Goal: Information Seeking & Learning: Find specific fact

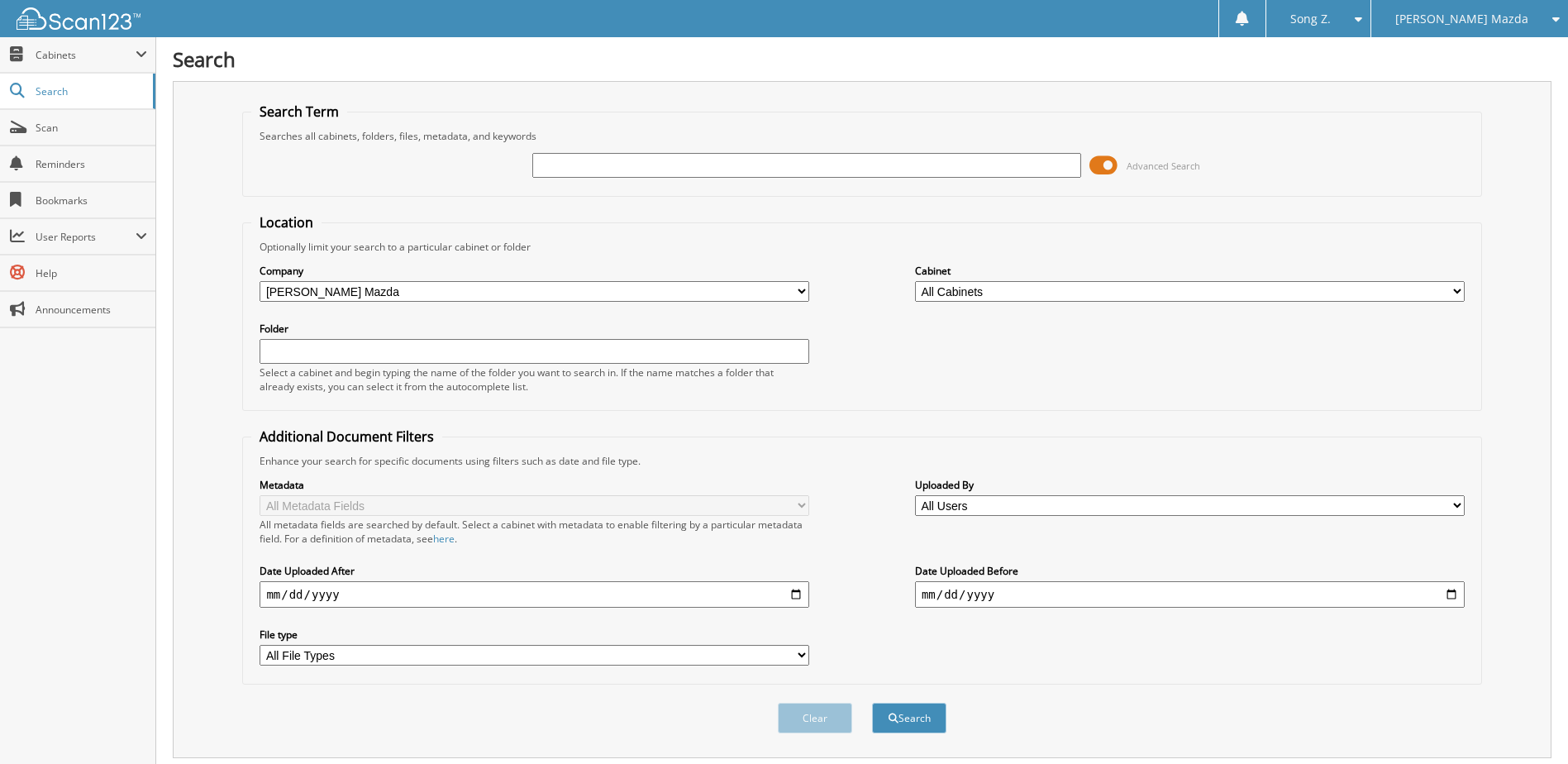
click at [589, 168] on input "text" at bounding box center [807, 165] width 549 height 25
type input "140087"
click at [872, 703] on button "Search" at bounding box center [909, 718] width 74 height 31
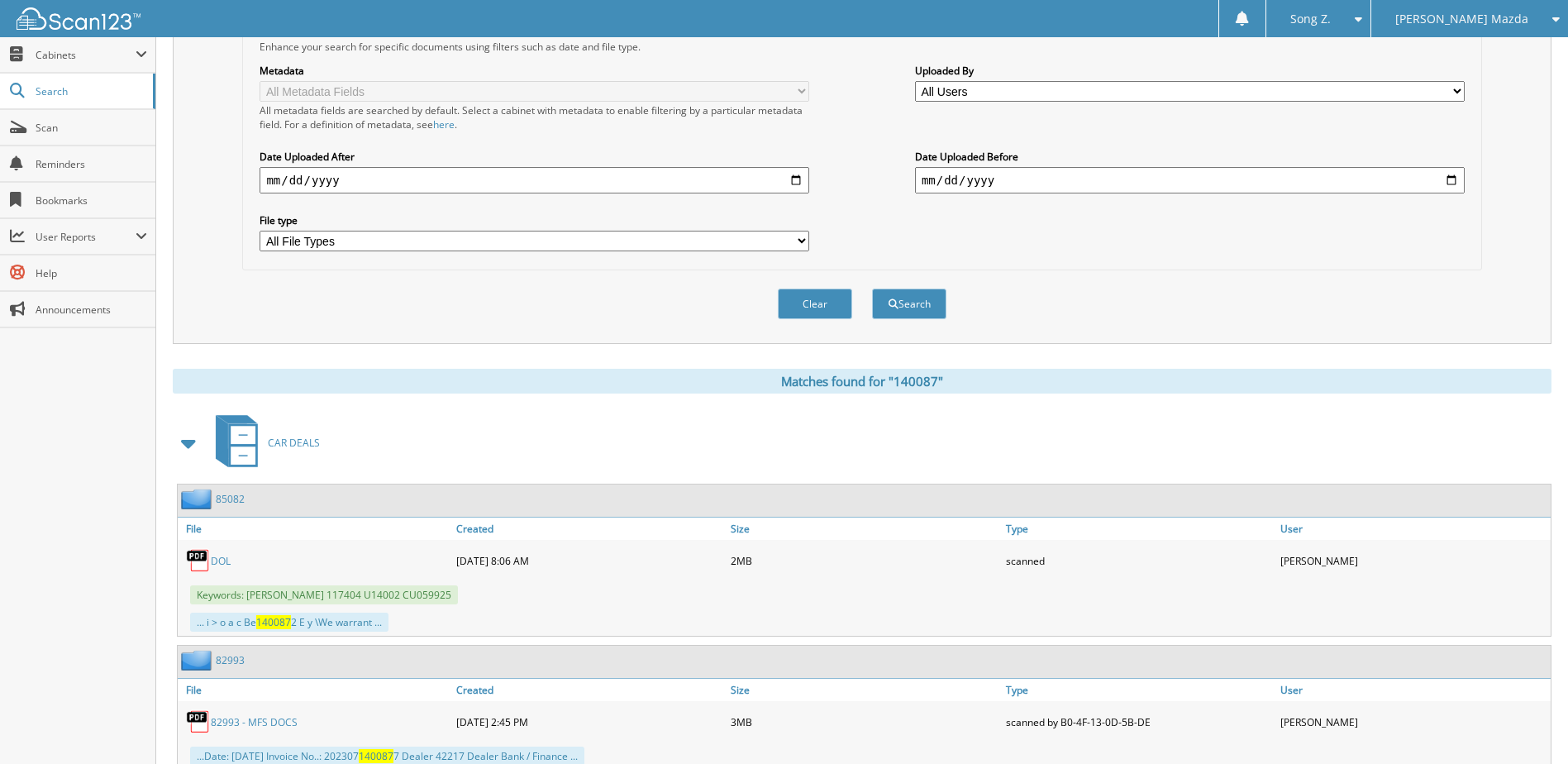
scroll to position [540, 0]
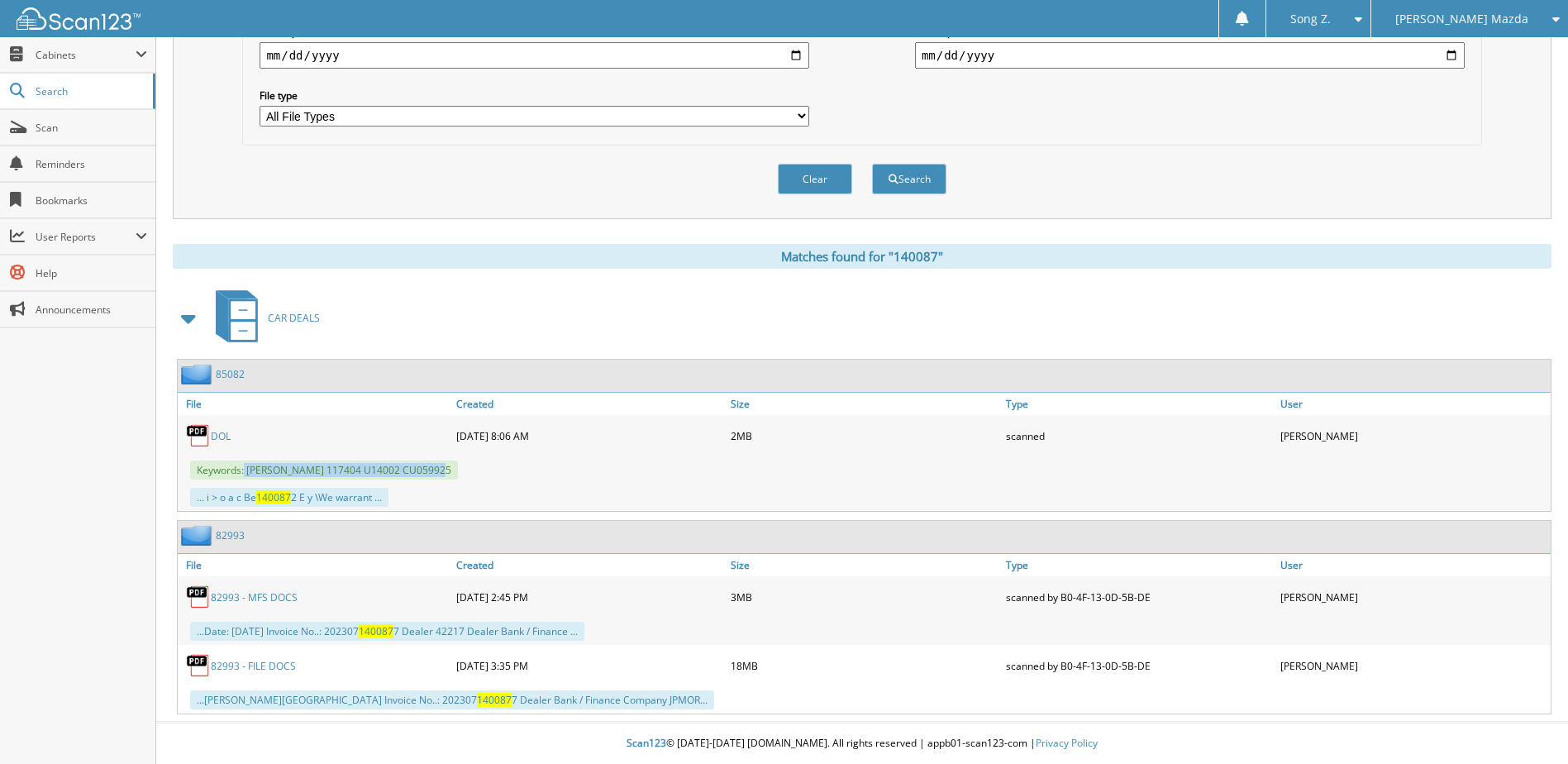
drag, startPoint x: 245, startPoint y: 472, endPoint x: 519, endPoint y: 465, distance: 274.1
click at [519, 465] on div "Keywords: BROOKS ALLEN 117404 U14002 CU059925" at bounding box center [863, 469] width 1373 height 27
copy span "BROOKS ALLEN 117404 U14002 CU059925"
click at [1454, 14] on span "[PERSON_NAME] Mazda" at bounding box center [1461, 19] width 133 height 10
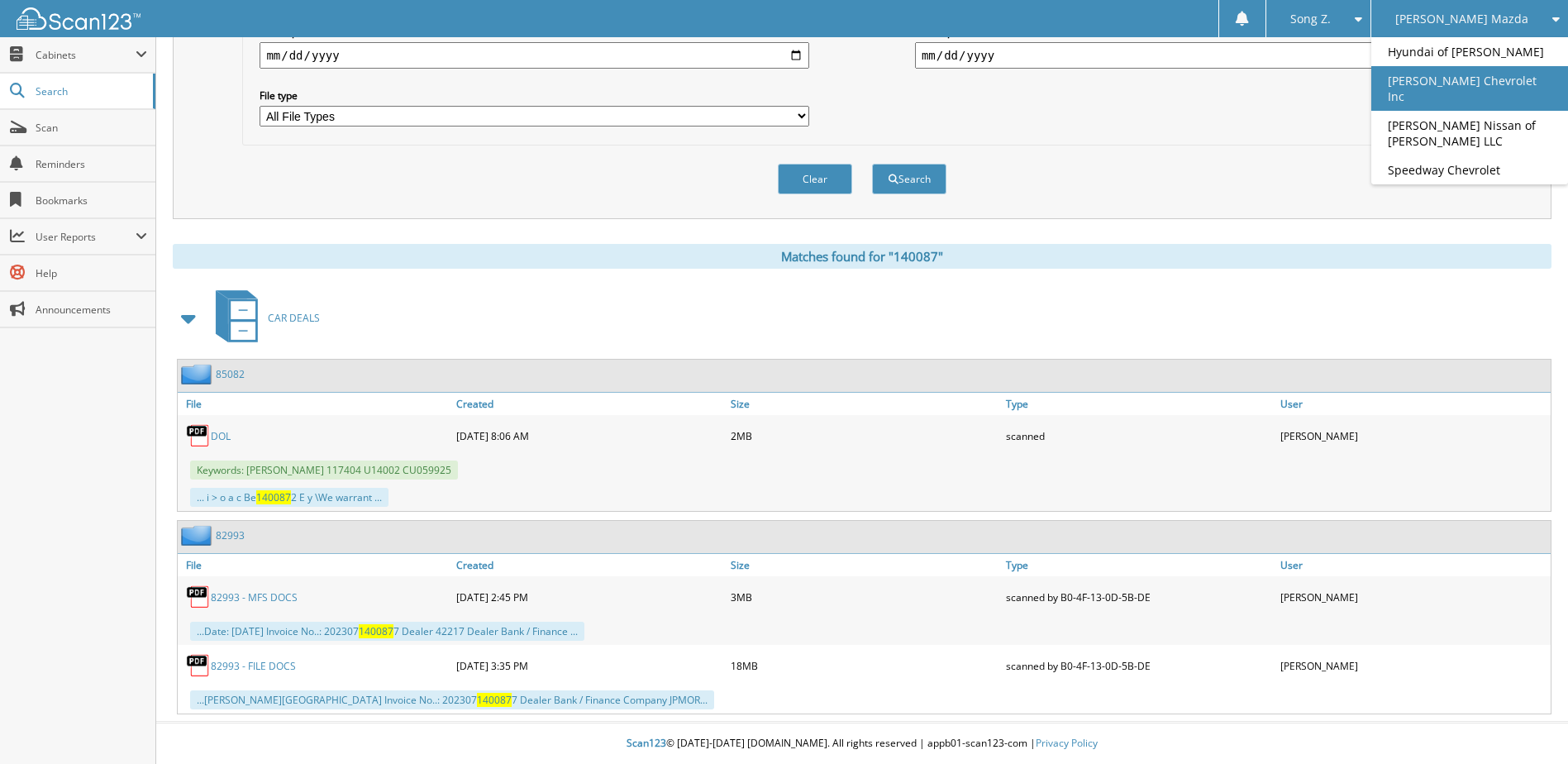
click at [1459, 81] on link "[PERSON_NAME] Chevrolet Inc" at bounding box center [1469, 88] width 197 height 45
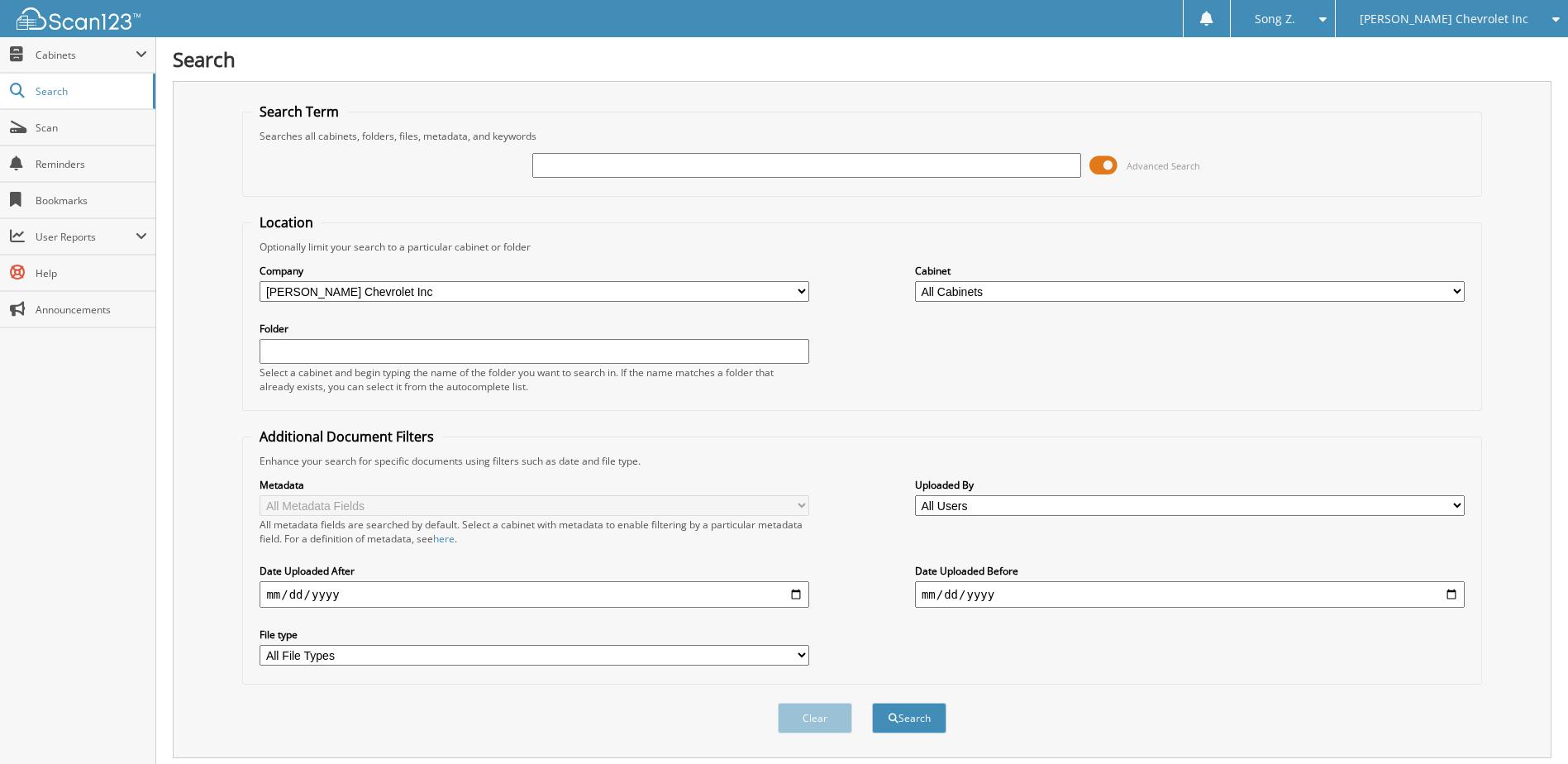
click at [600, 160] on input "text" at bounding box center [807, 165] width 549 height 25
type input "140087"
click at [872, 703] on button "Search" at bounding box center [909, 718] width 74 height 31
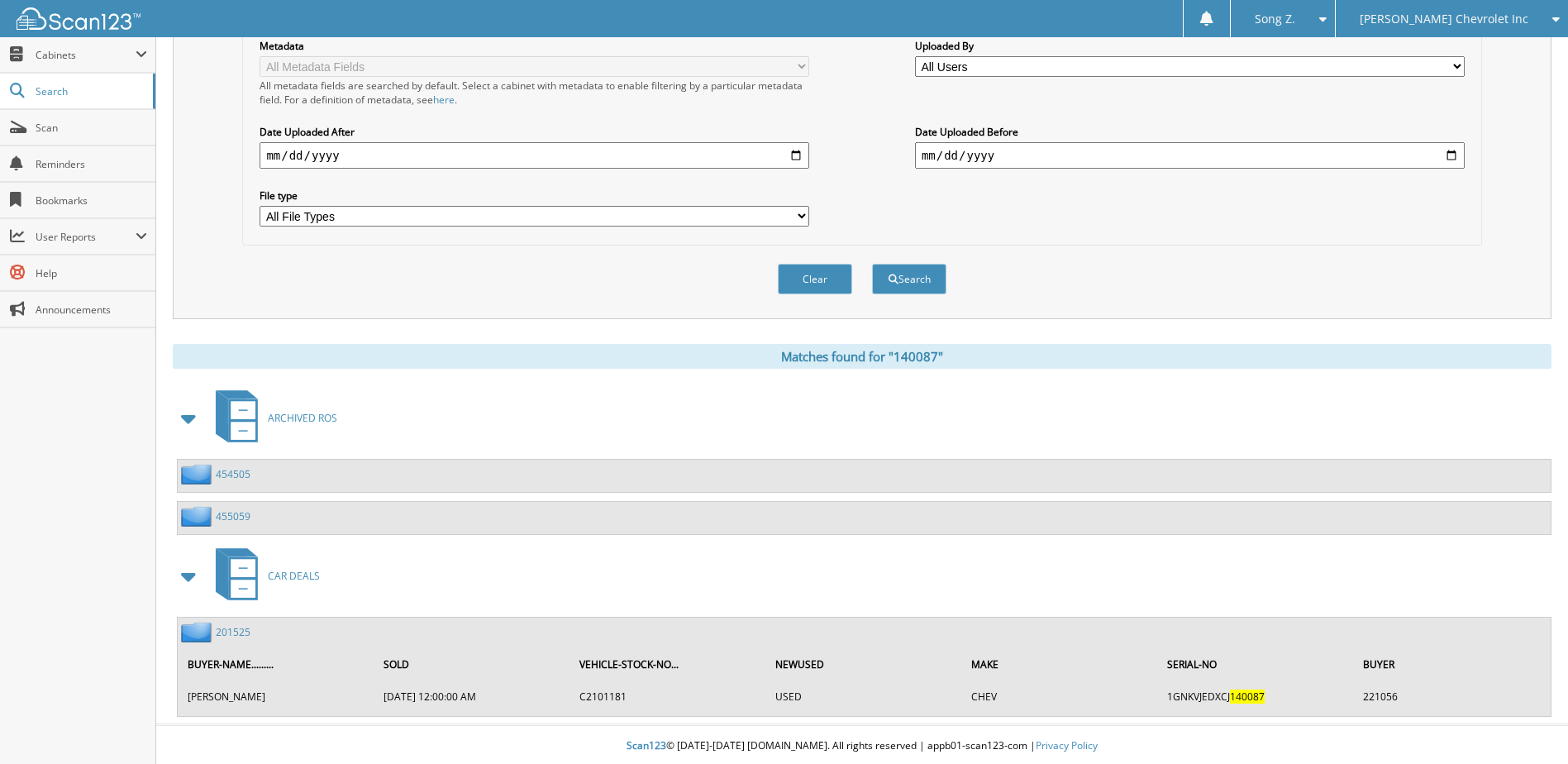
scroll to position [442, 0]
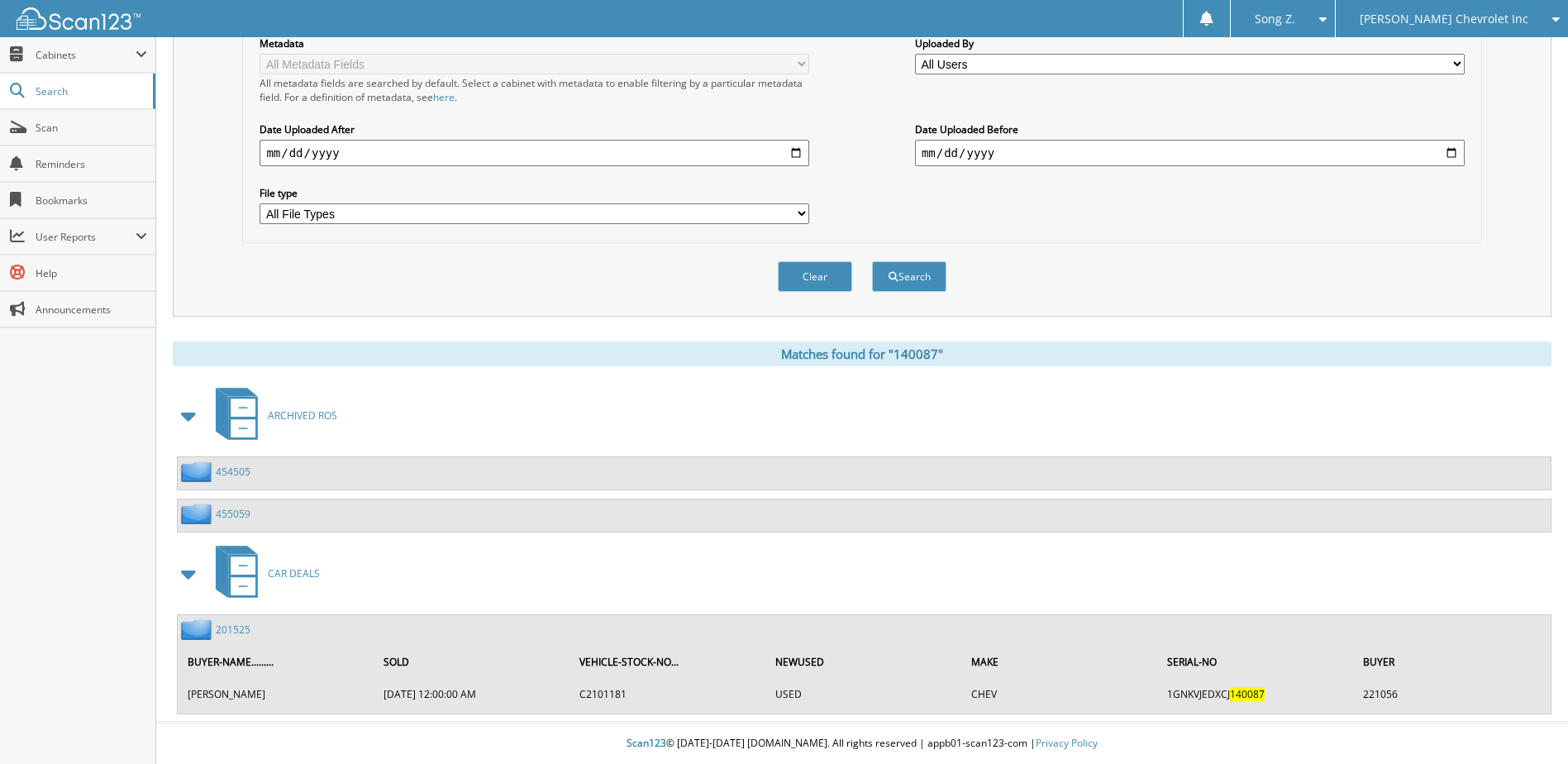
click at [235, 632] on link "201525" at bounding box center [233, 630] width 34 height 14
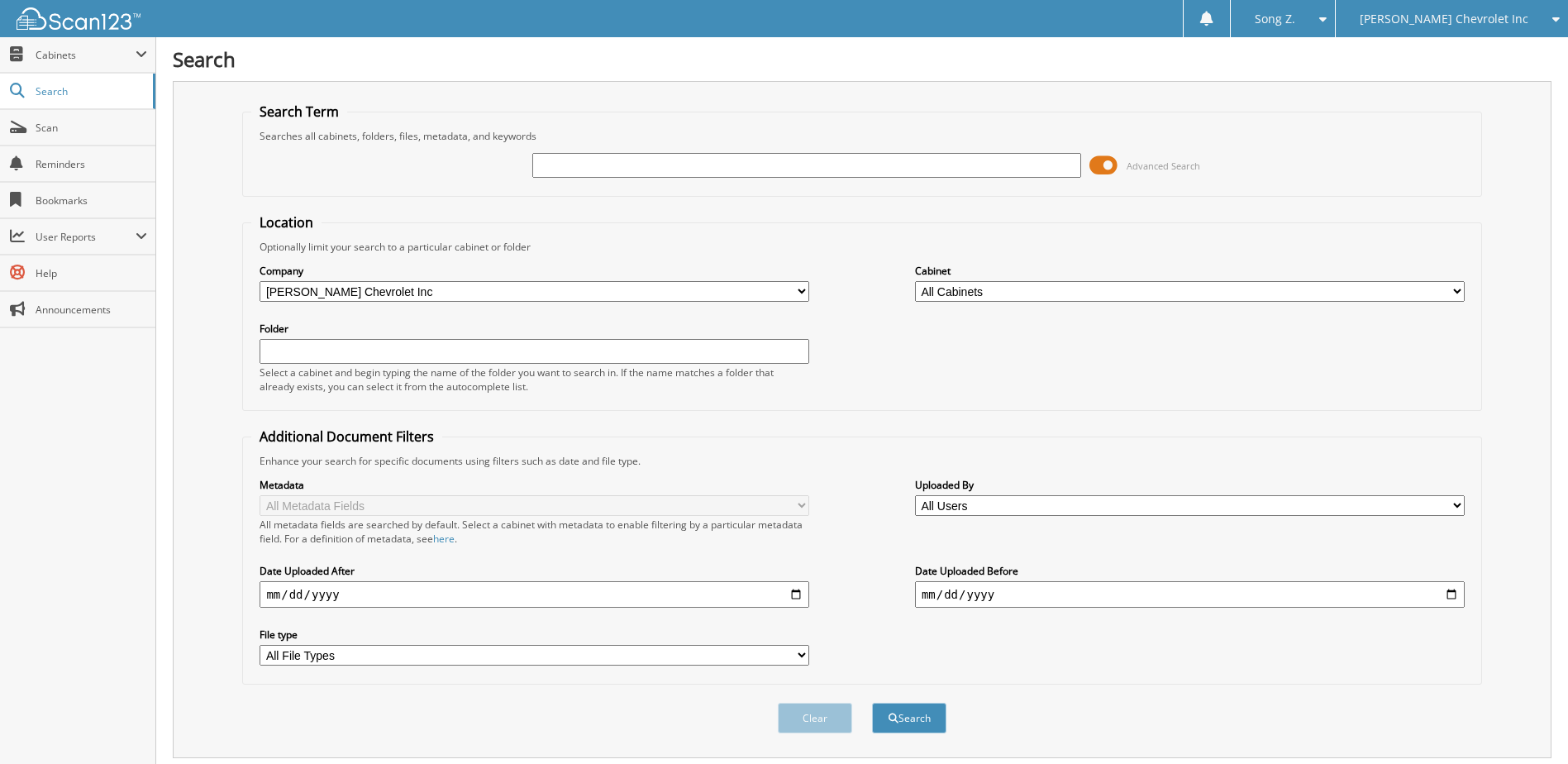
click at [674, 155] on input "text" at bounding box center [807, 165] width 549 height 25
type input "9810734"
click at [872, 703] on button "Search" at bounding box center [909, 718] width 74 height 31
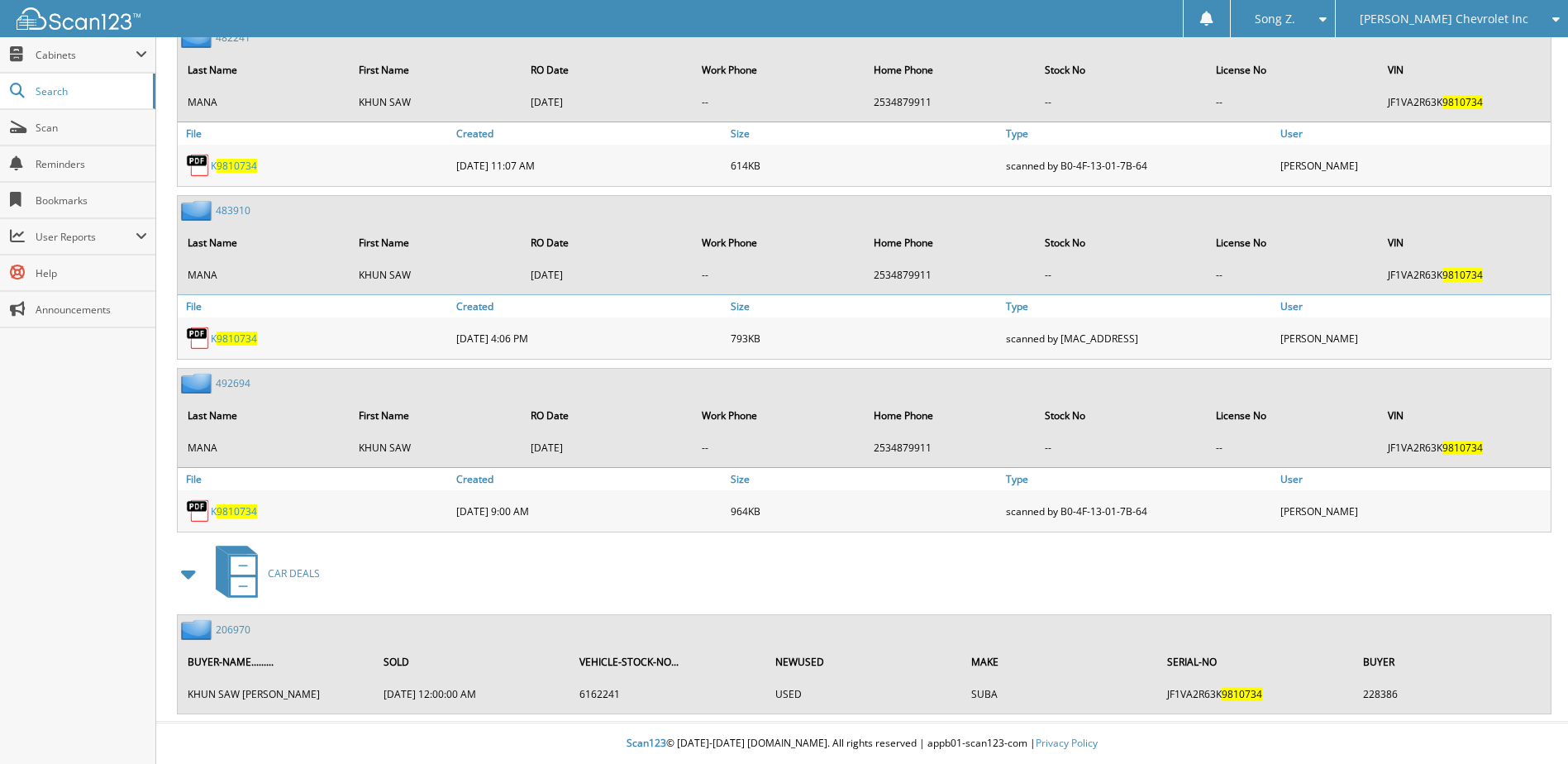
scroll to position [1049, 0]
click at [236, 627] on link "206970" at bounding box center [233, 630] width 34 height 14
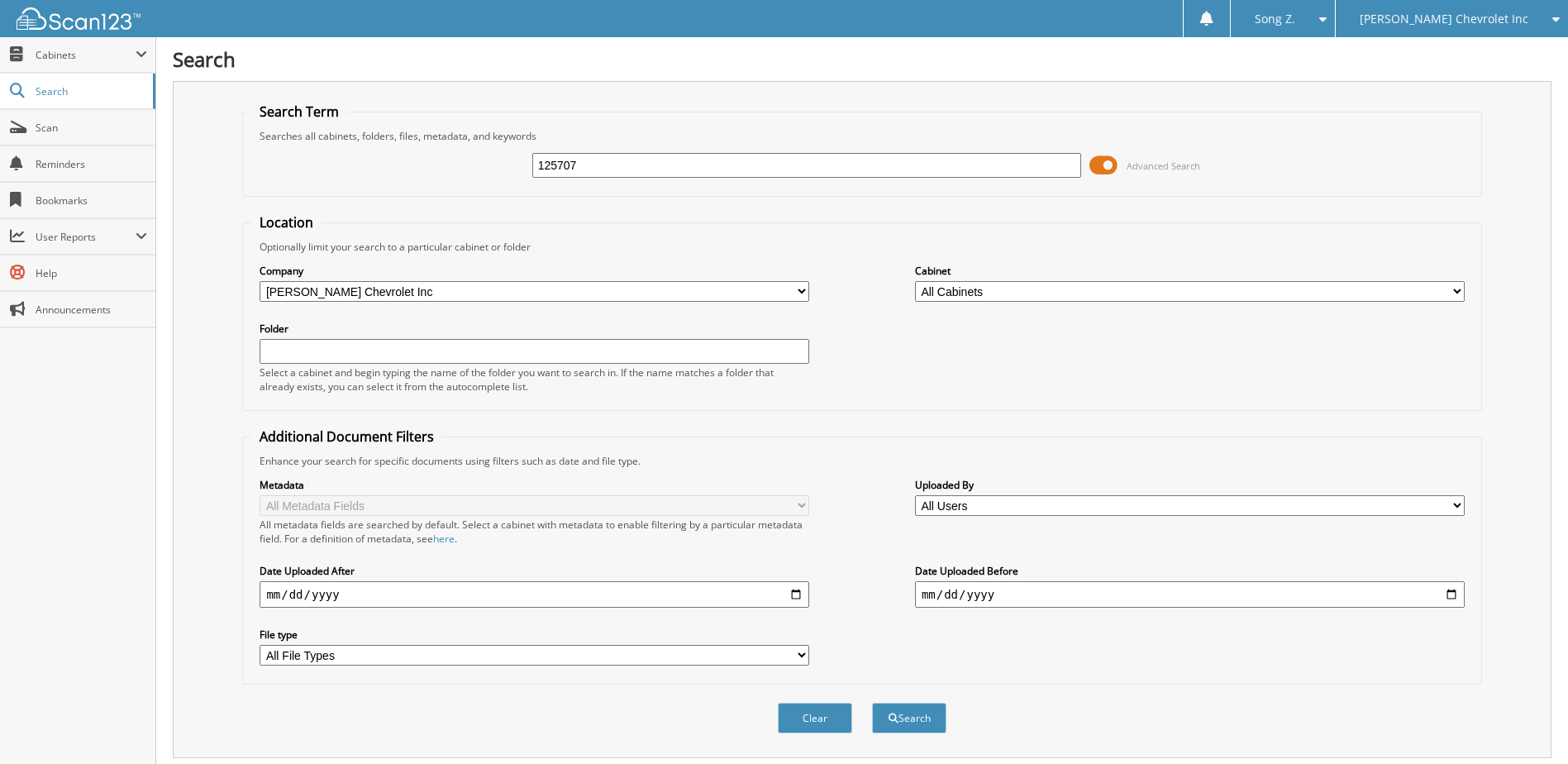
type input "125707"
click at [872, 703] on button "Search" at bounding box center [909, 718] width 74 height 31
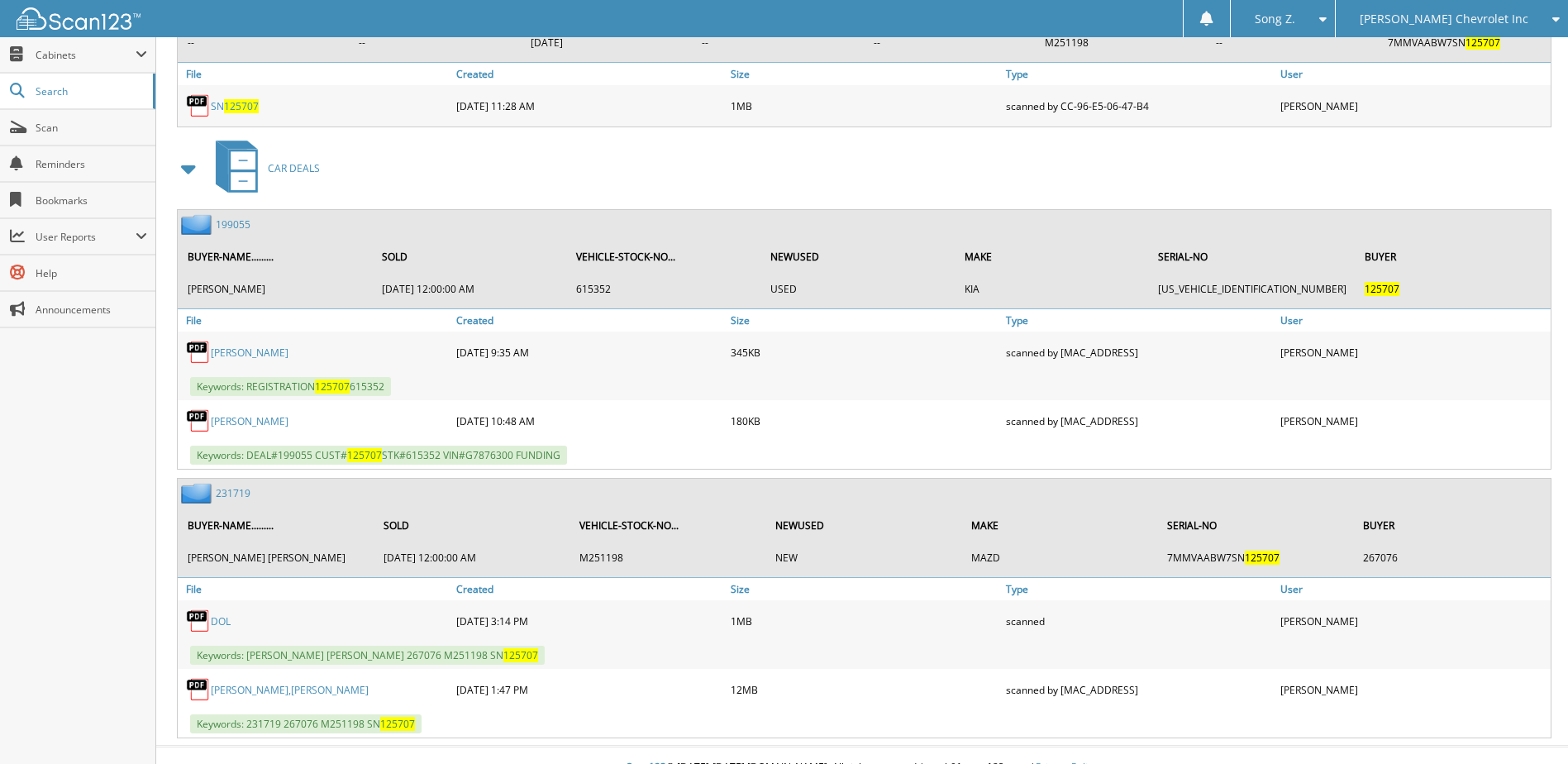
scroll to position [1240, 0]
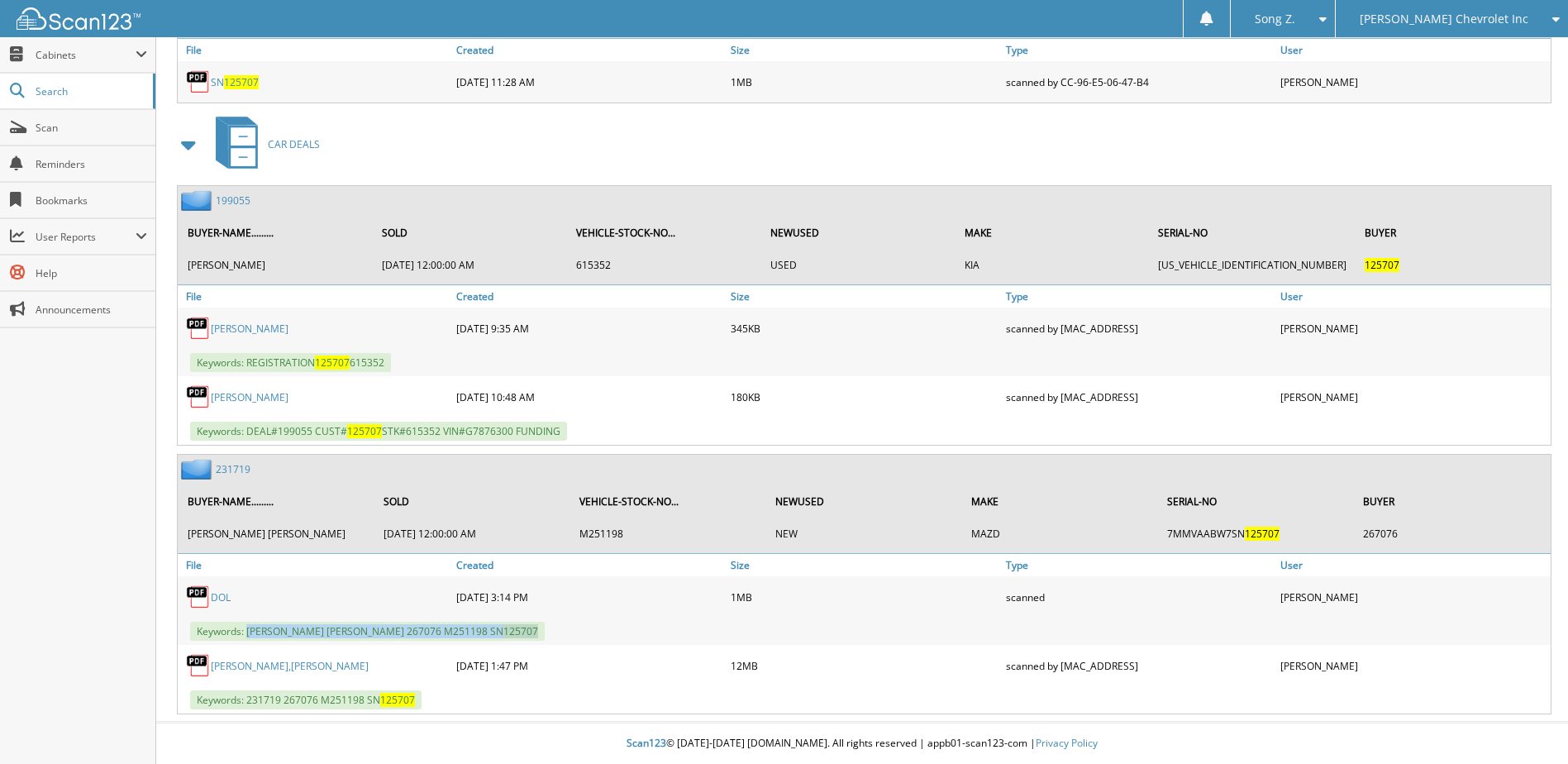
drag, startPoint x: 247, startPoint y: 633, endPoint x: 564, endPoint y: 636, distance: 317.0
click at [564, 636] on div "Keywords: [PERSON_NAME] [PERSON_NAME] 267076 M251198 SN 125707" at bounding box center [863, 631] width 1373 height 27
copy span "[PERSON_NAME] [PERSON_NAME] 267076 M251198 SN 125707"
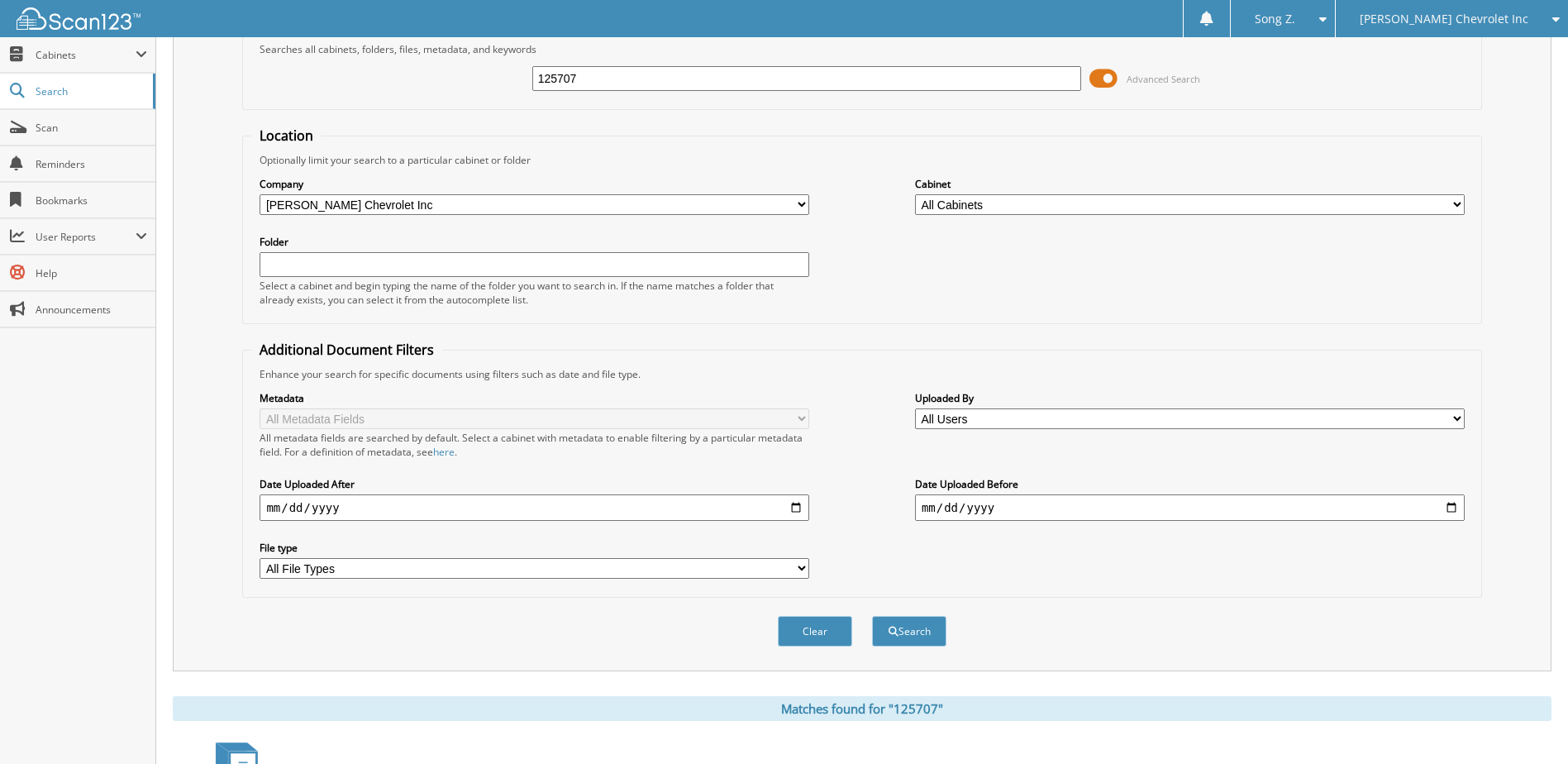
scroll to position [82, 0]
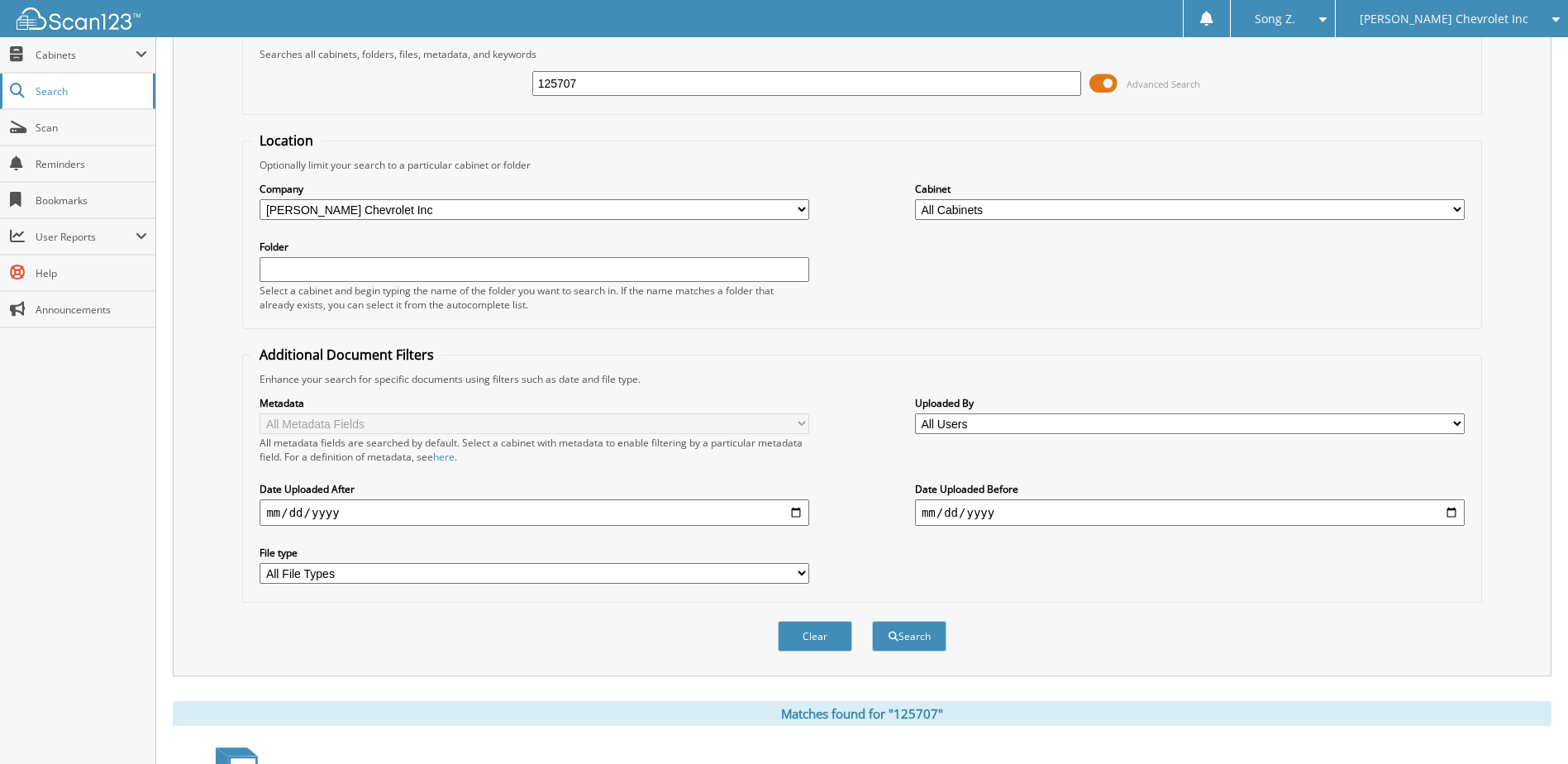
drag, startPoint x: 614, startPoint y: 87, endPoint x: 148, endPoint y: 103, distance: 466.3
type input "659788"
click at [872, 621] on button "Search" at bounding box center [909, 636] width 74 height 31
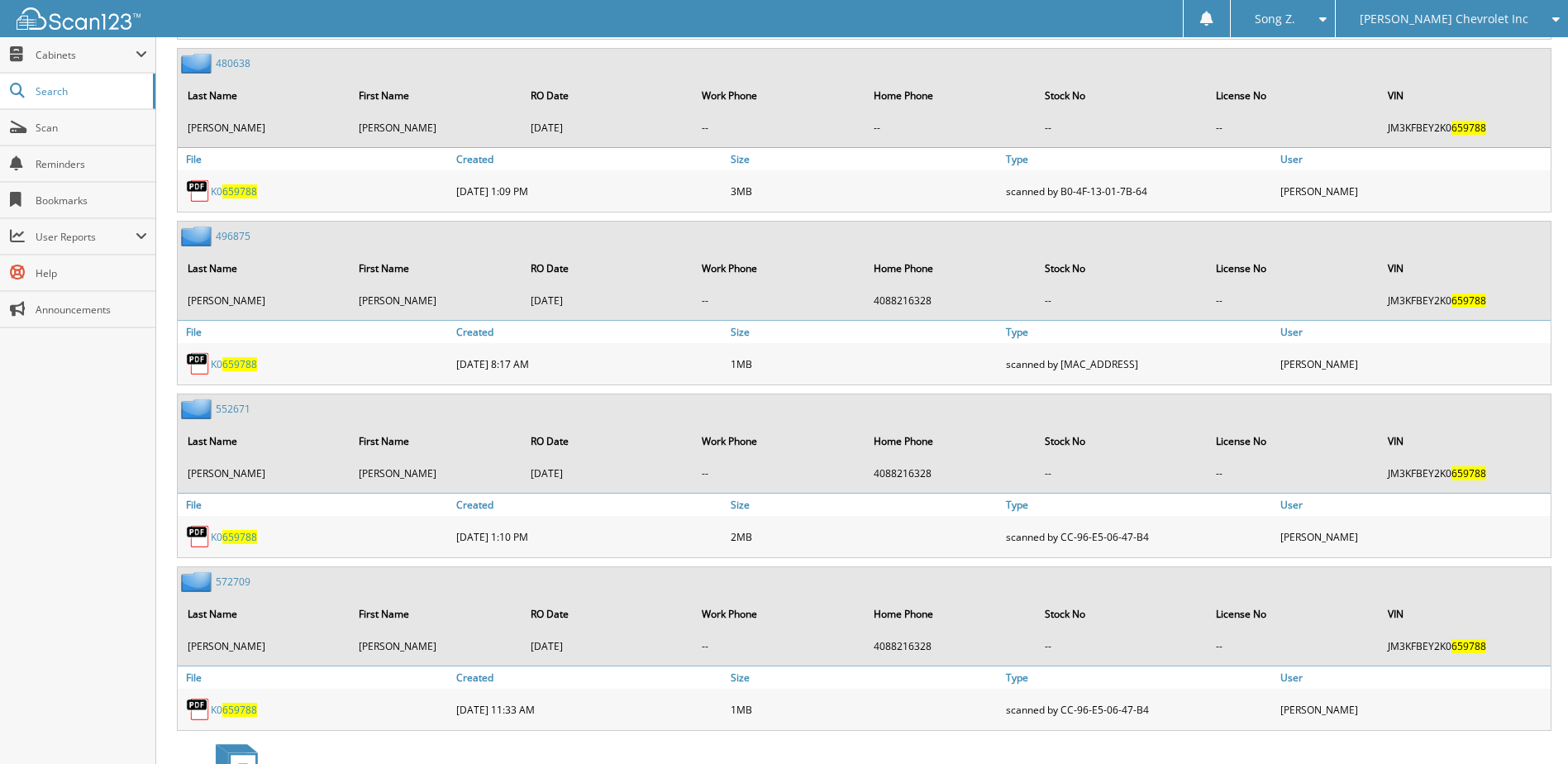
scroll to position [2431, 0]
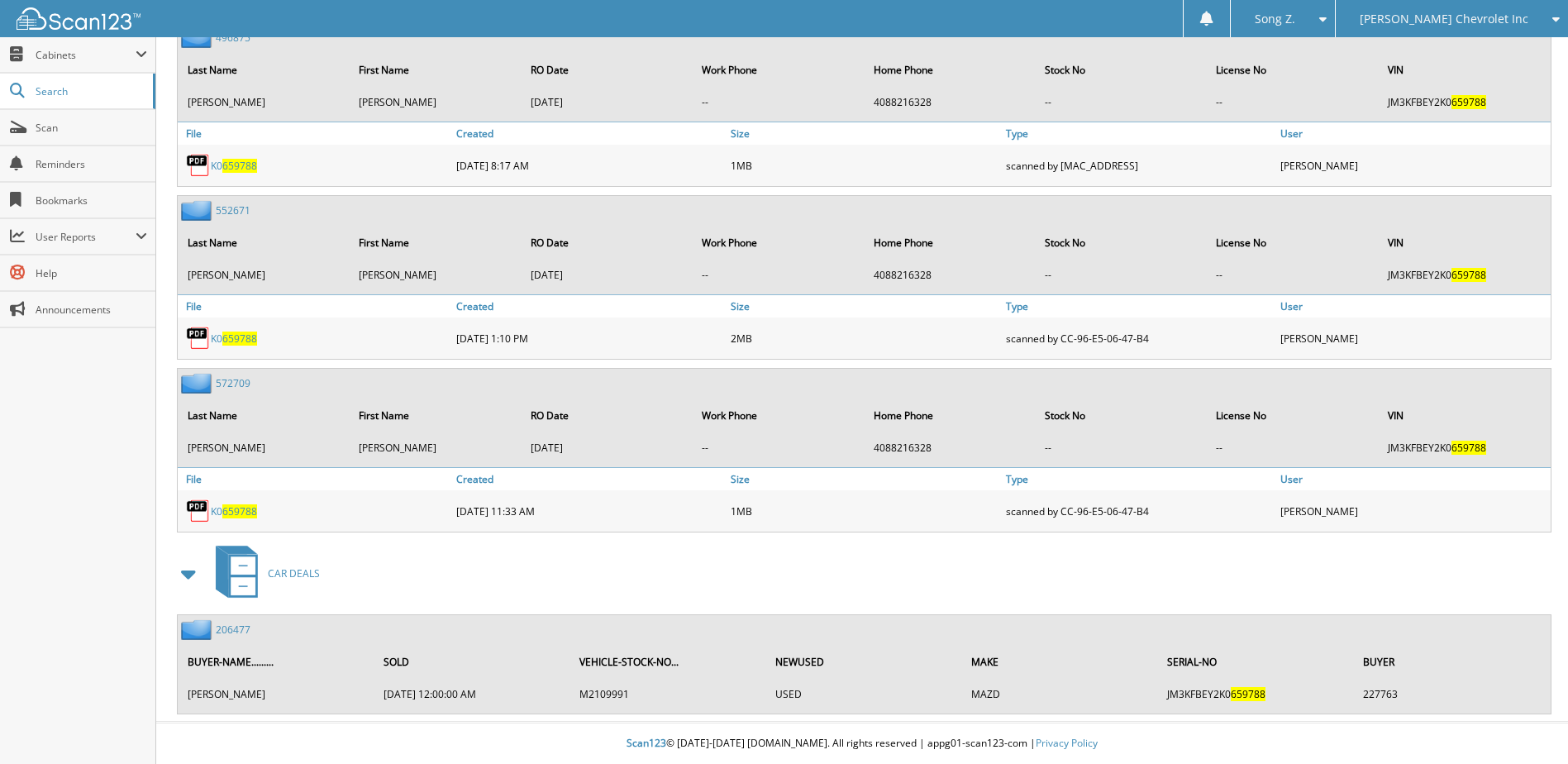
click at [228, 627] on link "206477" at bounding box center [233, 630] width 34 height 14
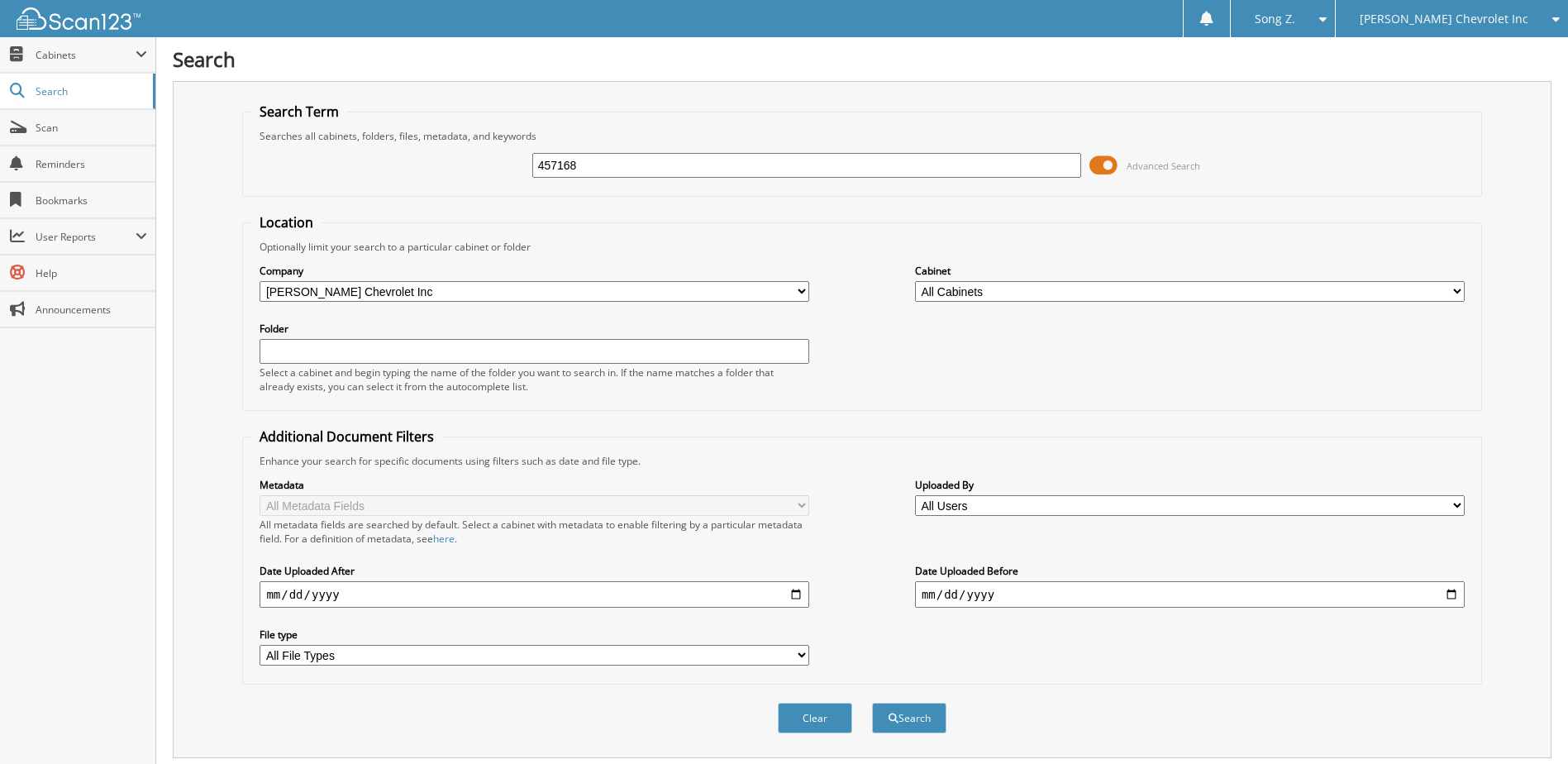
type input "457168"
click at [872, 703] on button "Search" at bounding box center [909, 718] width 74 height 31
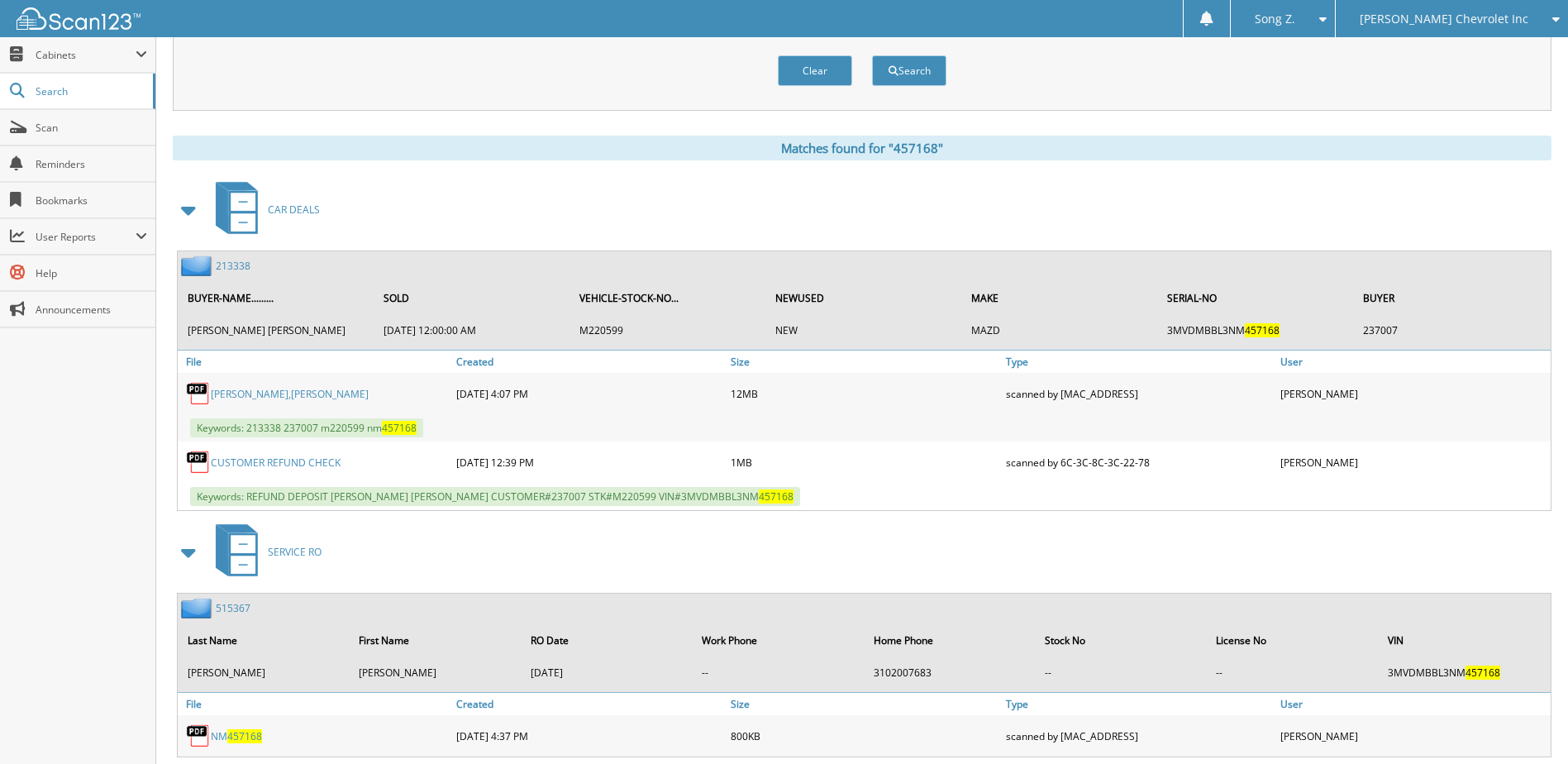
scroll to position [827, 0]
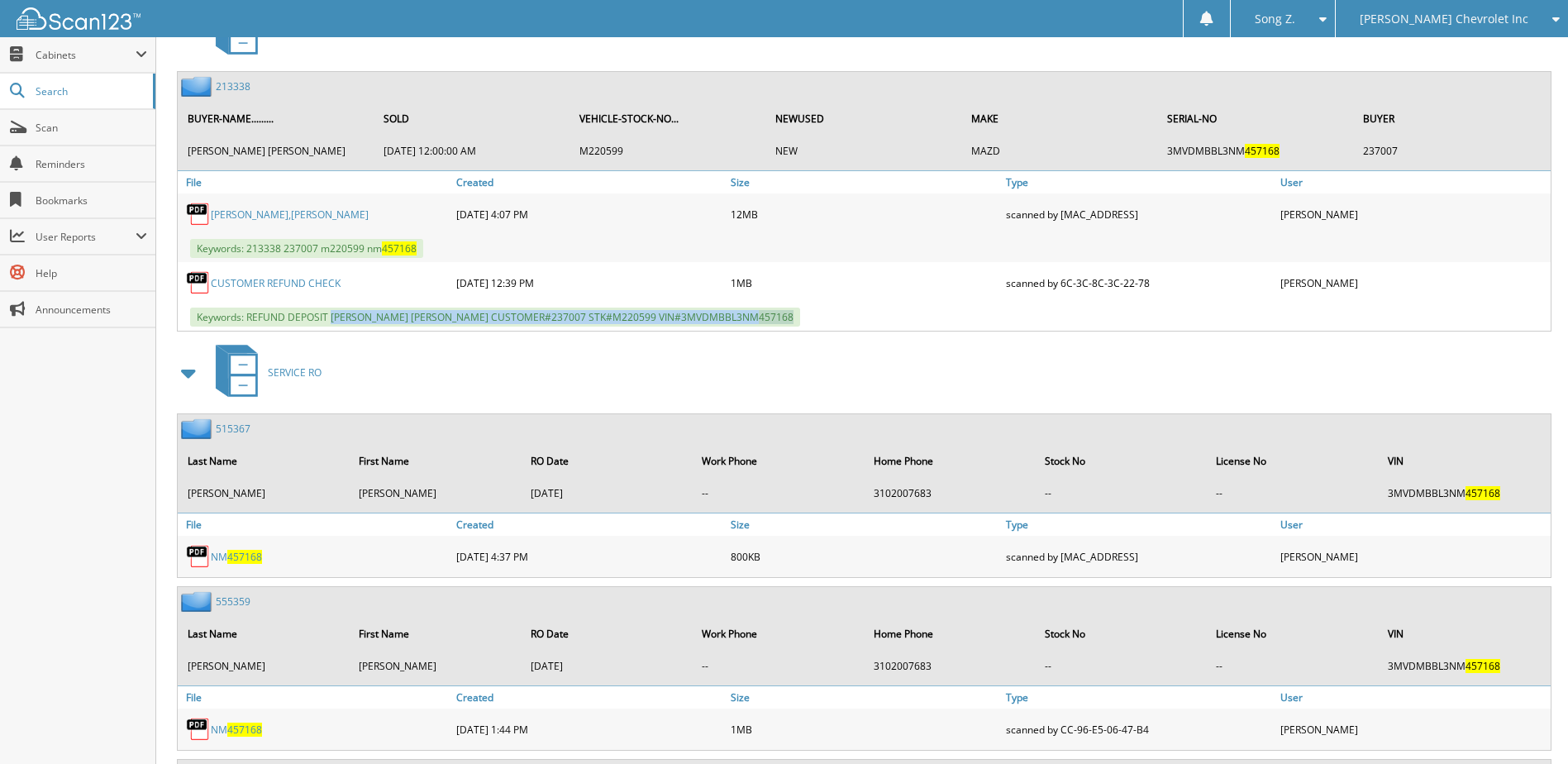
drag, startPoint x: 331, startPoint y: 318, endPoint x: 803, endPoint y: 326, distance: 472.1
click at [803, 326] on div "Keywords: REFUND DEPOSIT ROBERT OLIVIA CUSTOMER#237007 STK#M220599 VIN#3MVDMBBL…" at bounding box center [863, 317] width 1373 height 27
copy span "ROBERT OLIVIA CUSTOMER#237007 STK#M220599 VIN#3MVDMBBL3NM 457168"
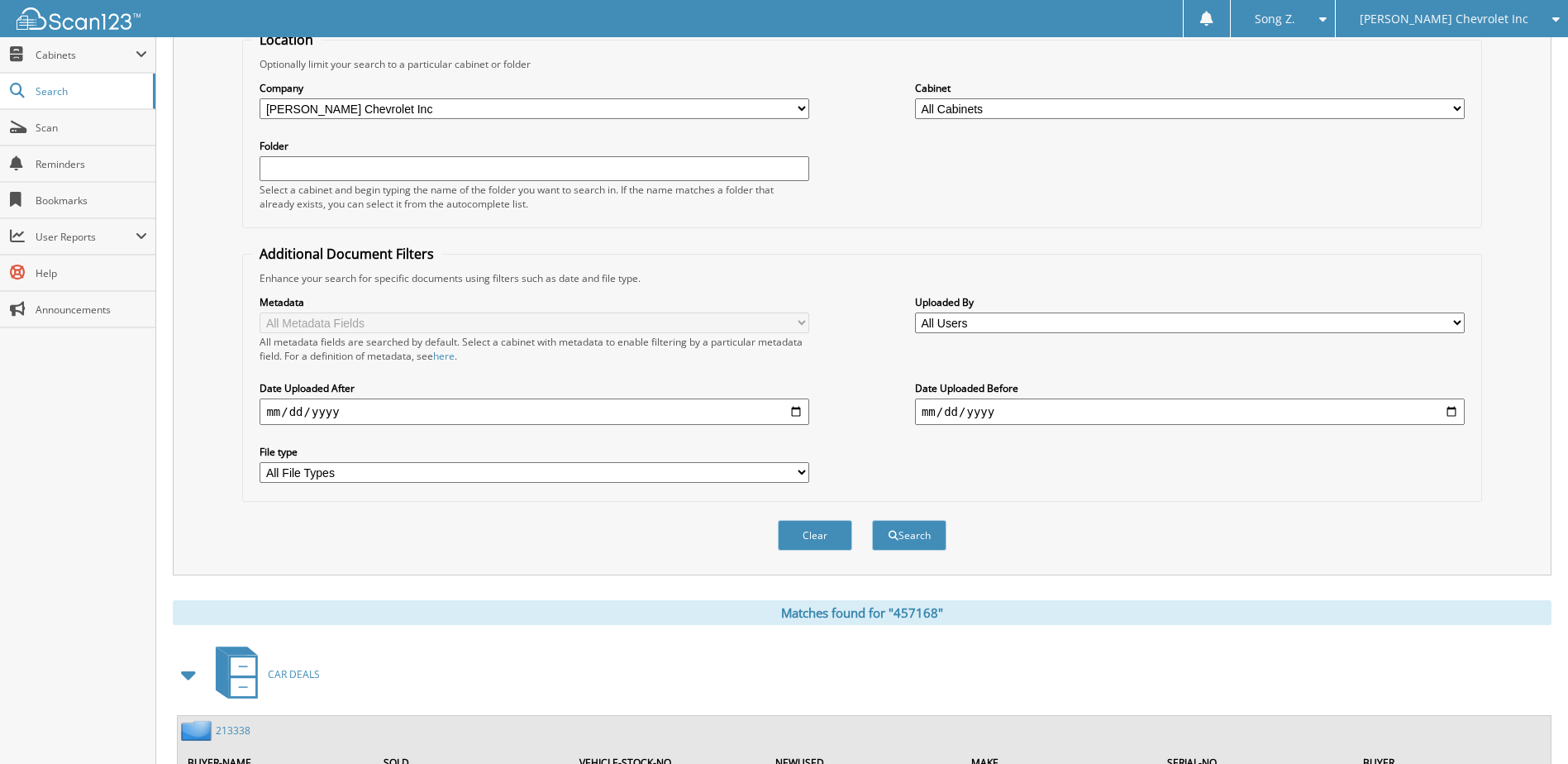
scroll to position [0, 0]
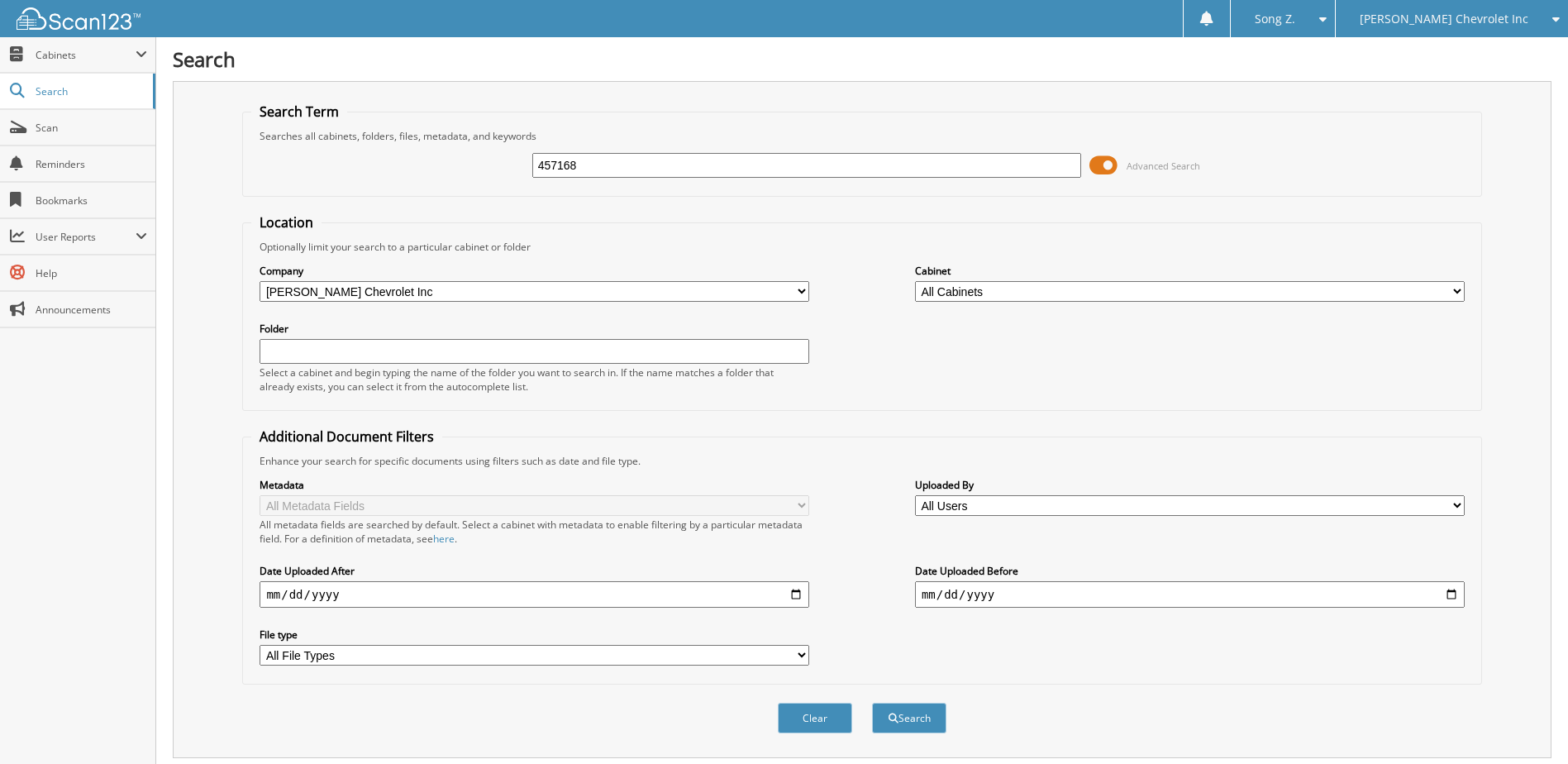
drag, startPoint x: 594, startPoint y: 160, endPoint x: 368, endPoint y: 143, distance: 226.6
click at [376, 143] on div "457168 Advanced Search" at bounding box center [862, 165] width 1221 height 45
type input "230177"
click at [872, 703] on button "Search" at bounding box center [909, 718] width 74 height 31
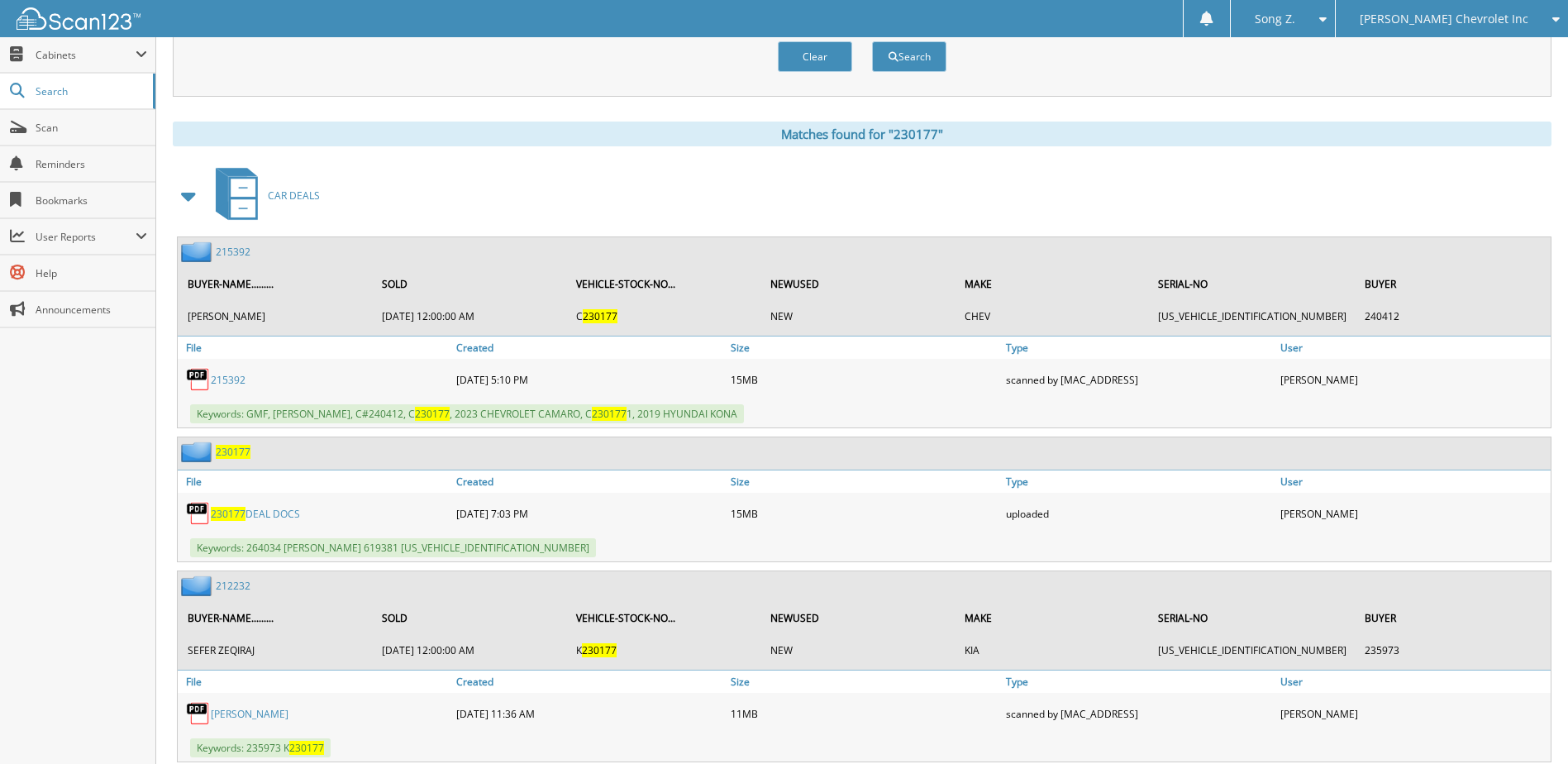
scroll to position [744, 0]
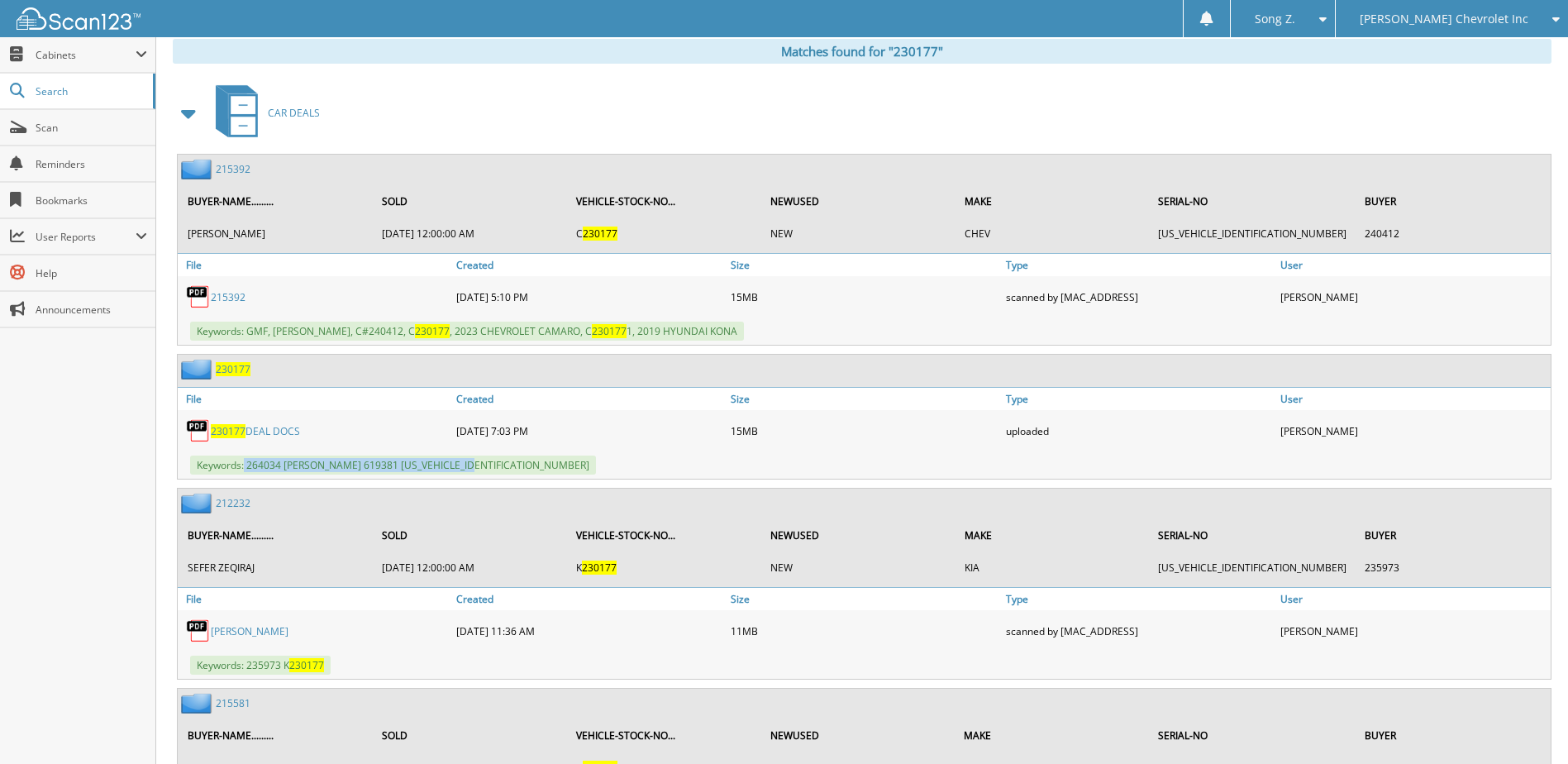
drag, startPoint x: 245, startPoint y: 468, endPoint x: 499, endPoint y: 476, distance: 254.1
click at [499, 476] on div "Keywords: 264034 [PERSON_NAME] 619381 [US_VEHICLE_IDENTIFICATION_NUMBER]" at bounding box center [863, 465] width 1373 height 27
copy span "264034 [PERSON_NAME] 619381 [US_VEHICLE_IDENTIFICATION_NUMBER]"
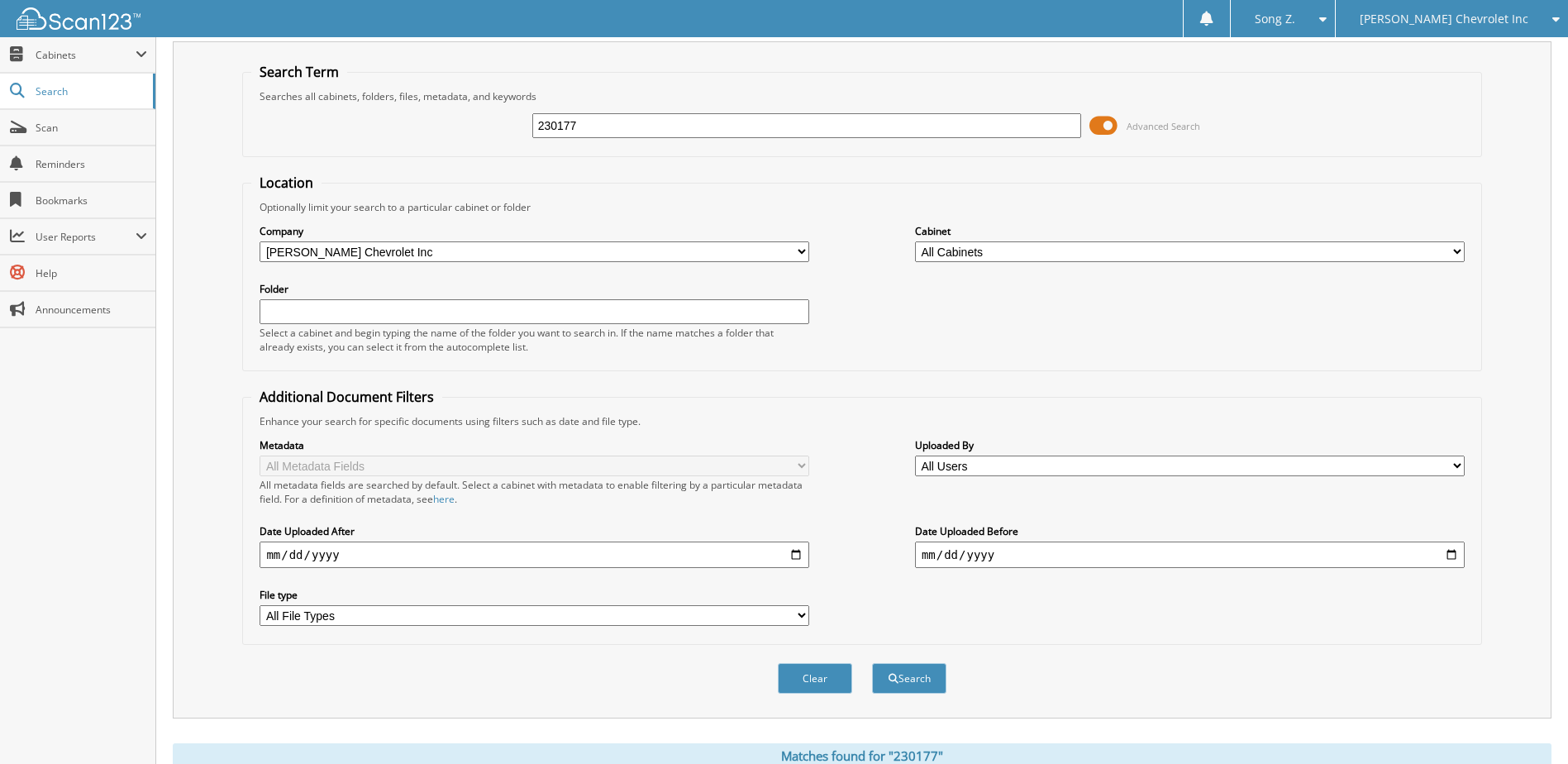
scroll to position [0, 0]
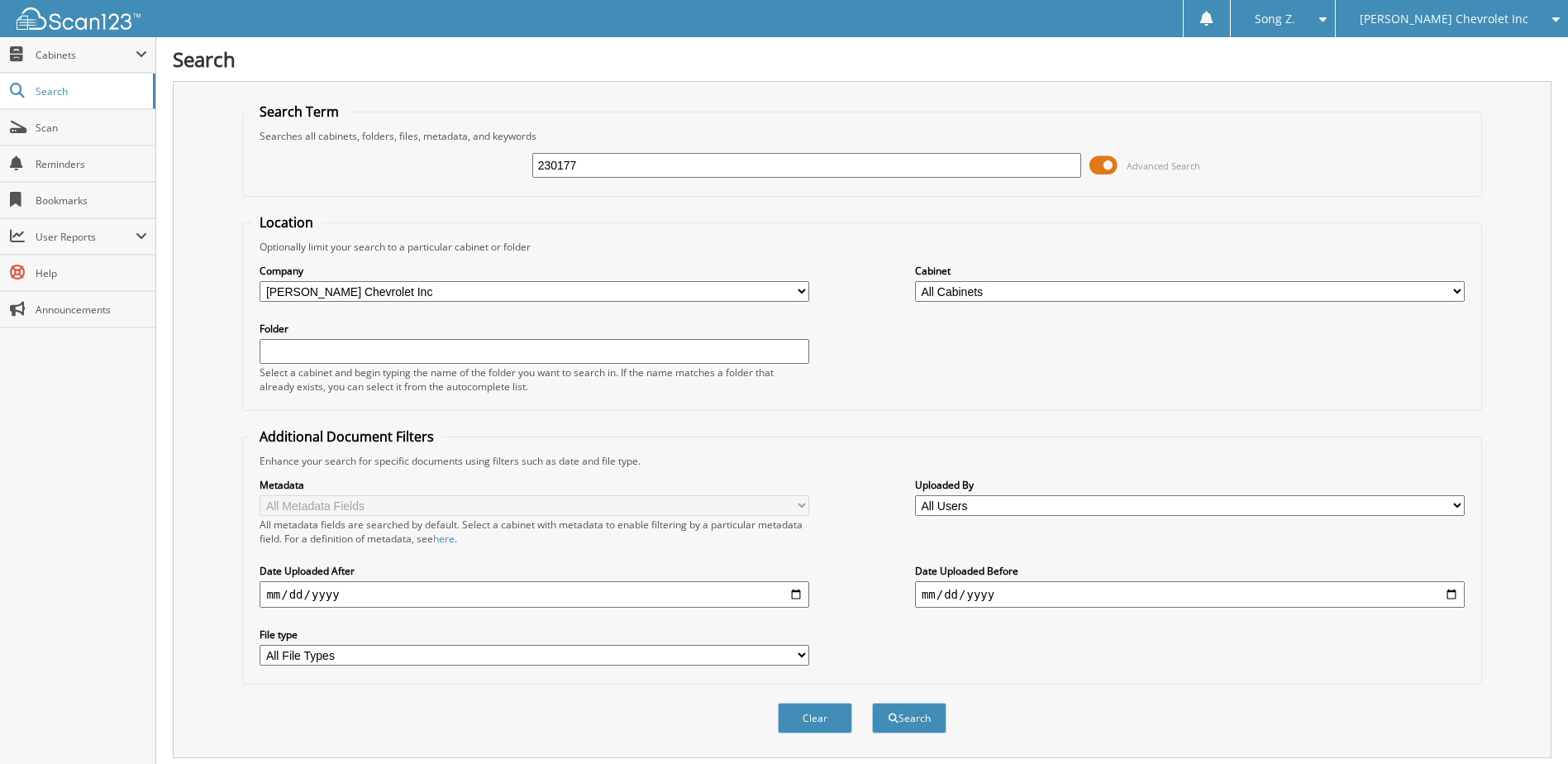
drag, startPoint x: 587, startPoint y: 161, endPoint x: 375, endPoint y: 165, distance: 212.0
click at [375, 165] on div "230177 Advanced Search" at bounding box center [862, 165] width 1221 height 45
type input "236337"
click at [872, 703] on button "Search" at bounding box center [909, 718] width 74 height 31
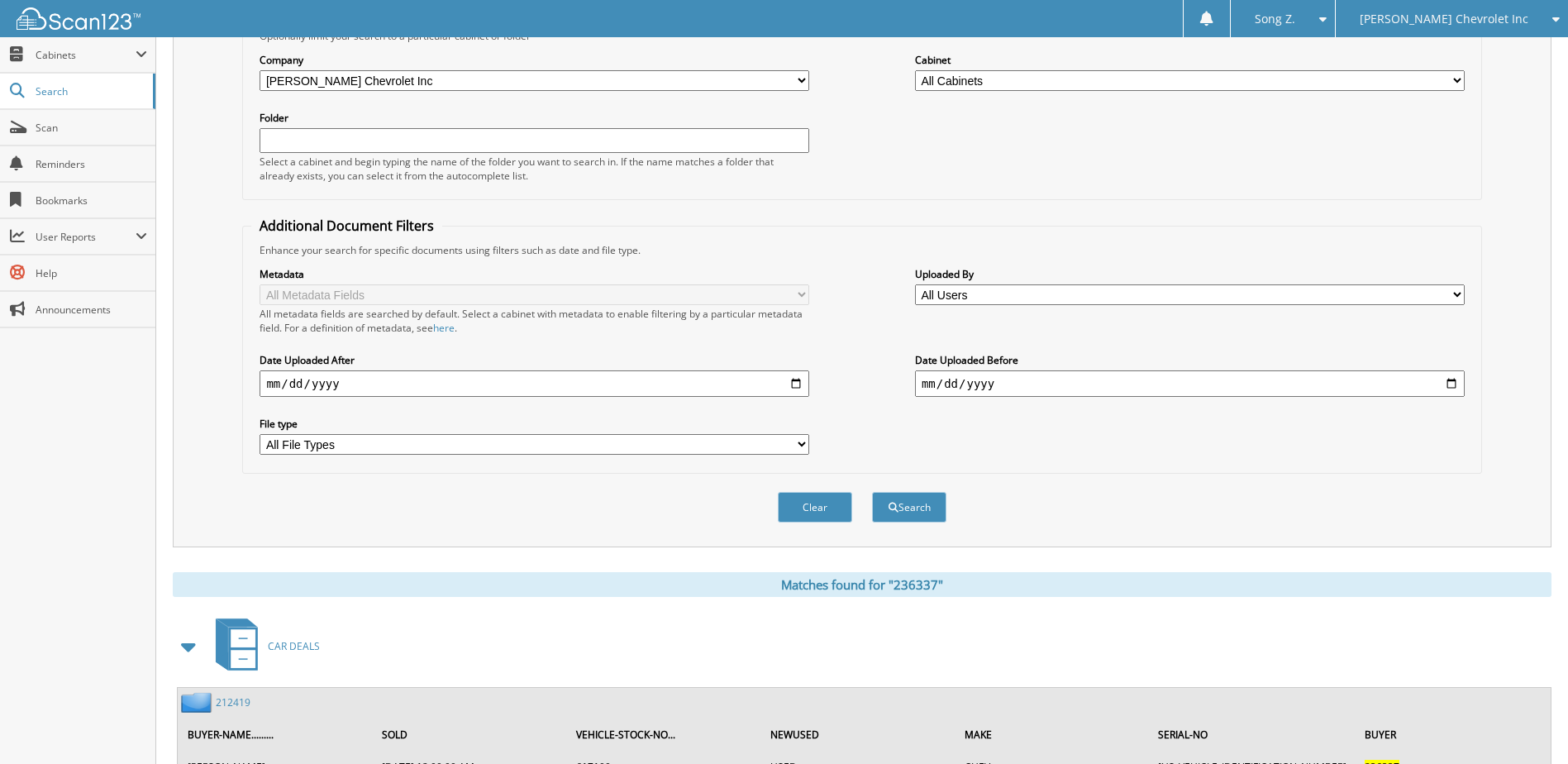
scroll to position [376, 0]
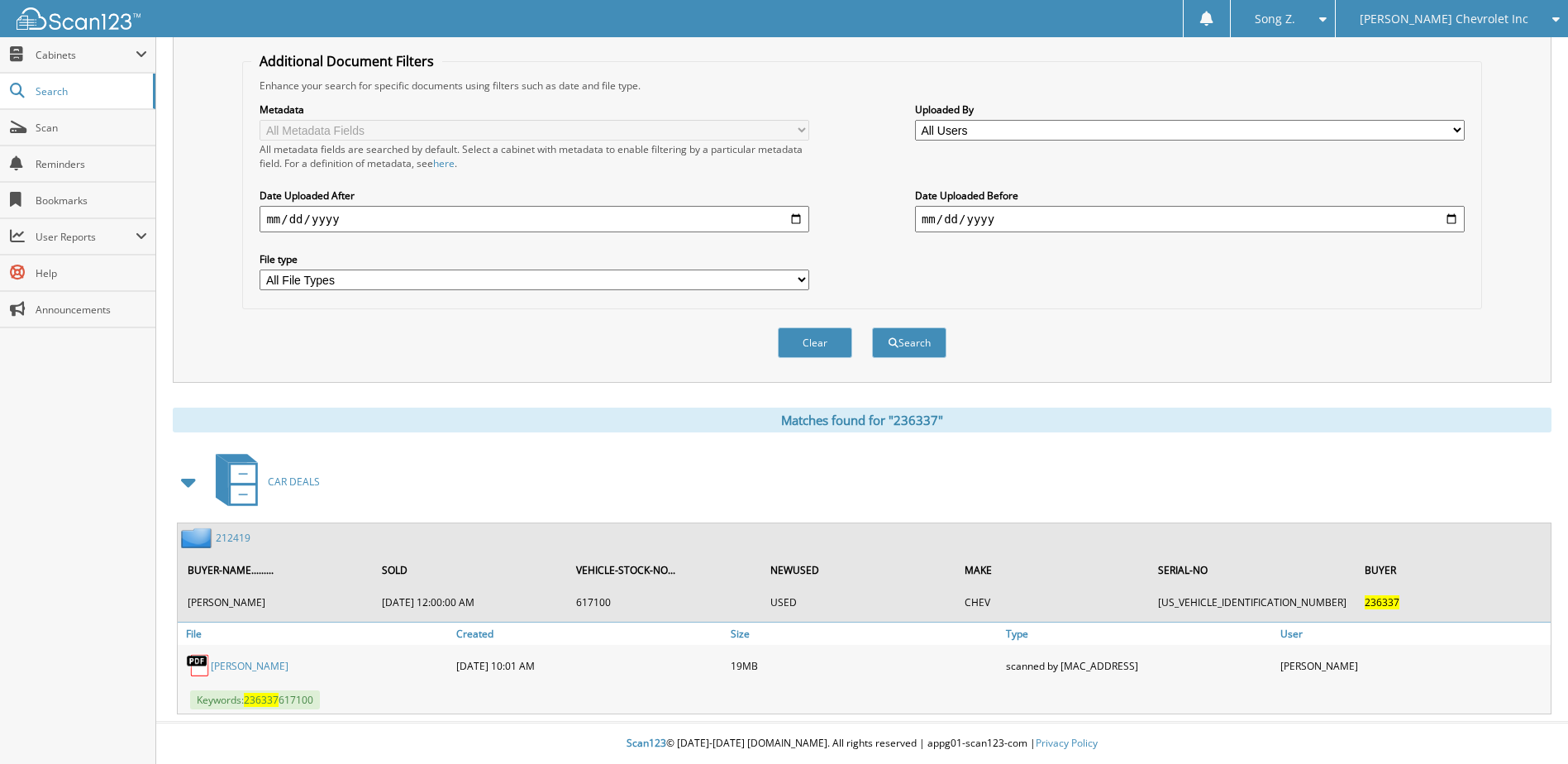
click at [227, 538] on link "212419" at bounding box center [233, 538] width 34 height 14
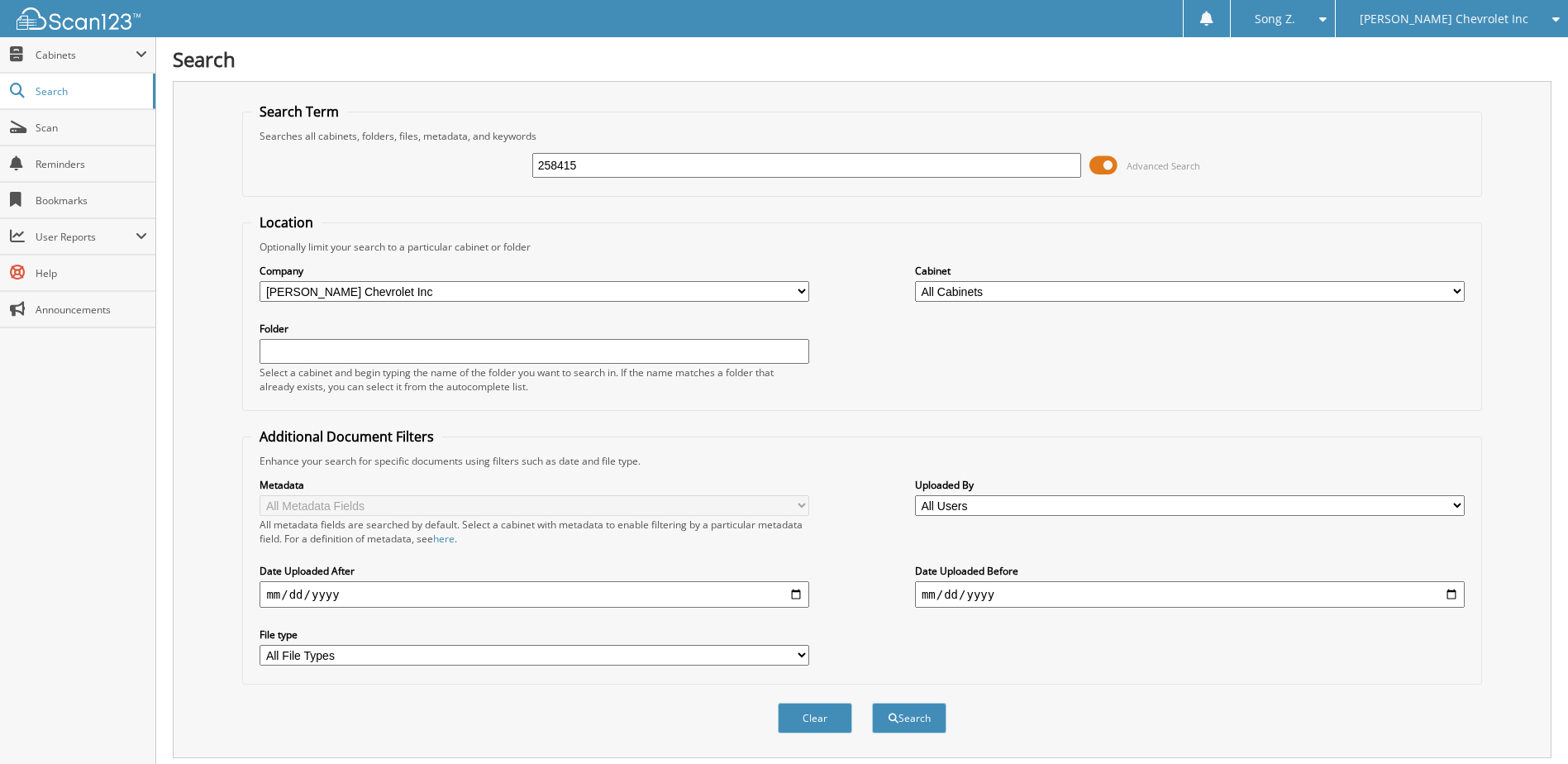
type input "258415"
click at [872, 703] on button "Search" at bounding box center [909, 718] width 74 height 31
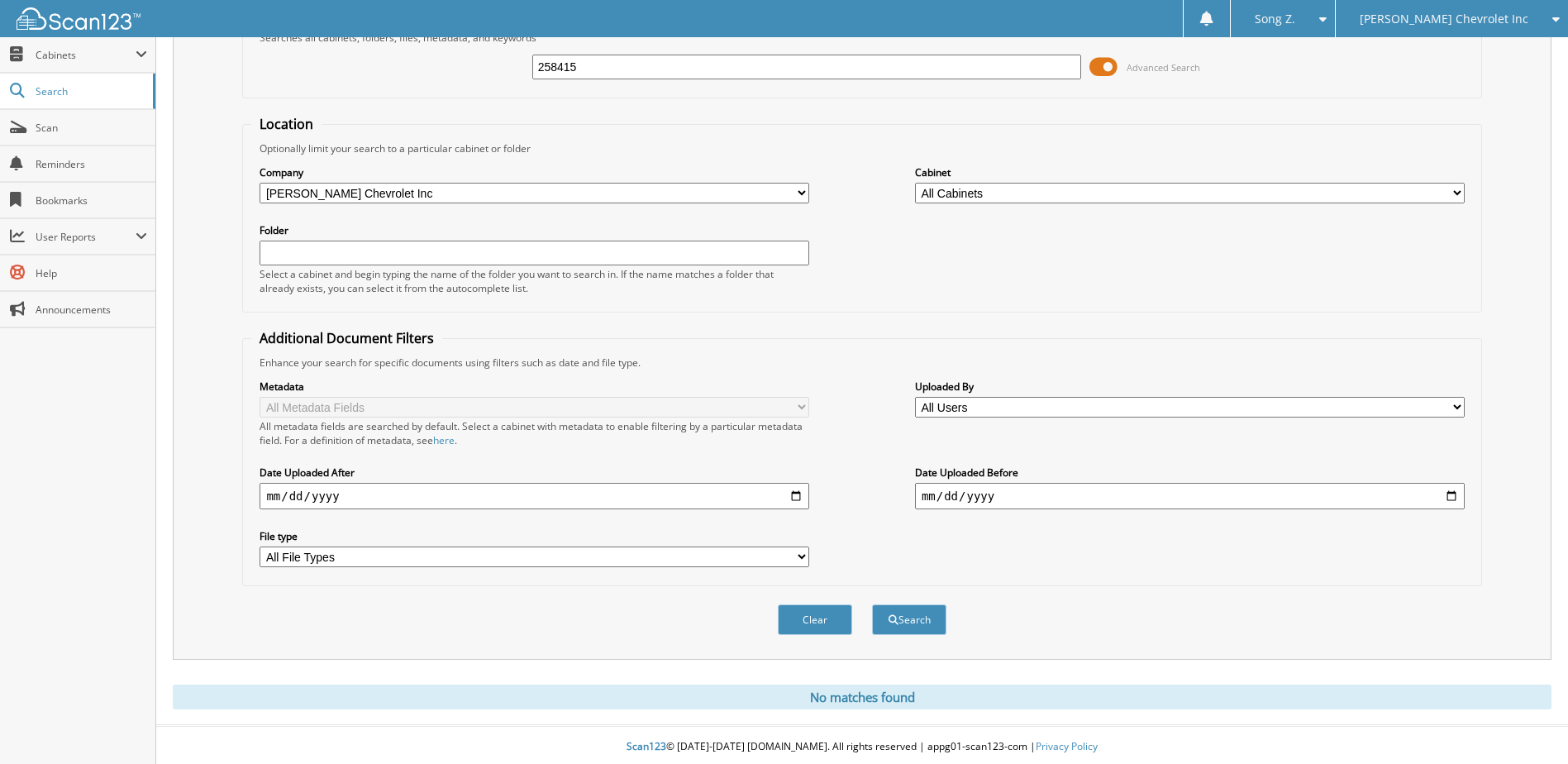
scroll to position [102, 0]
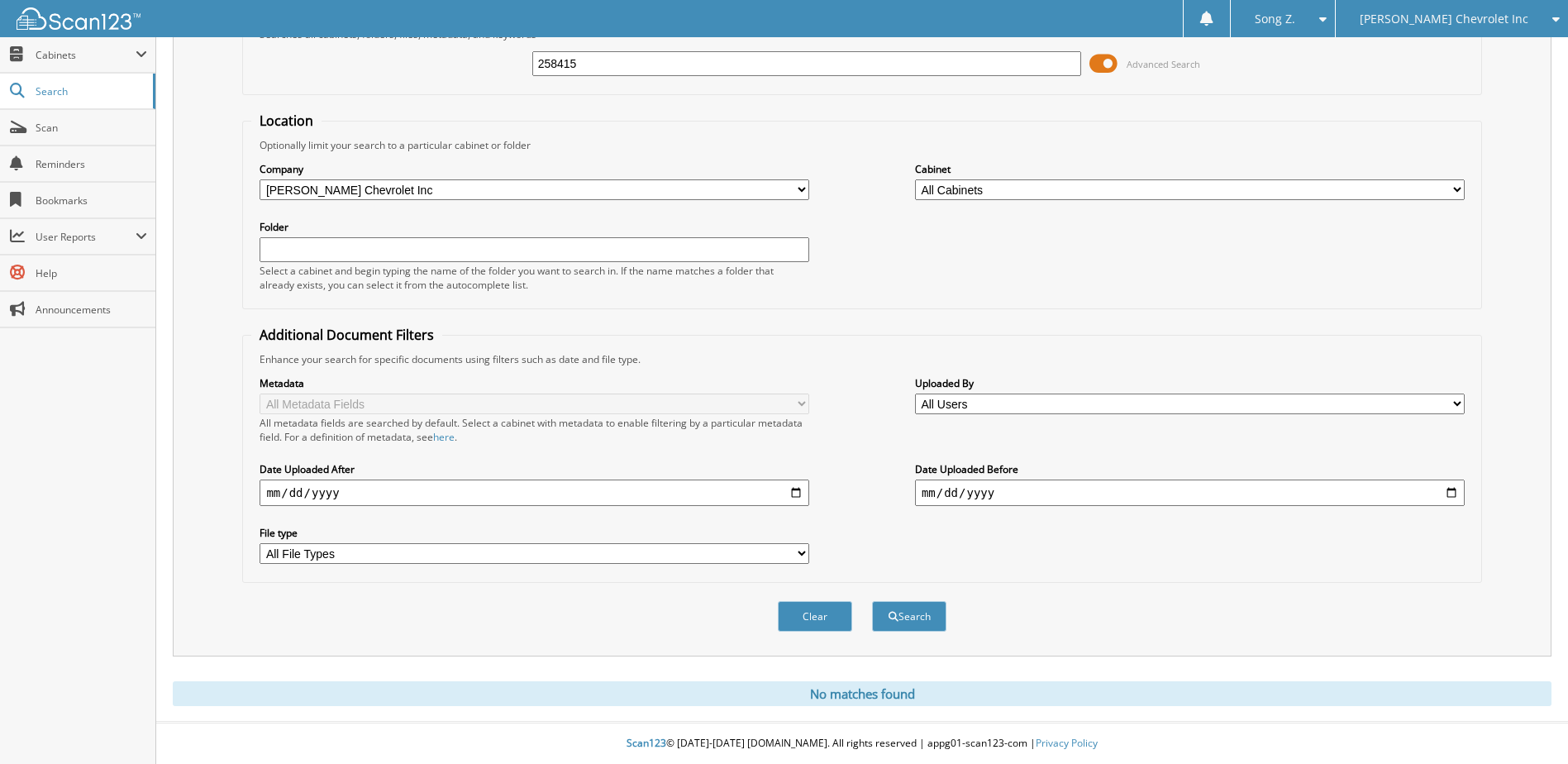
click at [556, 64] on input "258415" at bounding box center [807, 64] width 549 height 25
type input "250415"
click at [872, 601] on button "Search" at bounding box center [909, 616] width 74 height 31
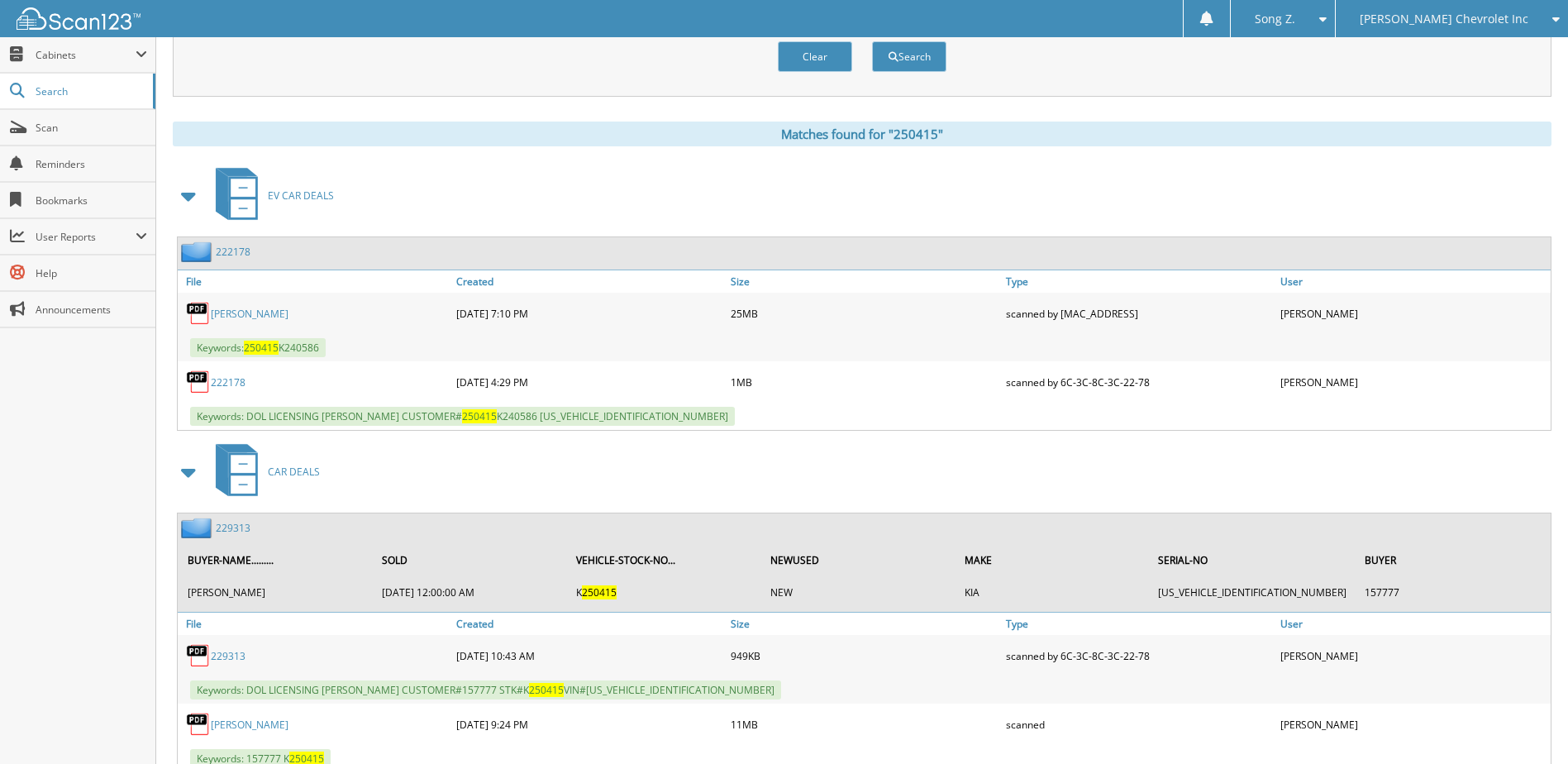
scroll to position [744, 0]
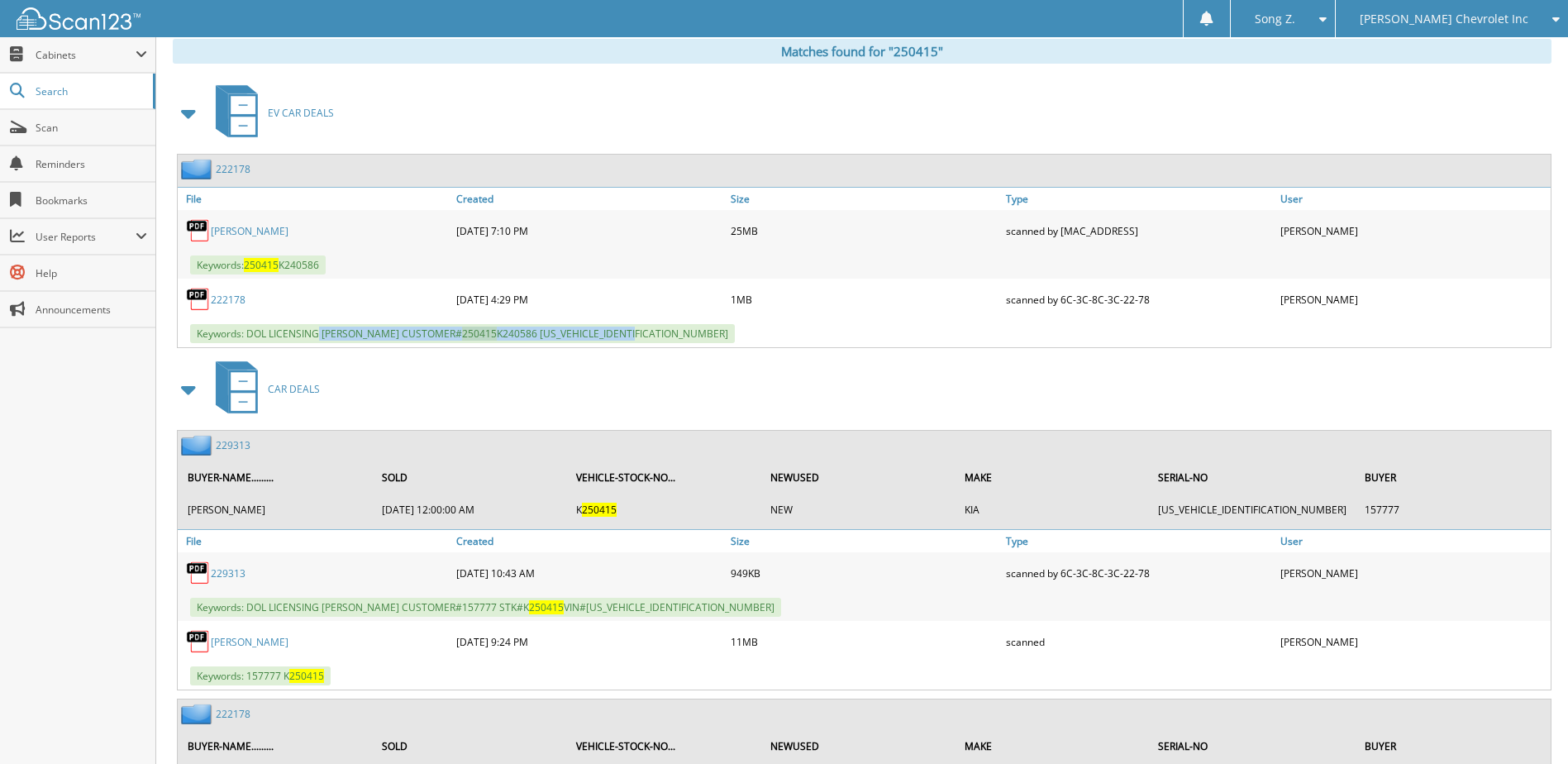
drag, startPoint x: 320, startPoint y: 339, endPoint x: 681, endPoint y: 337, distance: 361.0
click at [681, 337] on div "Keywords: DOL LICENSING NICHOLAS GALLOWAY CUSTOMER# 250415 K240586 KNDAFFS54R60…" at bounding box center [863, 333] width 1373 height 27
copy span "NICHOLAS GALLOWAY CUSTOMER# 250415 K240586 KNDAFFS54R6032295"
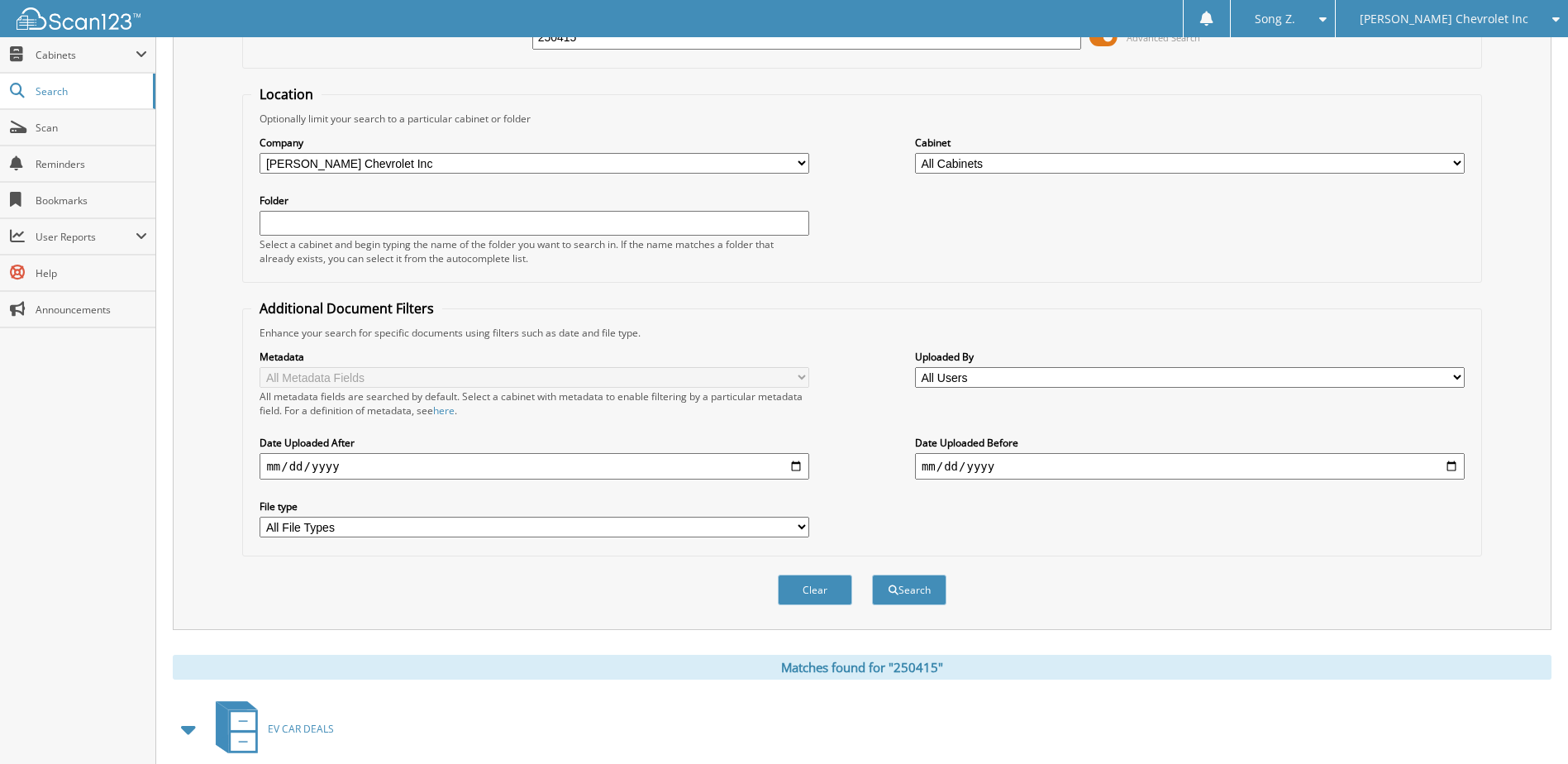
scroll to position [0, 0]
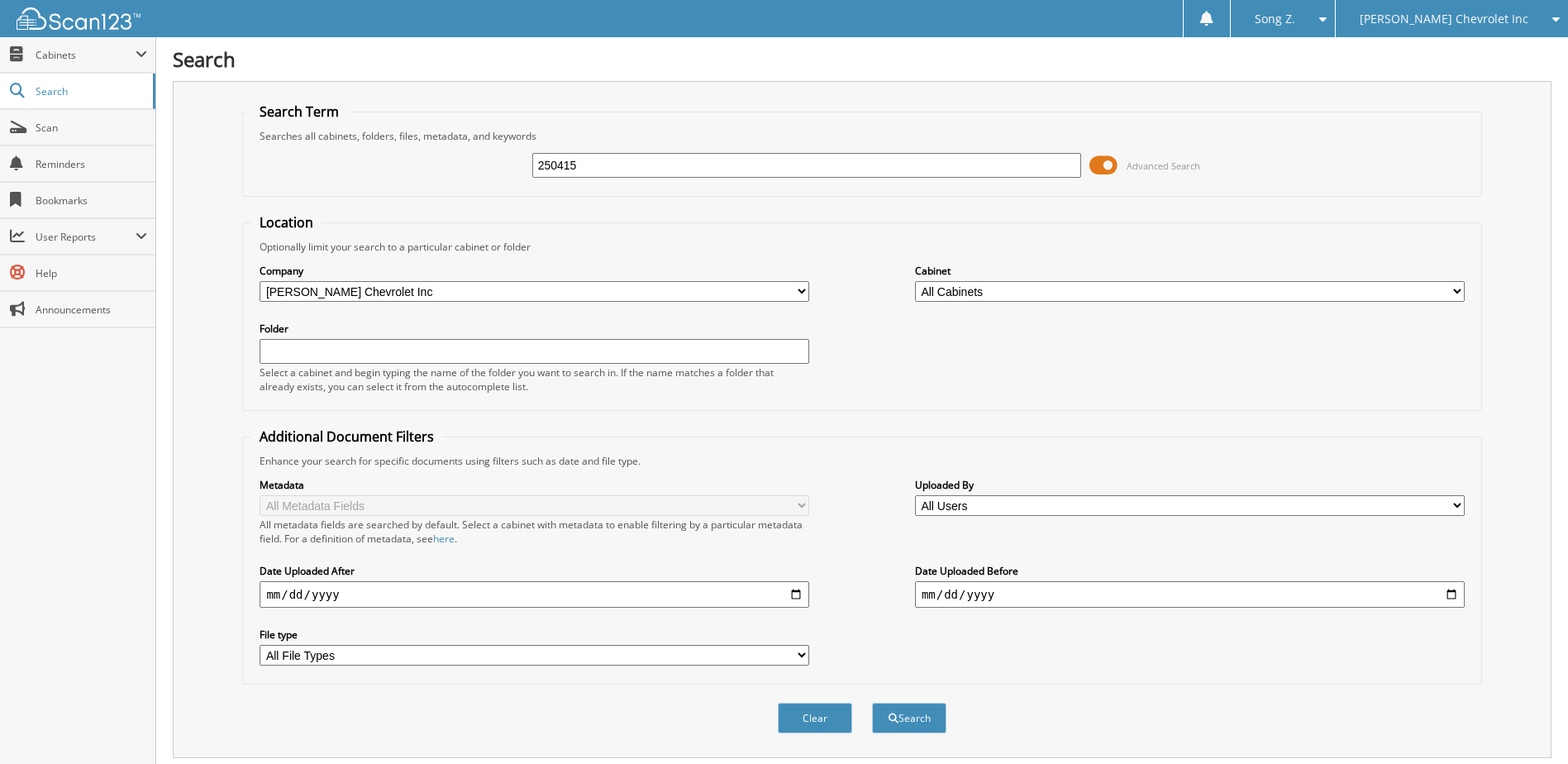
drag, startPoint x: 612, startPoint y: 171, endPoint x: 451, endPoint y: 173, distance: 161.0
click at [451, 173] on div "250415 Advanced Search" at bounding box center [862, 165] width 1221 height 45
type input "253285"
click at [872, 703] on button "Search" at bounding box center [909, 718] width 74 height 31
drag, startPoint x: 567, startPoint y: 166, endPoint x: 377, endPoint y: 149, distance: 190.8
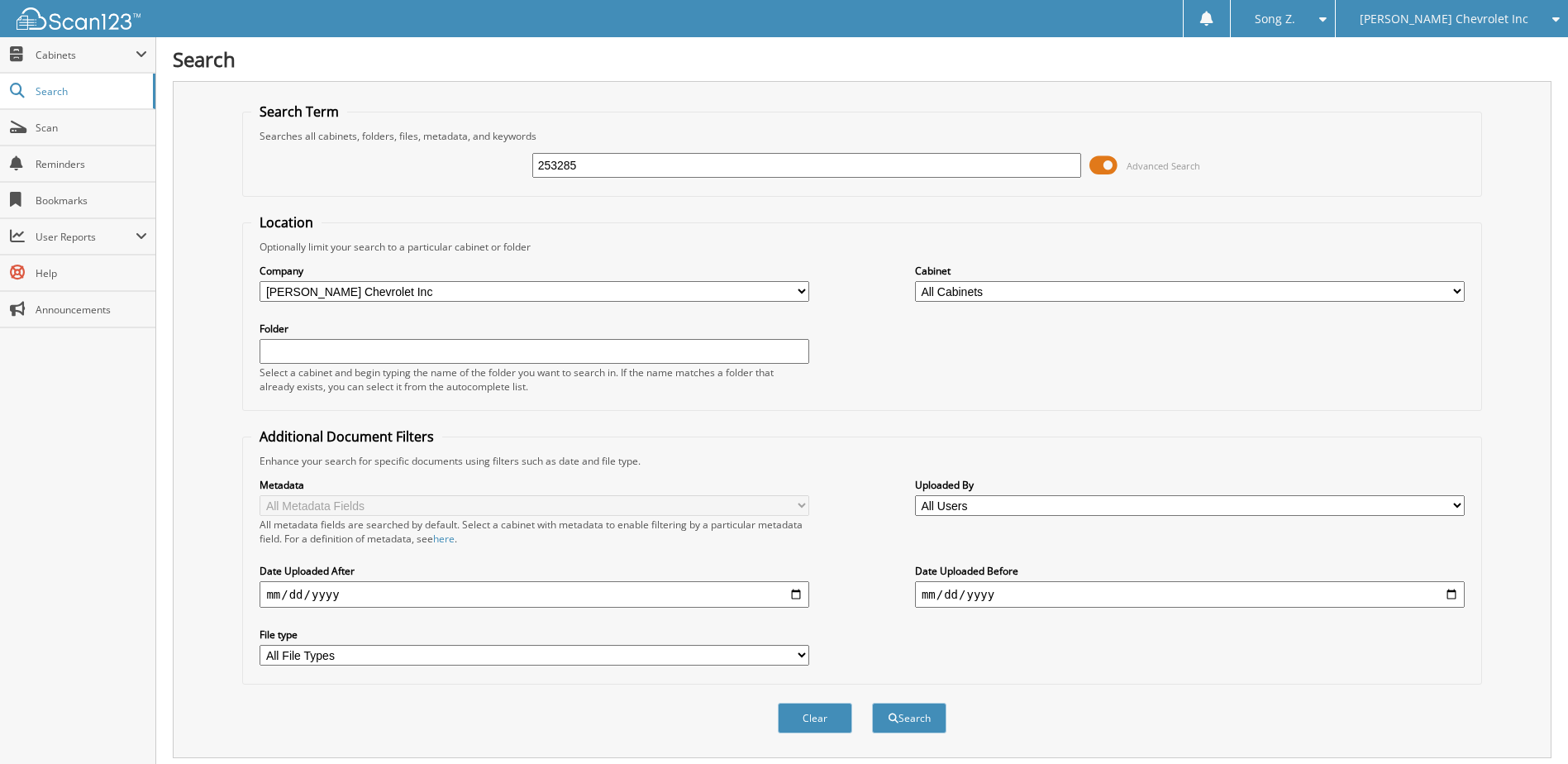
click at [377, 149] on div "253285 Advanced Search" at bounding box center [862, 165] width 1221 height 45
type input "253285"
click at [872, 703] on button "Search" at bounding box center [909, 718] width 74 height 31
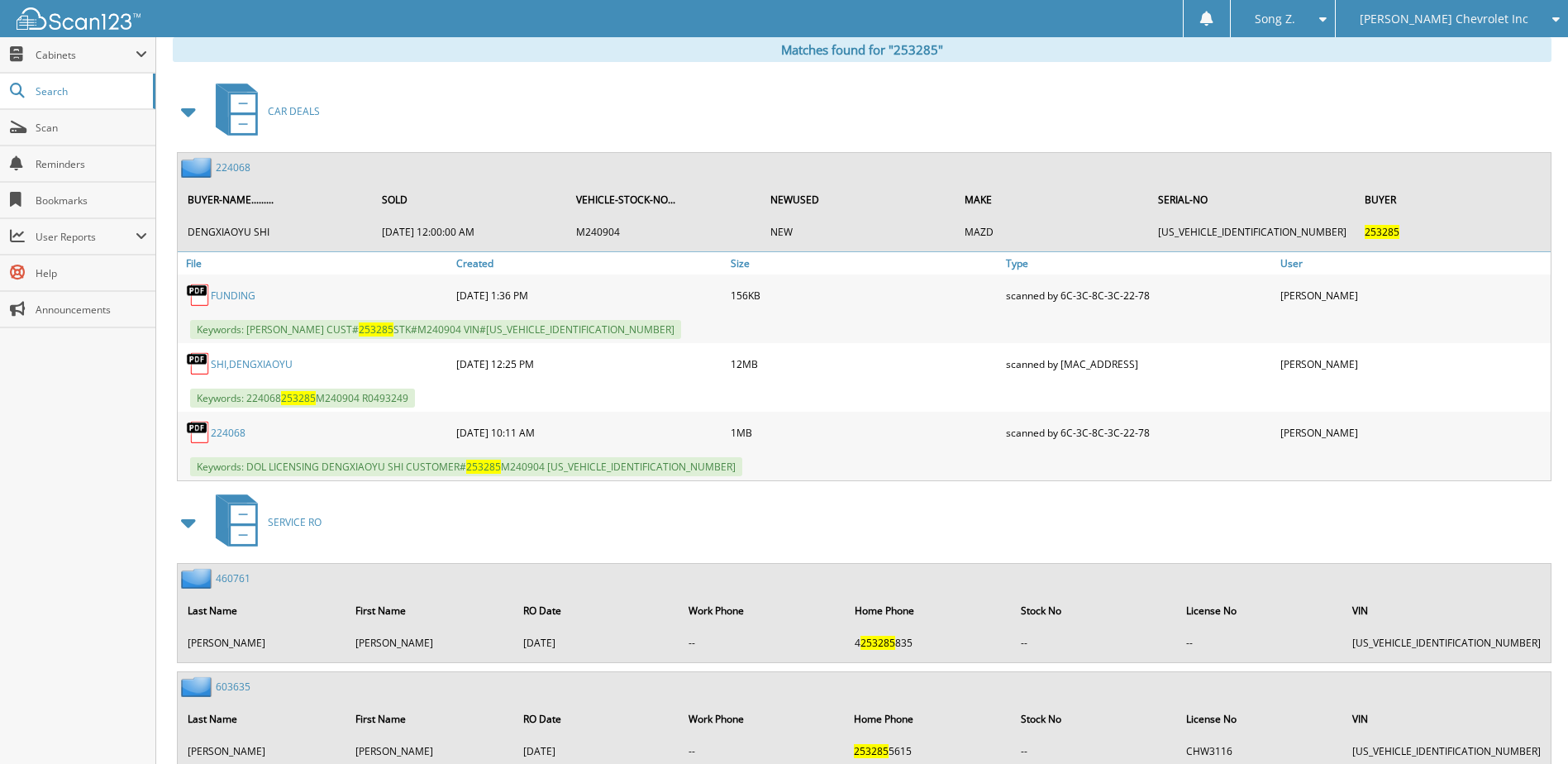
scroll to position [744, 0]
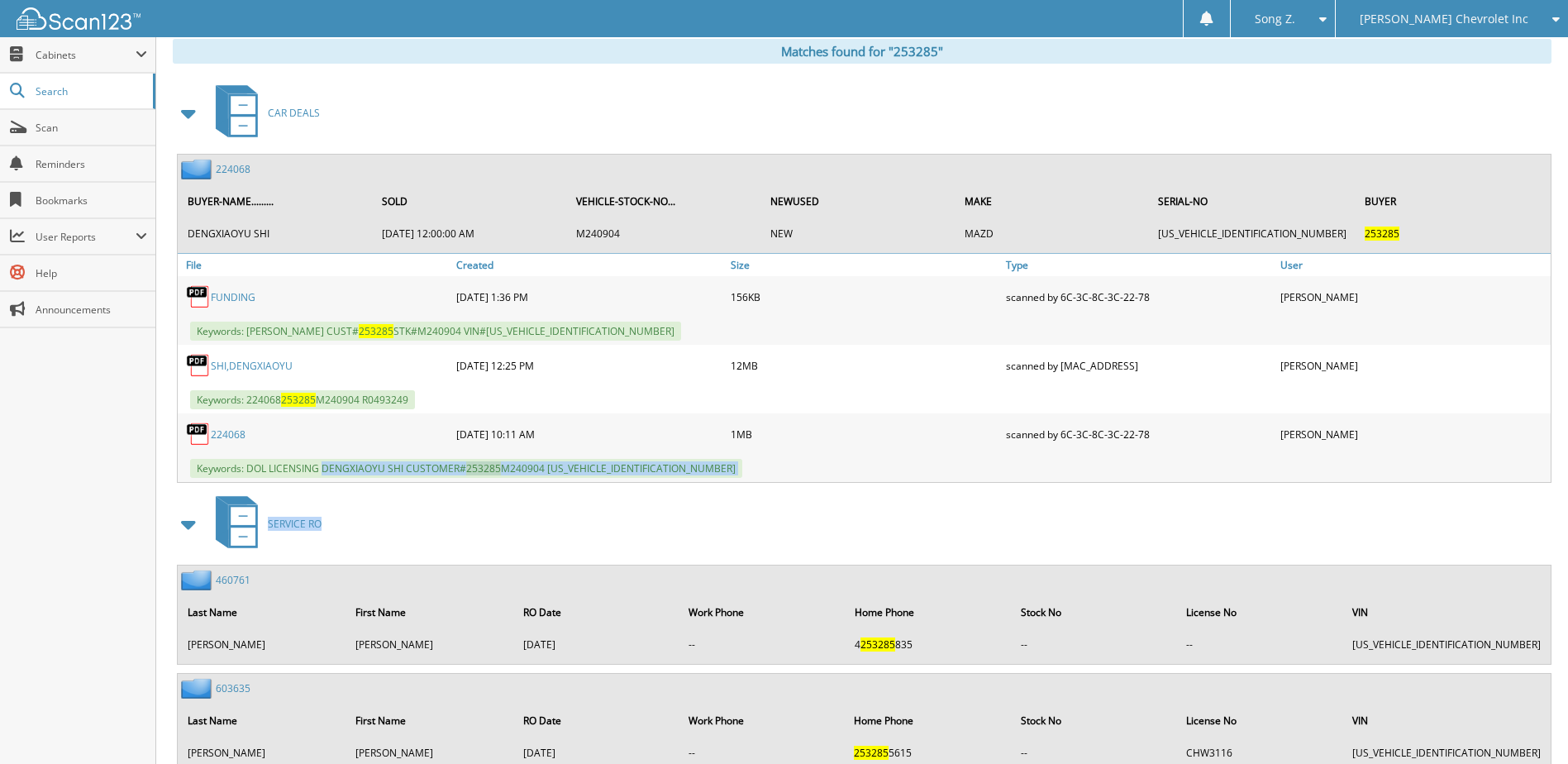
drag, startPoint x: 323, startPoint y: 468, endPoint x: 713, endPoint y: 489, distance: 390.6
copy div "DENGXIAOYU SHI CUSTOMER# 253285 M240904 JM3KFBCL5R0493249 SERVICE RO"
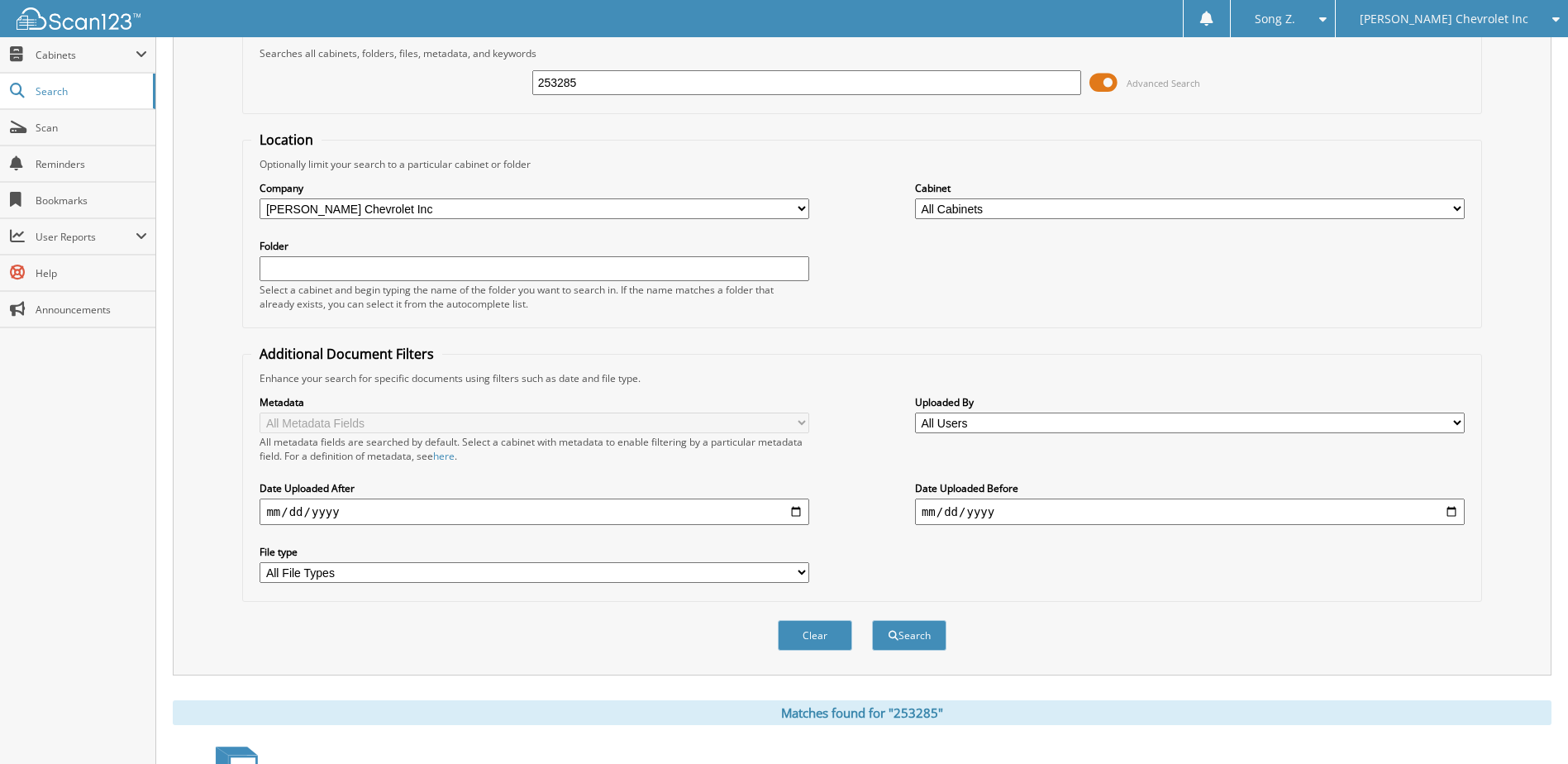
scroll to position [0, 0]
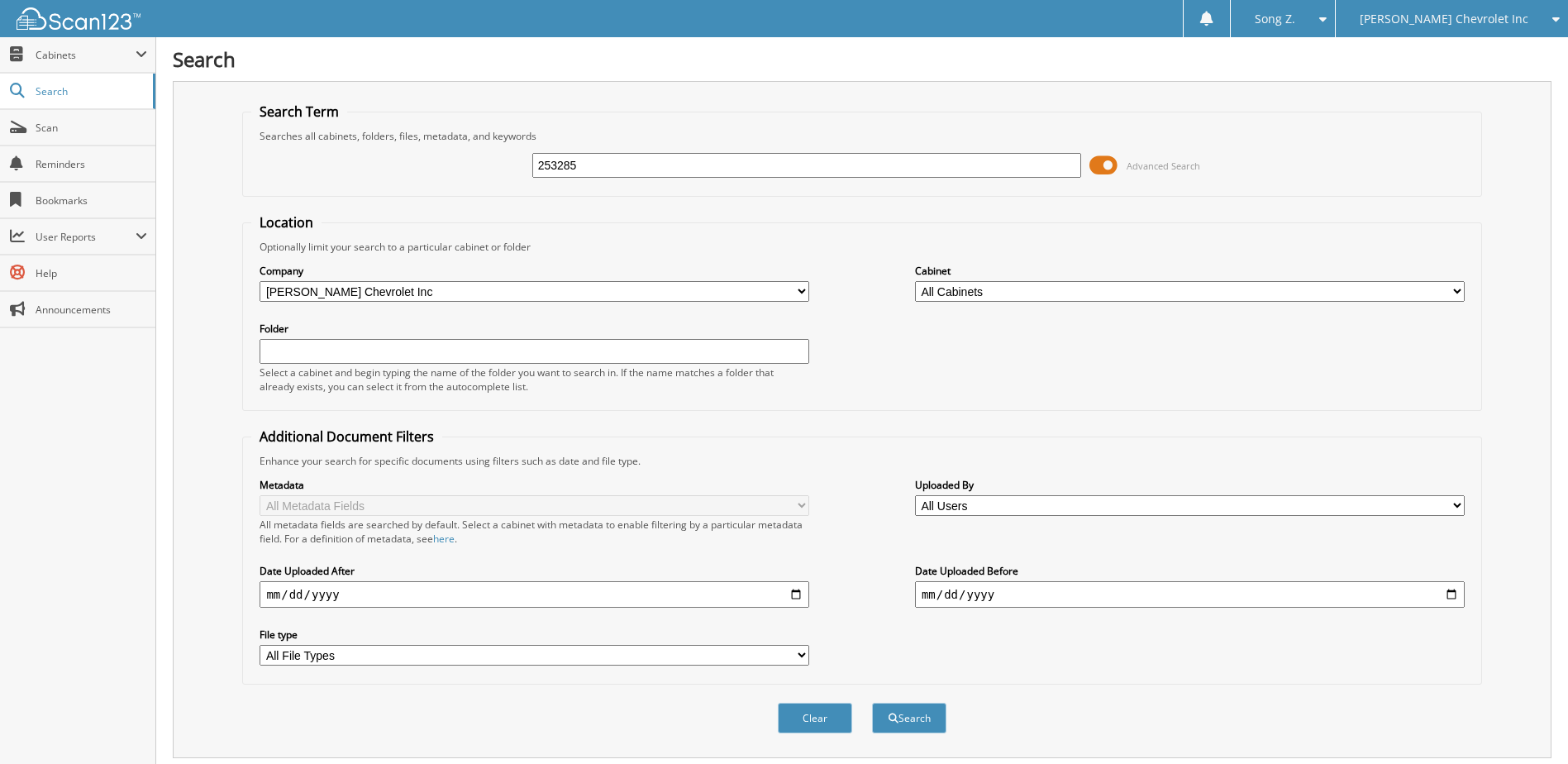
drag, startPoint x: 627, startPoint y: 168, endPoint x: 441, endPoint y: 170, distance: 186.0
click at [441, 170] on div "253285 Advanced Search" at bounding box center [862, 165] width 1221 height 45
type input "243079"
click at [872, 703] on button "Search" at bounding box center [909, 718] width 74 height 31
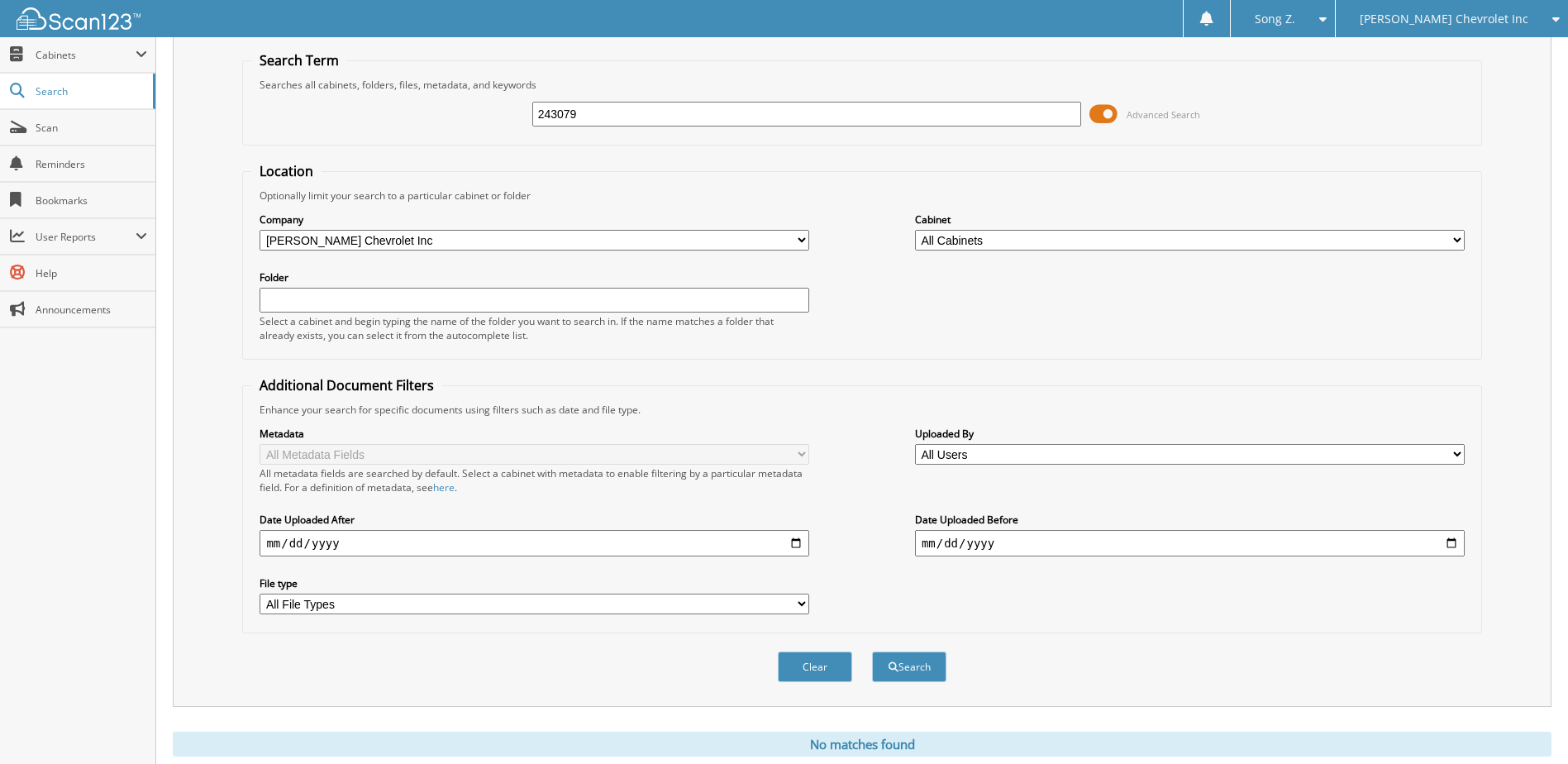
scroll to position [102, 0]
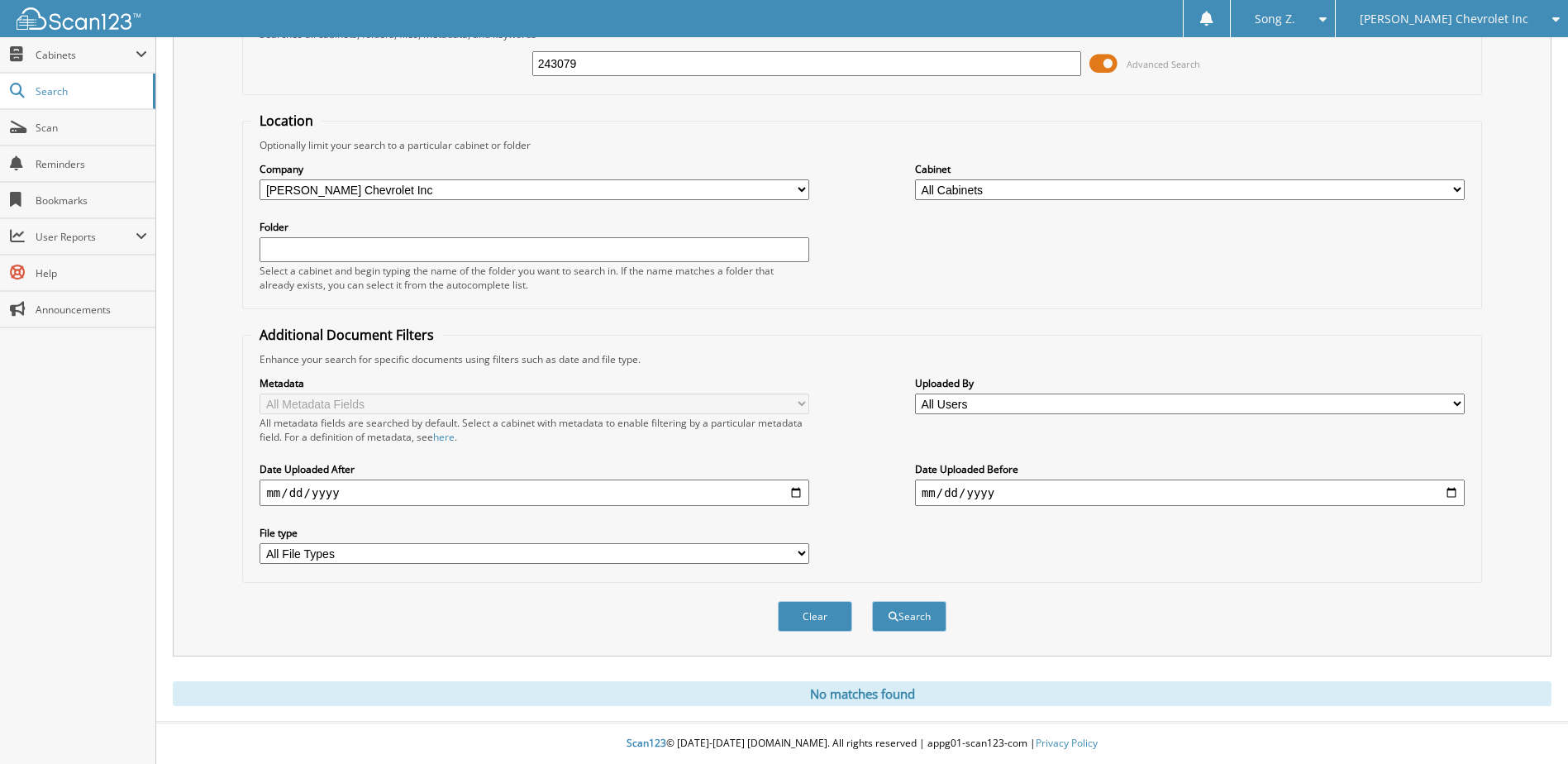
drag, startPoint x: 620, startPoint y: 64, endPoint x: 344, endPoint y: 60, distance: 276.0
click at [344, 60] on div "243079 Advanced Search" at bounding box center [862, 64] width 1221 height 45
type input "247548"
click at [872, 601] on button "Search" at bounding box center [909, 616] width 74 height 31
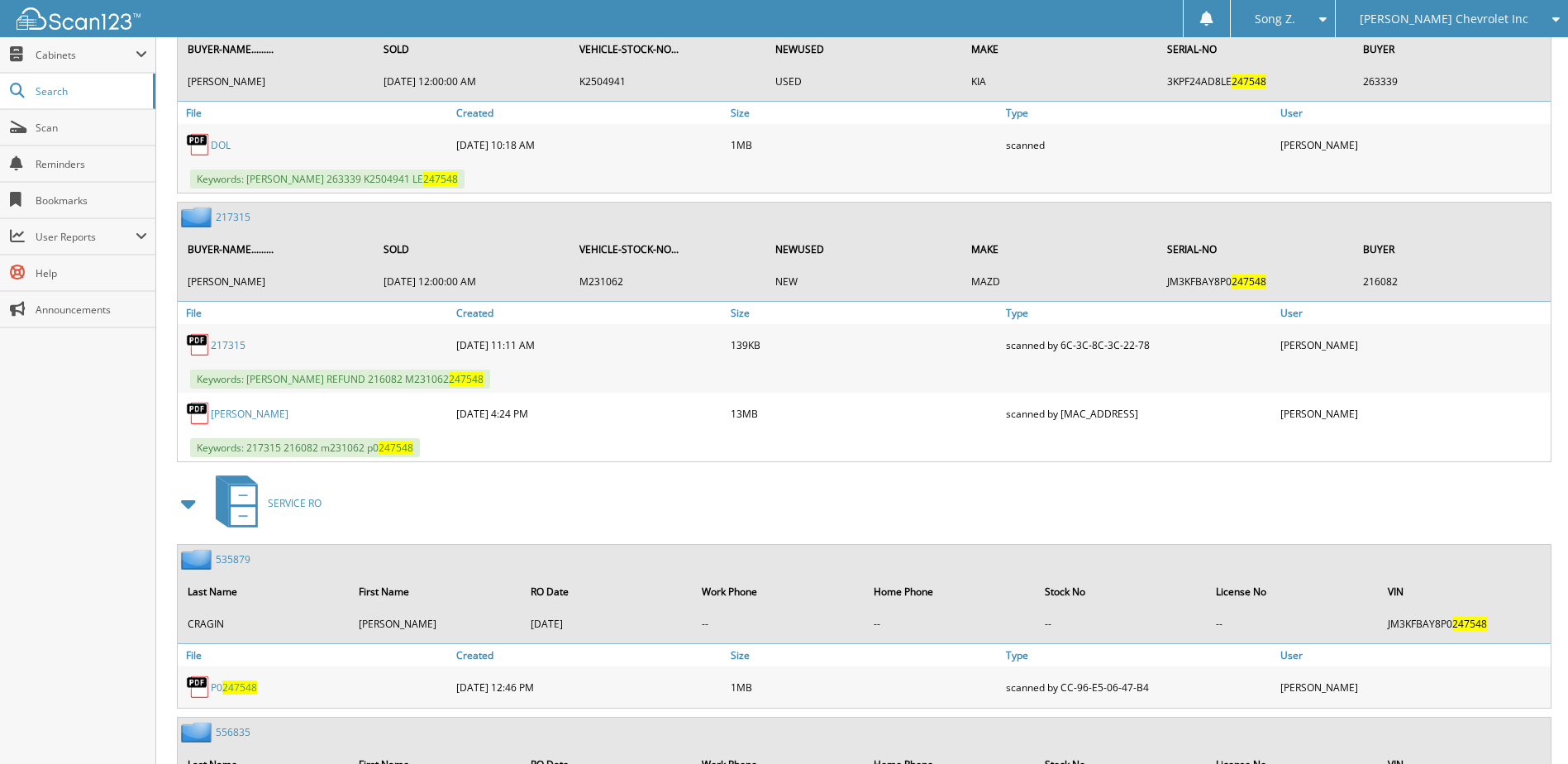
scroll to position [910, 0]
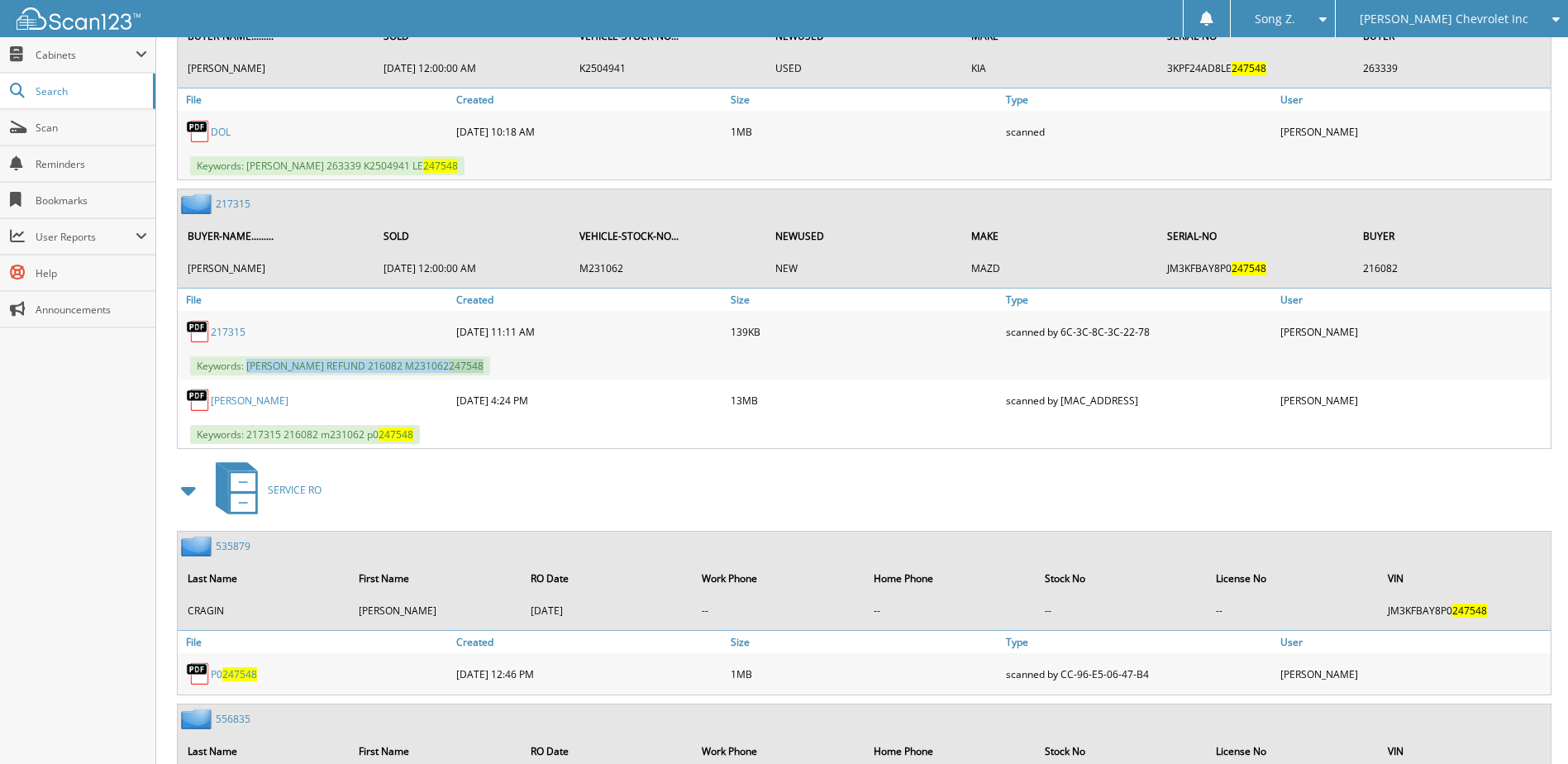
drag, startPoint x: 247, startPoint y: 370, endPoint x: 522, endPoint y: 364, distance: 275.1
click at [522, 364] on div "Keywords: NICHOLAS J CRAGIN REFUND 216082 M231062 247548" at bounding box center [863, 365] width 1373 height 27
copy span "NICHOLAS J CRAGIN REFUND 216082 M231062 247548"
click at [556, 375] on div "Keywords: NICHOLAS J CRAGIN REFUND 216082 M231062 247548" at bounding box center [863, 365] width 1373 height 27
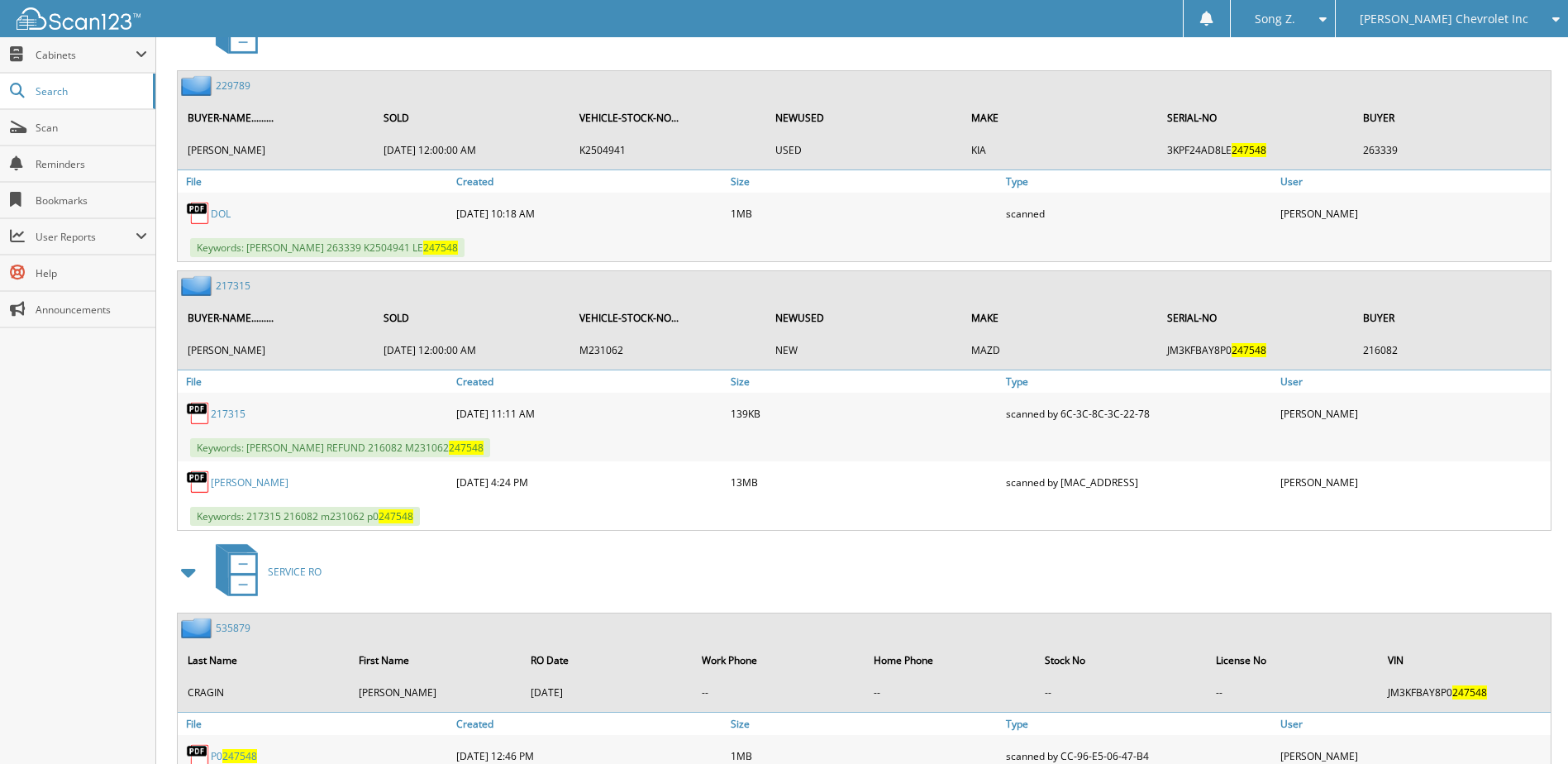
scroll to position [827, 0]
click at [241, 283] on link "217315" at bounding box center [233, 287] width 34 height 14
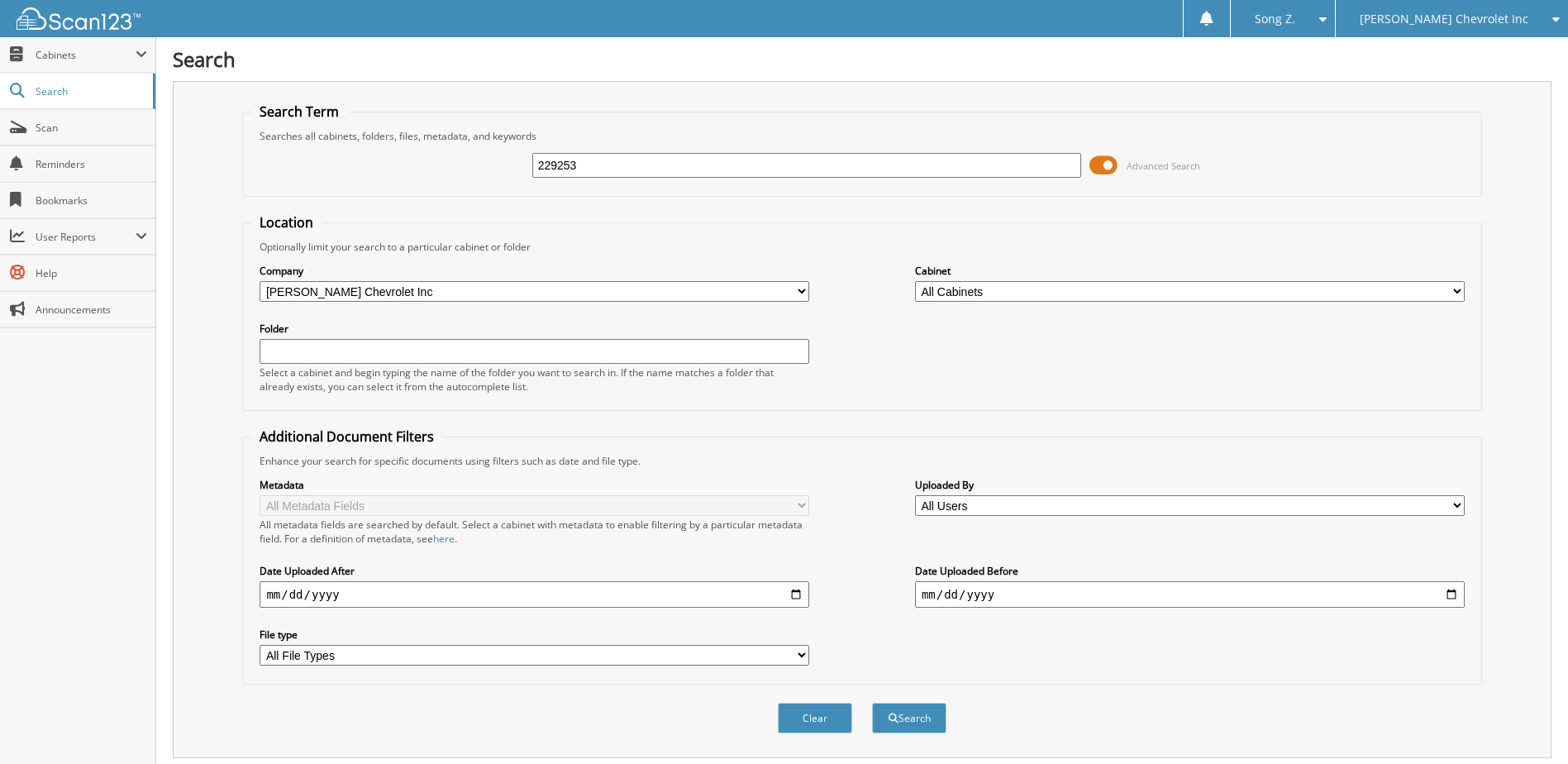
type input "229253"
click at [872, 703] on button "Search" at bounding box center [909, 718] width 74 height 31
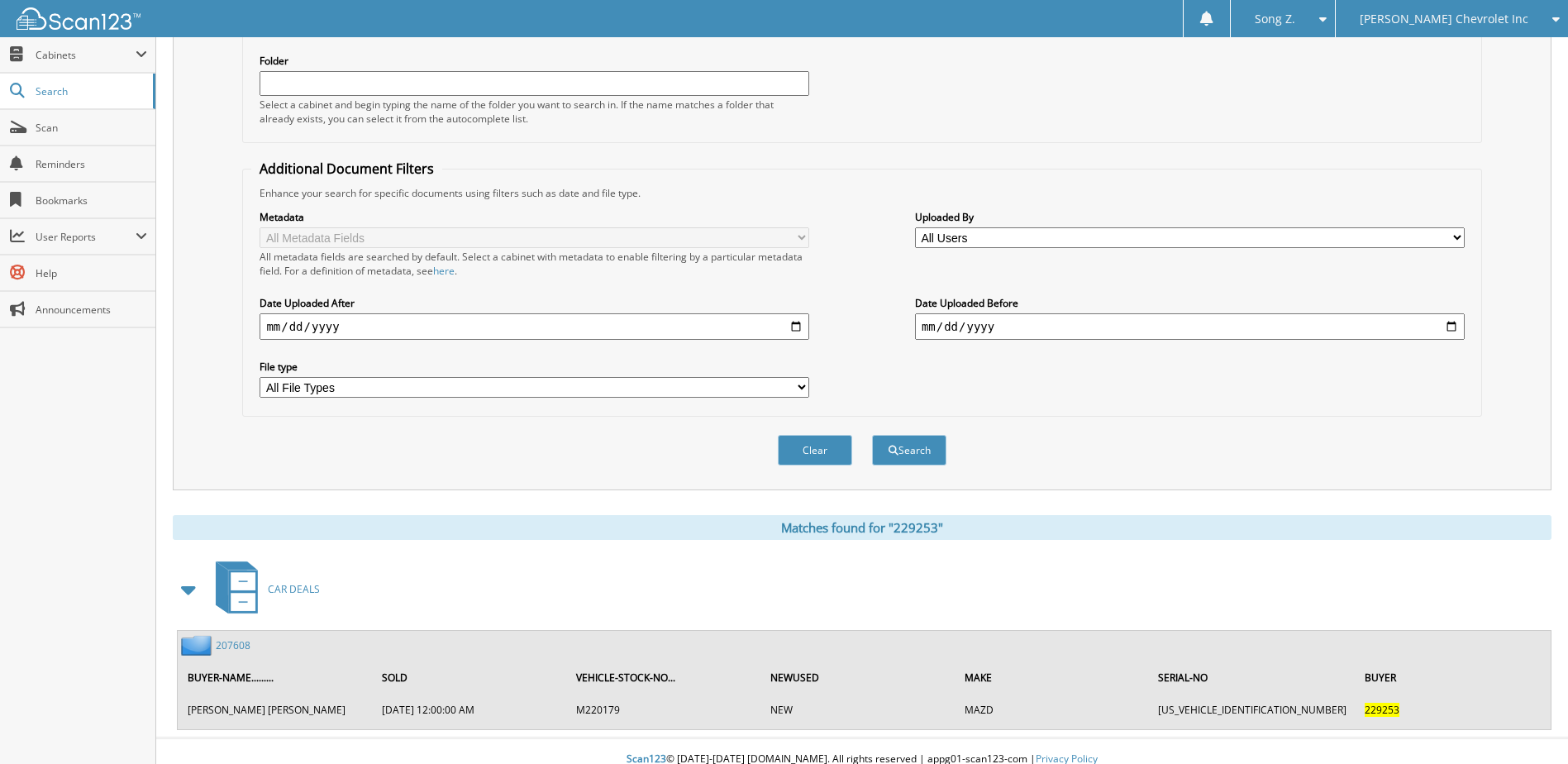
scroll to position [284, 0]
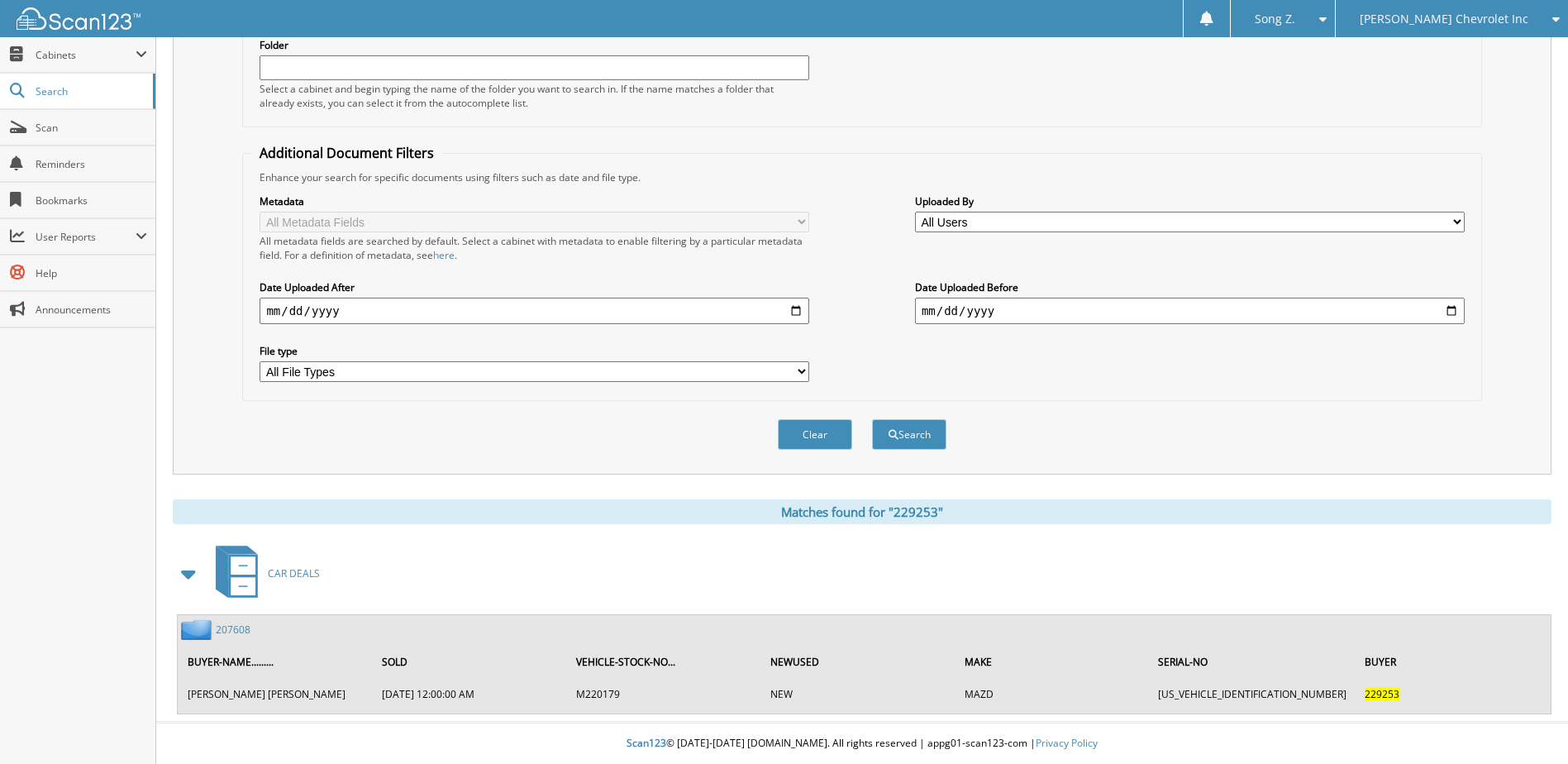
click at [232, 625] on link "207608" at bounding box center [233, 630] width 34 height 14
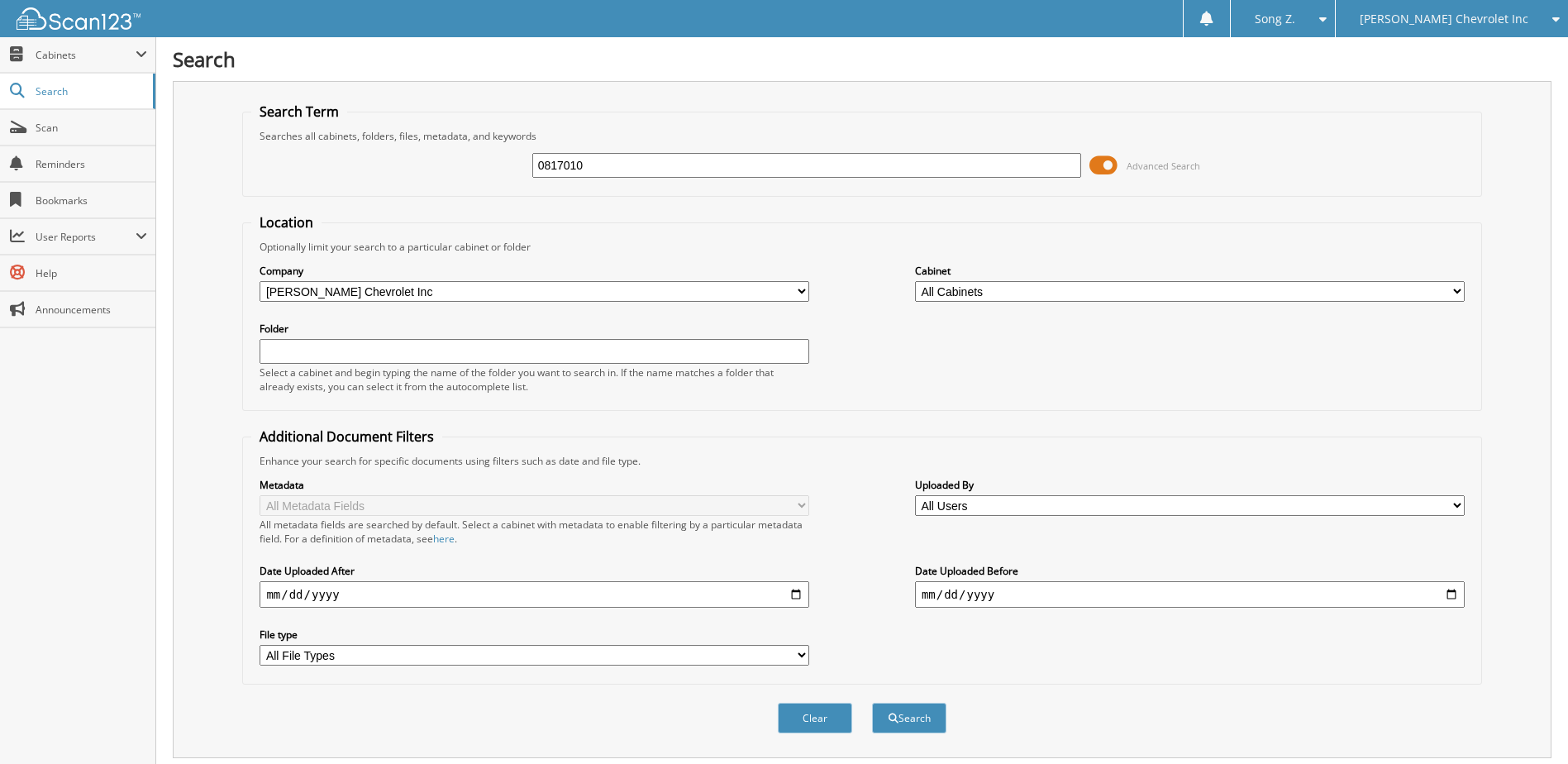
type input "0817010"
click at [872, 703] on button "Search" at bounding box center [909, 718] width 74 height 31
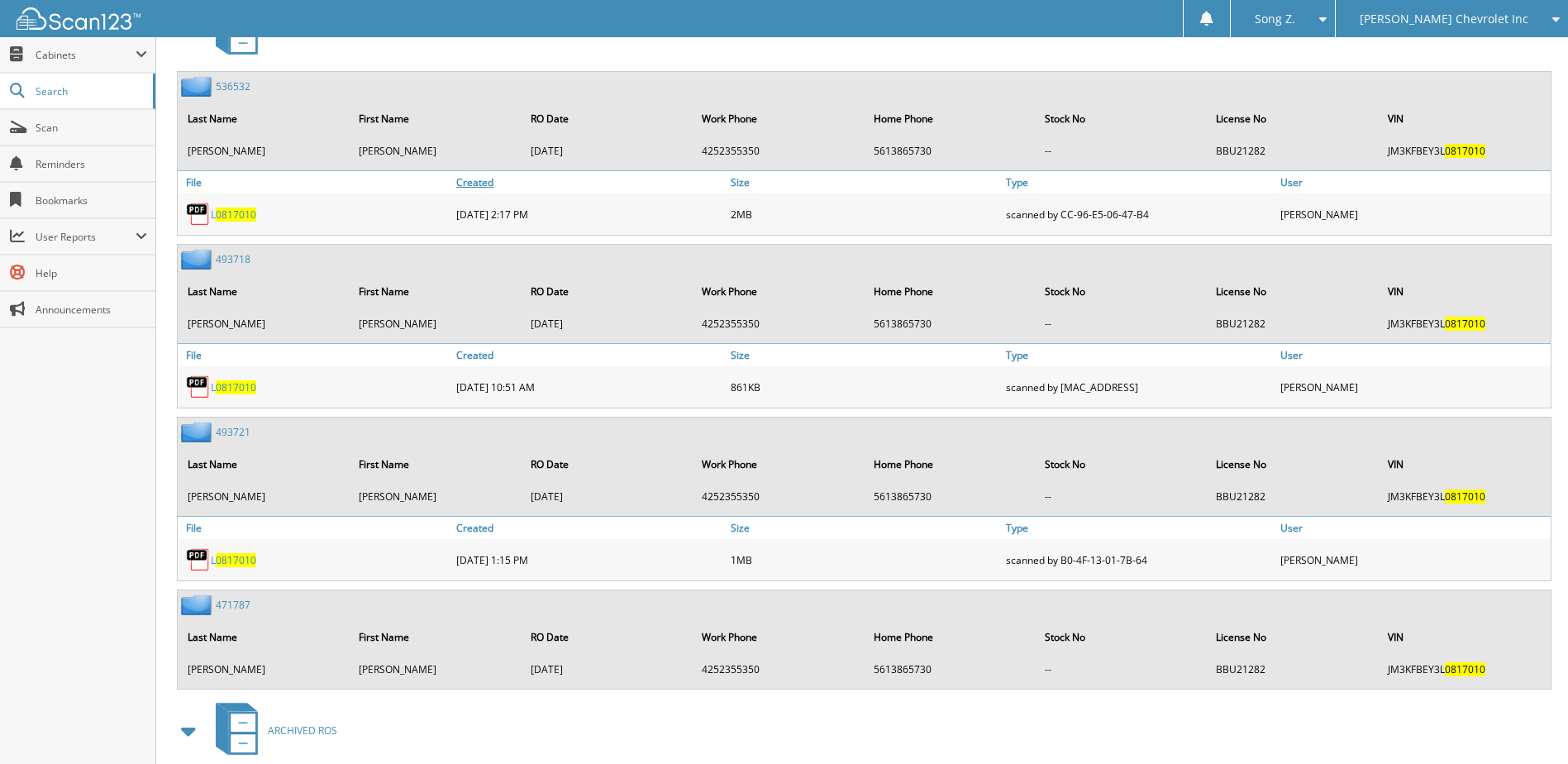
scroll to position [1311, 0]
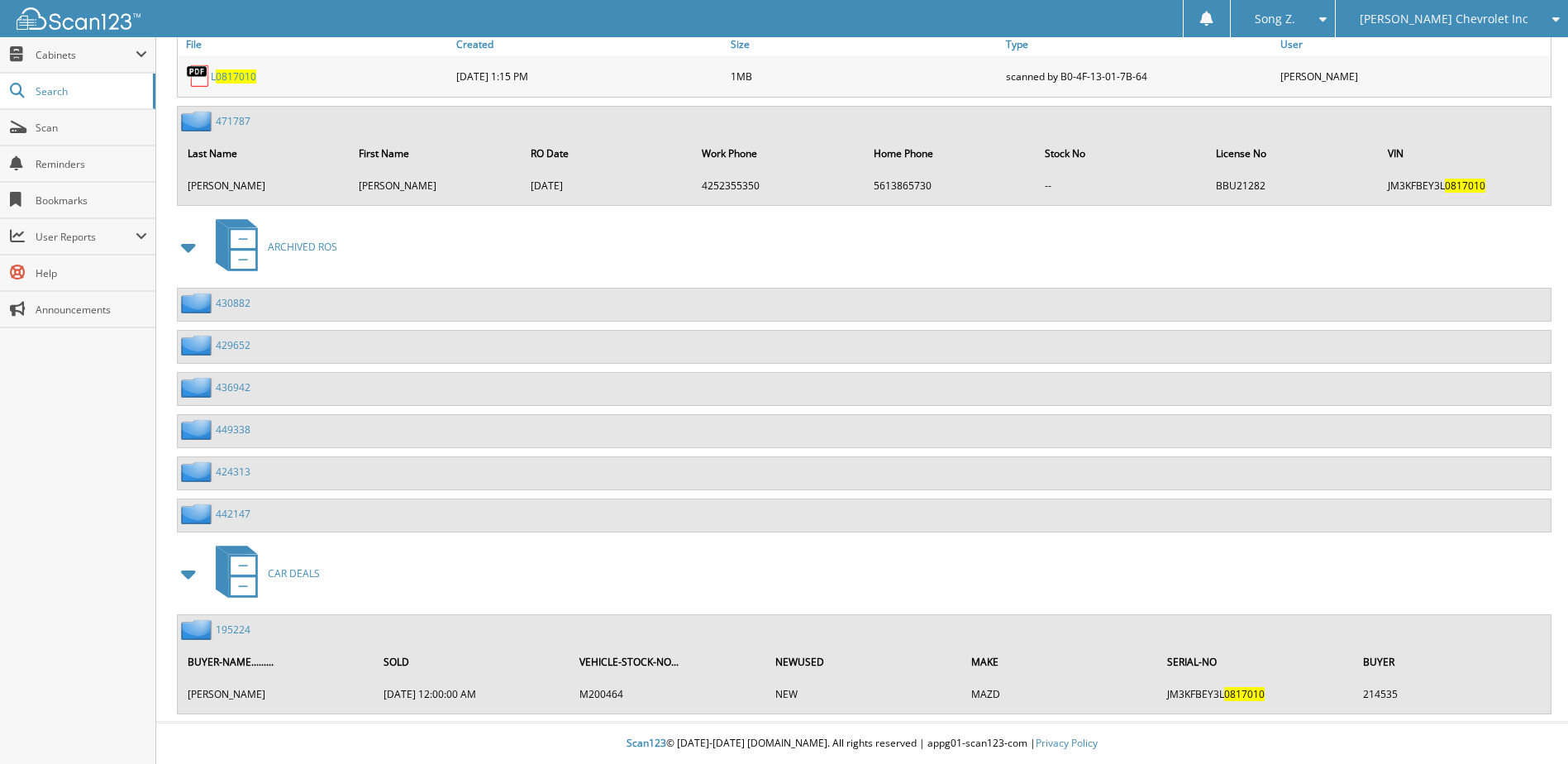
click at [239, 632] on link "195224" at bounding box center [233, 630] width 34 height 14
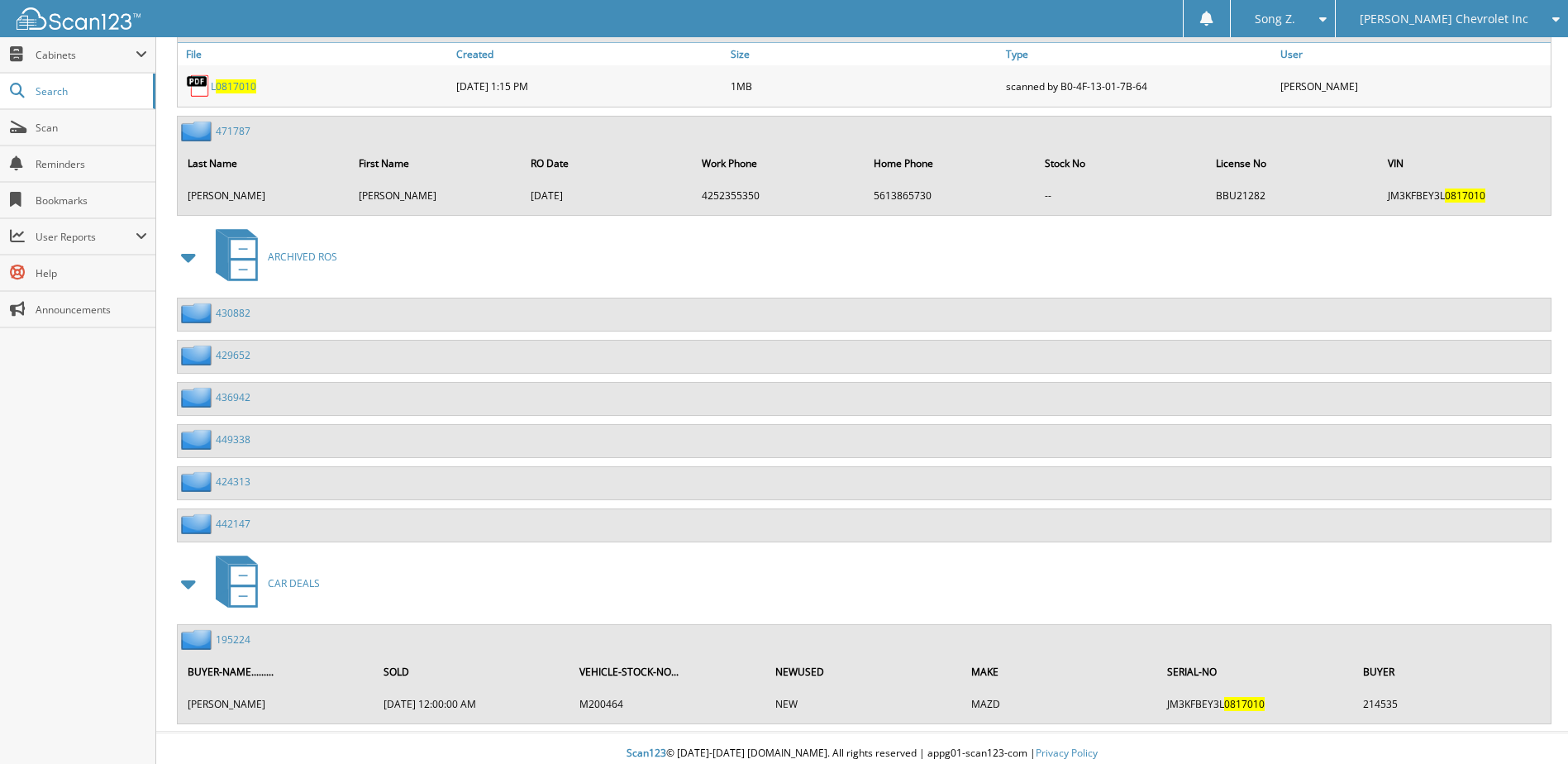
scroll to position [1311, 0]
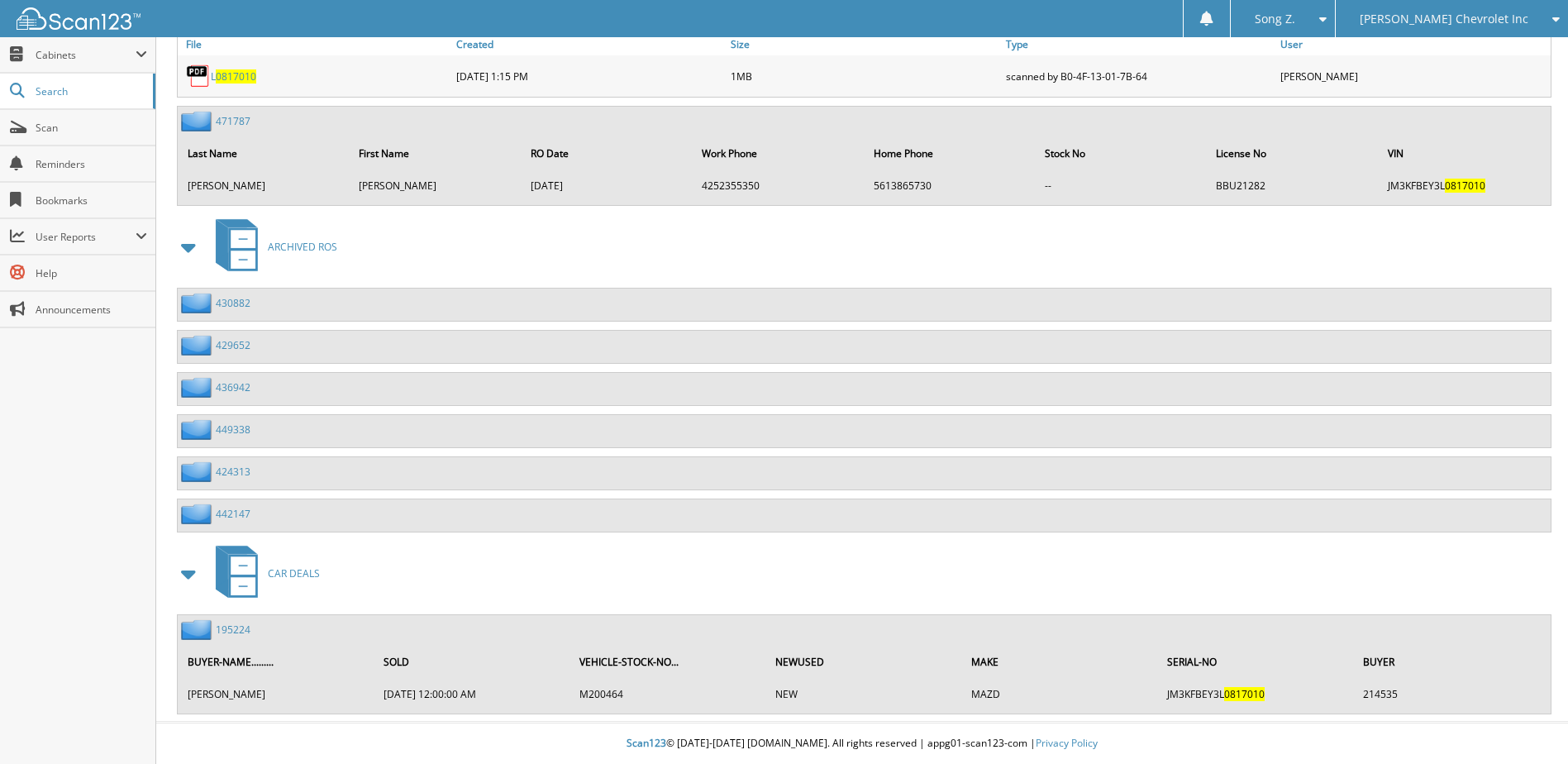
click at [236, 631] on link "195224" at bounding box center [233, 630] width 34 height 14
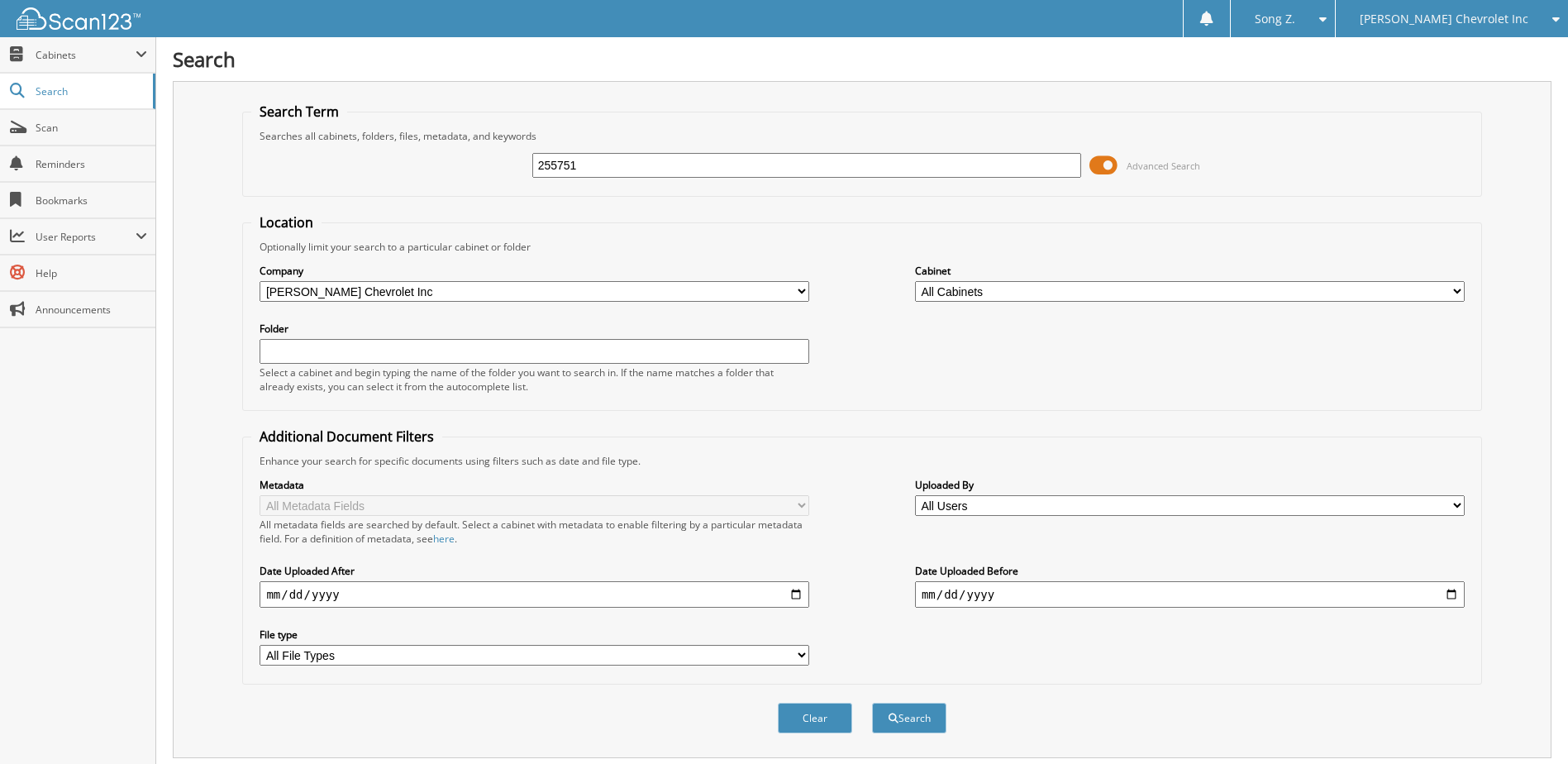
type input "255751"
click at [872, 703] on button "Search" at bounding box center [909, 718] width 74 height 31
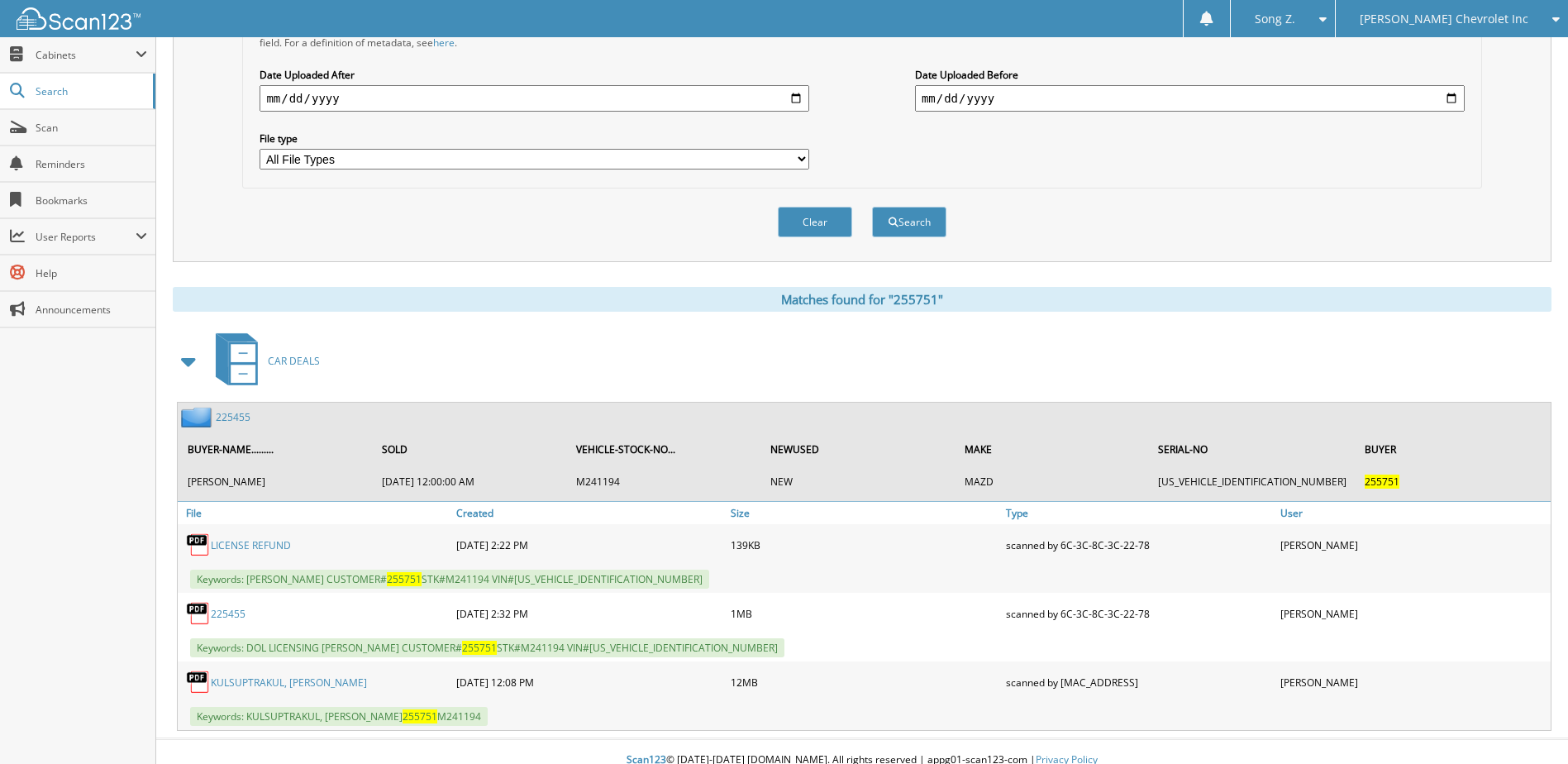
scroll to position [513, 0]
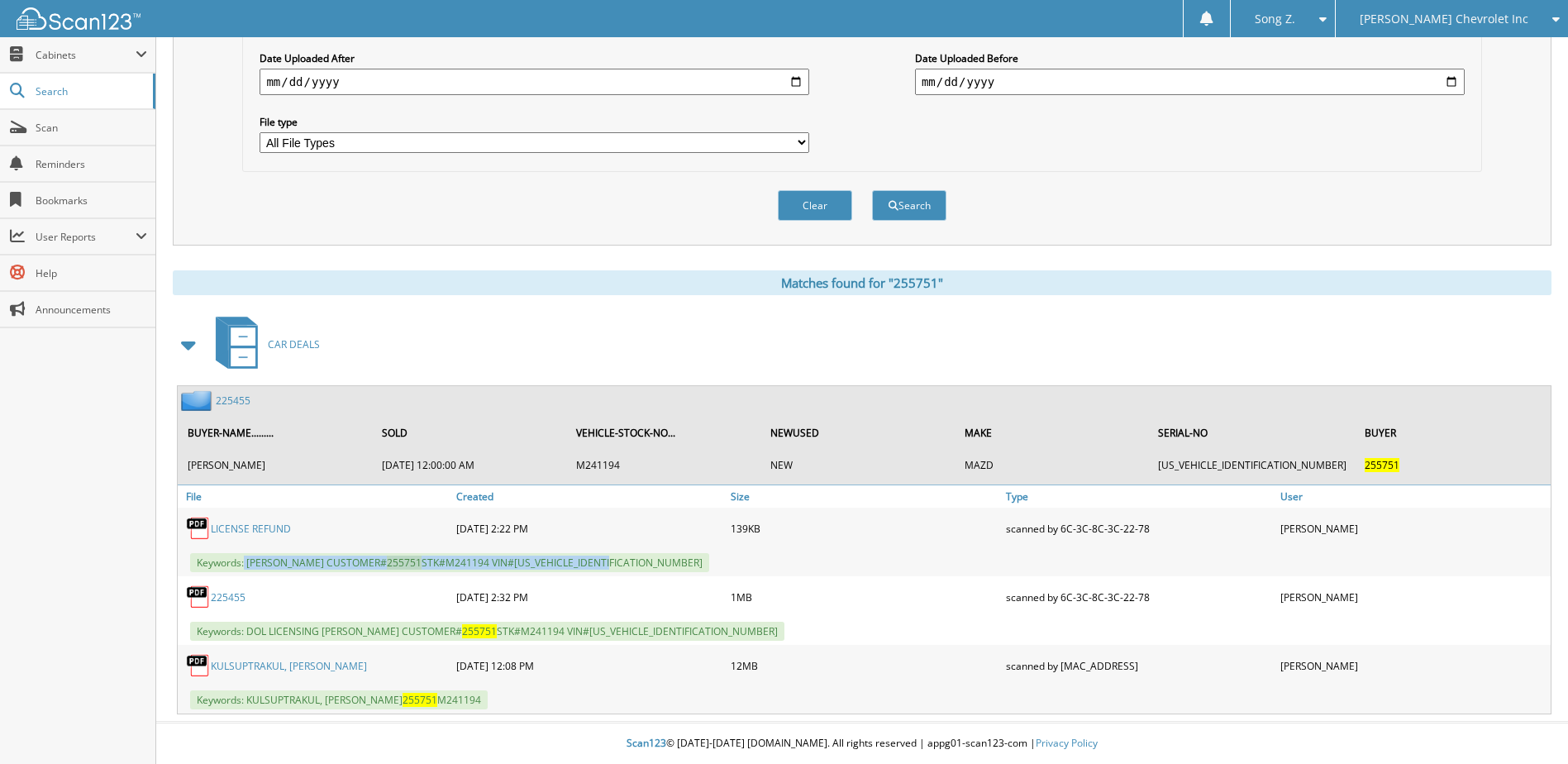
drag, startPoint x: 245, startPoint y: 564, endPoint x: 780, endPoint y: 561, distance: 535.0
click at [780, 561] on div "Keywords: [PERSON_NAME] CUSTOMER# 255751 STK#M241194 VIN#[US_VEHICLE_IDENTIFICA…" at bounding box center [863, 562] width 1373 height 27
copy span "[PERSON_NAME] CUSTOMER# 255751 STK#M241194 VIN#[US_VEHICLE_IDENTIFICATION_NUMBE…"
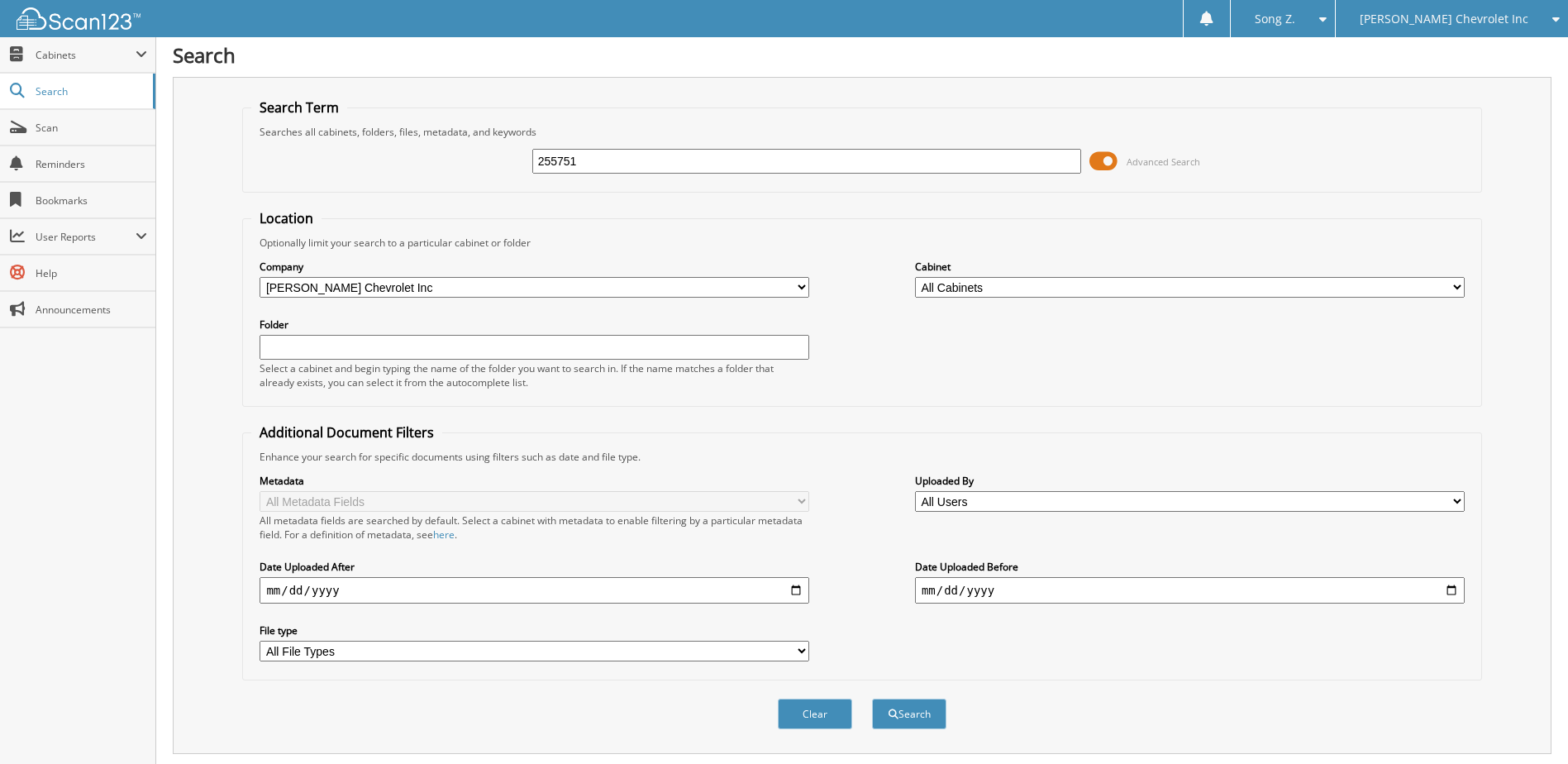
scroll to position [0, 0]
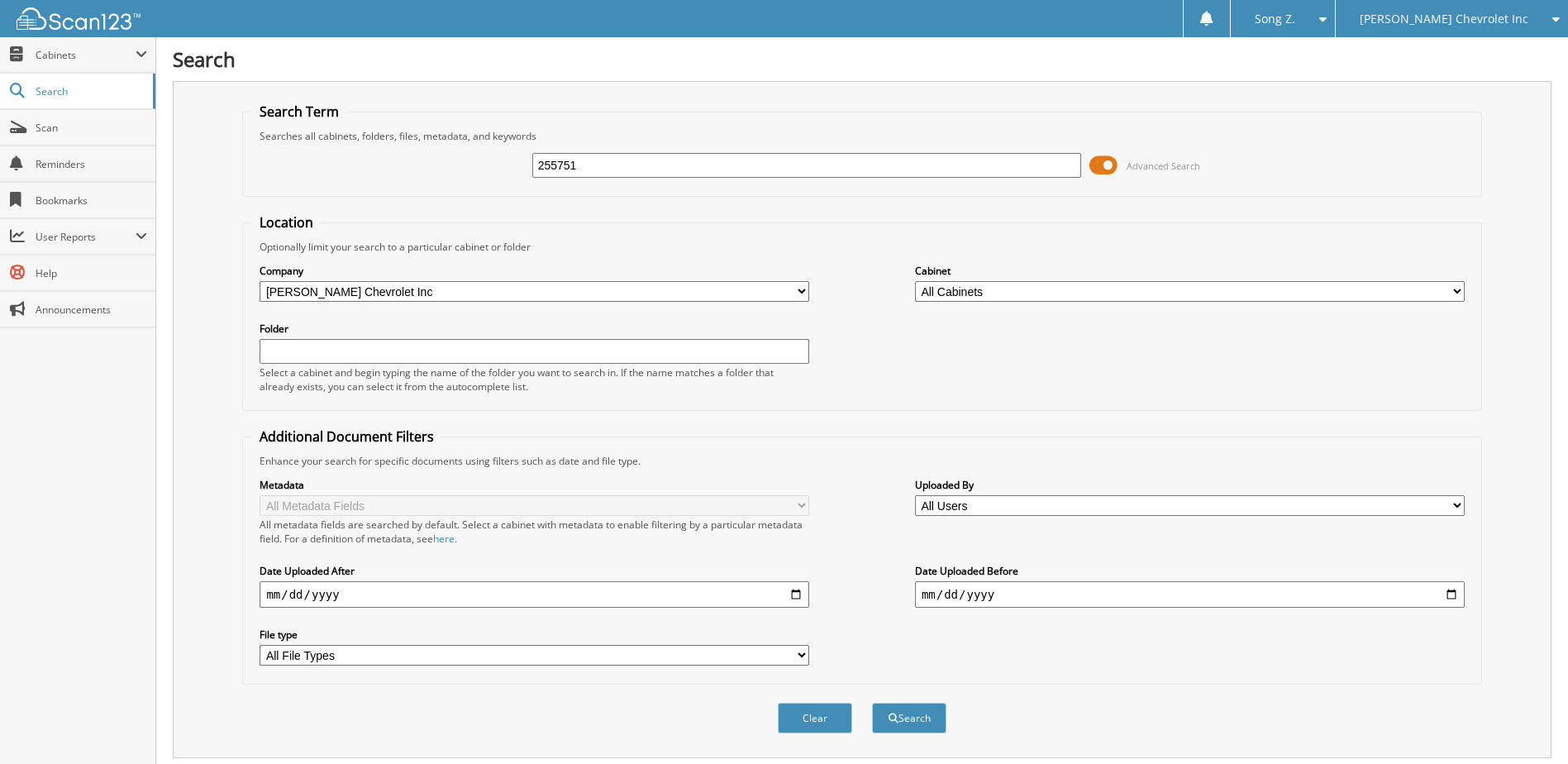
drag, startPoint x: 609, startPoint y: 169, endPoint x: 395, endPoint y: 201, distance: 216.4
click at [395, 201] on form "Search Term Searches all cabinets, folders, files, metadata, and keywords 25575…" at bounding box center [862, 427] width 1239 height 649
type input "214466"
click at [872, 703] on button "Search" at bounding box center [909, 718] width 74 height 31
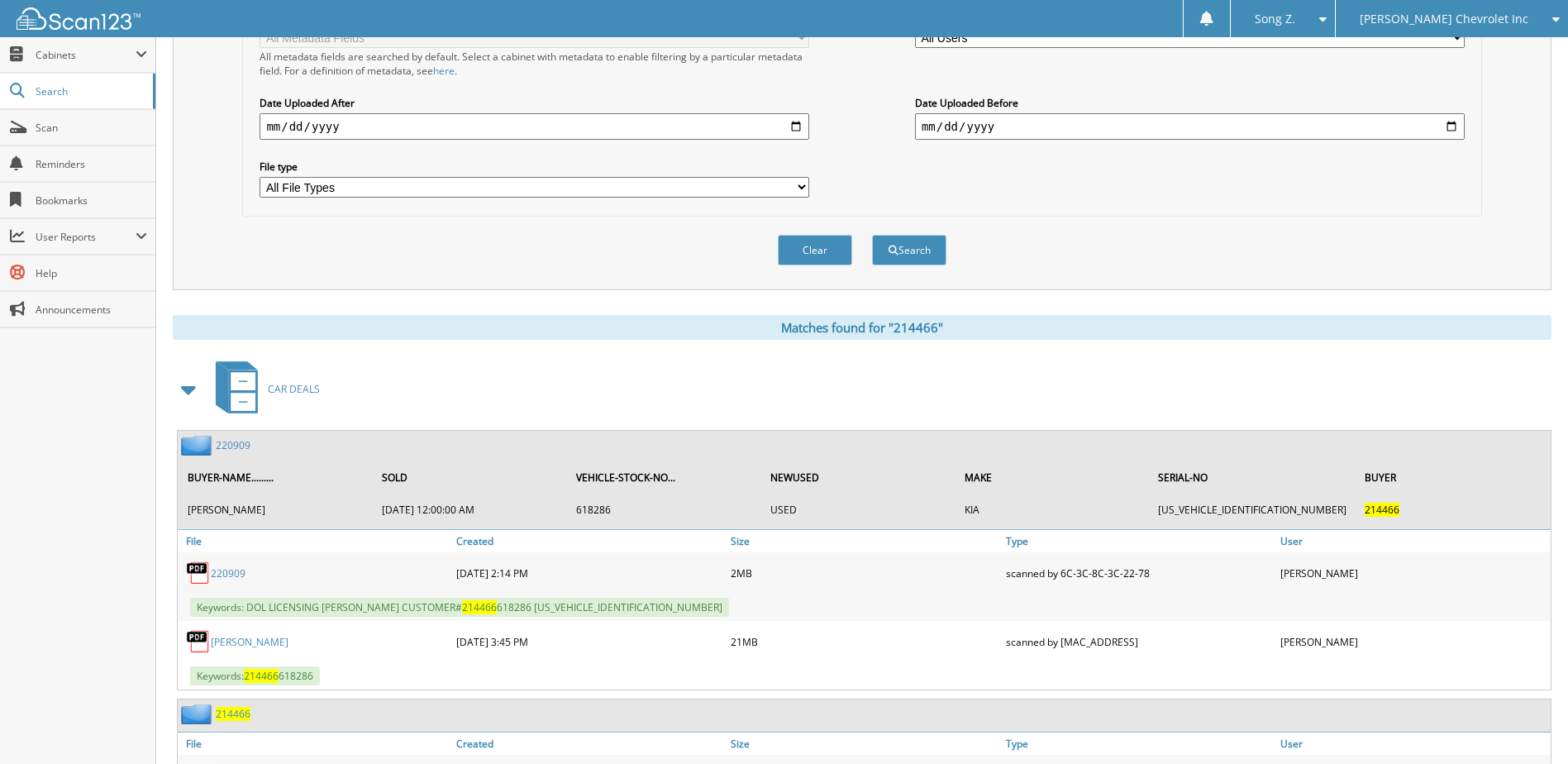
scroll to position [496, 0]
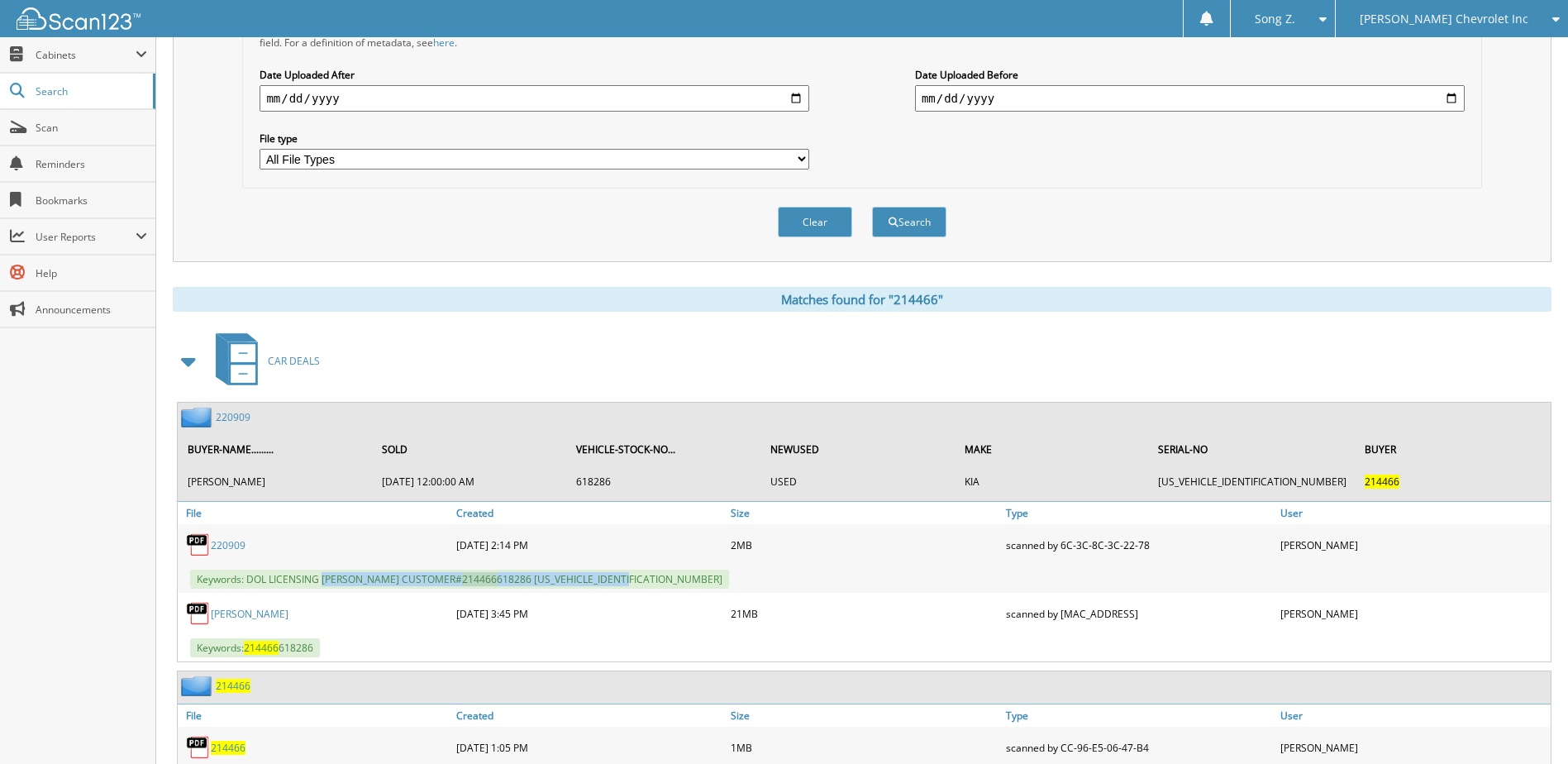
drag, startPoint x: 323, startPoint y: 580, endPoint x: 684, endPoint y: 578, distance: 361.0
click at [684, 578] on div "Keywords: DOL LICENSING CAMISHA LOUKAS CUSTOMER# 214466 618286 5XYP3DHC6MG137746" at bounding box center [863, 579] width 1373 height 27
copy span "CAMISHA LOUKAS CUSTOMER# 214466 618286 5XYP3DHC6MG137746"
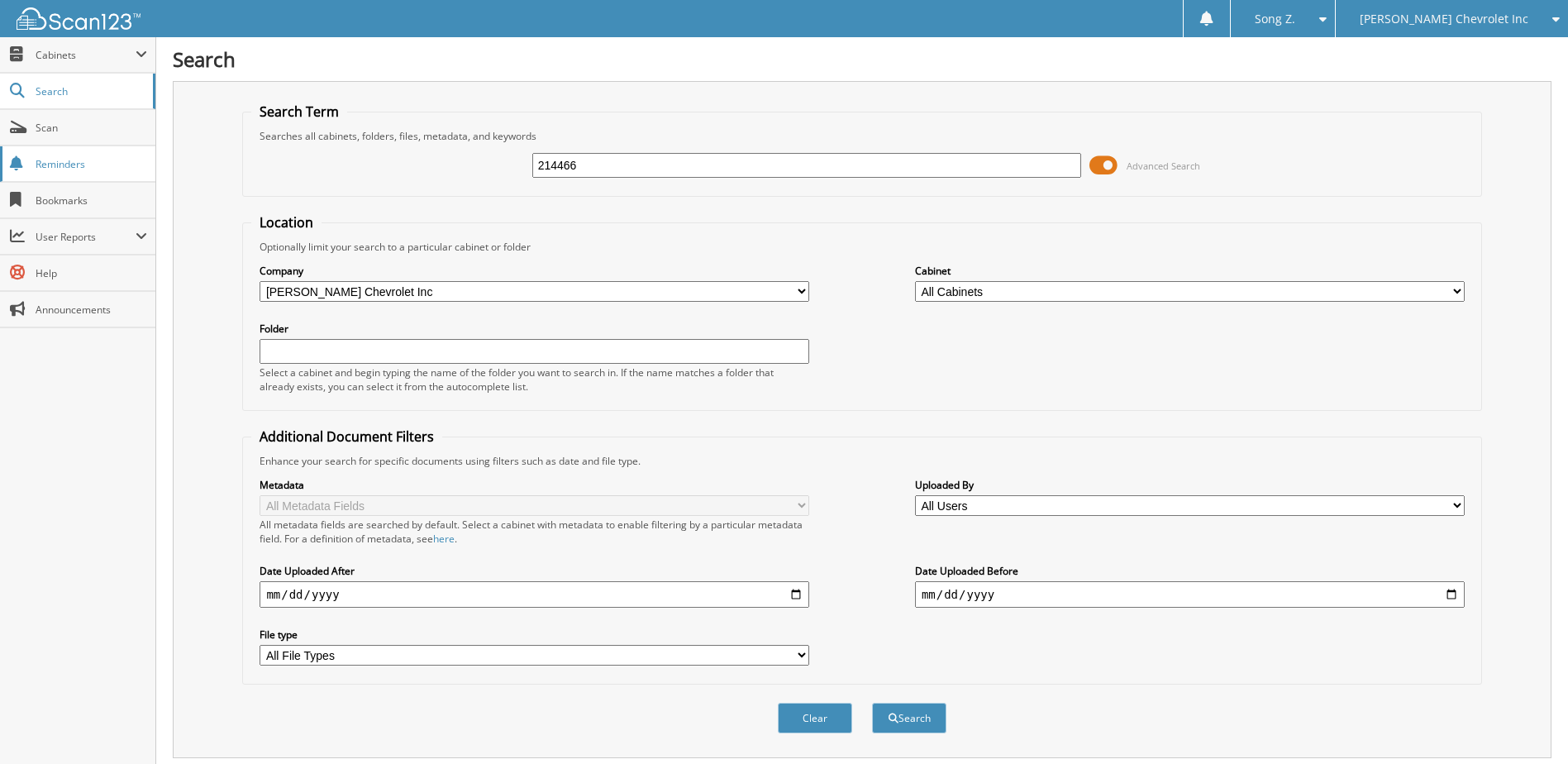
drag, startPoint x: 615, startPoint y: 167, endPoint x: 93, endPoint y: 147, distance: 522.4
type input "226999"
click at [872, 703] on button "Search" at bounding box center [909, 718] width 74 height 31
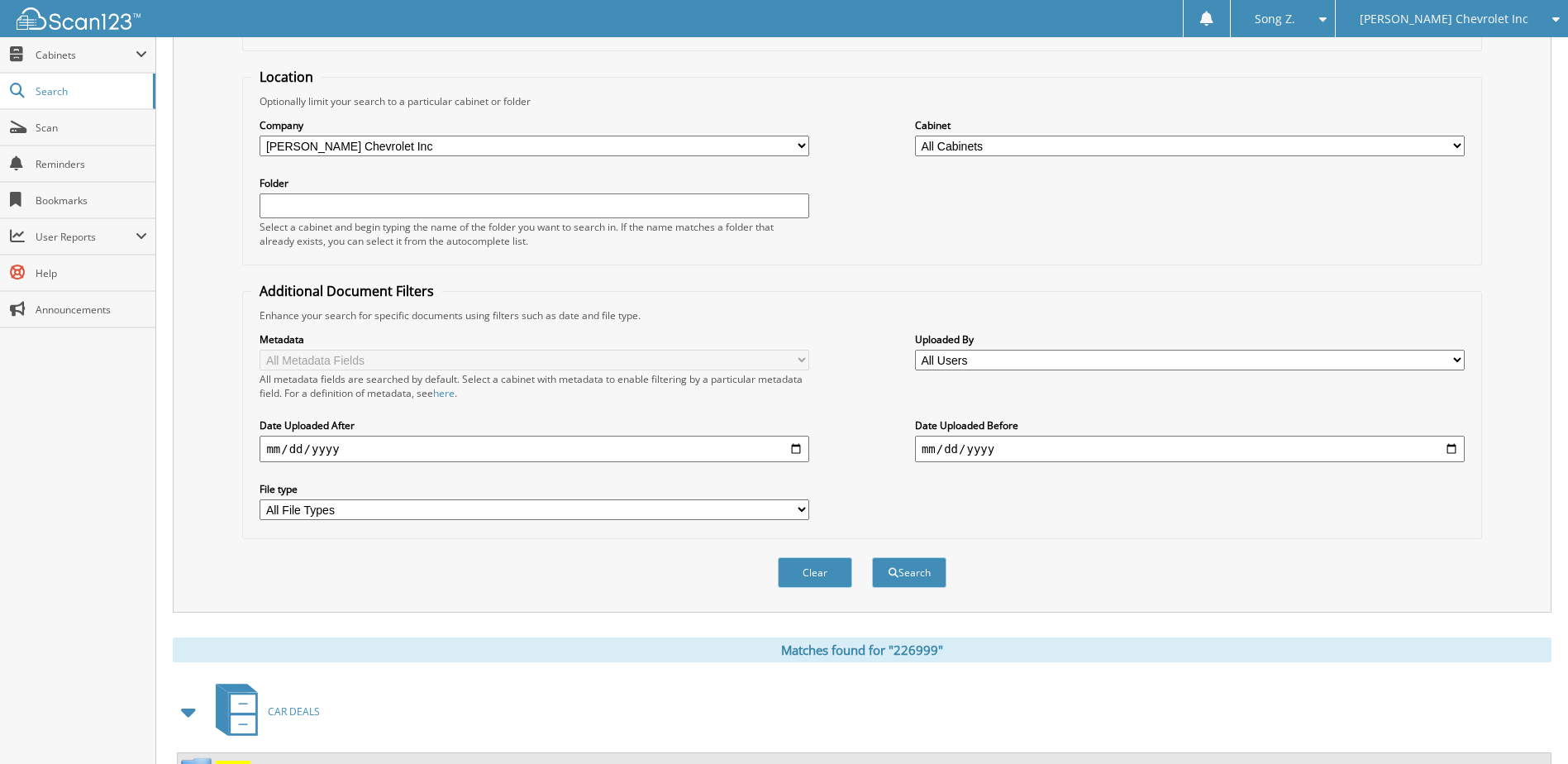
scroll to position [378, 0]
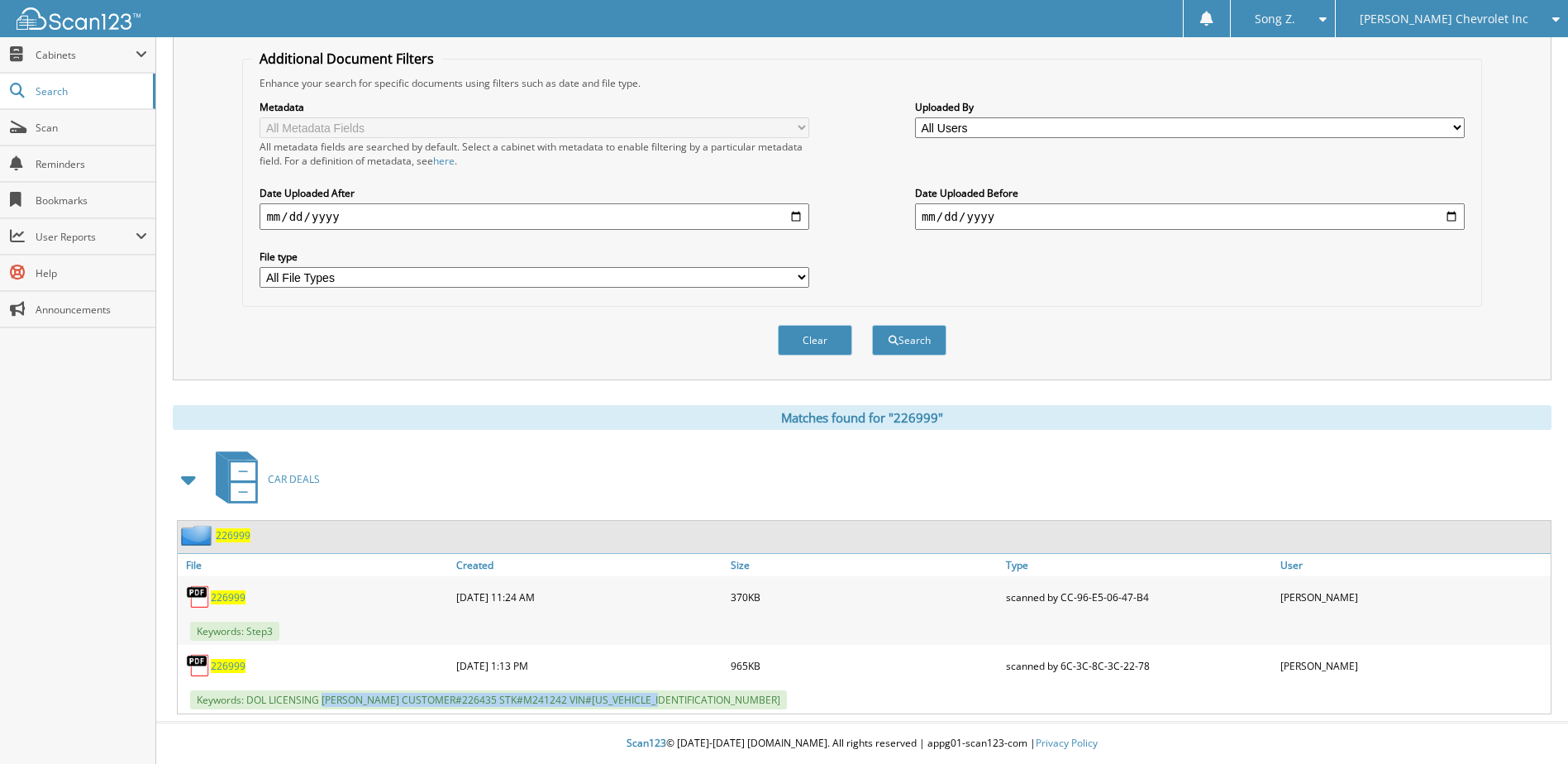
drag, startPoint x: 323, startPoint y: 699, endPoint x: 693, endPoint y: 699, distance: 370.0
click at [693, 699] on div "Keywords: DOL LICENSING YILIN LIU CUSTOMER#226435 STK#M241242 VIN#JM1NDAD74R060…" at bounding box center [863, 700] width 1373 height 27
copy span "YILIN LIU CUSTOMER#226435 STK#M241242 VIN#JM1NDAD74R0607295"
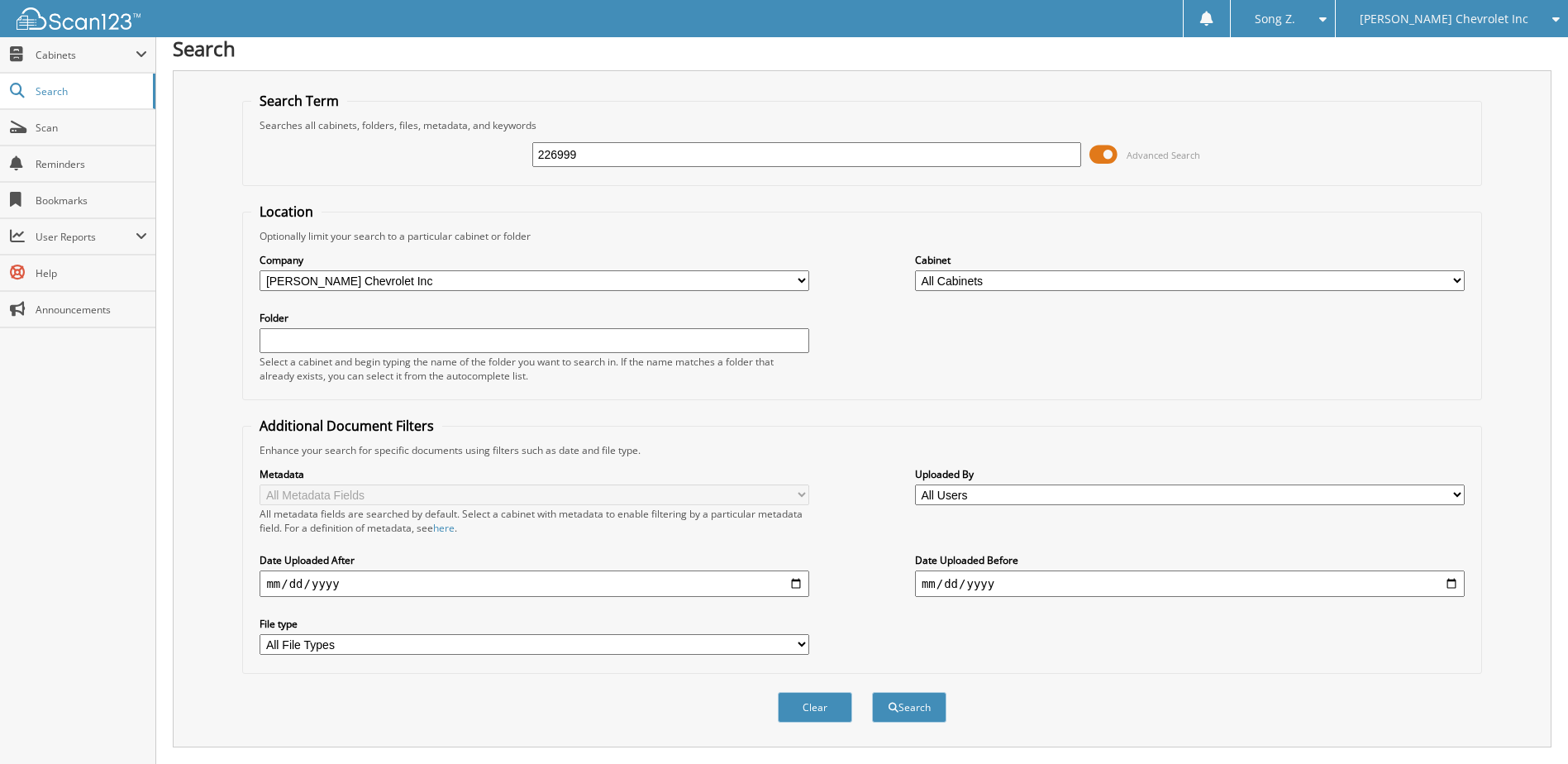
scroll to position [0, 0]
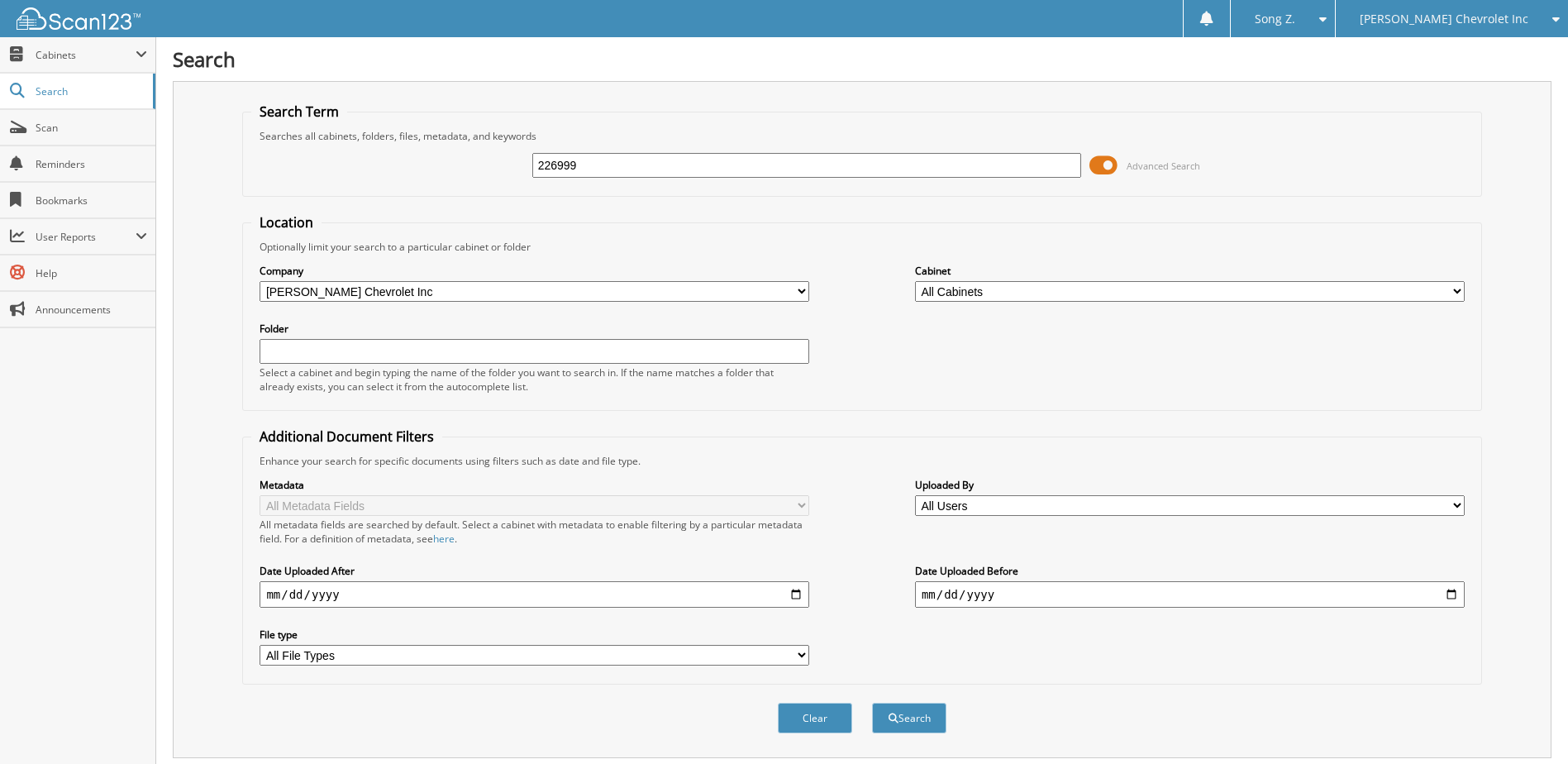
drag, startPoint x: 621, startPoint y: 161, endPoint x: 288, endPoint y: 164, distance: 333.0
click at [295, 162] on div "226999 Advanced Search" at bounding box center [862, 165] width 1221 height 45
type input "265725"
click at [872, 703] on button "Search" at bounding box center [909, 718] width 74 height 31
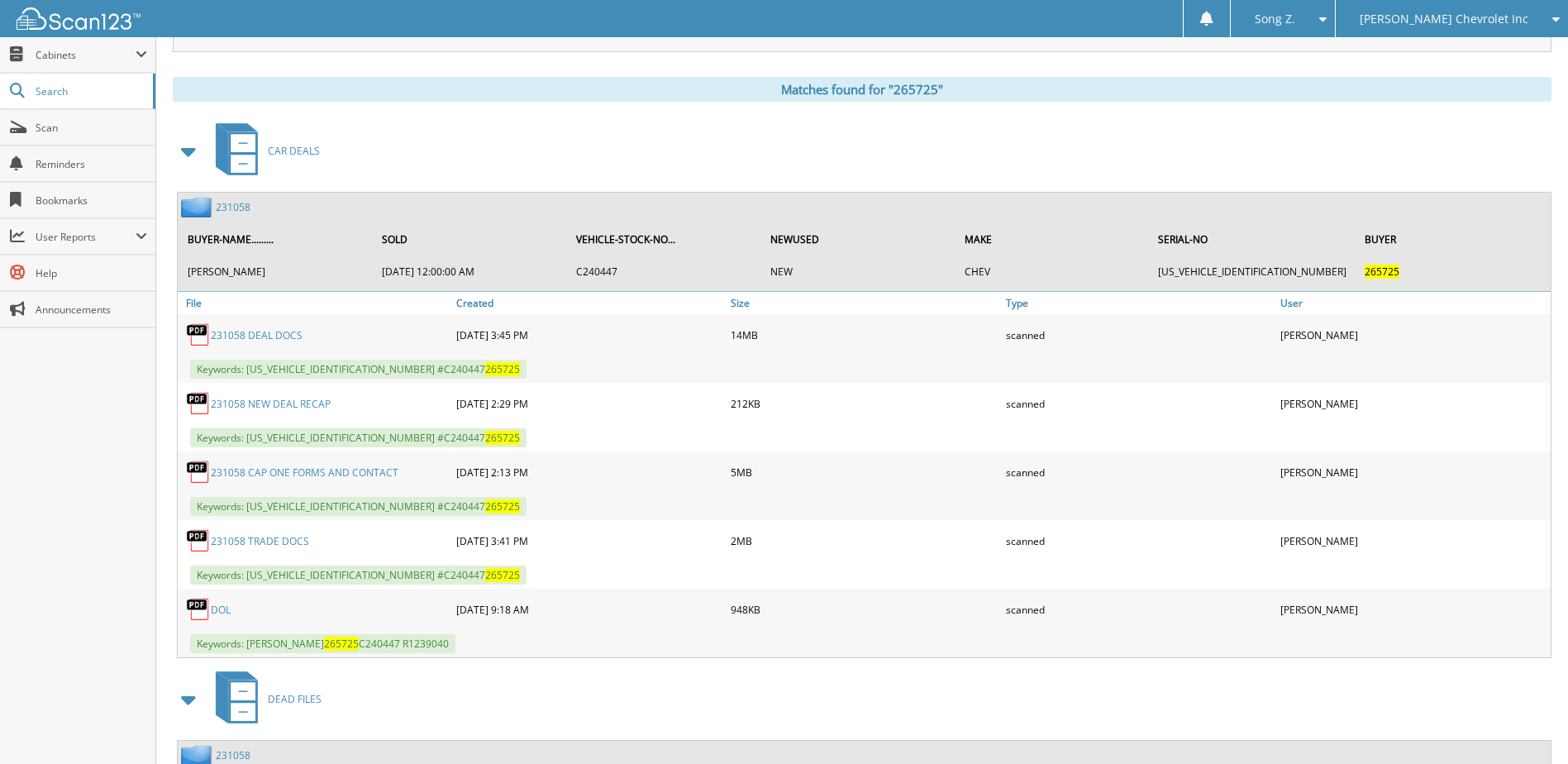
scroll to position [693, 0]
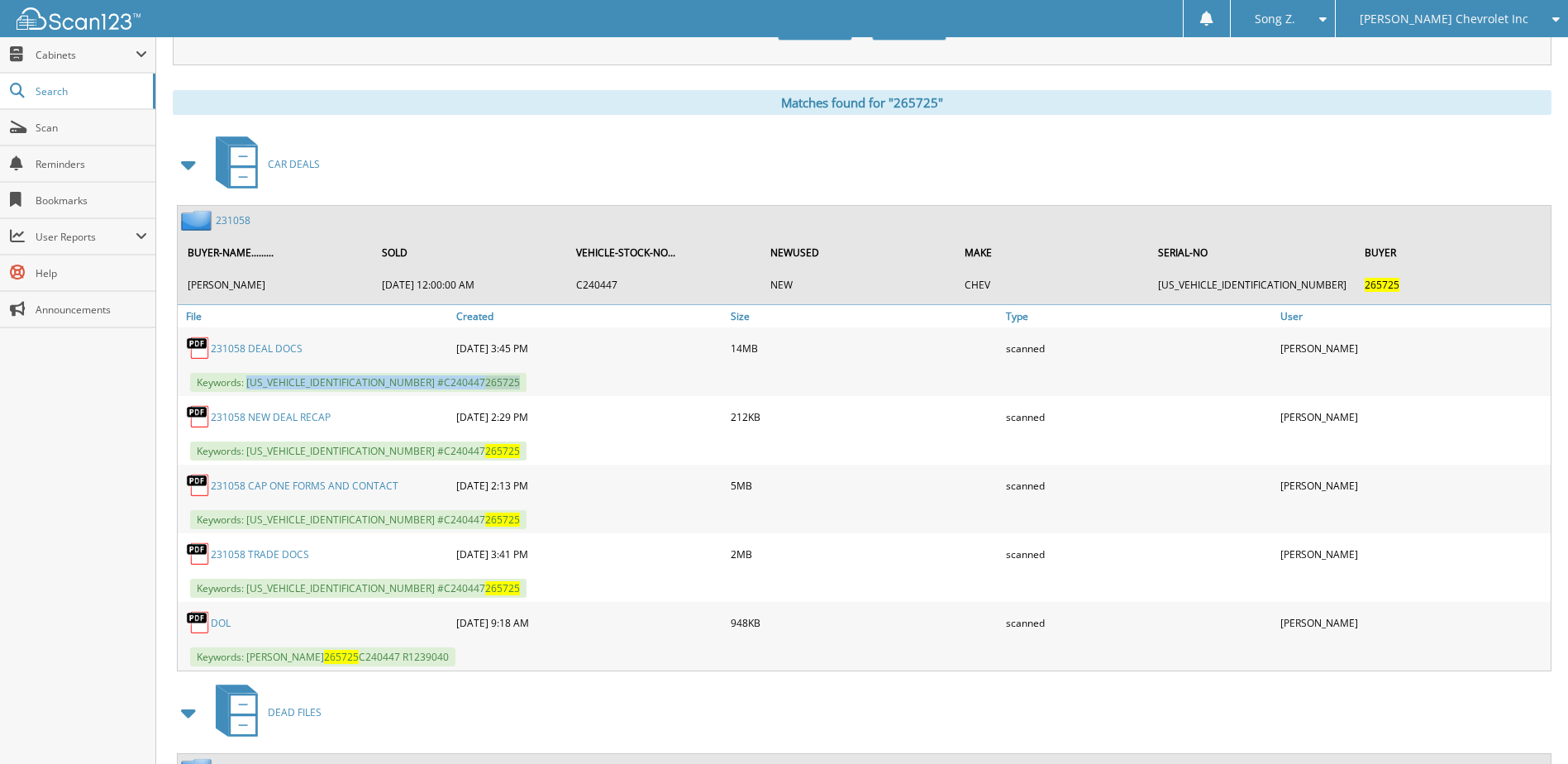
drag, startPoint x: 247, startPoint y: 386, endPoint x: 456, endPoint y: 393, distance: 209.1
click at [456, 393] on div "Keywords: [US_VEHICLE_IDENTIFICATION_NUMBER] #C240447 265725" at bounding box center [863, 382] width 1373 height 27
copy span "[US_VEHICLE_IDENTIFICATION_NUMBER] #C240447 265725"
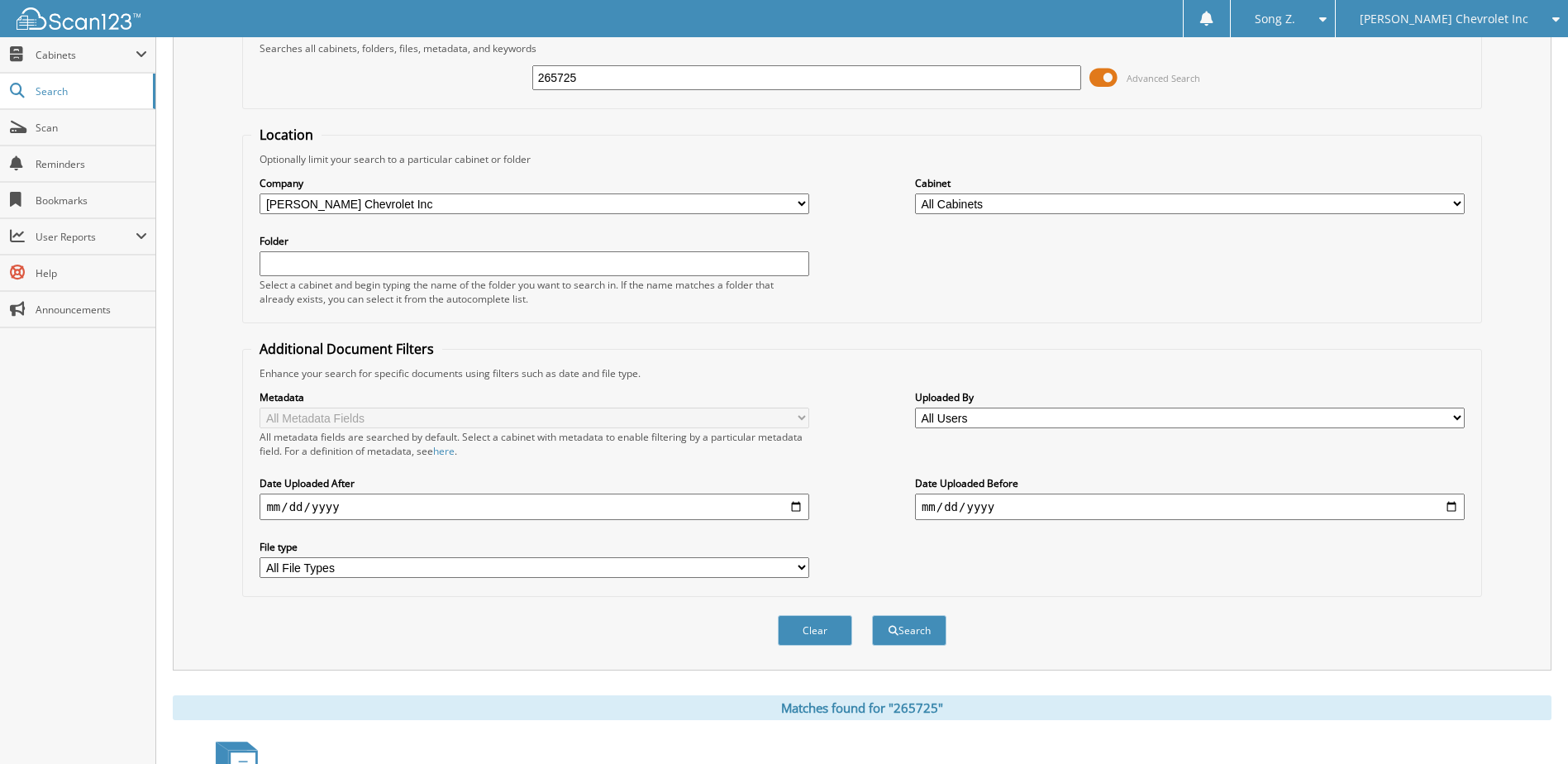
scroll to position [0, 0]
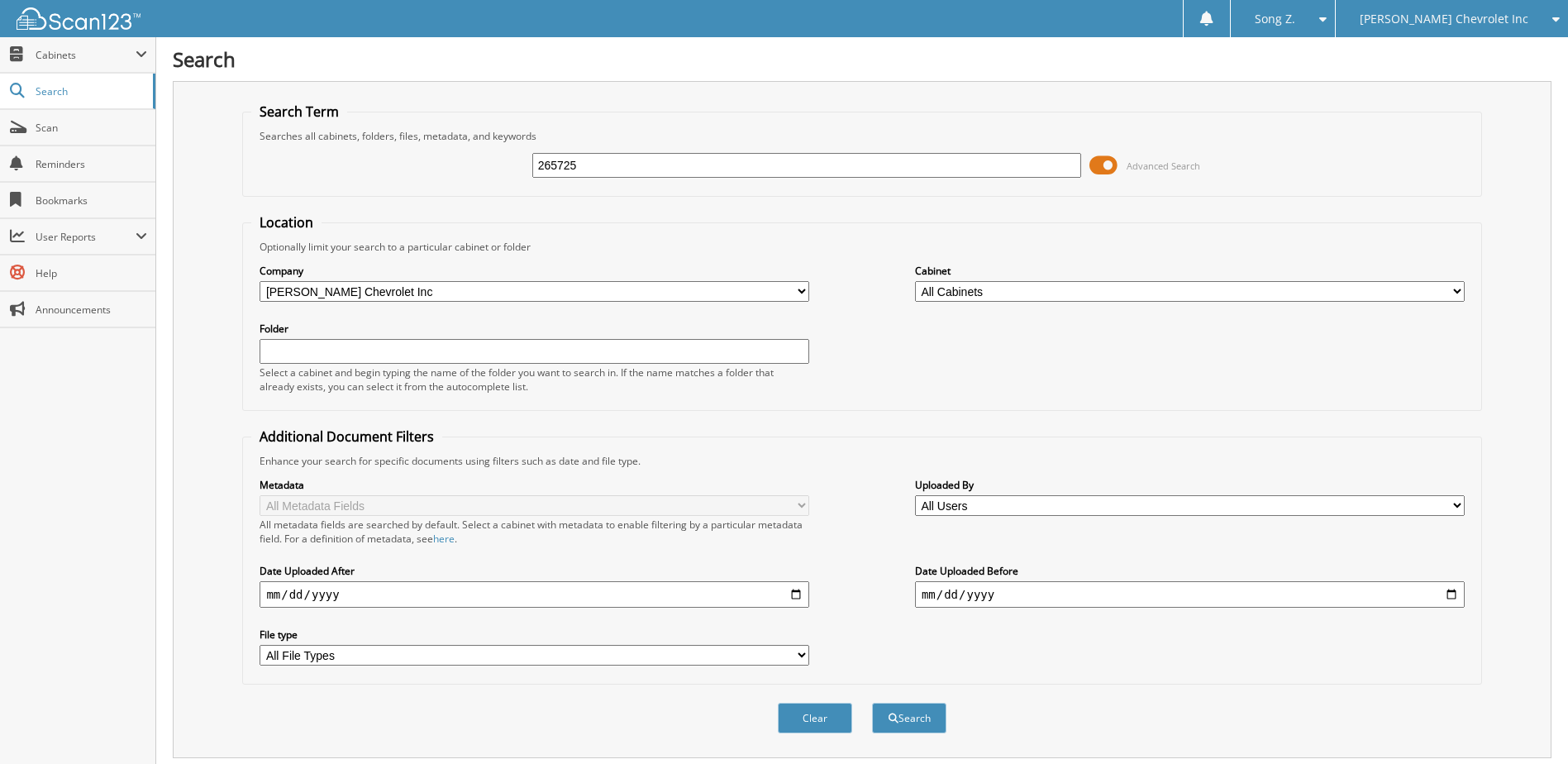
drag, startPoint x: 576, startPoint y: 167, endPoint x: 161, endPoint y: 106, distance: 419.5
type input "264701"
click at [872, 703] on button "Search" at bounding box center [909, 718] width 74 height 31
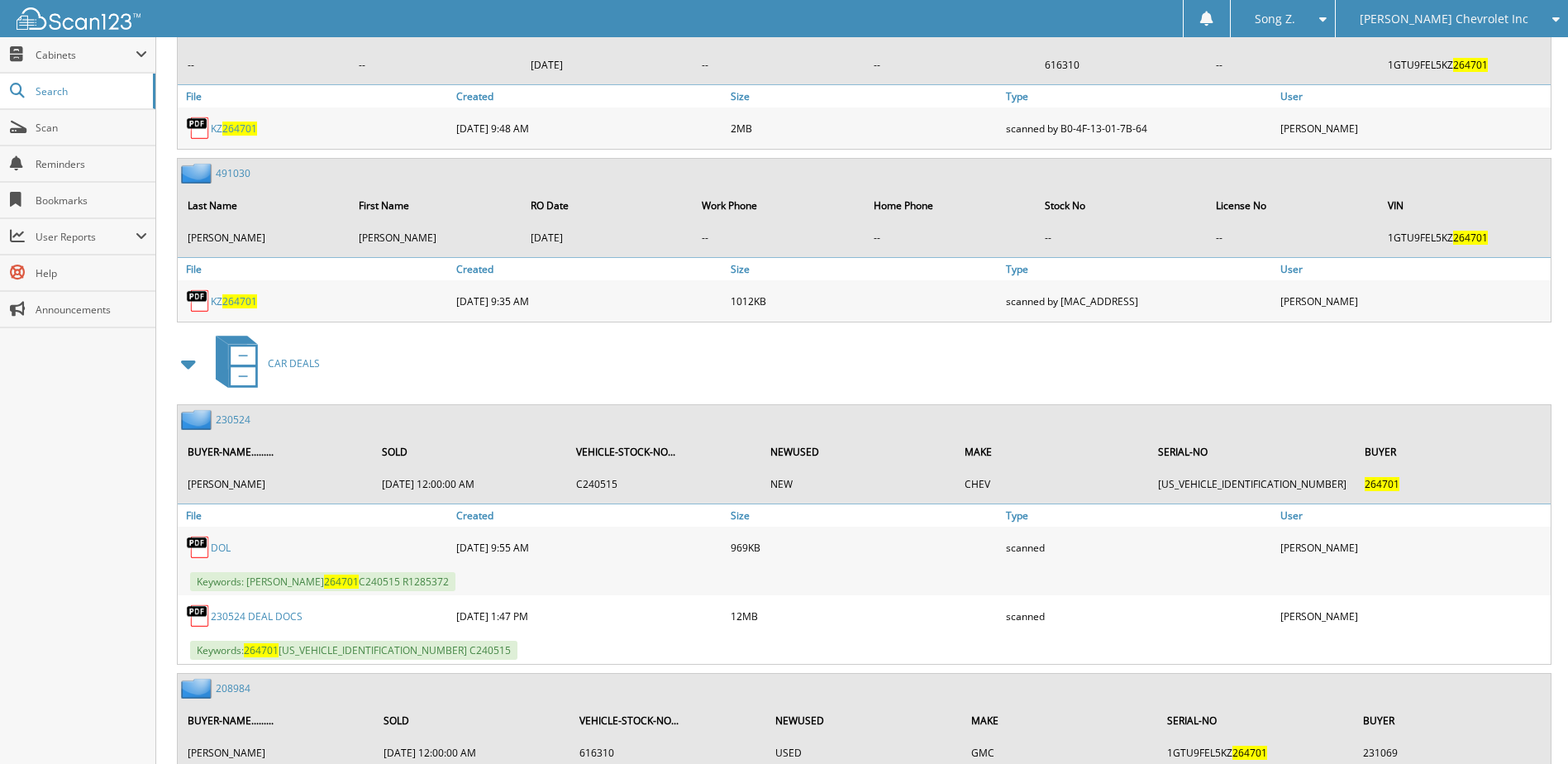
scroll to position [1145, 0]
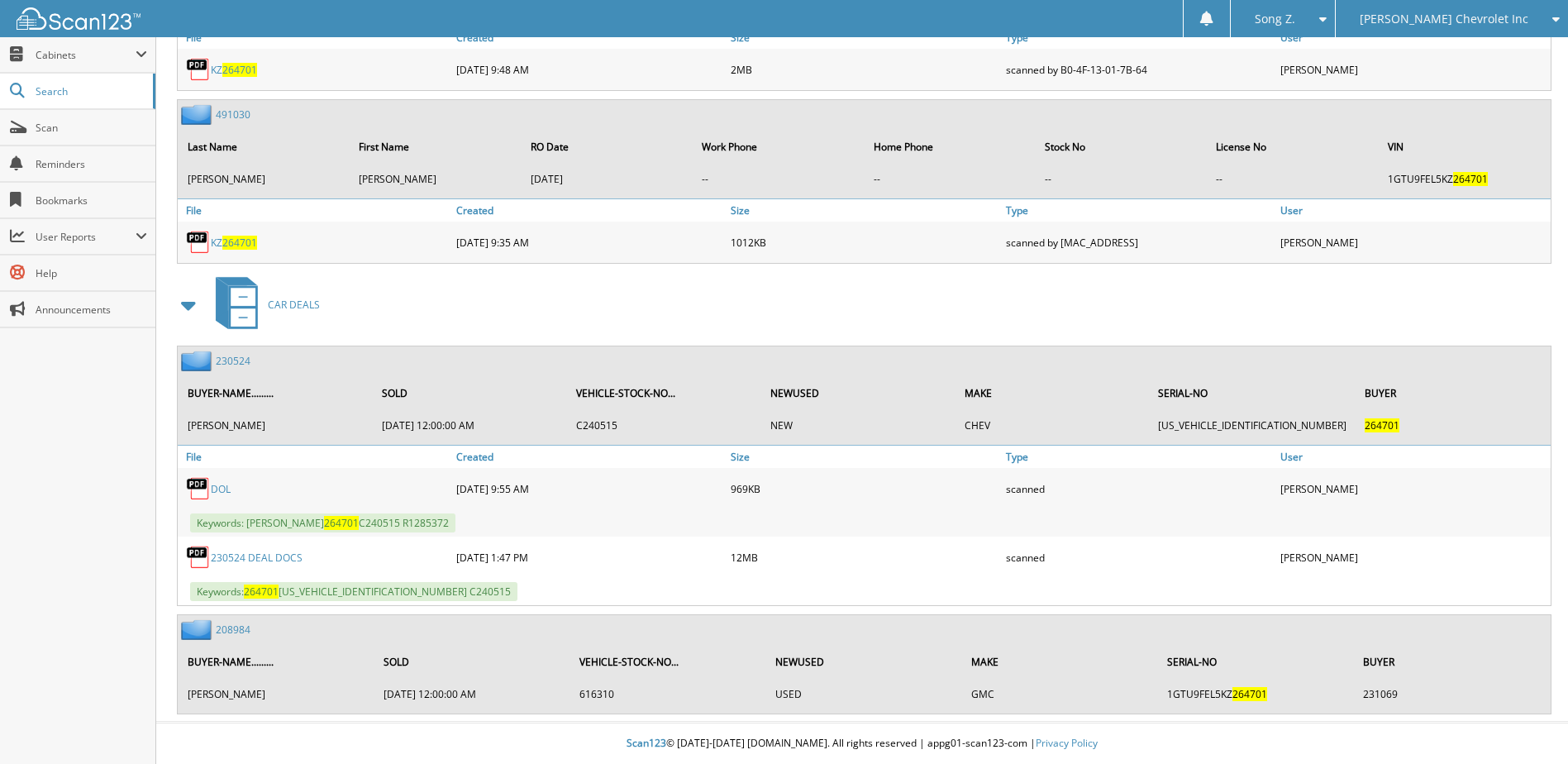
click at [247, 521] on span "Keywords: DEVIN MAHER 264701 C240515 R1285372" at bounding box center [323, 523] width 265 height 19
click at [243, 631] on link "208984" at bounding box center [233, 630] width 34 height 14
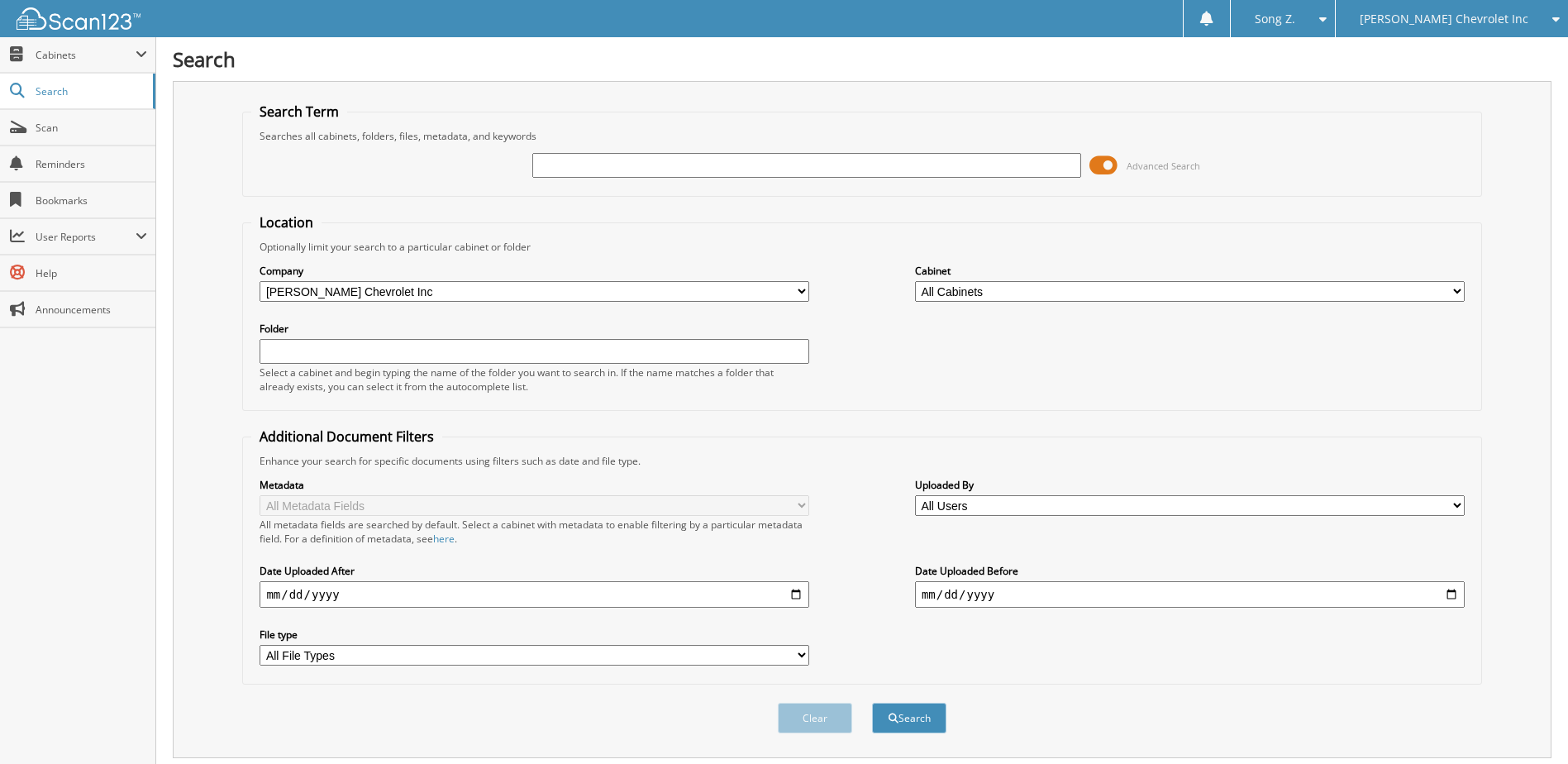
click at [550, 171] on input "text" at bounding box center [807, 165] width 549 height 25
type input "5159409"
click at [872, 703] on button "Search" at bounding box center [909, 718] width 74 height 31
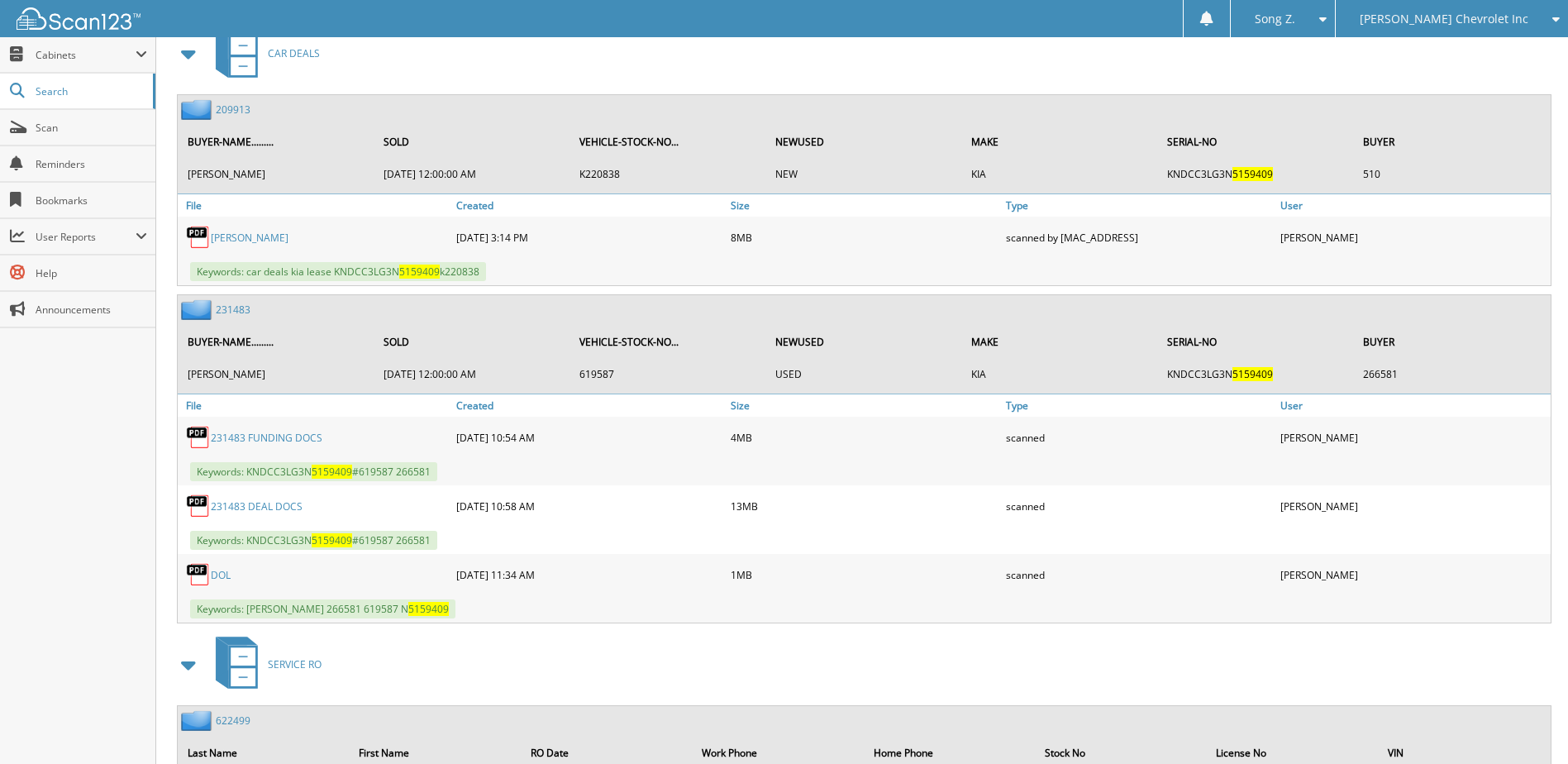
scroll to position [827, 0]
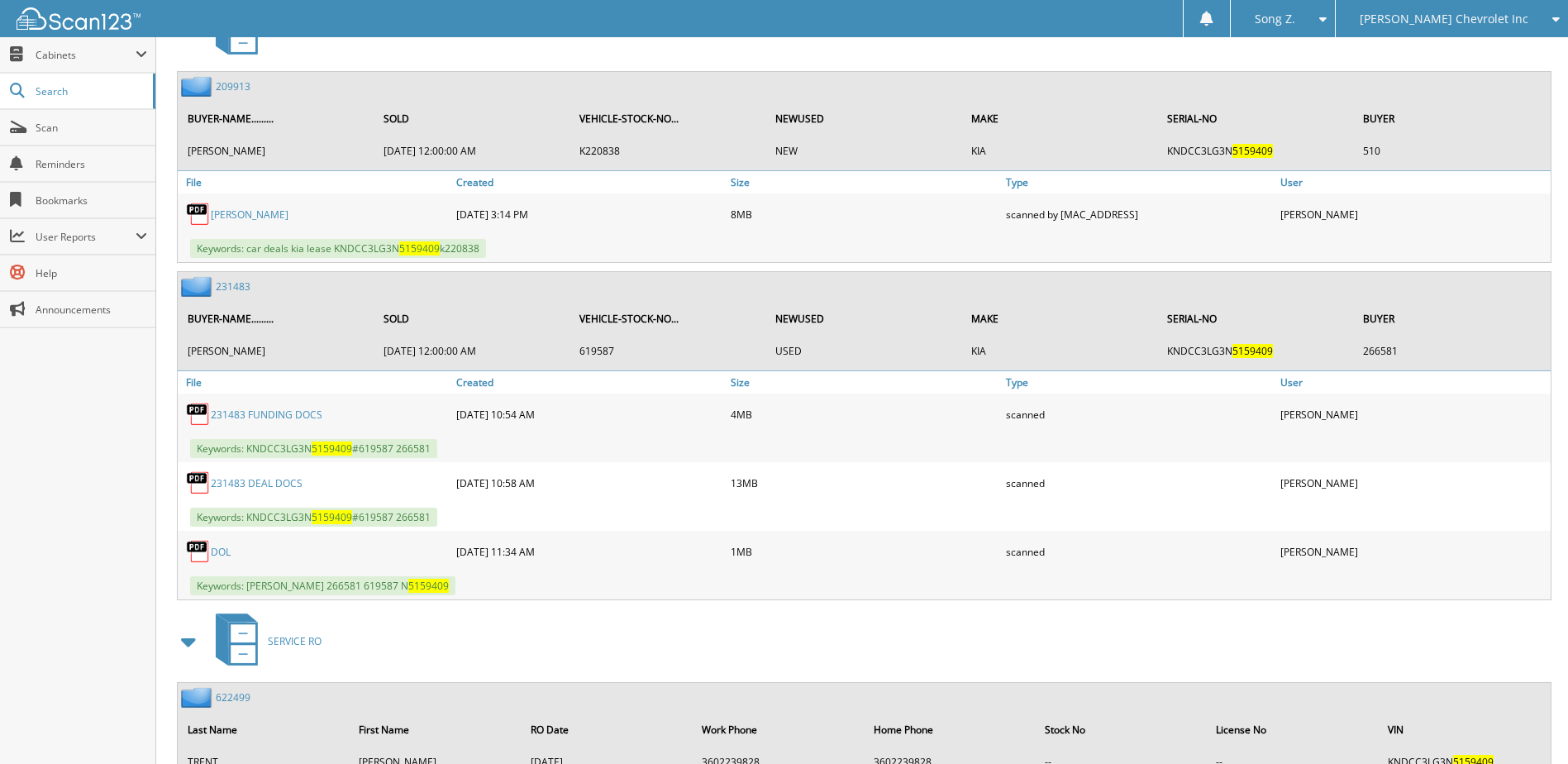
drag, startPoint x: 246, startPoint y: 453, endPoint x: 492, endPoint y: 453, distance: 246.0
click at [492, 453] on div "Keywords: KNDCC3LG3N 5159409 #619587 266581" at bounding box center [863, 448] width 1373 height 27
copy span "KNDCC3LG3N 5159409 #619587 266581"
drag, startPoint x: 246, startPoint y: 586, endPoint x: 303, endPoint y: 584, distance: 57.0
click at [303, 584] on span "Keywords: [PERSON_NAME] 266581 619587 N 5159409" at bounding box center [323, 586] width 265 height 19
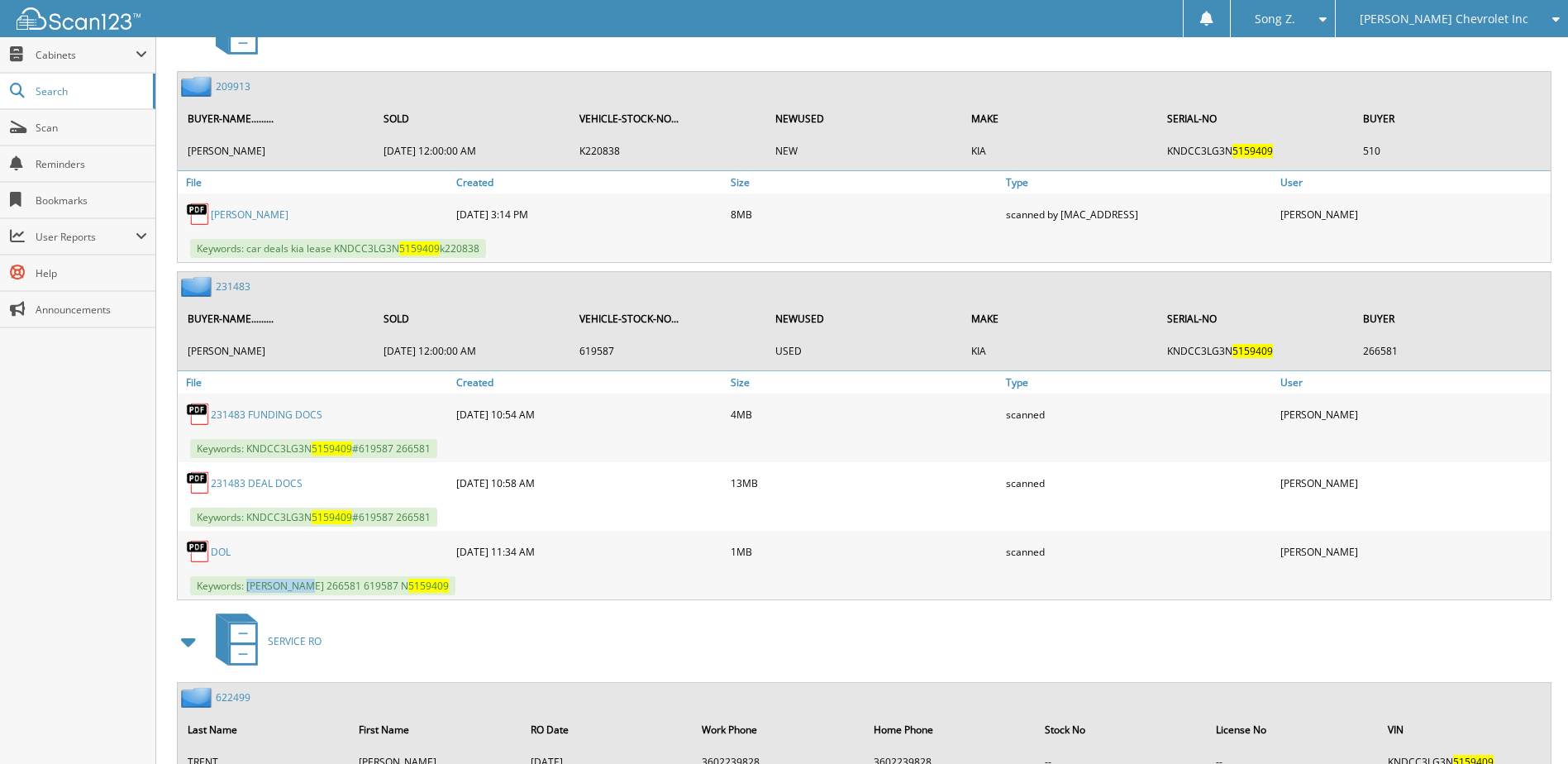
copy span "[PERSON_NAME]"
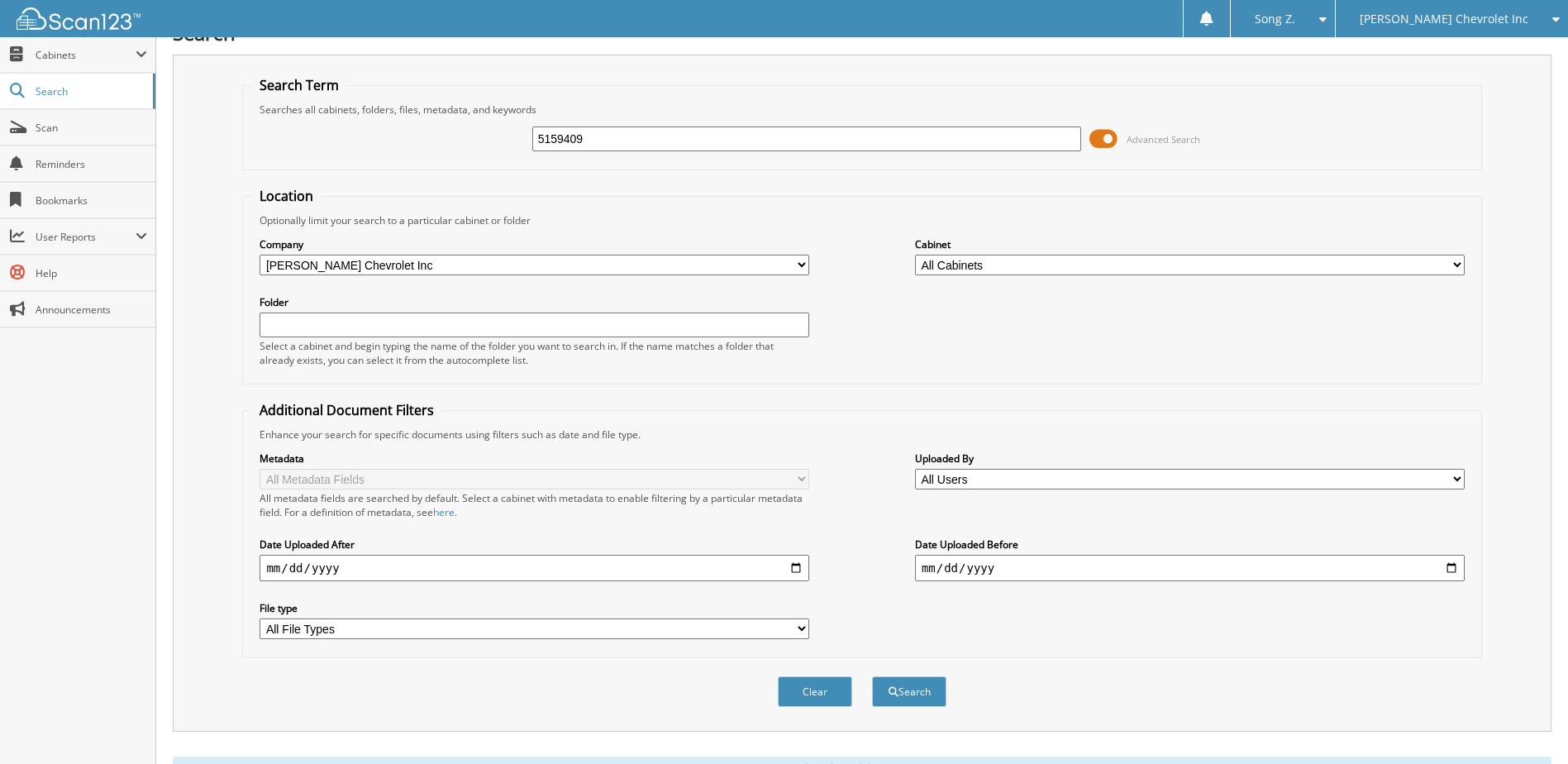
scroll to position [0, 0]
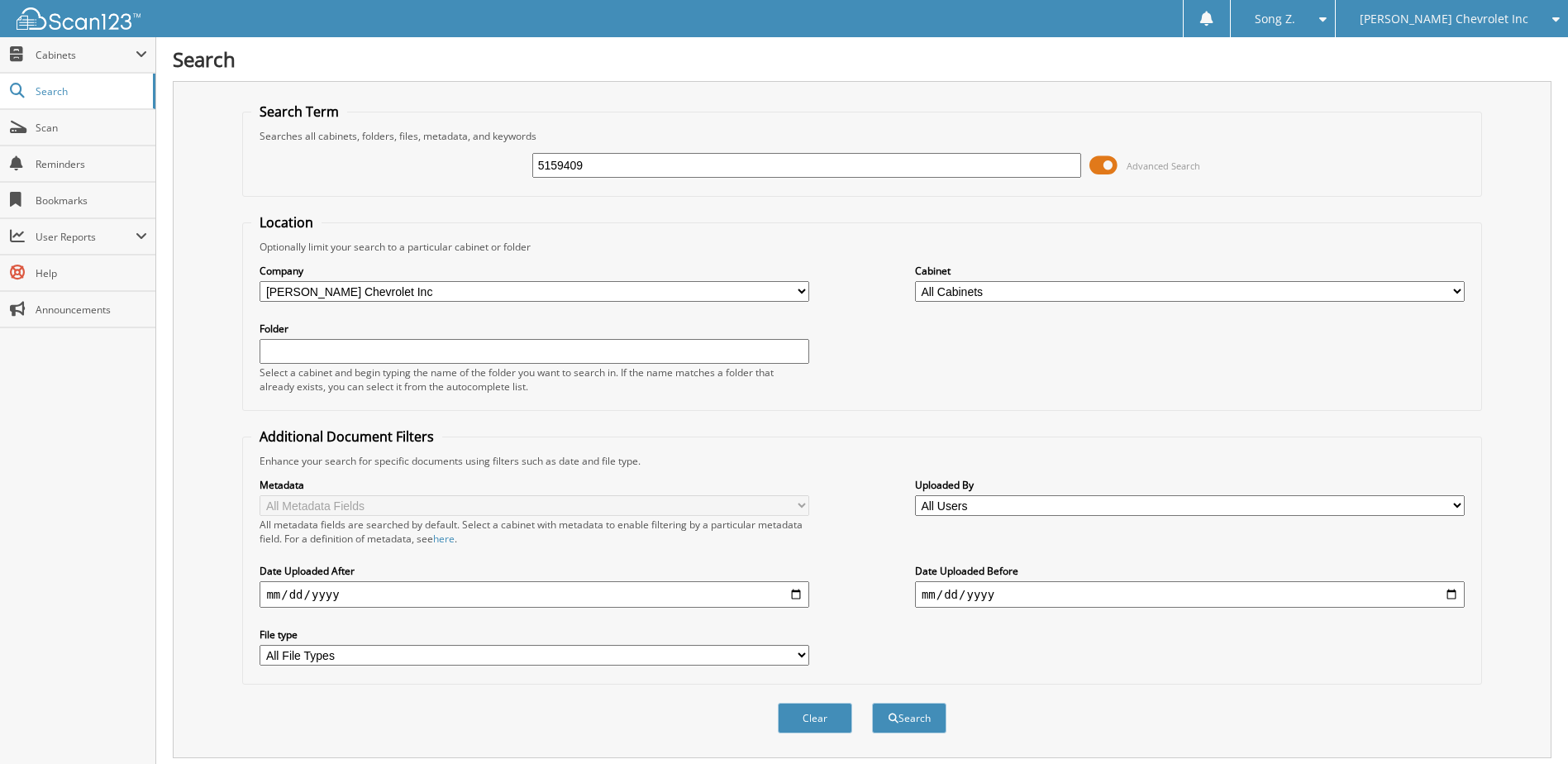
drag, startPoint x: 448, startPoint y: 161, endPoint x: 421, endPoint y: 165, distance: 27.3
click at [421, 165] on div "5159409 Advanced Search" at bounding box center [862, 165] width 1221 height 45
type input "082115"
click at [872, 703] on button "Search" at bounding box center [909, 718] width 74 height 31
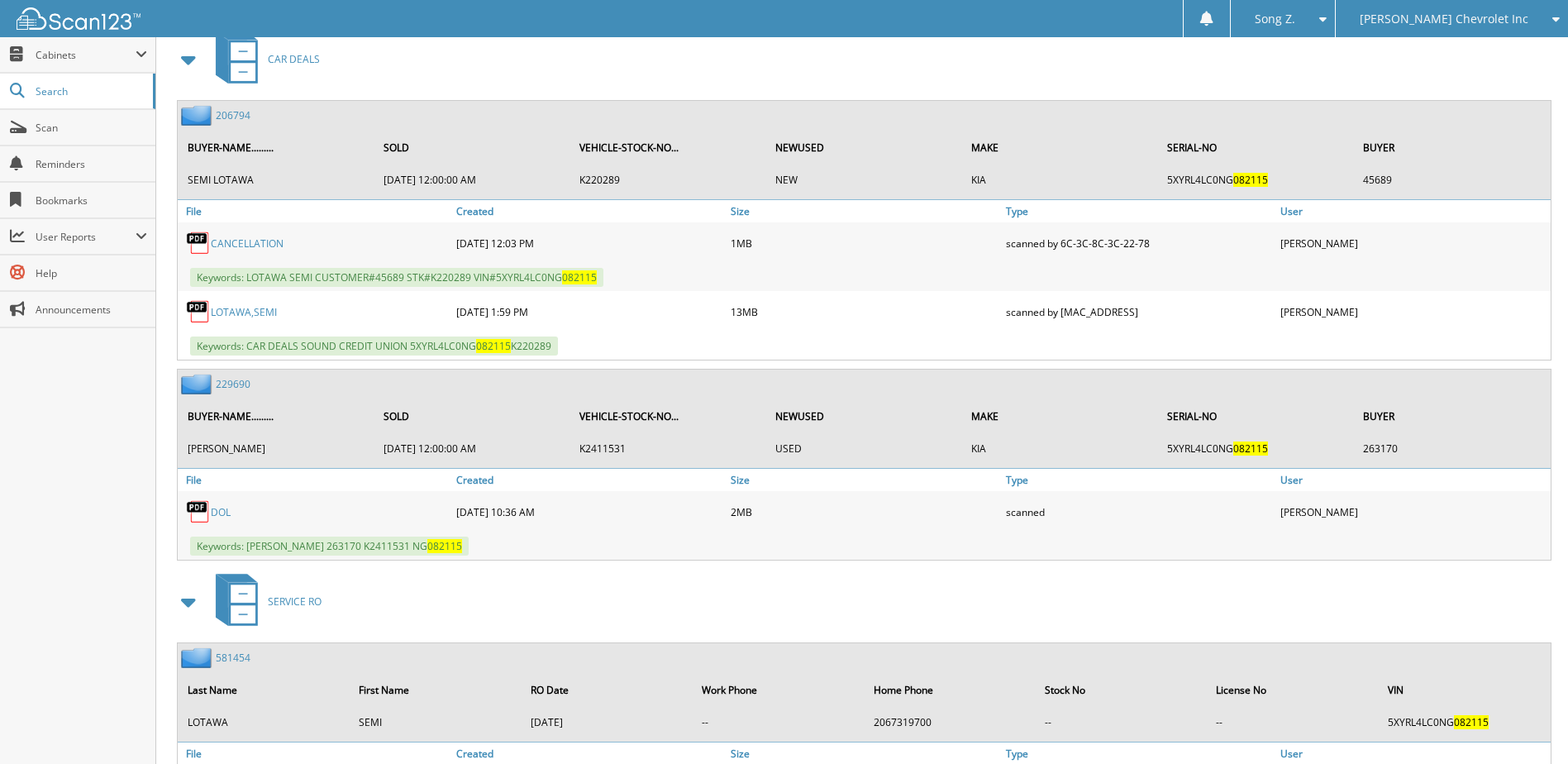
scroll to position [827, 0]
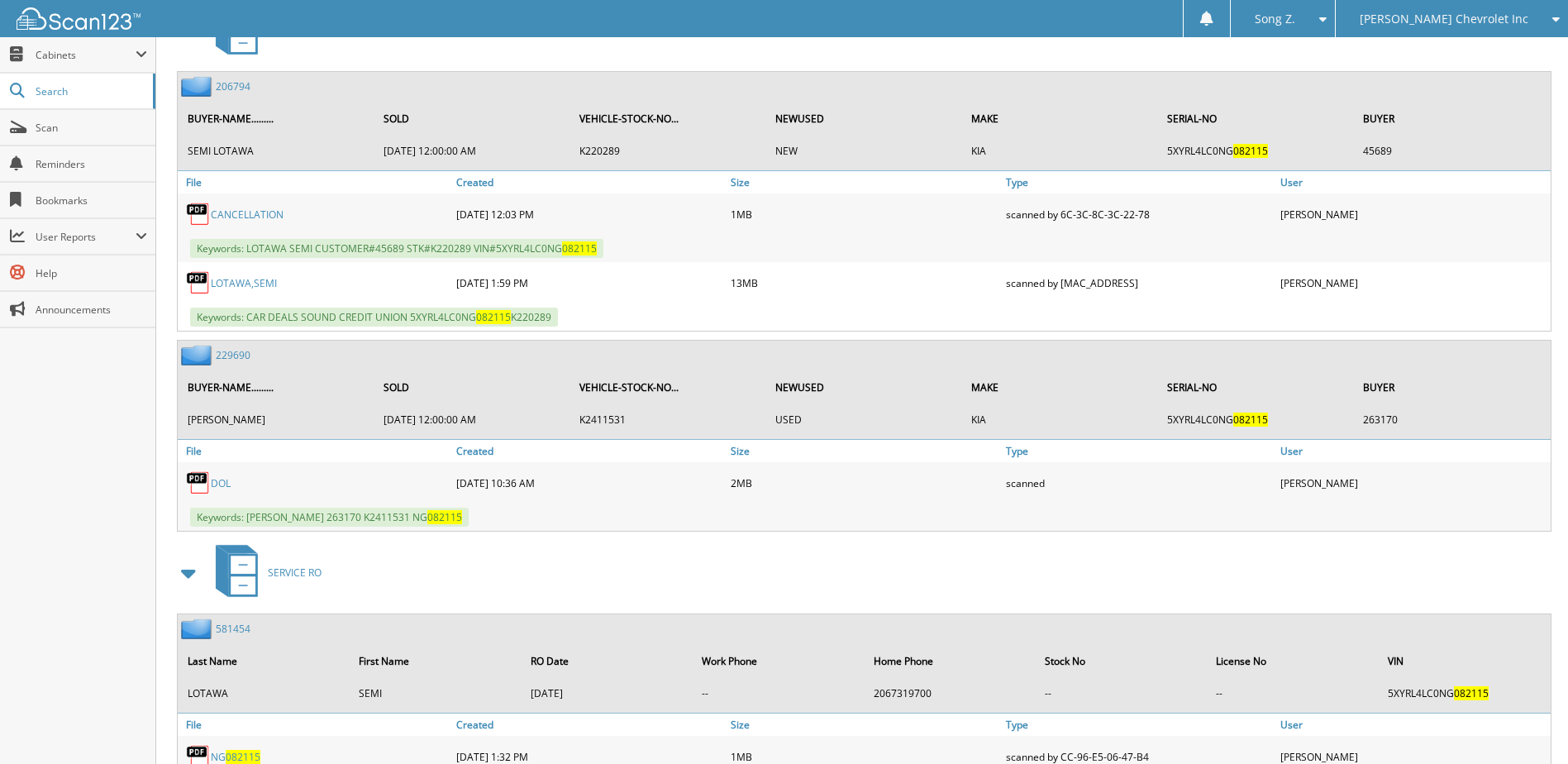
click at [246, 352] on link "229690" at bounding box center [233, 356] width 34 height 14
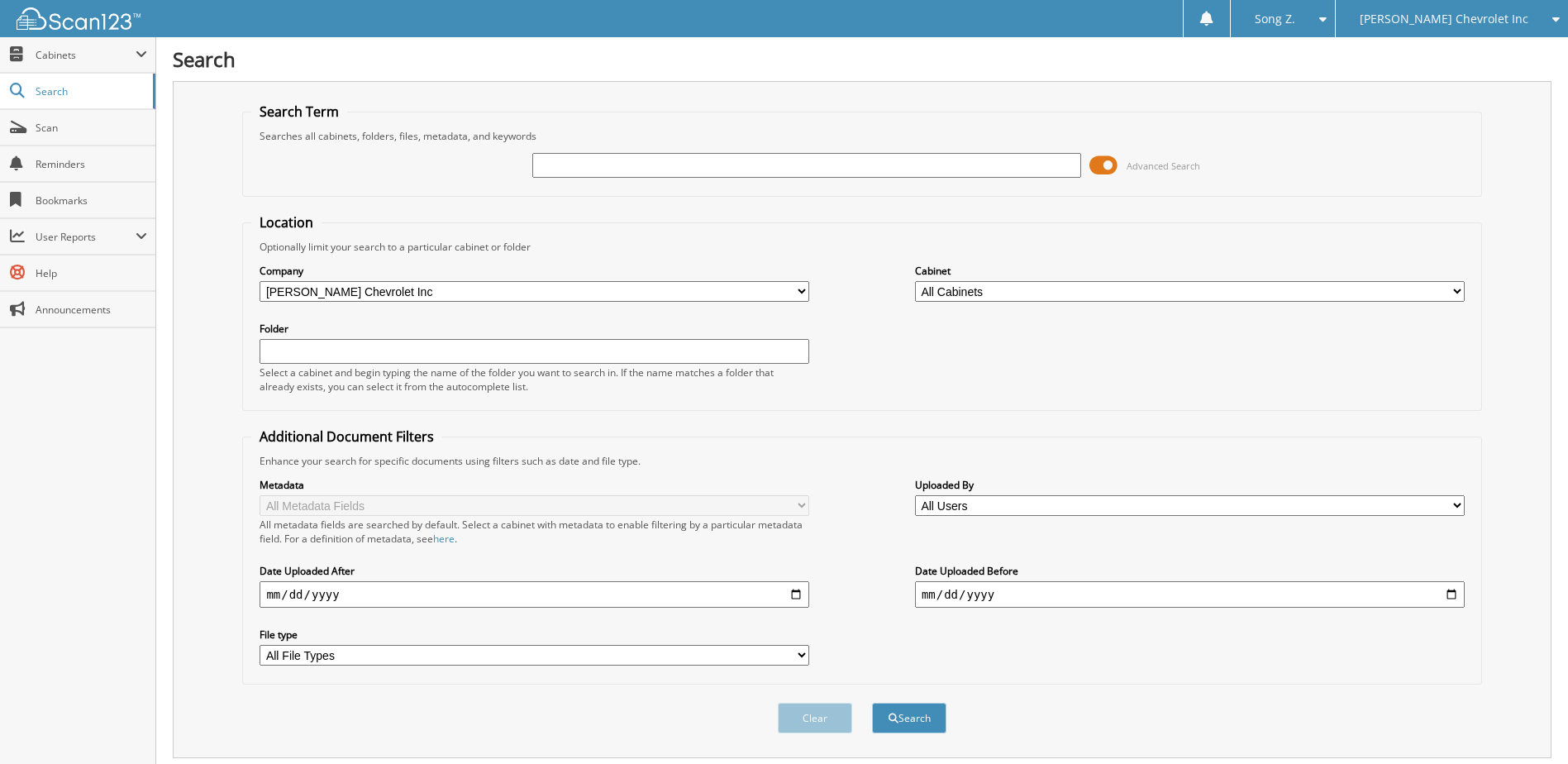
click at [597, 165] on input "text" at bounding box center [807, 165] width 549 height 25
type input "252074"
click at [872, 703] on button "Search" at bounding box center [909, 718] width 74 height 31
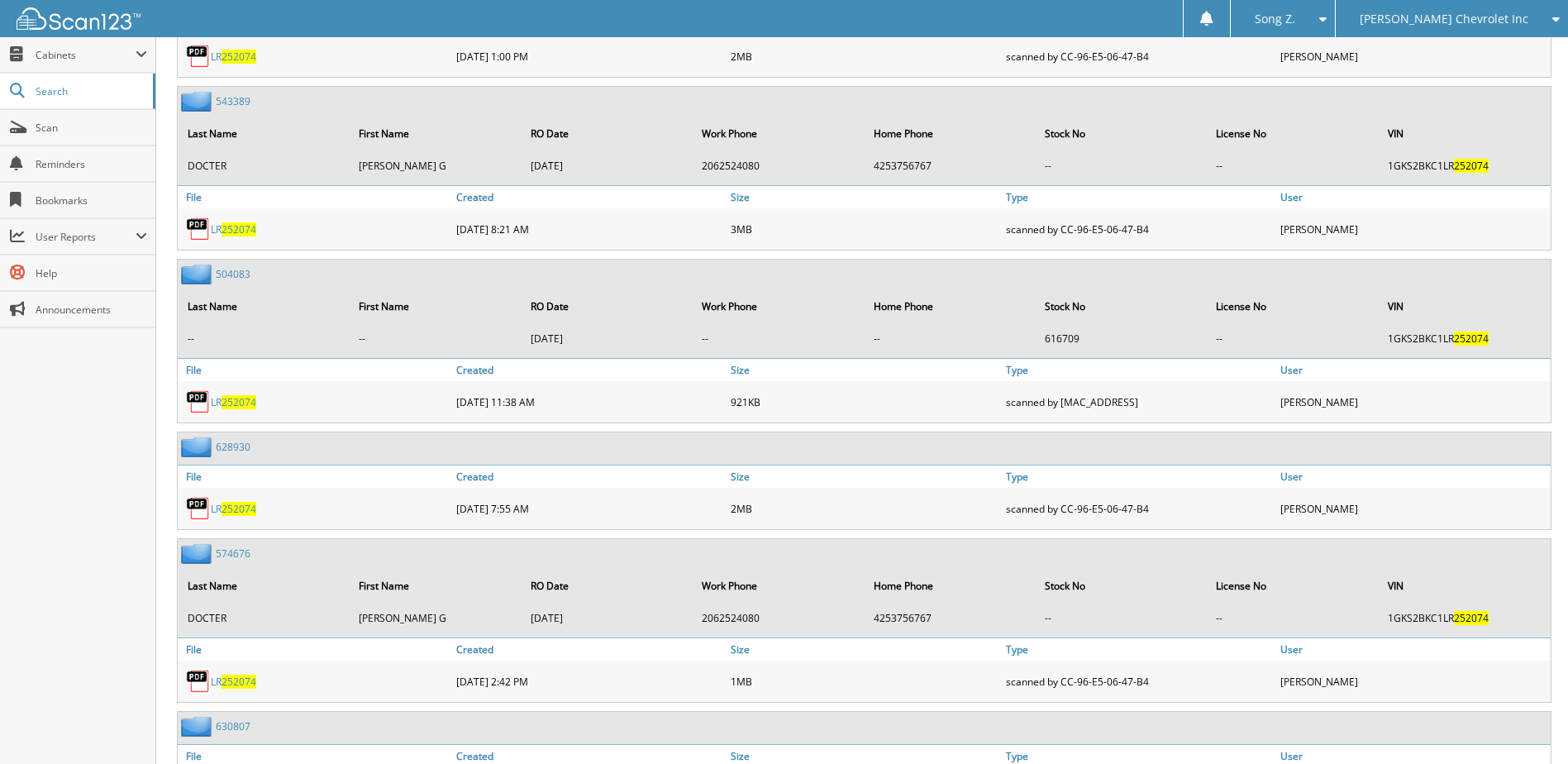
scroll to position [1527, 0]
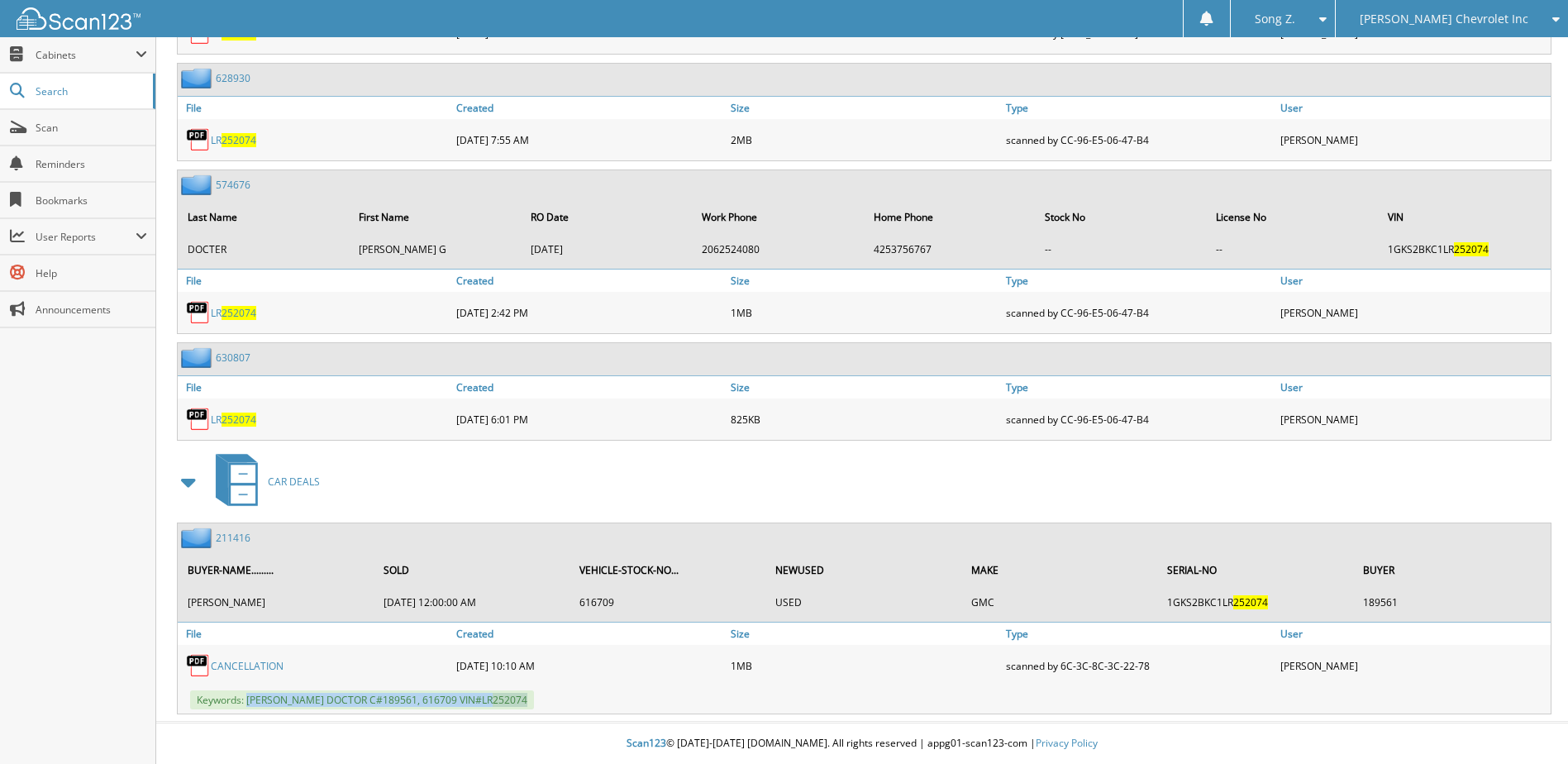
drag, startPoint x: 248, startPoint y: 700, endPoint x: 482, endPoint y: 700, distance: 234.0
click at [482, 700] on span "Keywords: [PERSON_NAME] DOCTOR C#189561, 616709 VIN#LR 252074" at bounding box center [362, 700] width 344 height 19
copy span "[PERSON_NAME] DOCTOR C#189561, 616709 VIN#LR 252074"
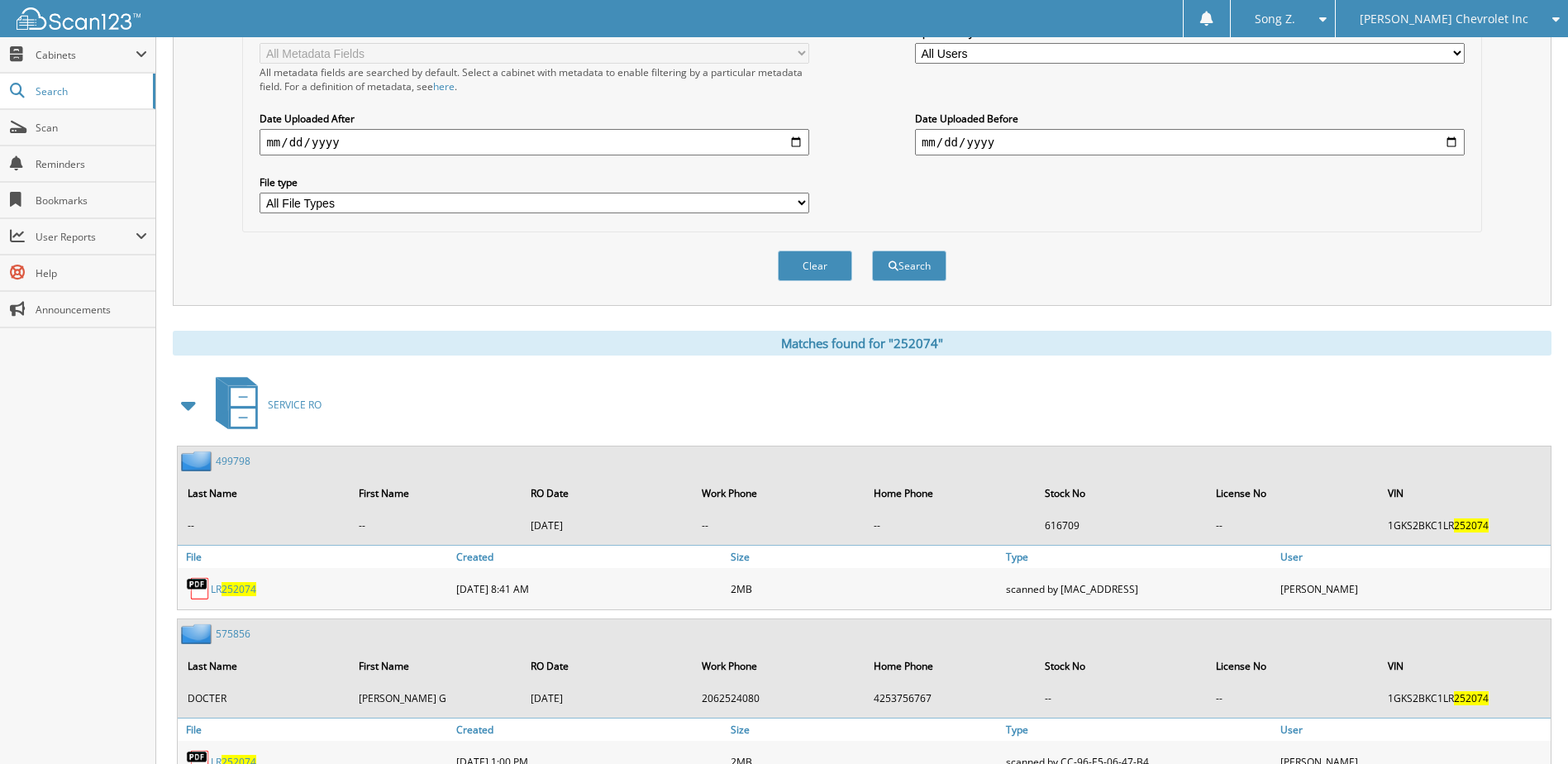
scroll to position [39, 0]
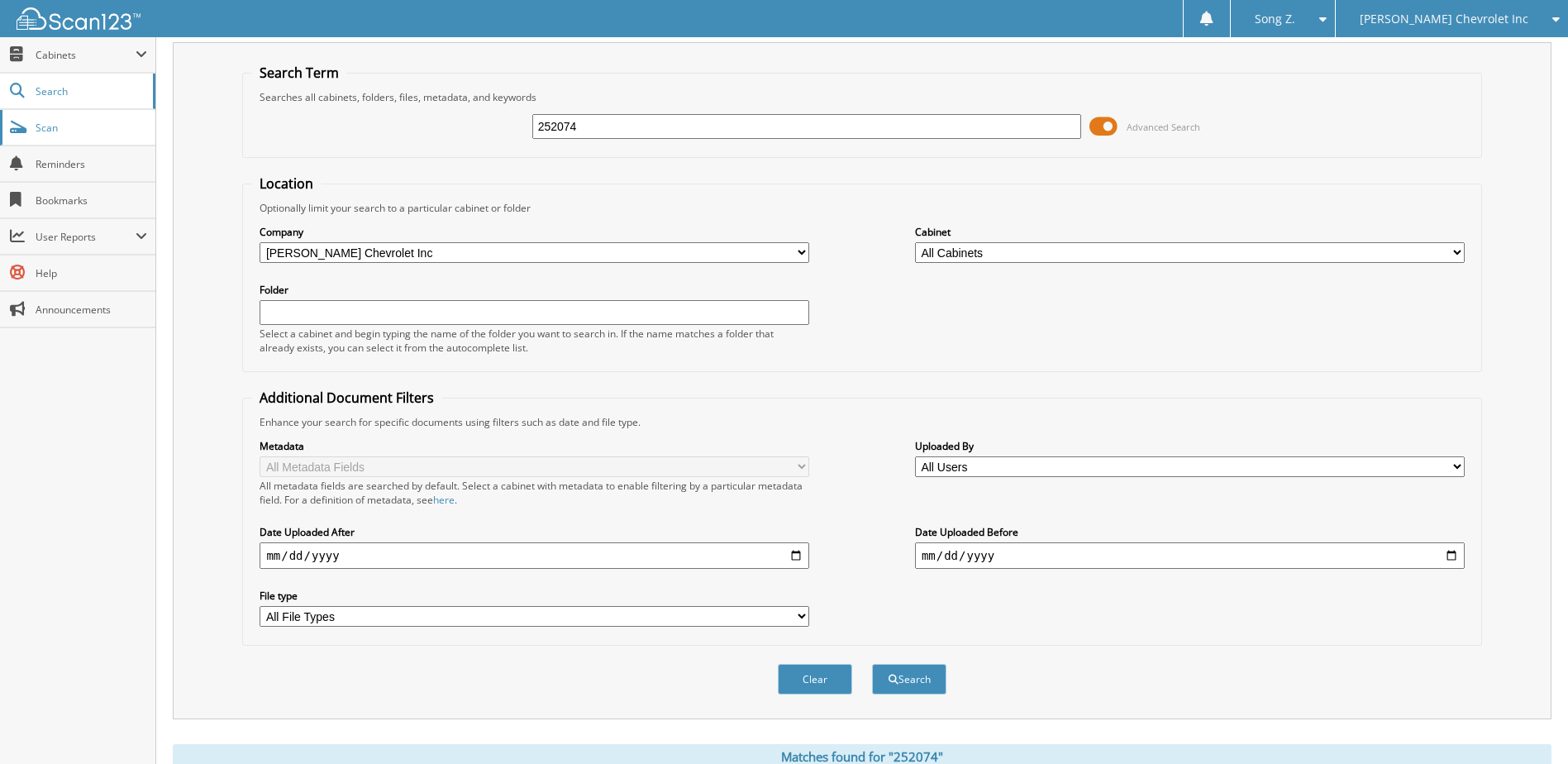
drag, startPoint x: 459, startPoint y: 125, endPoint x: 58, endPoint y: 131, distance: 401.0
type input "025987"
click at [872, 664] on button "Search" at bounding box center [909, 679] width 74 height 31
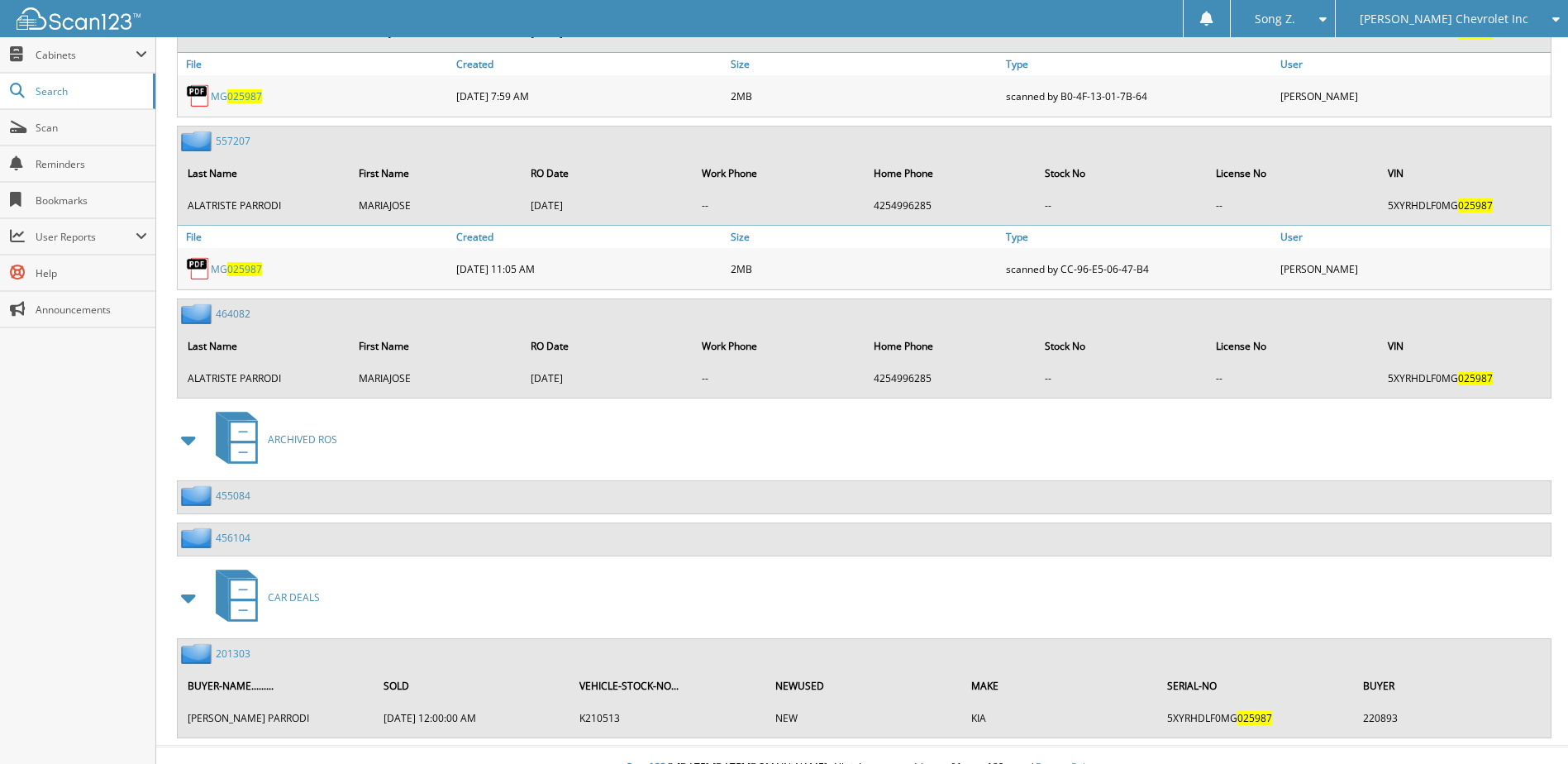
scroll to position [2805, 0]
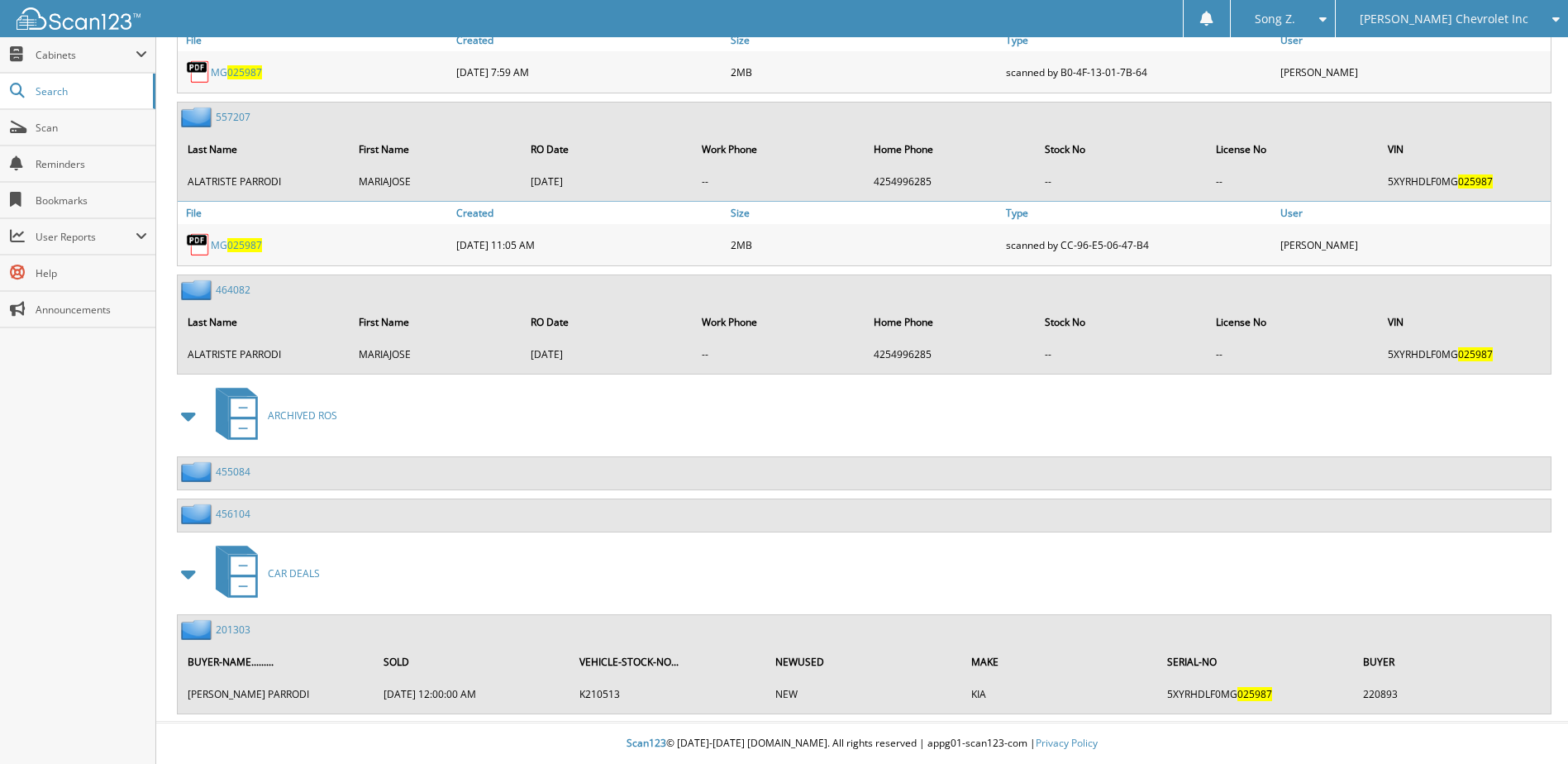
click at [236, 629] on link "201303" at bounding box center [233, 630] width 34 height 14
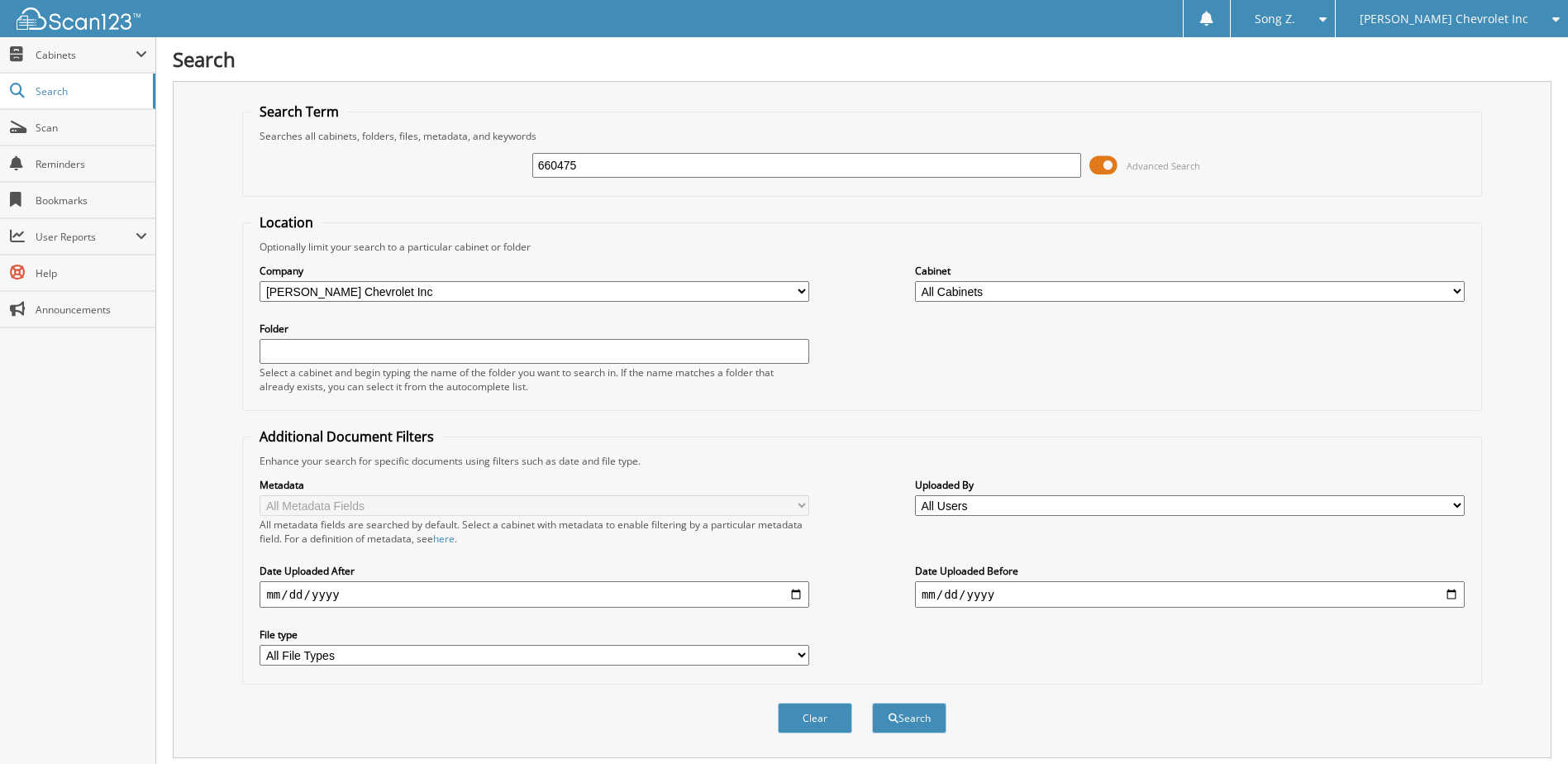
type input "660475"
click at [872, 703] on button "Search" at bounding box center [909, 718] width 74 height 31
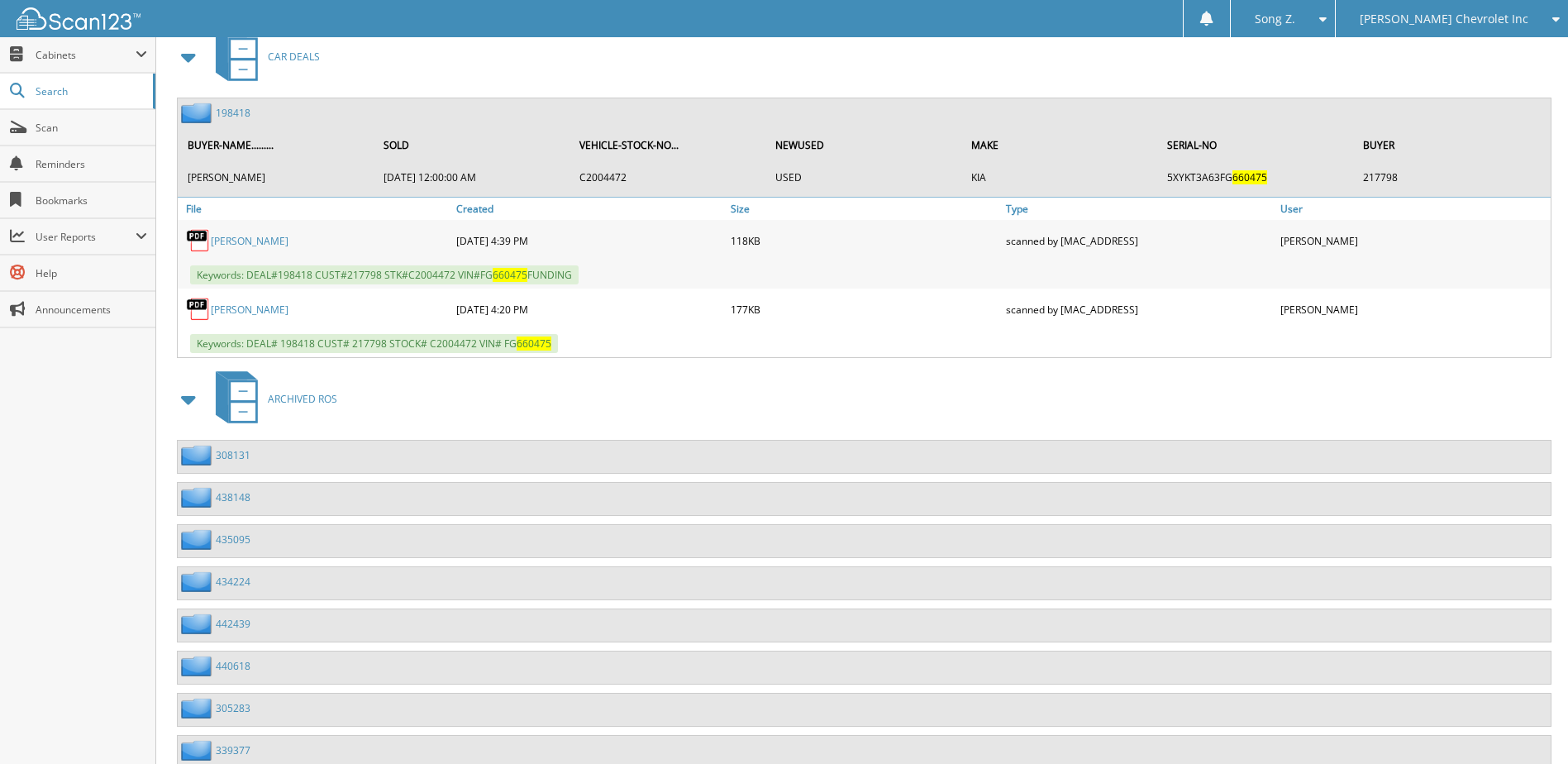
scroll to position [773, 0]
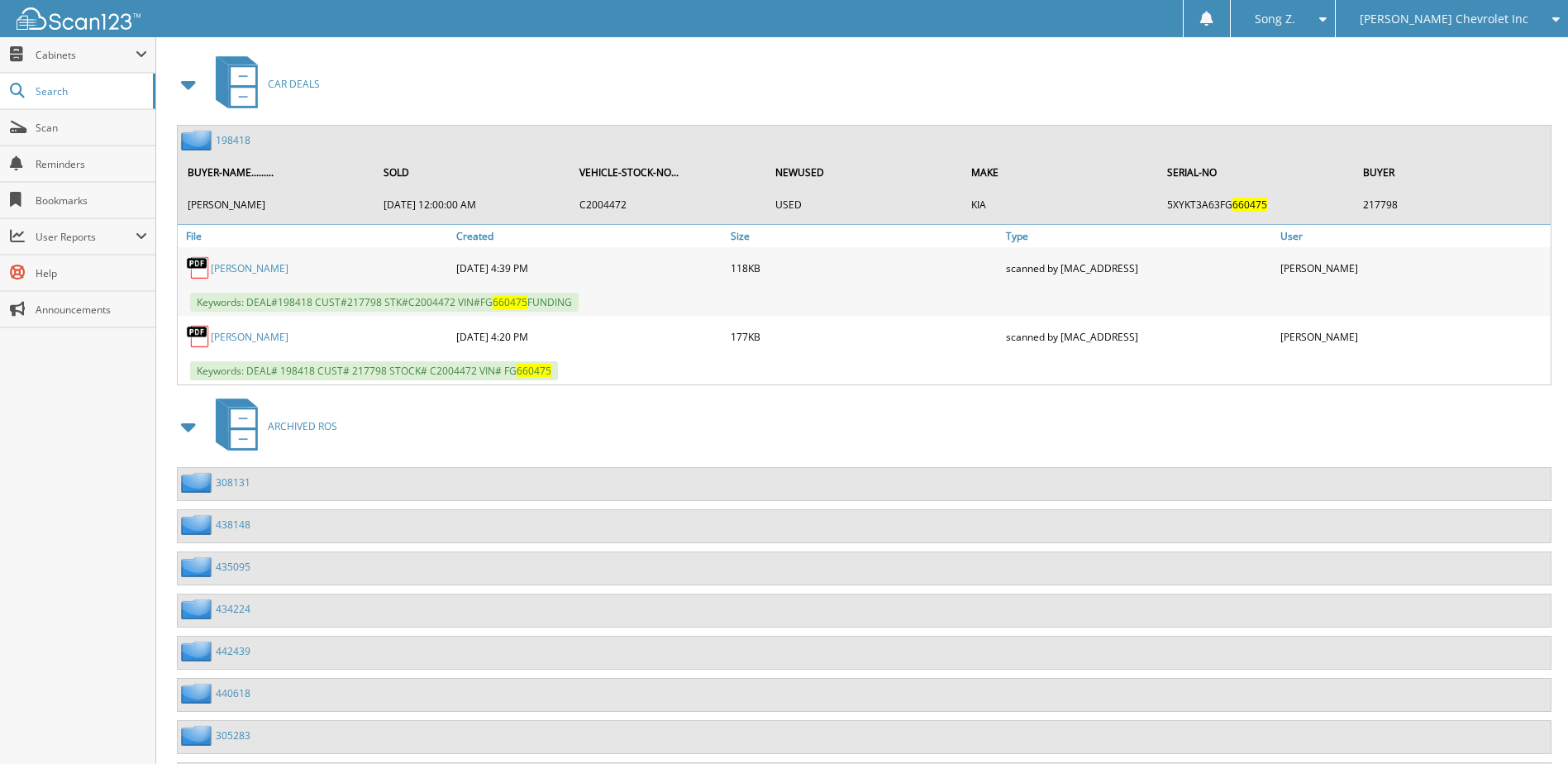
drag, startPoint x: 243, startPoint y: 305, endPoint x: 643, endPoint y: 303, distance: 400.0
click at [643, 303] on div "Keywords: DEAL#198418 CUST#217798 STK#C2004472 VIN#FG 660475 FUNDING" at bounding box center [863, 302] width 1373 height 27
copy span "DEAL#198418 CUST#217798 STK#C2004472 VIN#FG 660475 FUNDING"
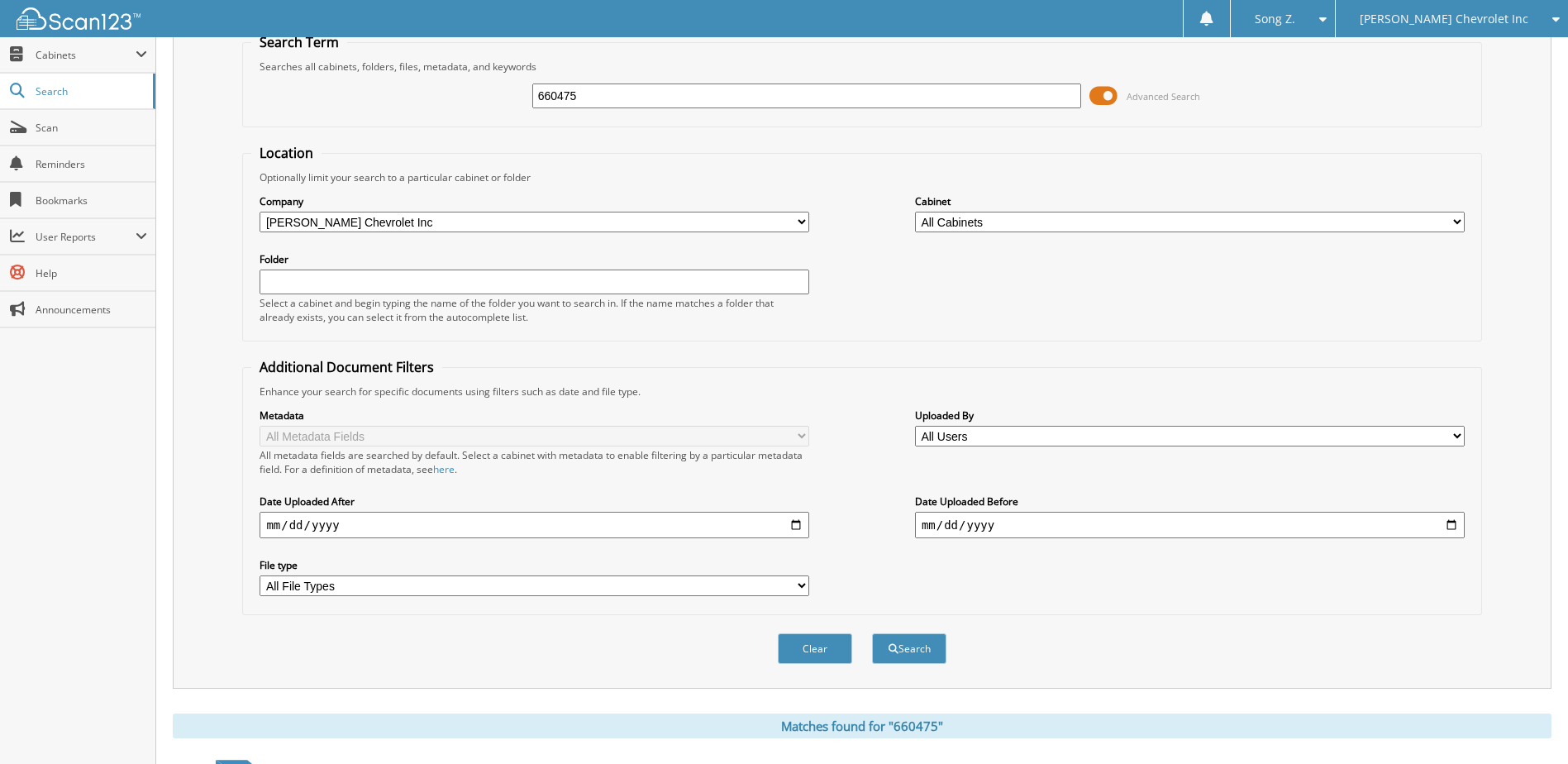
scroll to position [0, 0]
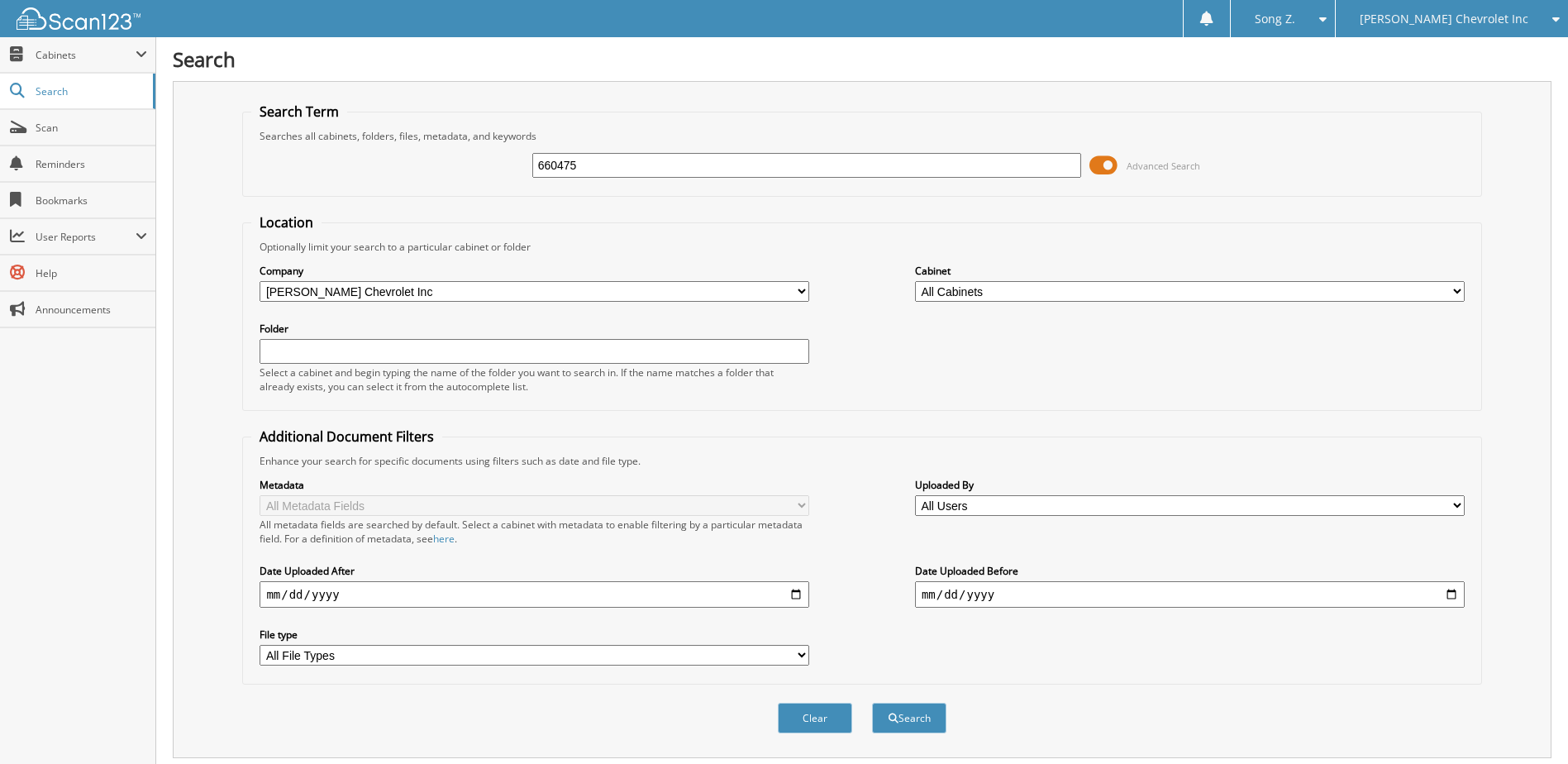
drag, startPoint x: 608, startPoint y: 159, endPoint x: 161, endPoint y: 145, distance: 447.2
type input "231978"
click at [872, 703] on button "Search" at bounding box center [909, 718] width 74 height 31
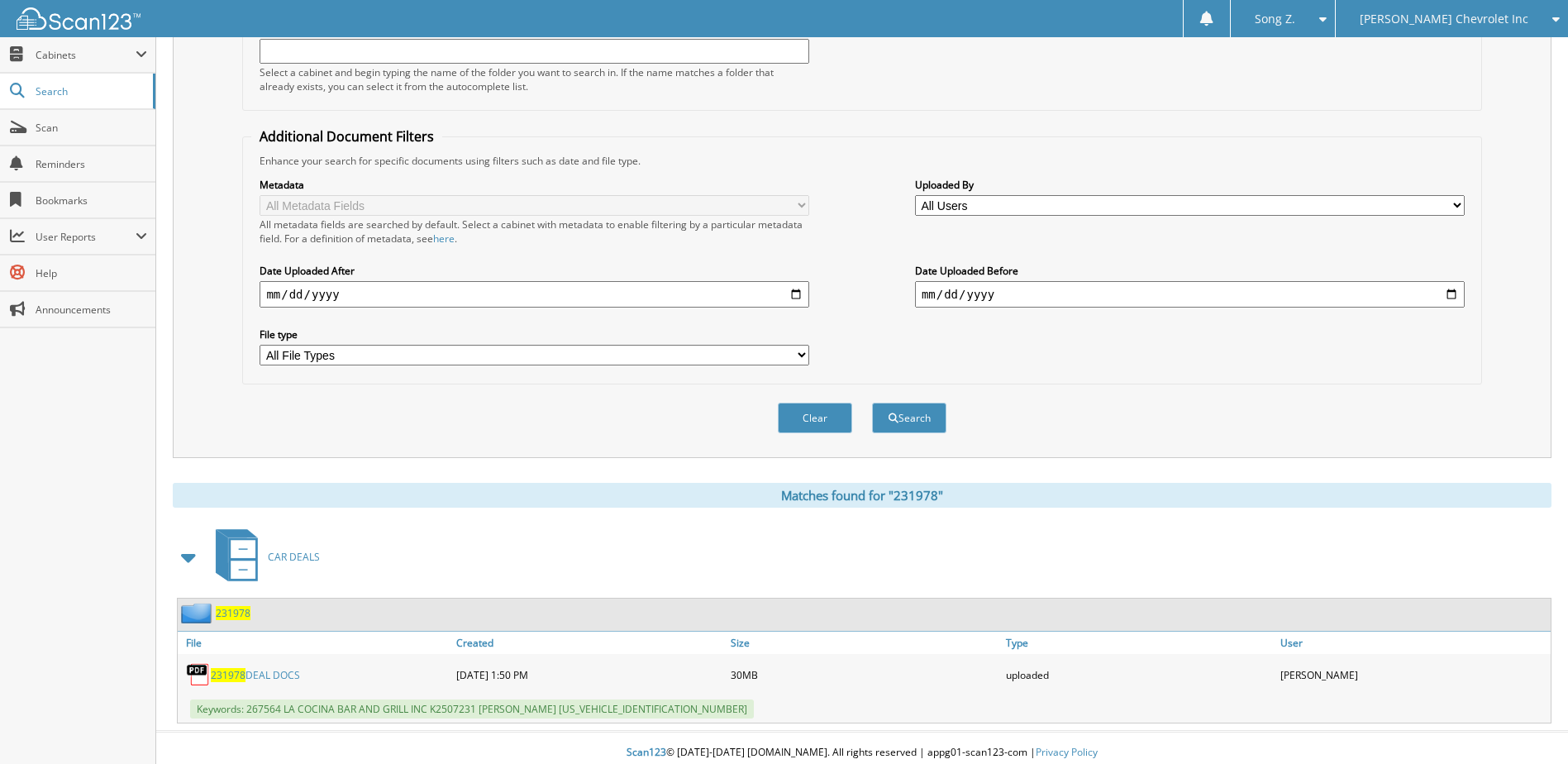
scroll to position [310, 0]
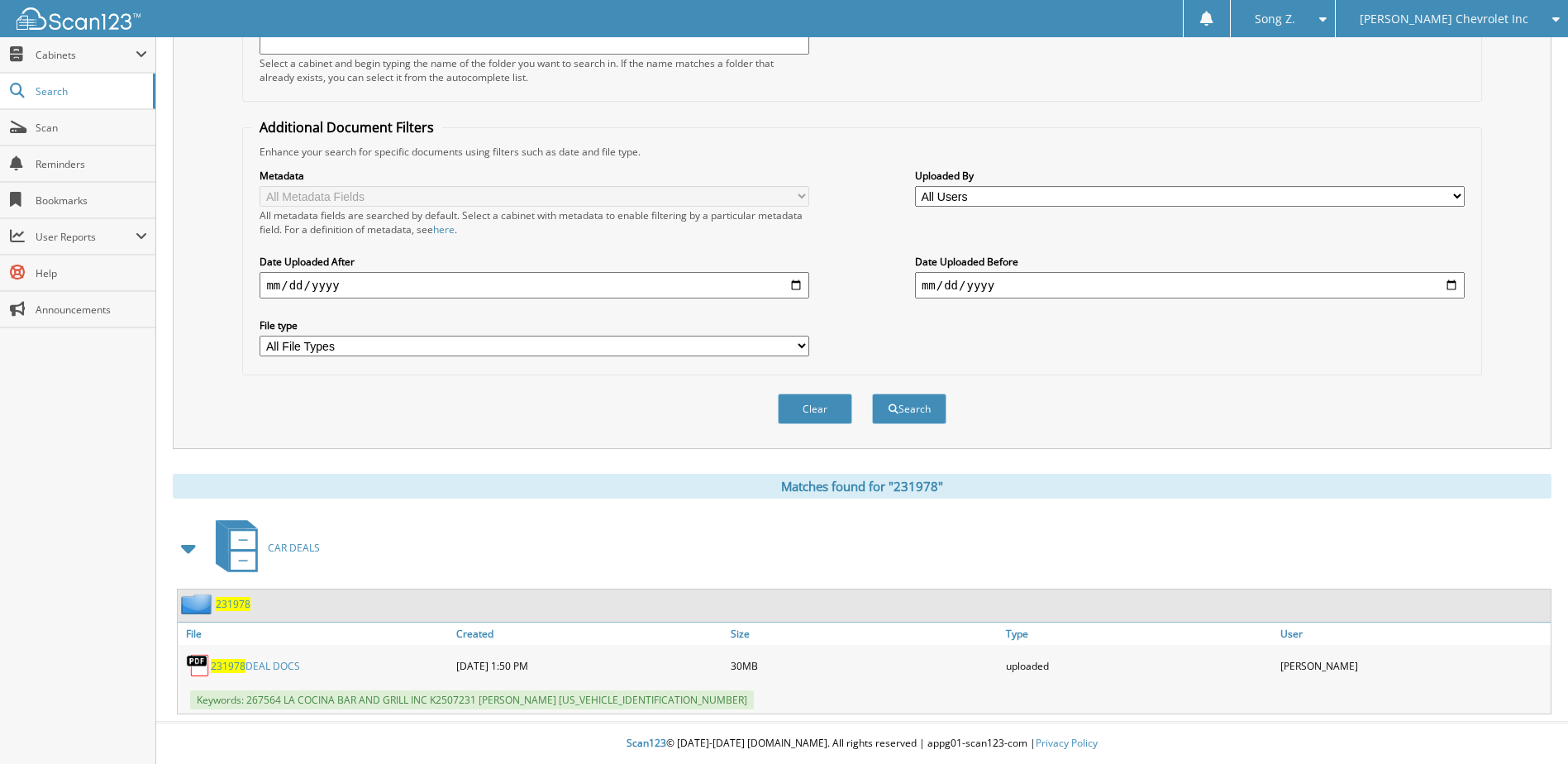
click at [283, 701] on span "Keywords: 267564 LA COCINA BAR AND GRILL INC K2507231 EDGAR LOPEZ 5BZAF0AA0MN85…" at bounding box center [472, 700] width 564 height 19
drag, startPoint x: 246, startPoint y: 702, endPoint x: 454, endPoint y: 704, distance: 208.0
click at [454, 704] on span "Keywords: 267564 LA COCINA BAR AND GRILL INC K2507231 EDGAR LOPEZ 5BZAF0AA0MN85…" at bounding box center [472, 700] width 564 height 19
click at [775, 715] on div "Search Search Term Searches all cabinets, folders, files, metadata, and keyword…" at bounding box center [862, 227] width 1412 height 1073
drag, startPoint x: 475, startPoint y: 700, endPoint x: 248, endPoint y: 701, distance: 227.0
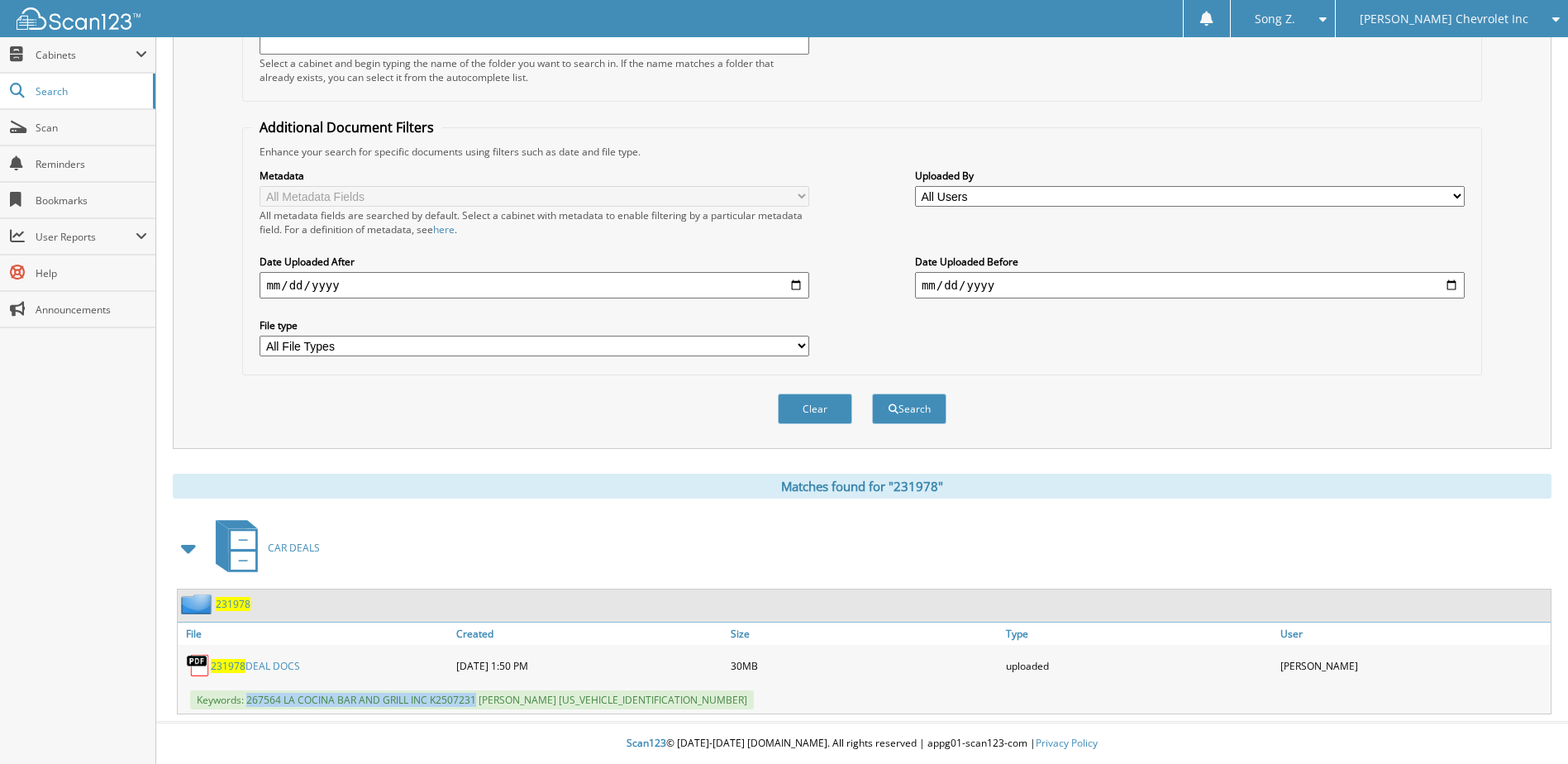
click at [248, 701] on span "Keywords: 267564 LA COCINA BAR AND GRILL INC K2507231 EDGAR LOPEZ 5BZAF0AA0MN85…" at bounding box center [472, 700] width 564 height 19
copy span "267564 LA COCINA BAR AND GRILL INC K2507231"
drag, startPoint x: 545, startPoint y: 700, endPoint x: 723, endPoint y: 695, distance: 178.1
click at [723, 695] on div "Keywords: 267564 LA COCINA BAR AND GRILL INC K2507231 EDGAR LOPEZ 5BZAF0AA0MN85…" at bounding box center [863, 700] width 1373 height 27
copy span "5BZAF0AA0MN850441"
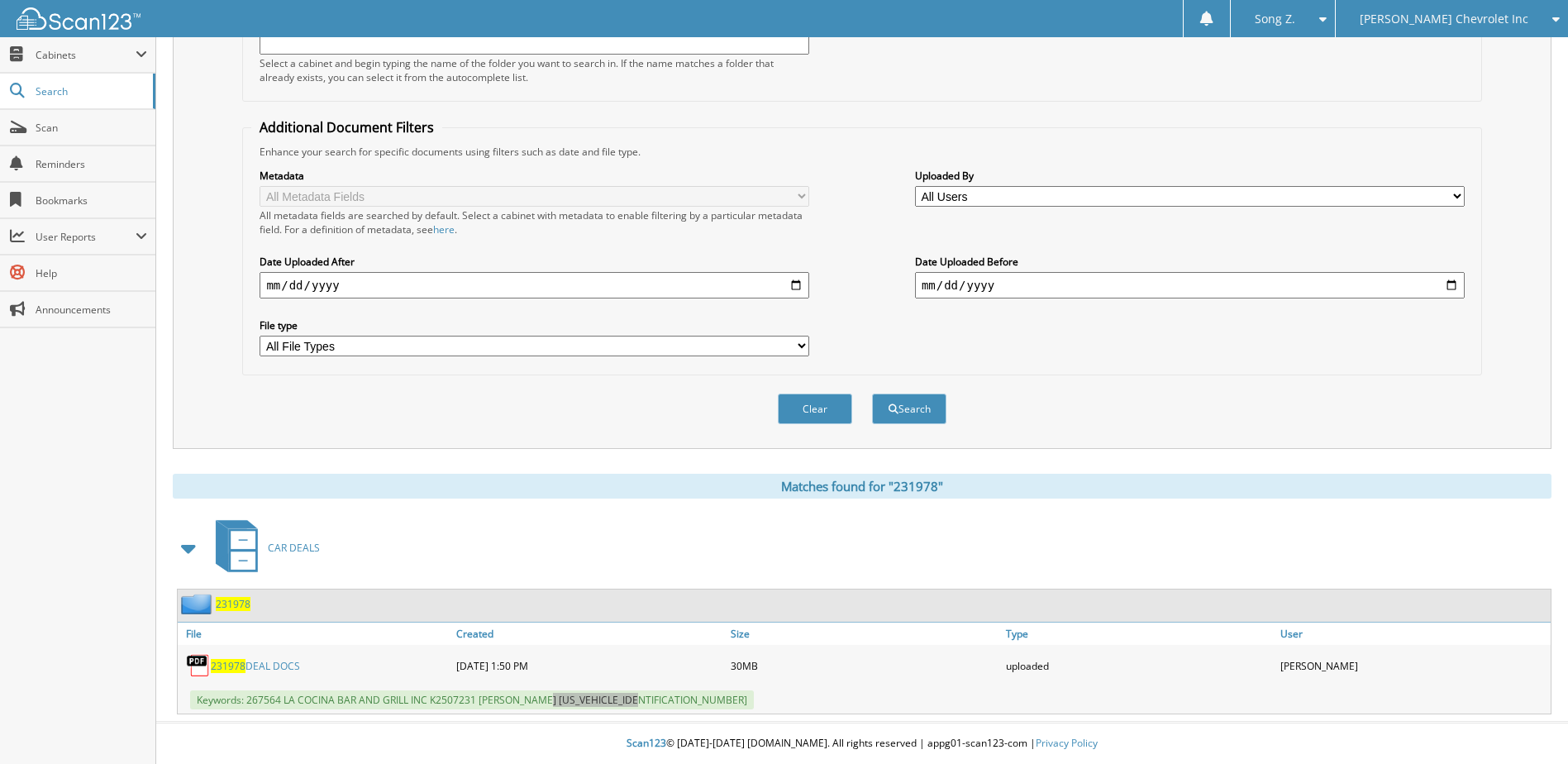
scroll to position [0, 0]
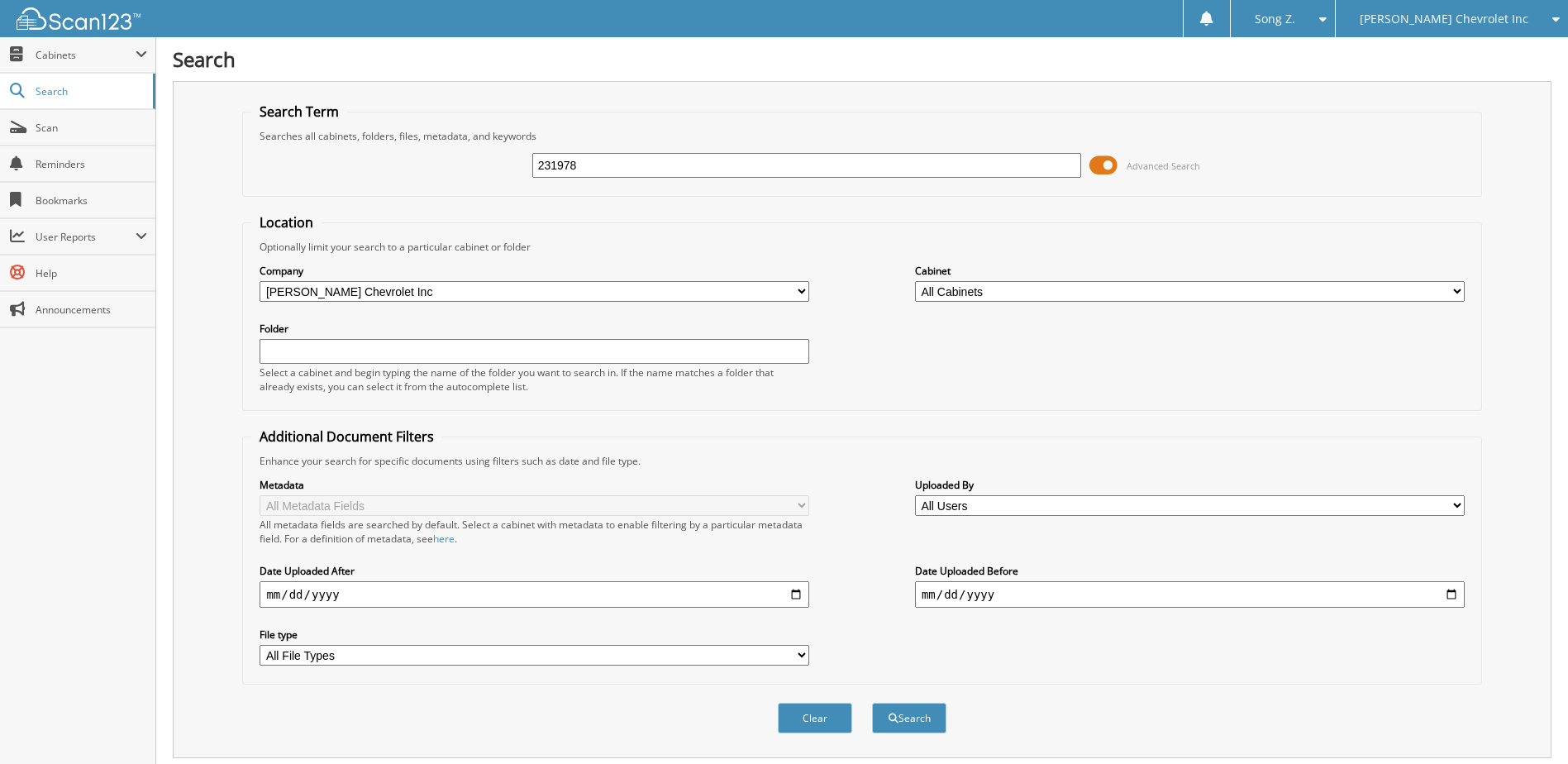
drag, startPoint x: 652, startPoint y: 164, endPoint x: 239, endPoint y: 169, distance: 413.0
click at [243, 163] on fieldset "Search Term Searches all cabinets, folders, files, metadata, and keywords 23197…" at bounding box center [862, 149] width 1239 height 94
type input "7001046"
click at [872, 703] on button "Search" at bounding box center [909, 718] width 74 height 31
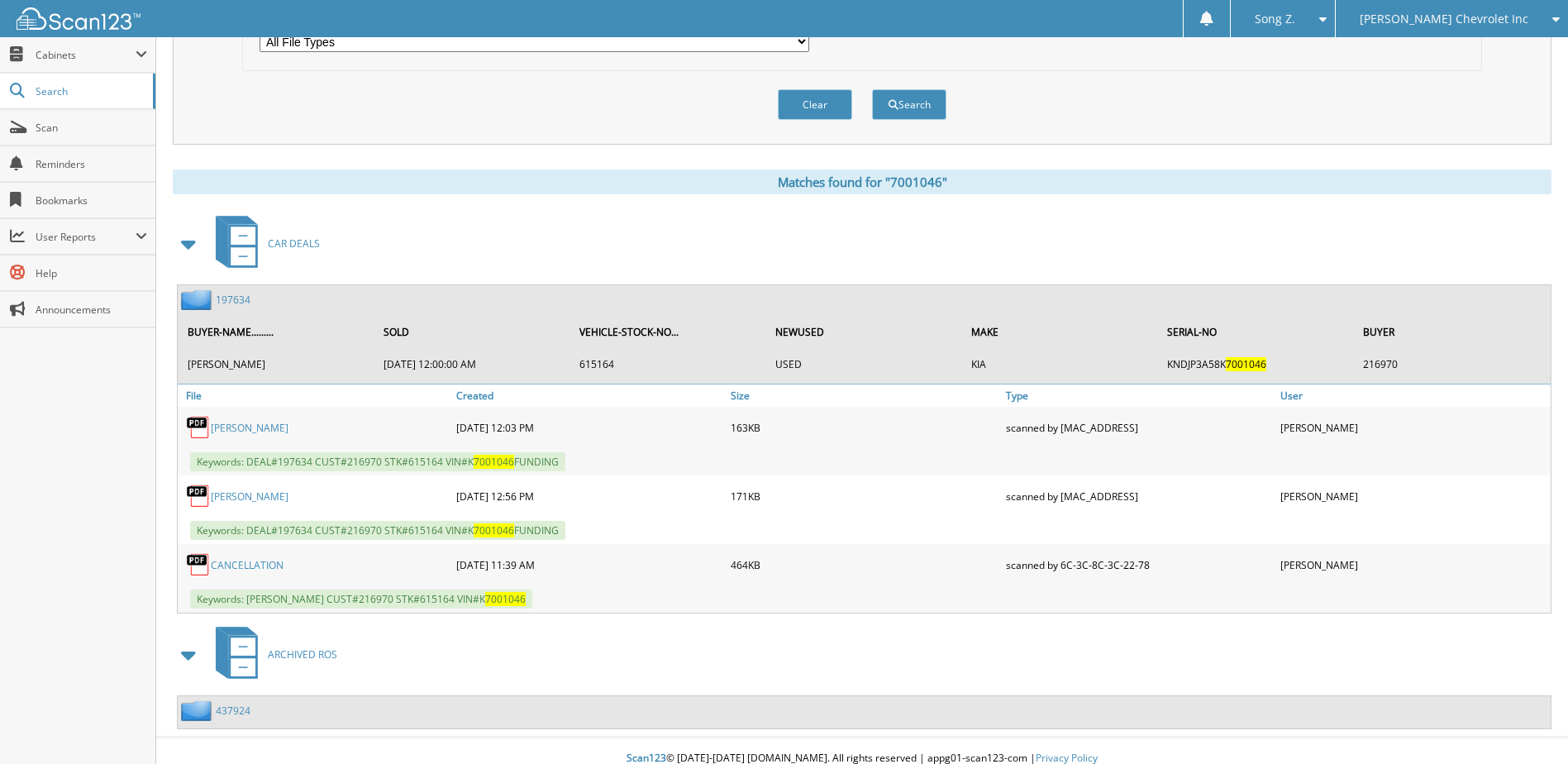
scroll to position [629, 0]
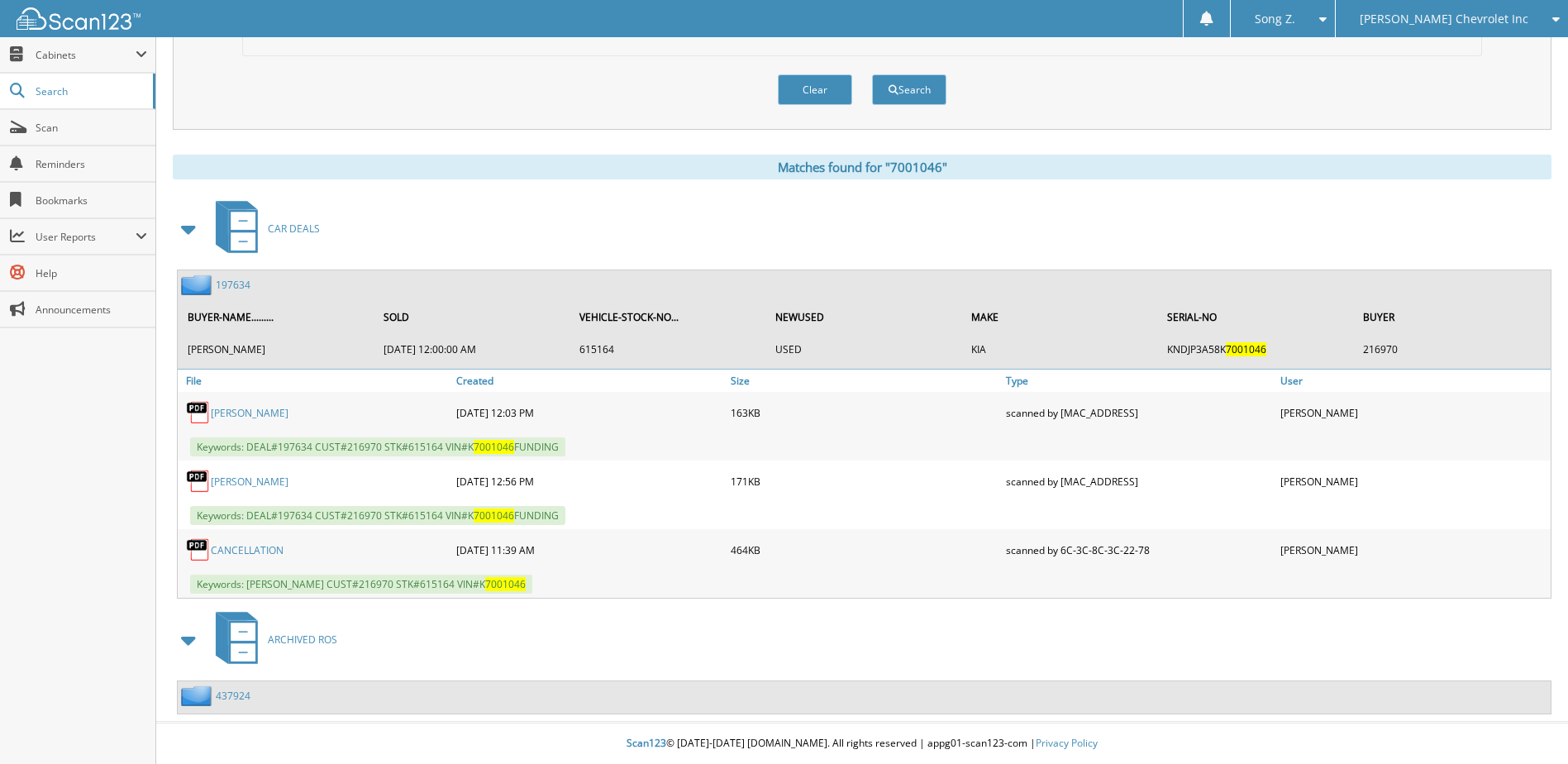
drag, startPoint x: 247, startPoint y: 451, endPoint x: 604, endPoint y: 446, distance: 357.0
click at [604, 446] on div "Keywords: DEAL#197634 CUST#216970 STK#615164 VIN#K 7001046 FUNDING" at bounding box center [863, 446] width 1373 height 27
copy span "DEAL#197634 CUST#216970 STK#615164 VIN#K 7001046 FUNDING"
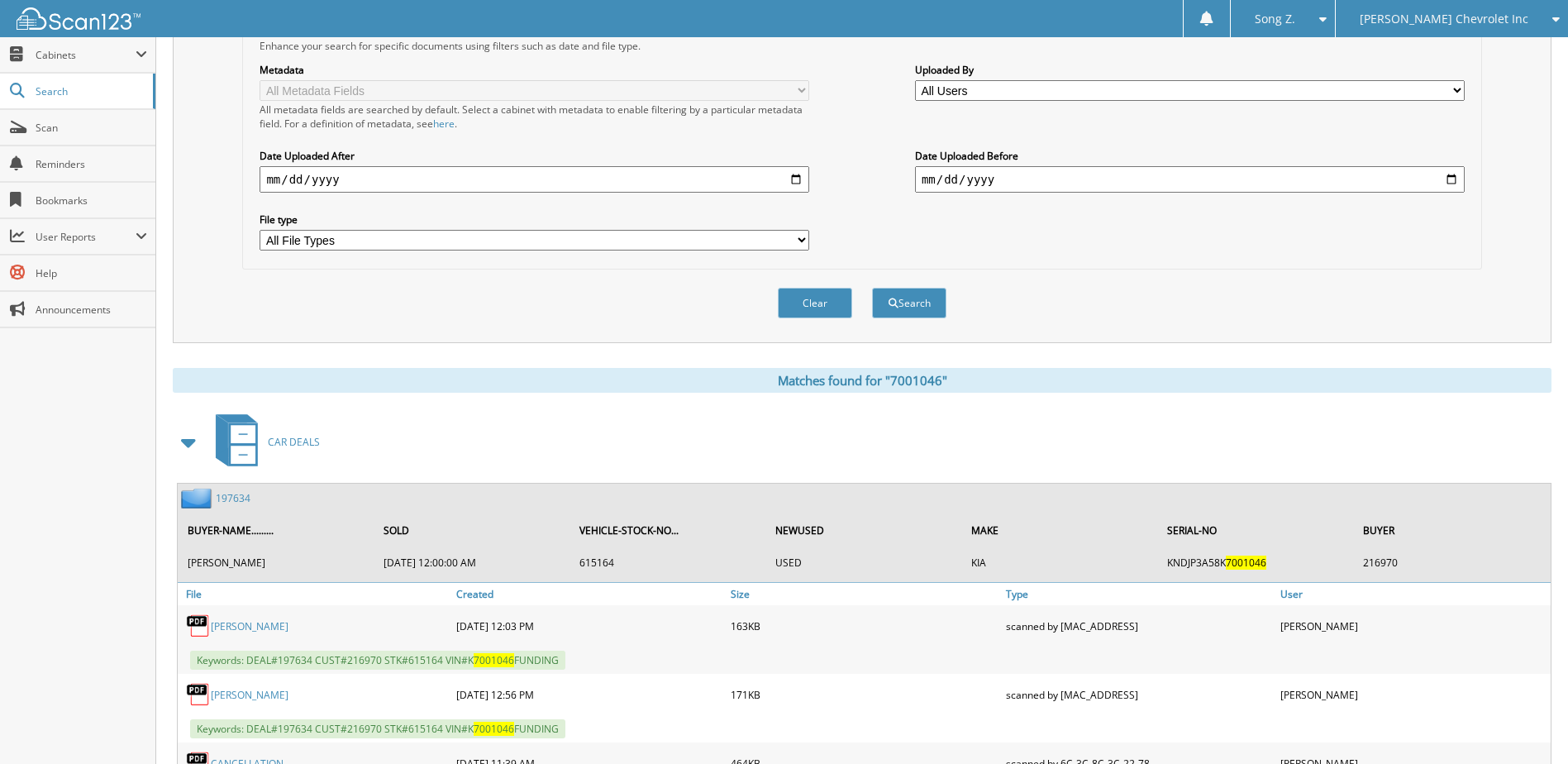
scroll to position [50, 0]
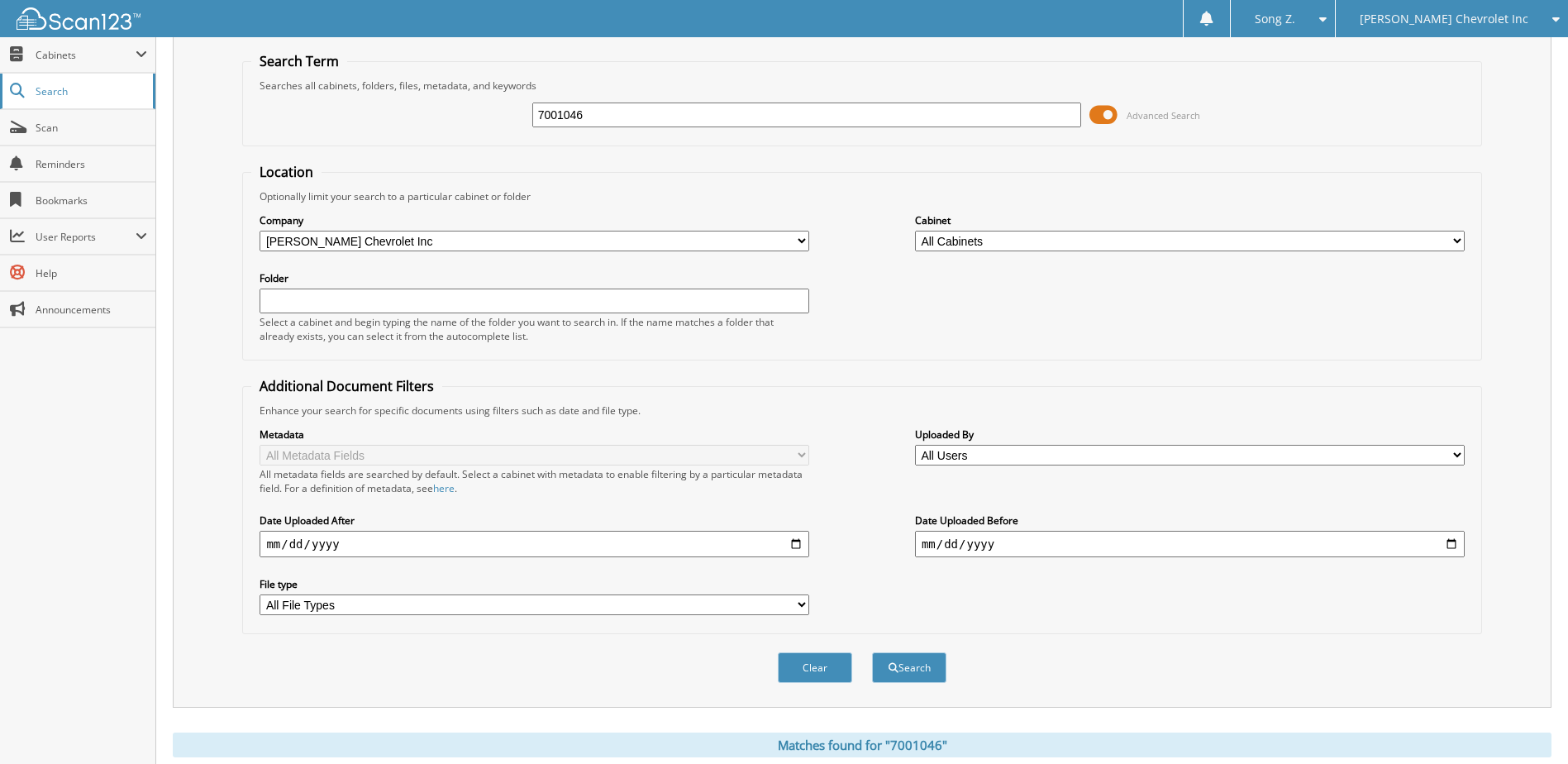
drag, startPoint x: 699, startPoint y: 108, endPoint x: 12, endPoint y: 101, distance: 687.0
click at [12, 101] on body "Song Z. Settings Logout Lee Johnson Chevrolet Inc Hyundai of Everett Lee Johnso…" at bounding box center [784, 646] width 1568 height 1392
type input "M2507981"
click at [872, 652] on button "Search" at bounding box center [909, 667] width 74 height 31
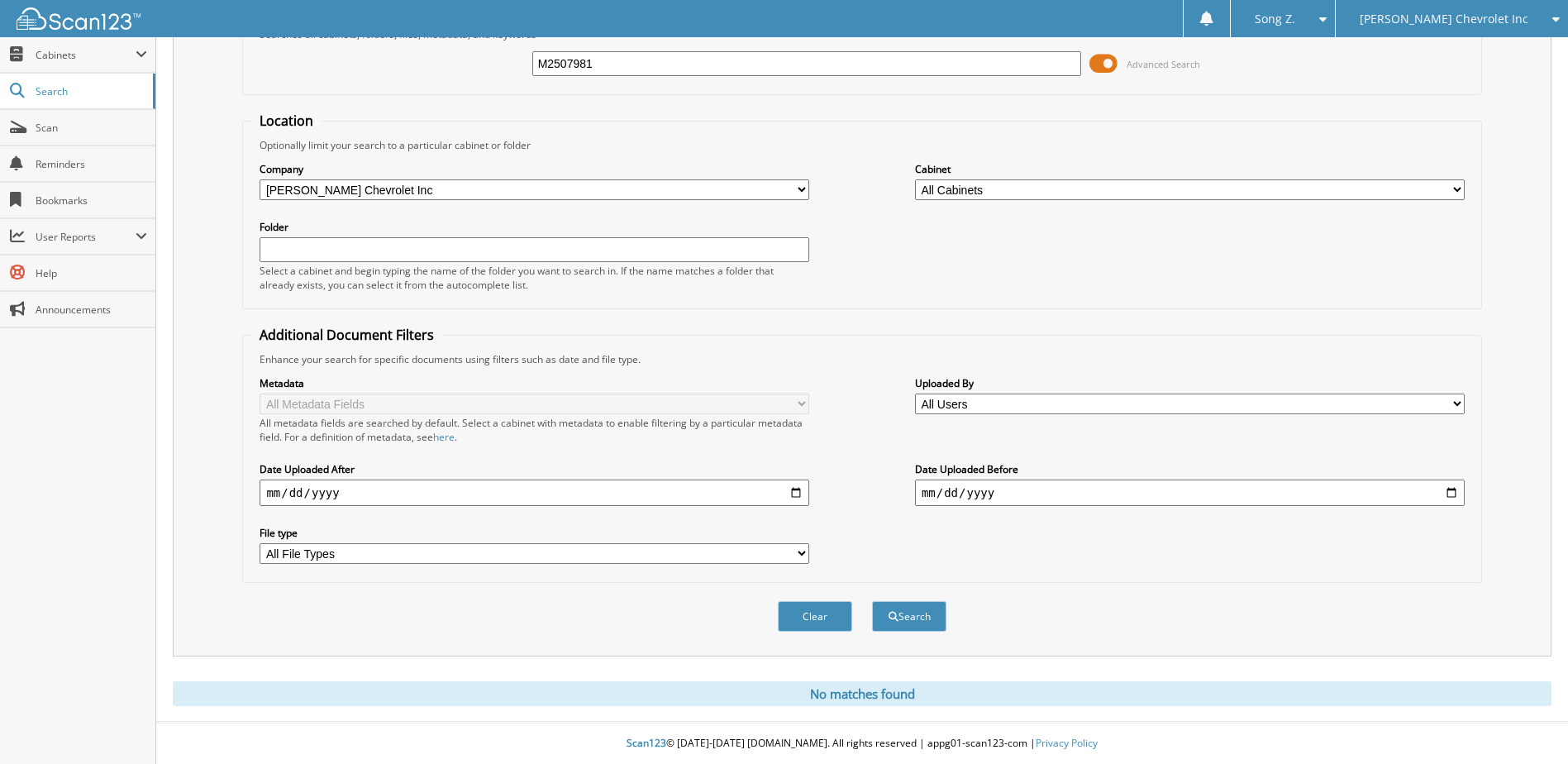
drag, startPoint x: 649, startPoint y: 63, endPoint x: 218, endPoint y: 39, distance: 431.7
click at [218, 39] on div "Search Term Searches all cabinets, folders, files, metadata, and keywords M2507…" at bounding box center [862, 318] width 1378 height 678
type input "232359"
click at [872, 601] on button "Search" at bounding box center [909, 616] width 74 height 31
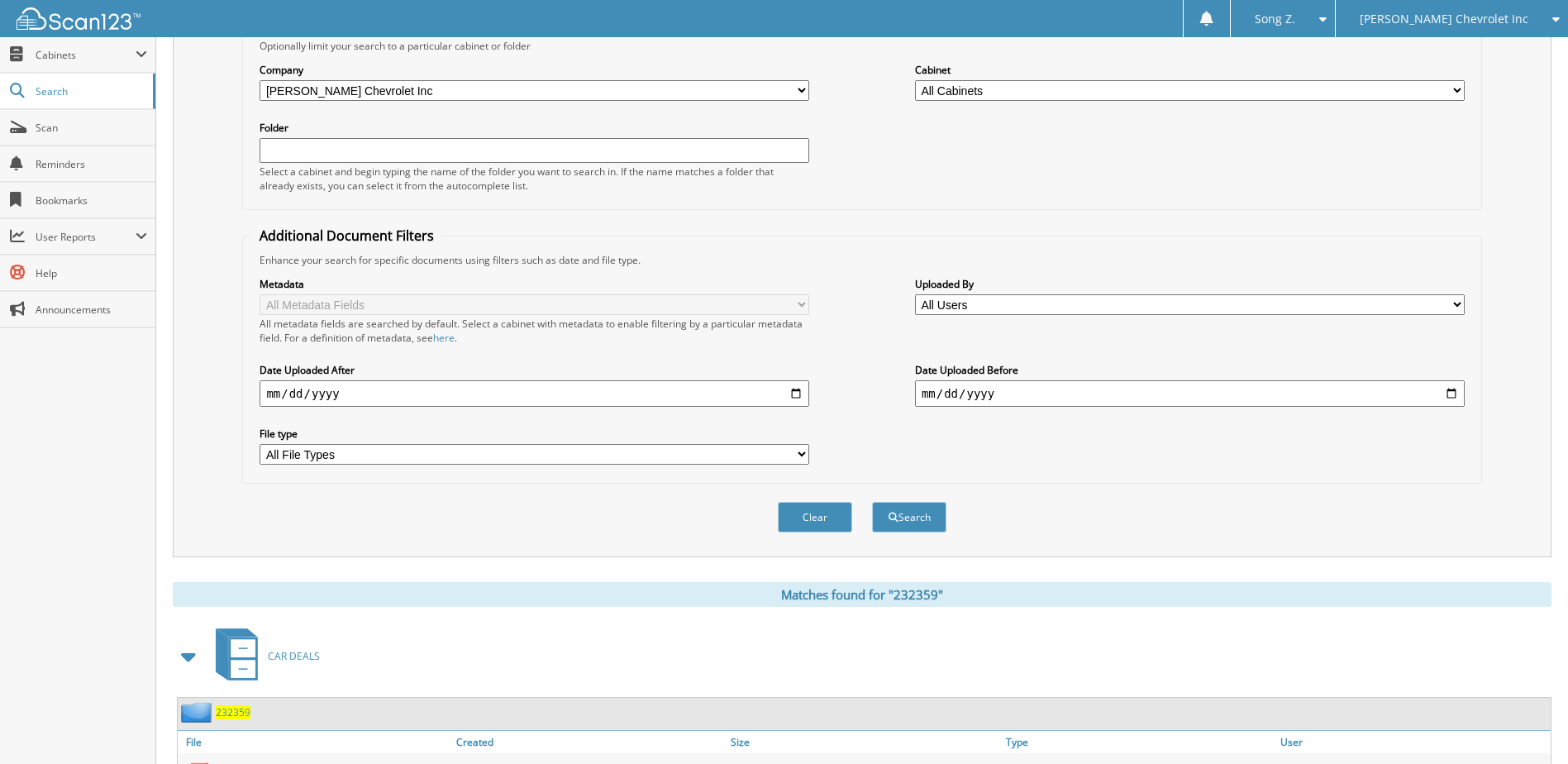
scroll to position [378, 0]
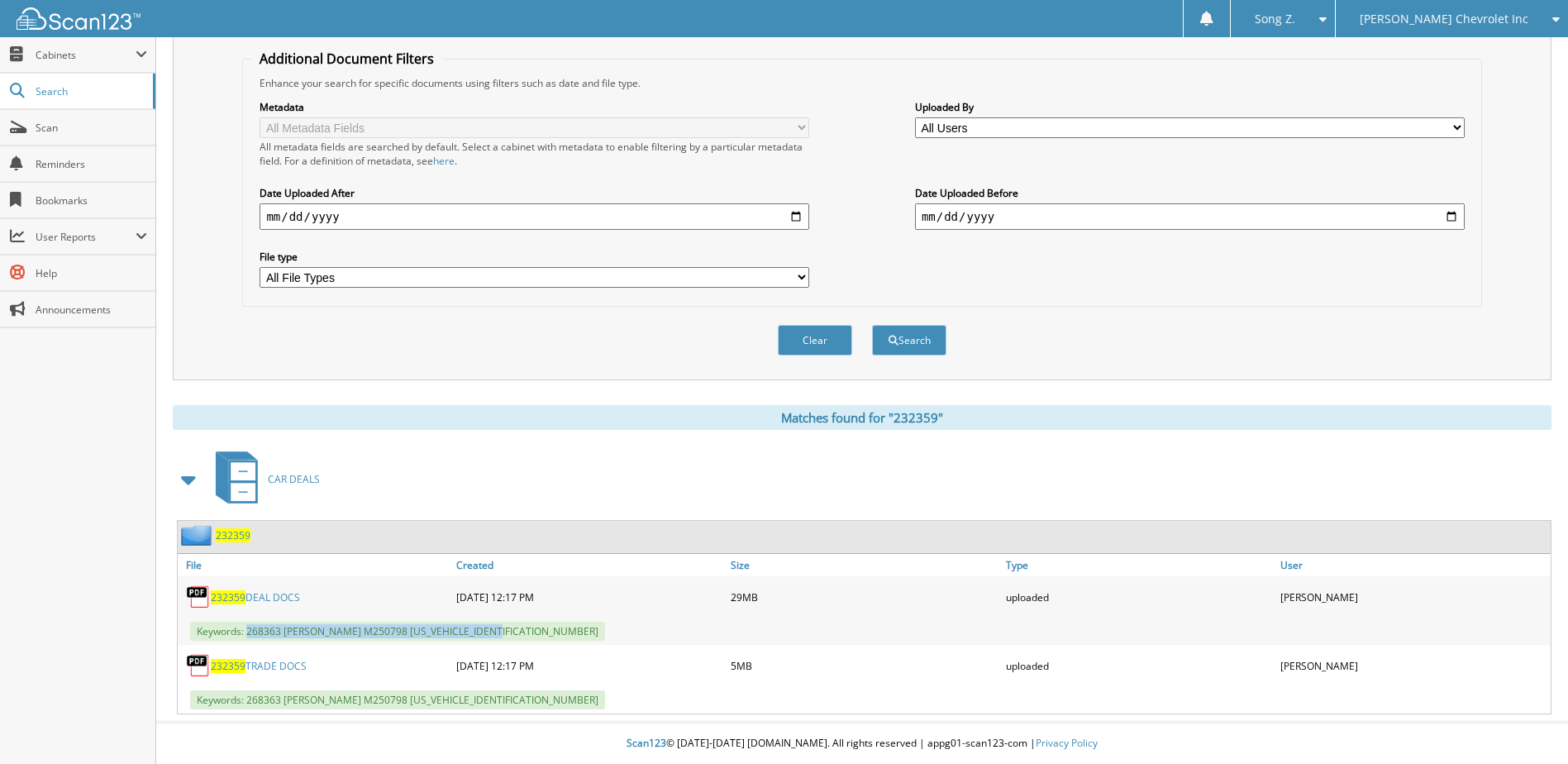
drag, startPoint x: 250, startPoint y: 630, endPoint x: 537, endPoint y: 619, distance: 287.2
click at [537, 619] on div "Keywords: 268363 [PERSON_NAME] M250798 [US_VEHICLE_IDENTIFICATION_NUMBER]" at bounding box center [863, 631] width 1373 height 27
copy span "268363 [PERSON_NAME] M250798 [US_VEHICLE_IDENTIFICATION_NUMBER]"
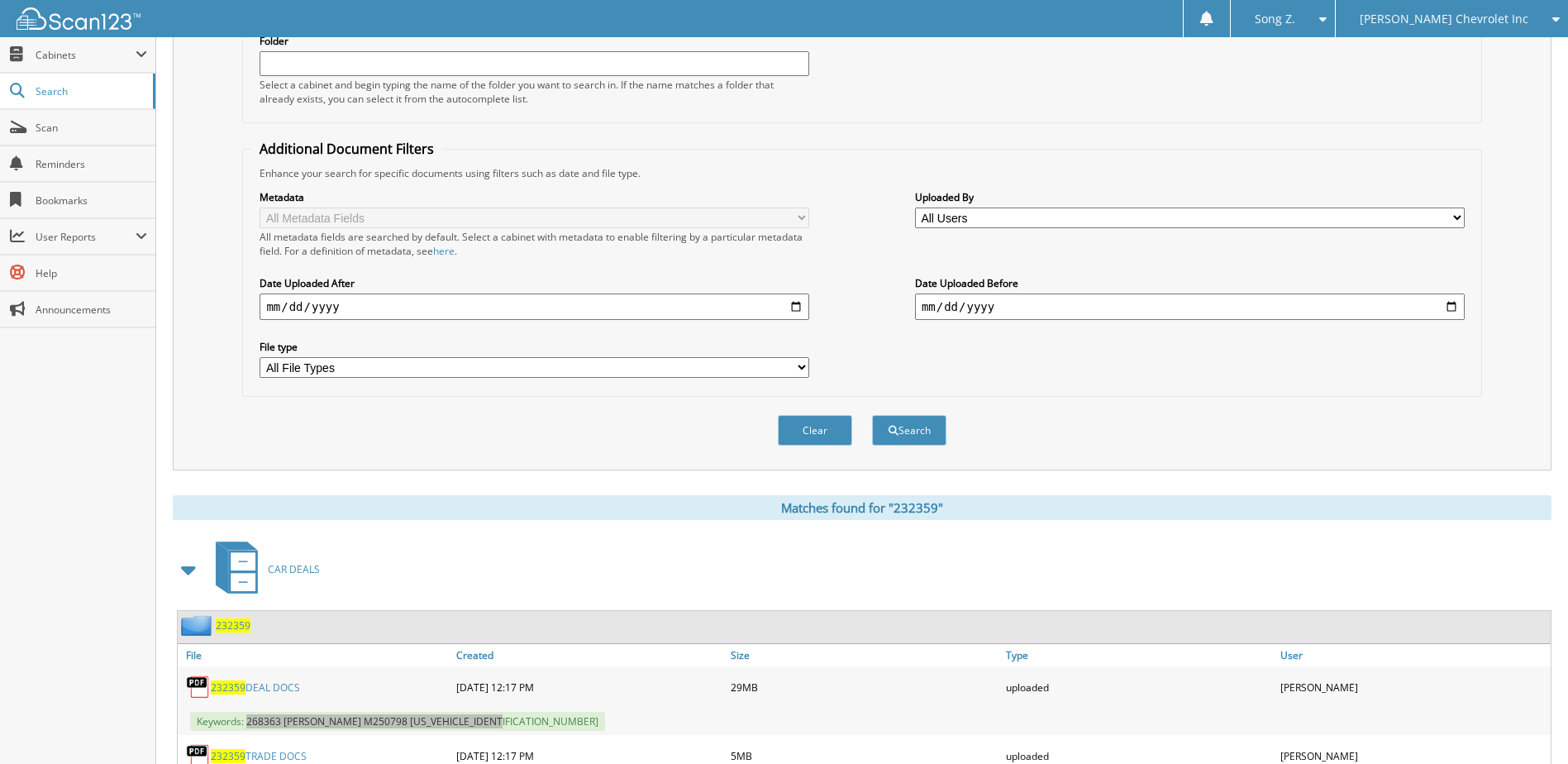
scroll to position [0, 0]
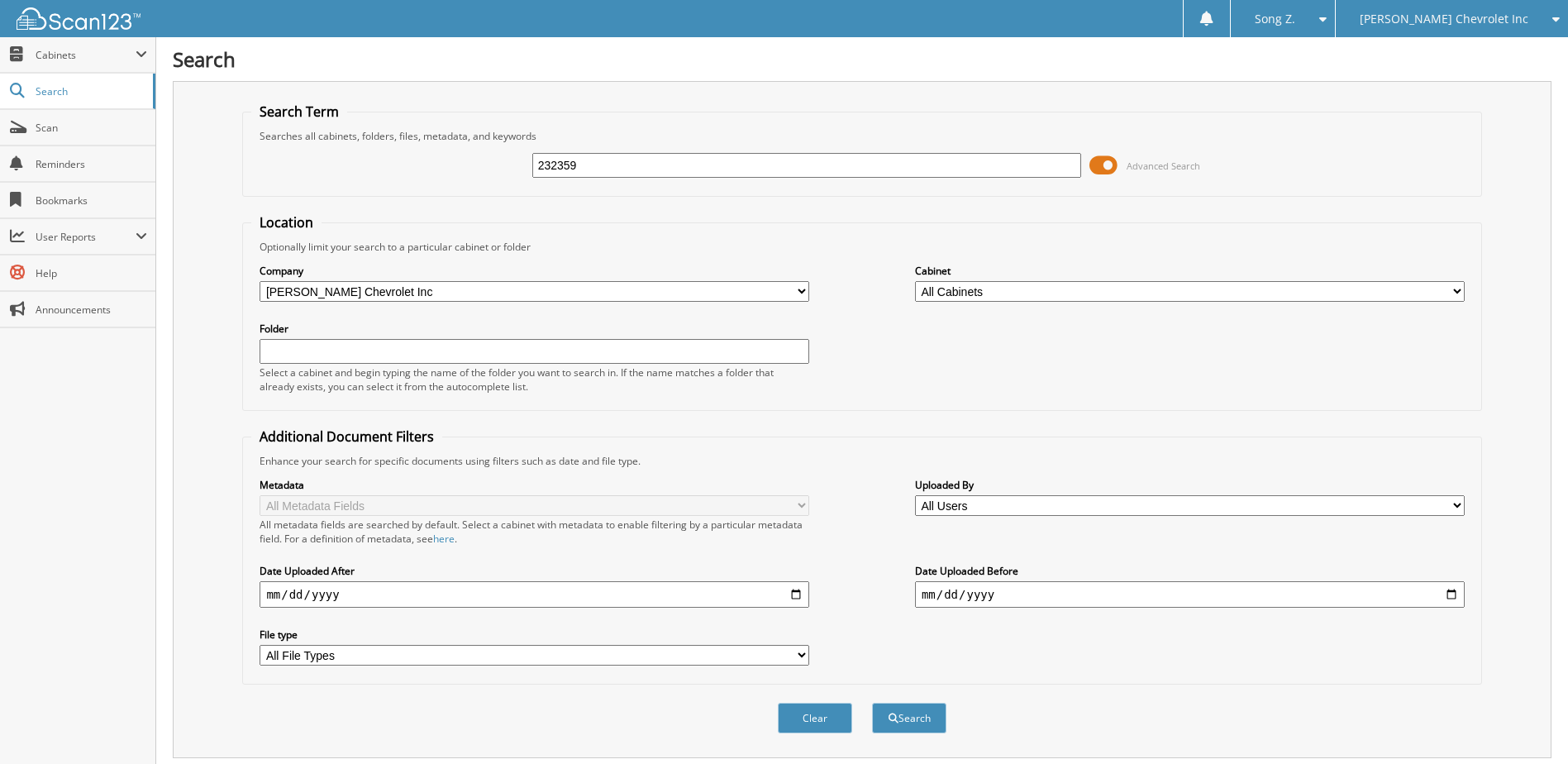
drag, startPoint x: 579, startPoint y: 164, endPoint x: 169, endPoint y: 166, distance: 410.0
click at [169, 166] on div "Search Search Term Searches all cabinets, folders, files, metadata, and keyword…" at bounding box center [862, 571] width 1412 height 1142
type input "231373"
click at [872, 703] on button "Search" at bounding box center [909, 718] width 74 height 31
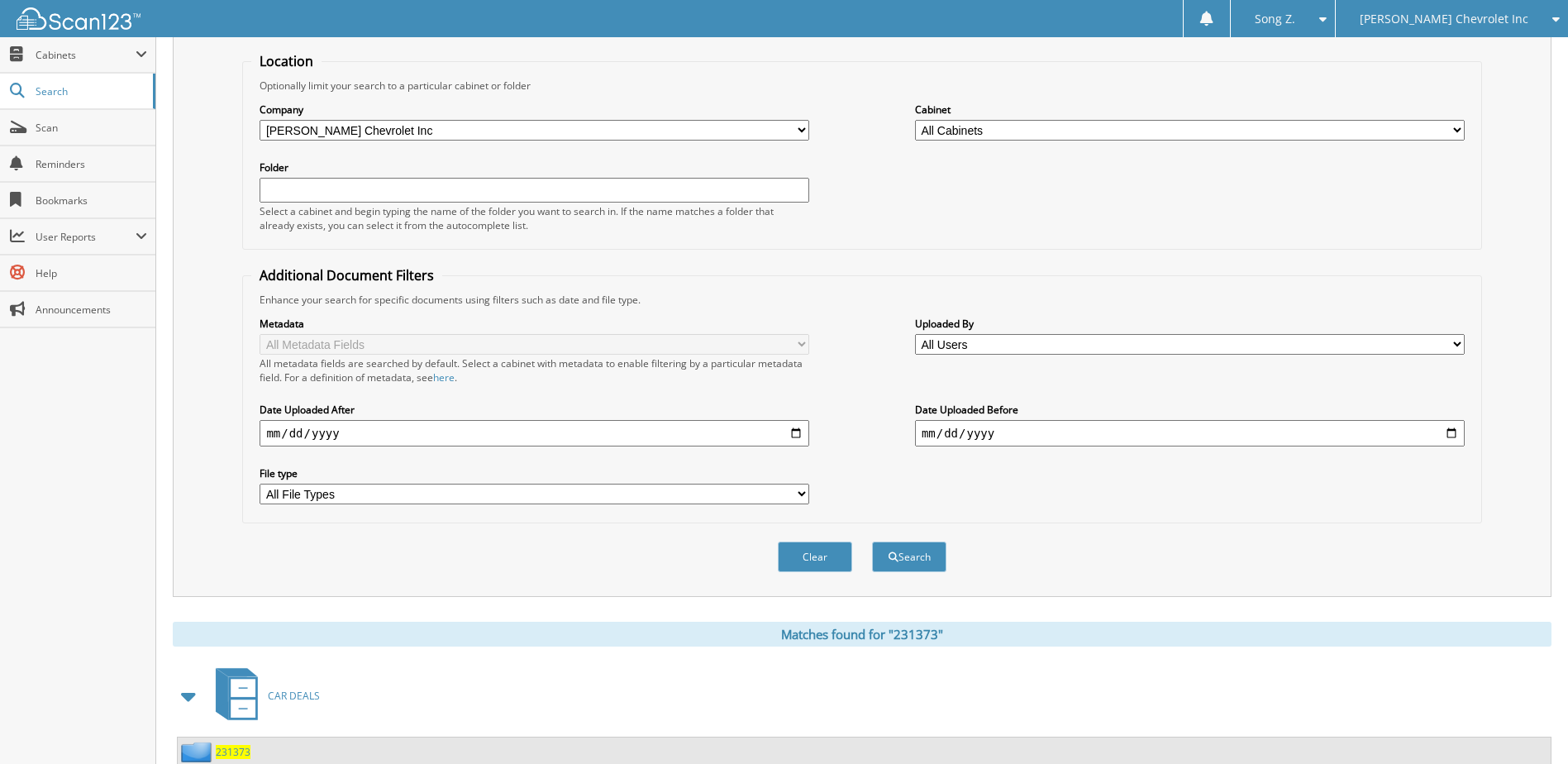
scroll to position [516, 0]
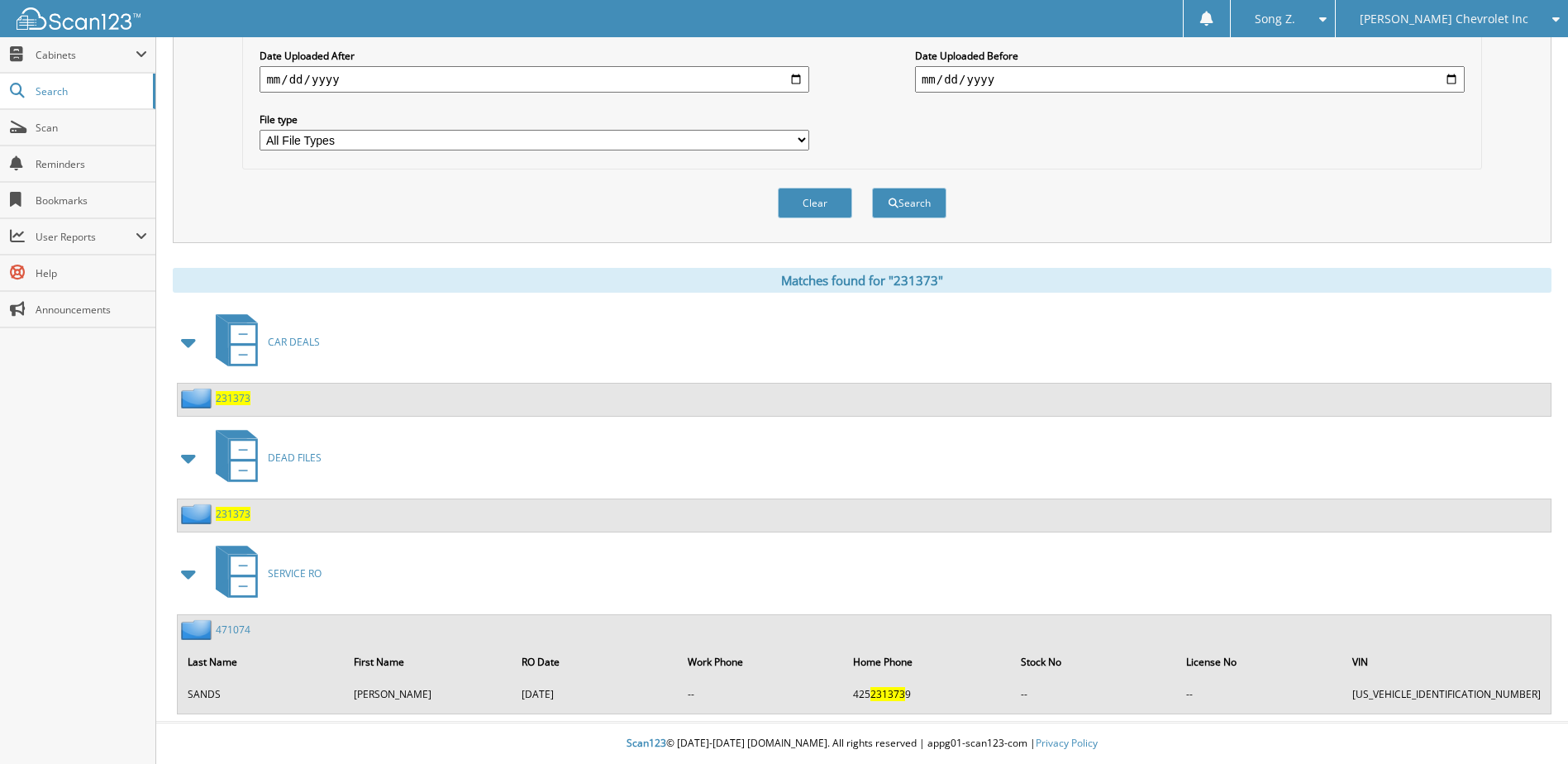
click at [238, 399] on span "231373" at bounding box center [233, 398] width 34 height 14
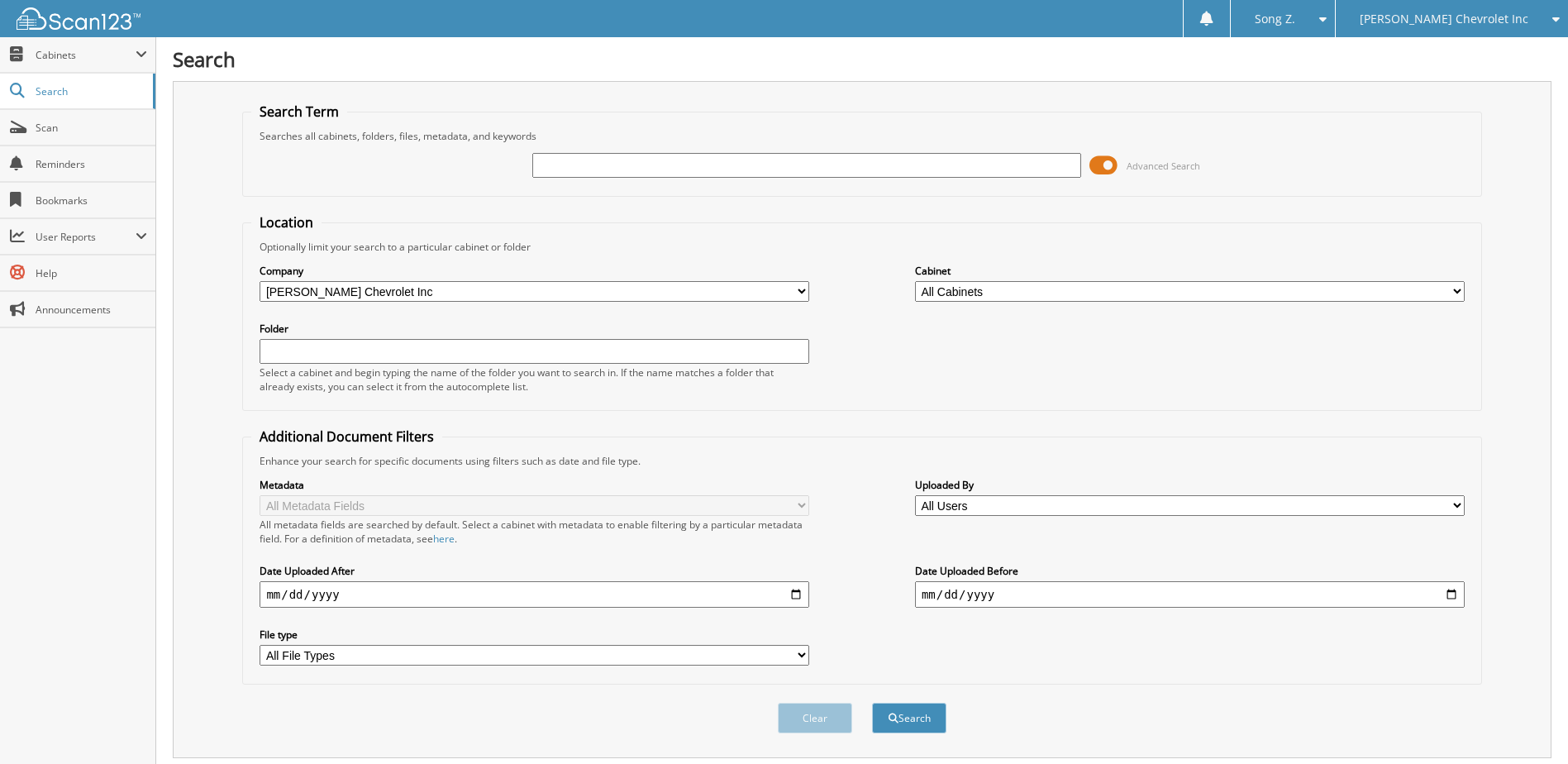
click at [572, 166] on input "text" at bounding box center [807, 165] width 549 height 25
type input "003878"
click at [872, 703] on button "Search" at bounding box center [909, 718] width 74 height 31
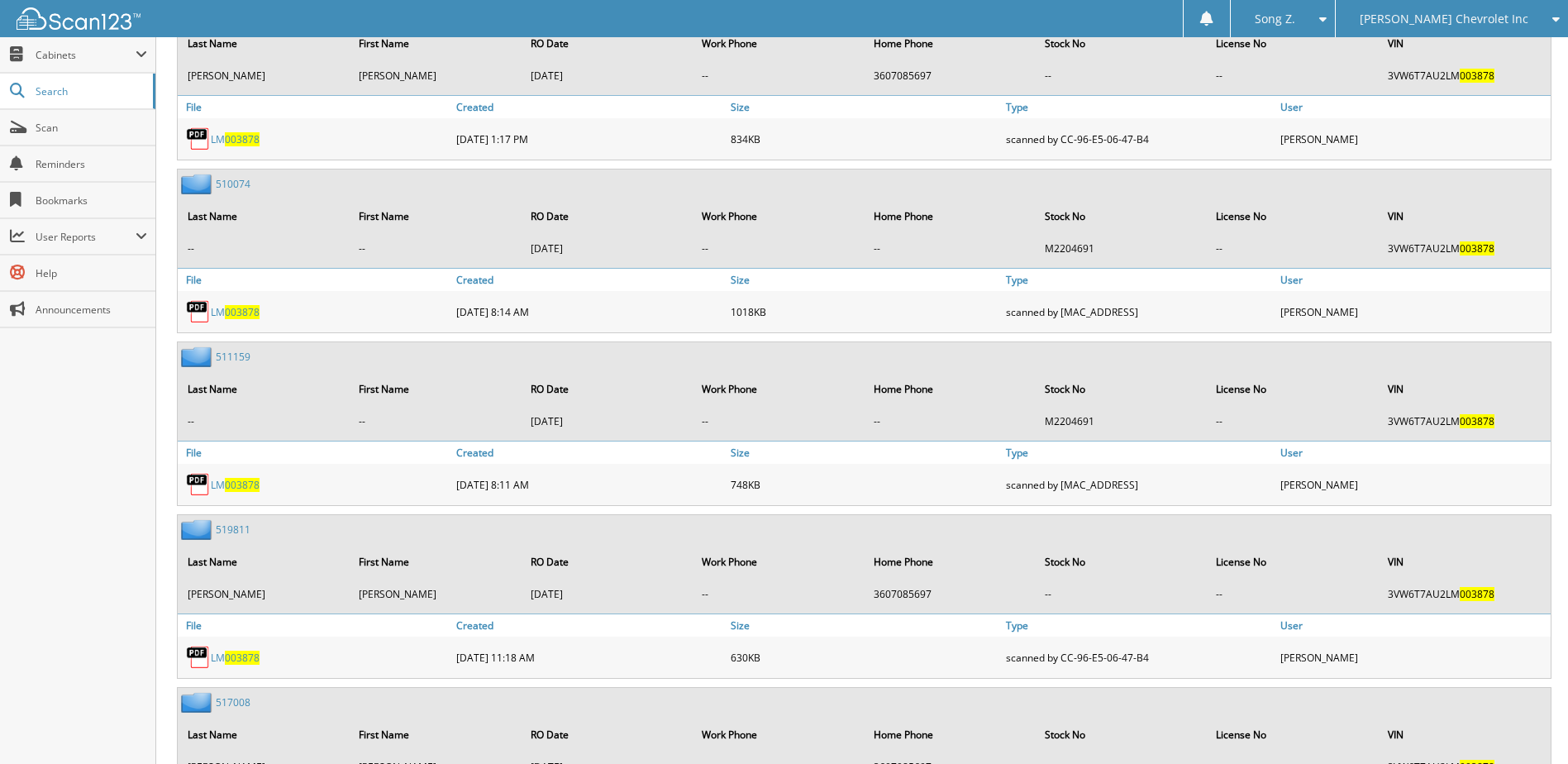
scroll to position [1568, 0]
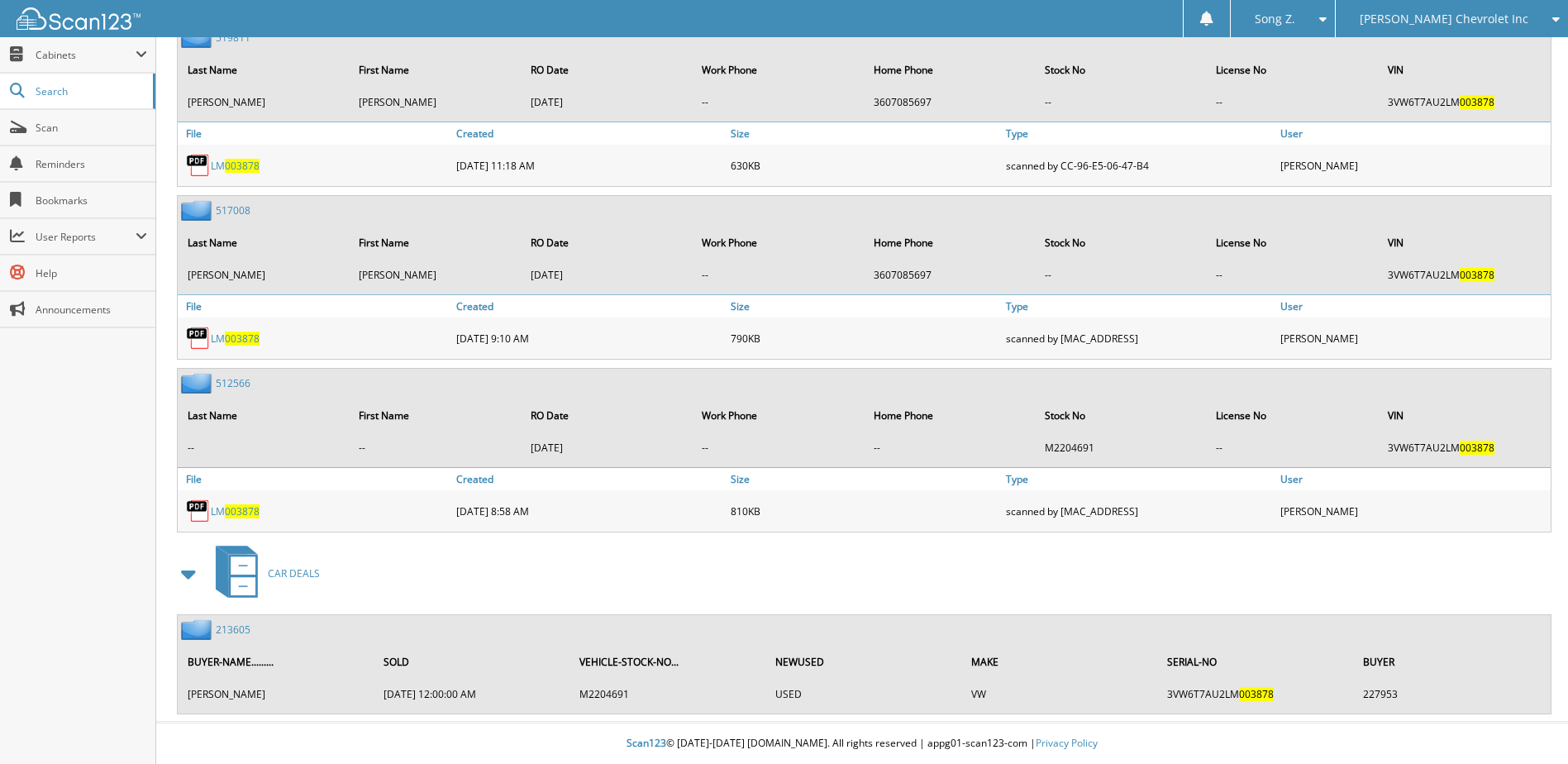
click at [241, 633] on link "213605" at bounding box center [233, 630] width 34 height 14
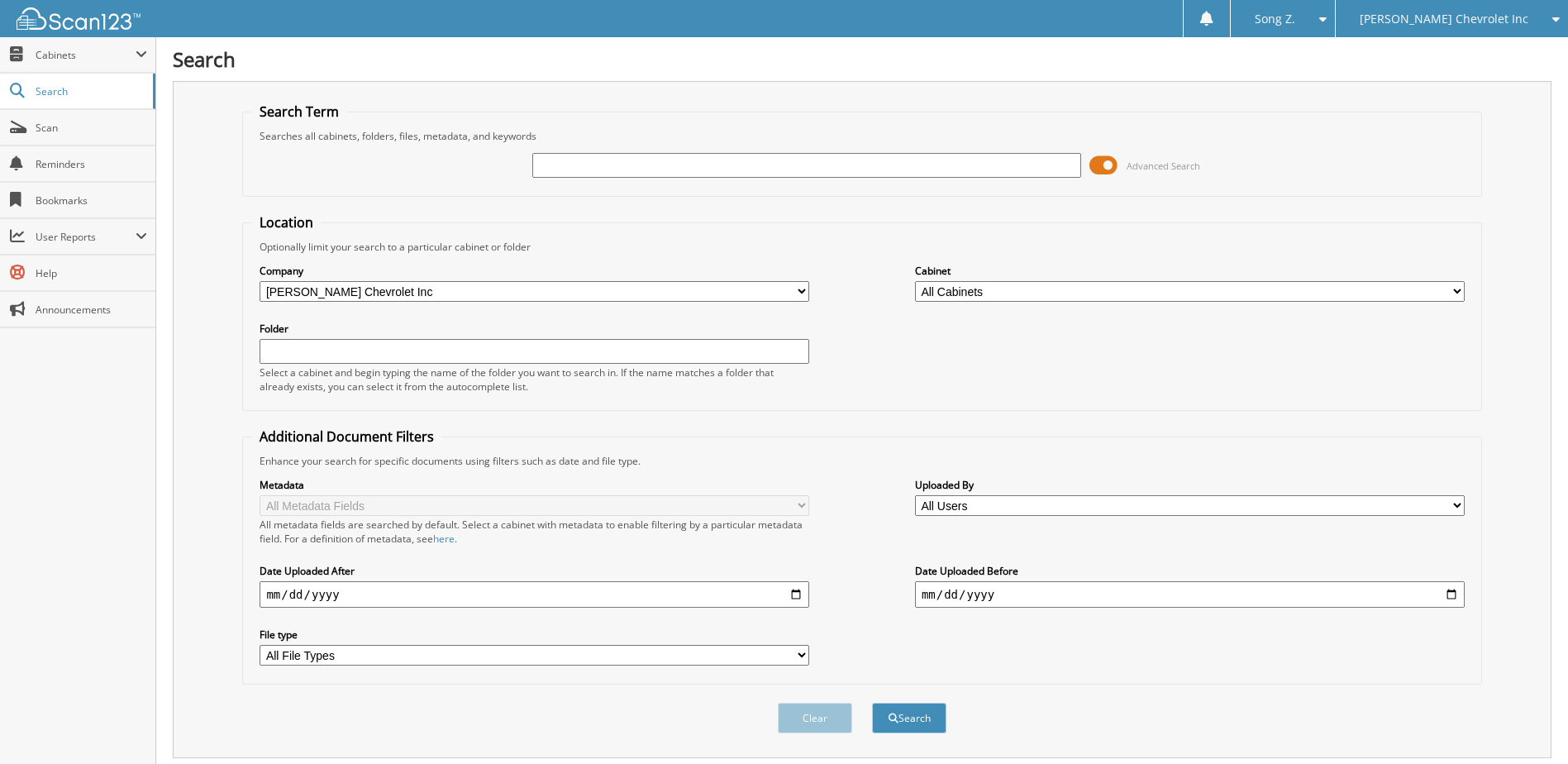
click at [559, 164] on input "text" at bounding box center [807, 165] width 549 height 25
type input "331305"
click at [872, 703] on button "Search" at bounding box center [909, 718] width 74 height 31
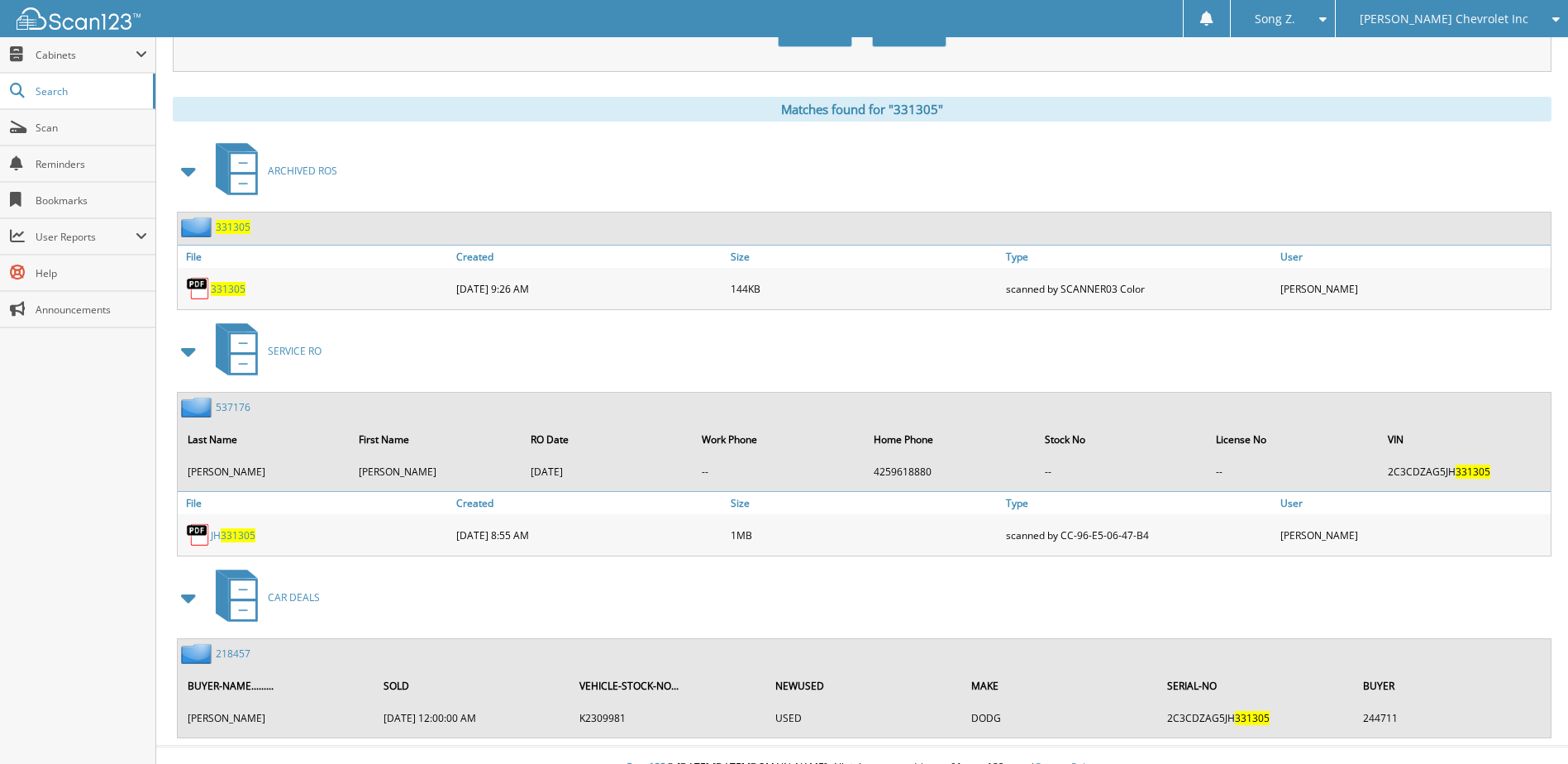
scroll to position [711, 0]
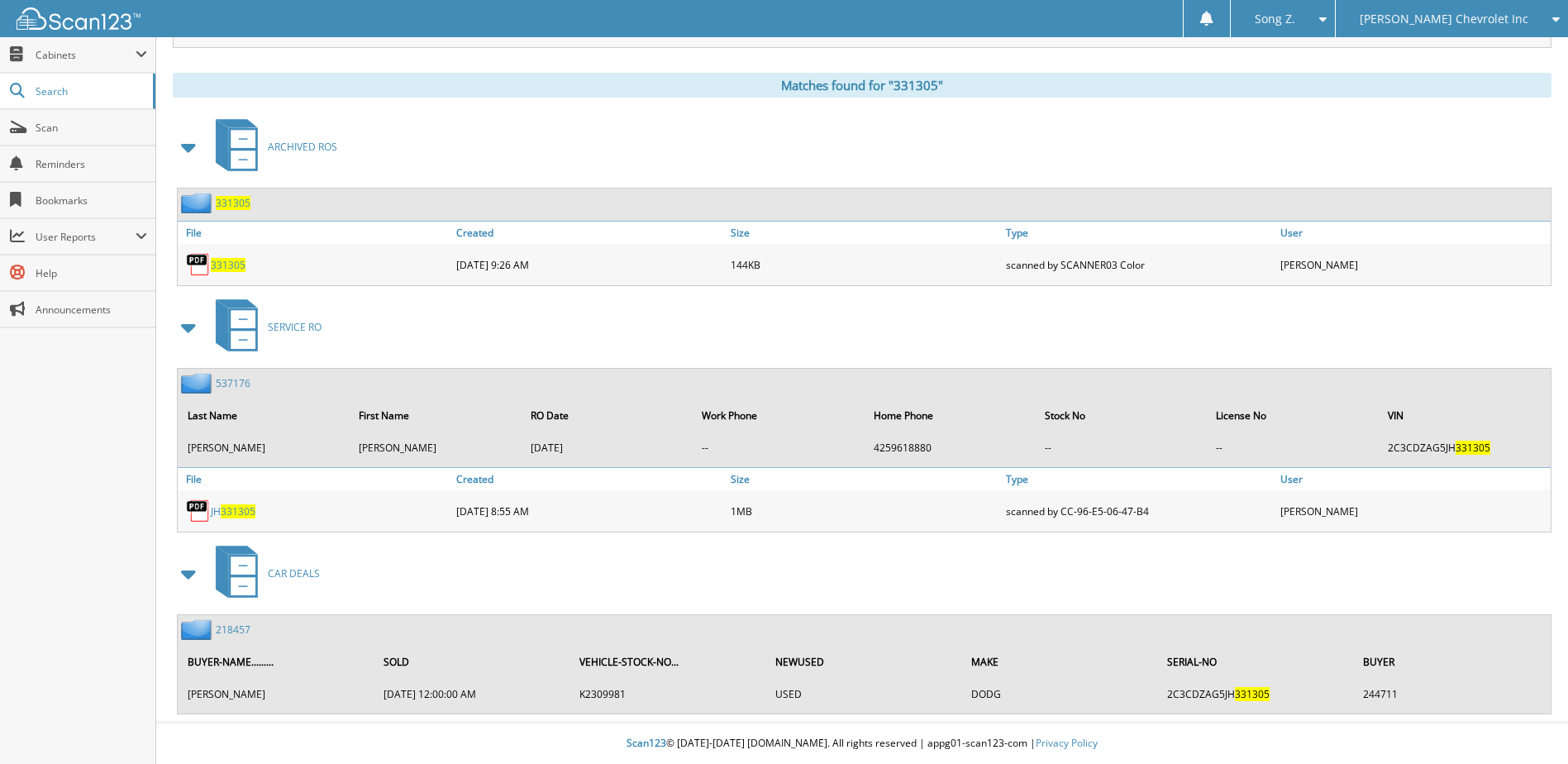
click at [241, 629] on link "218457" at bounding box center [233, 630] width 34 height 14
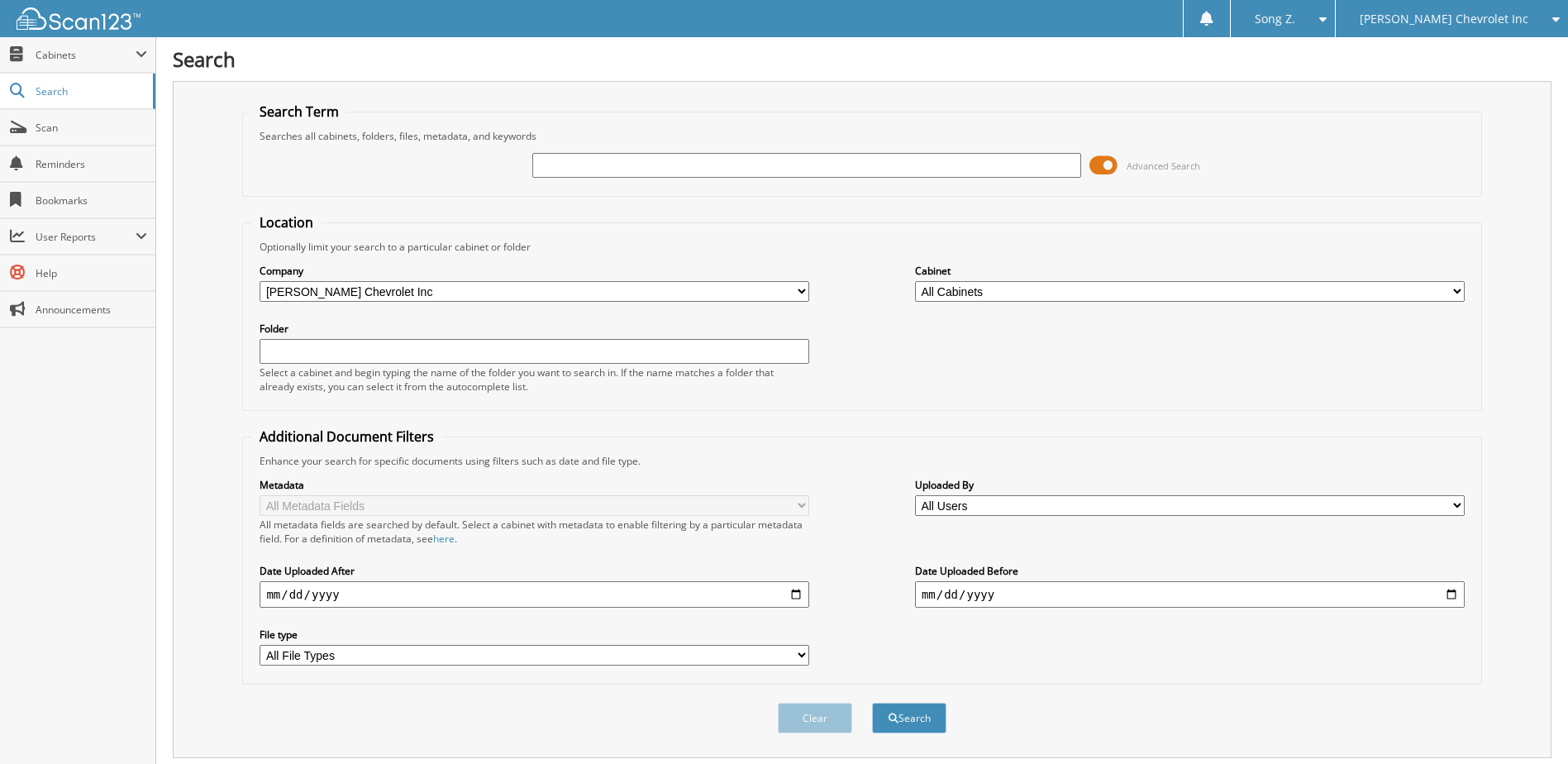
click at [572, 163] on input "text" at bounding box center [807, 165] width 549 height 25
type input "119947"
click at [872, 703] on button "Search" at bounding box center [909, 718] width 74 height 31
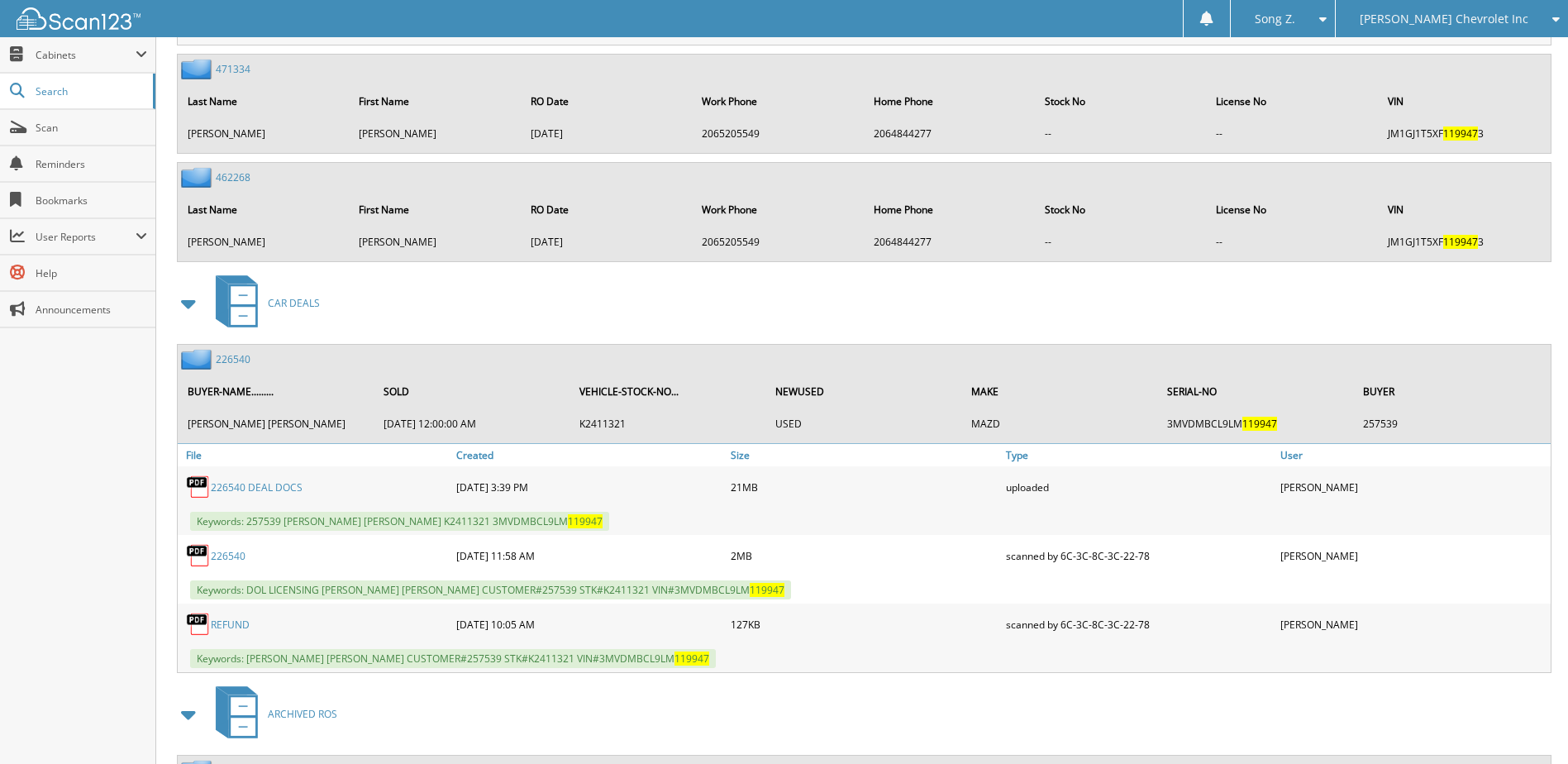
scroll to position [2811, 0]
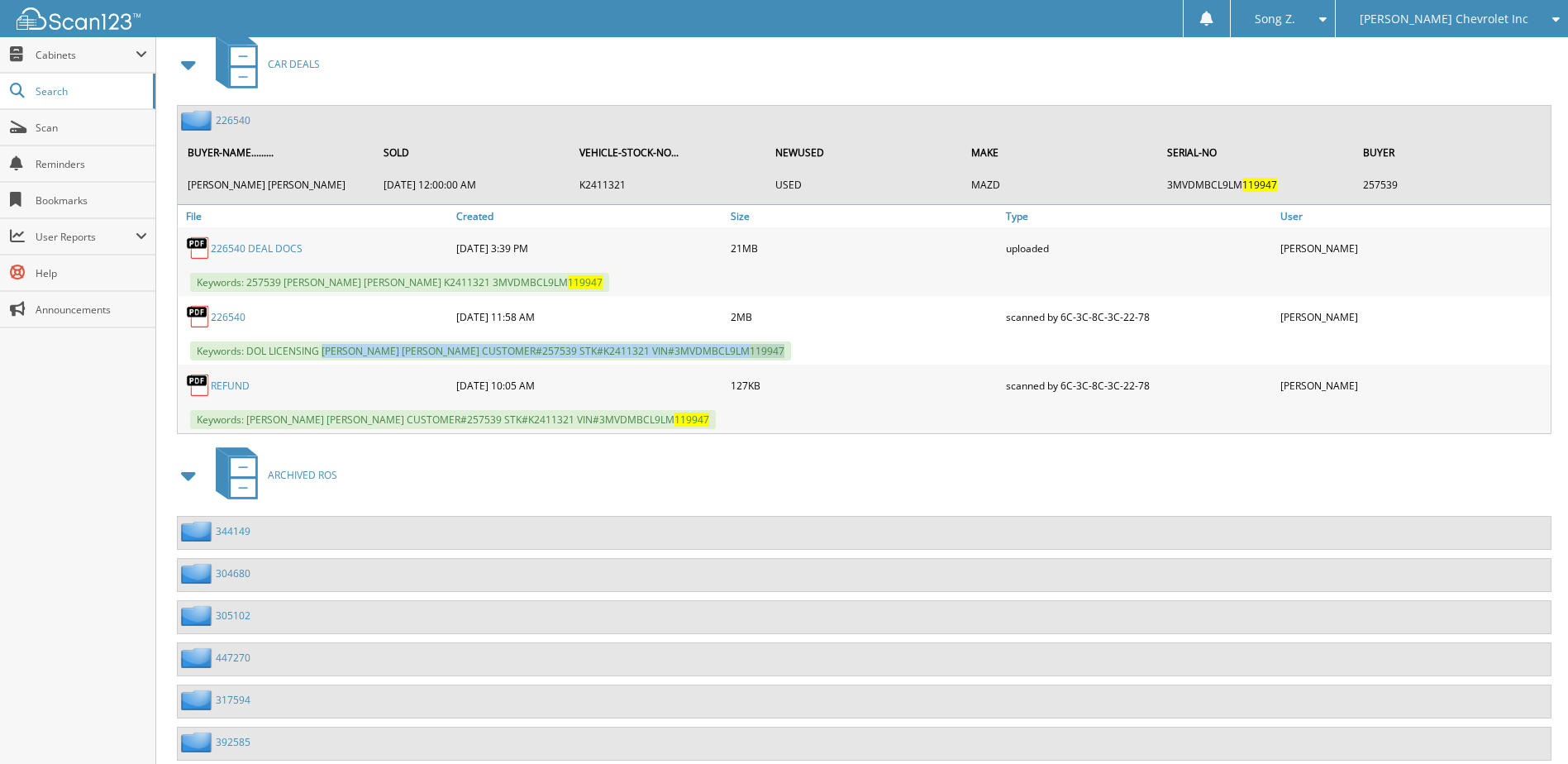
drag, startPoint x: 324, startPoint y: 350, endPoint x: 770, endPoint y: 359, distance: 446.1
click at [770, 359] on div "Keywords: DOL LICENSING STUART JAMES NAGAE CUSTOMER#257539 STK#K2411321 VIN#3MV…" at bounding box center [863, 350] width 1373 height 27
copy span "STUART JAMES NAGAE CUSTOMER#257539 STK#K2411321 VIN#3MVDMBCL9LM 119947"
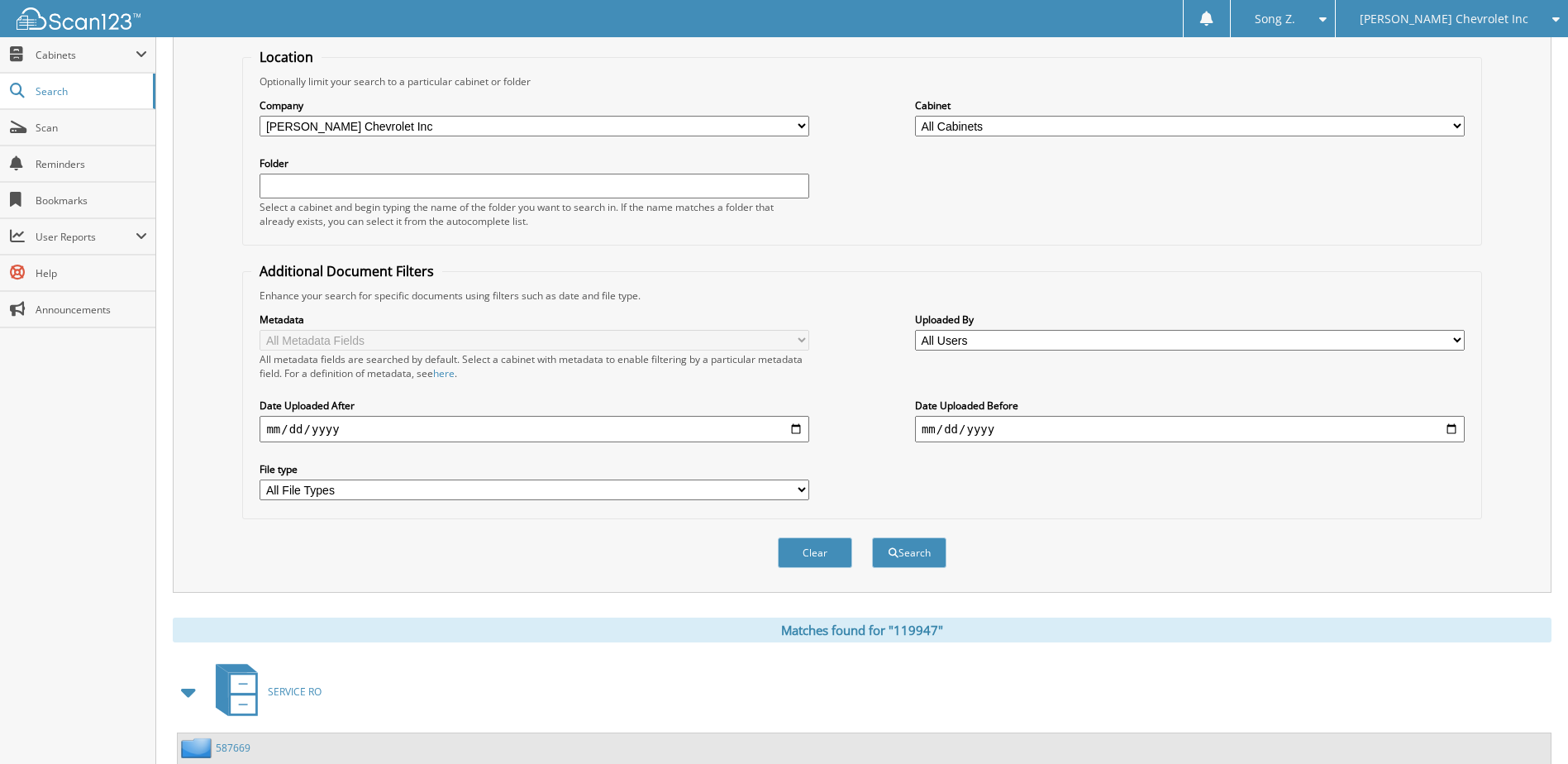
scroll to position [0, 0]
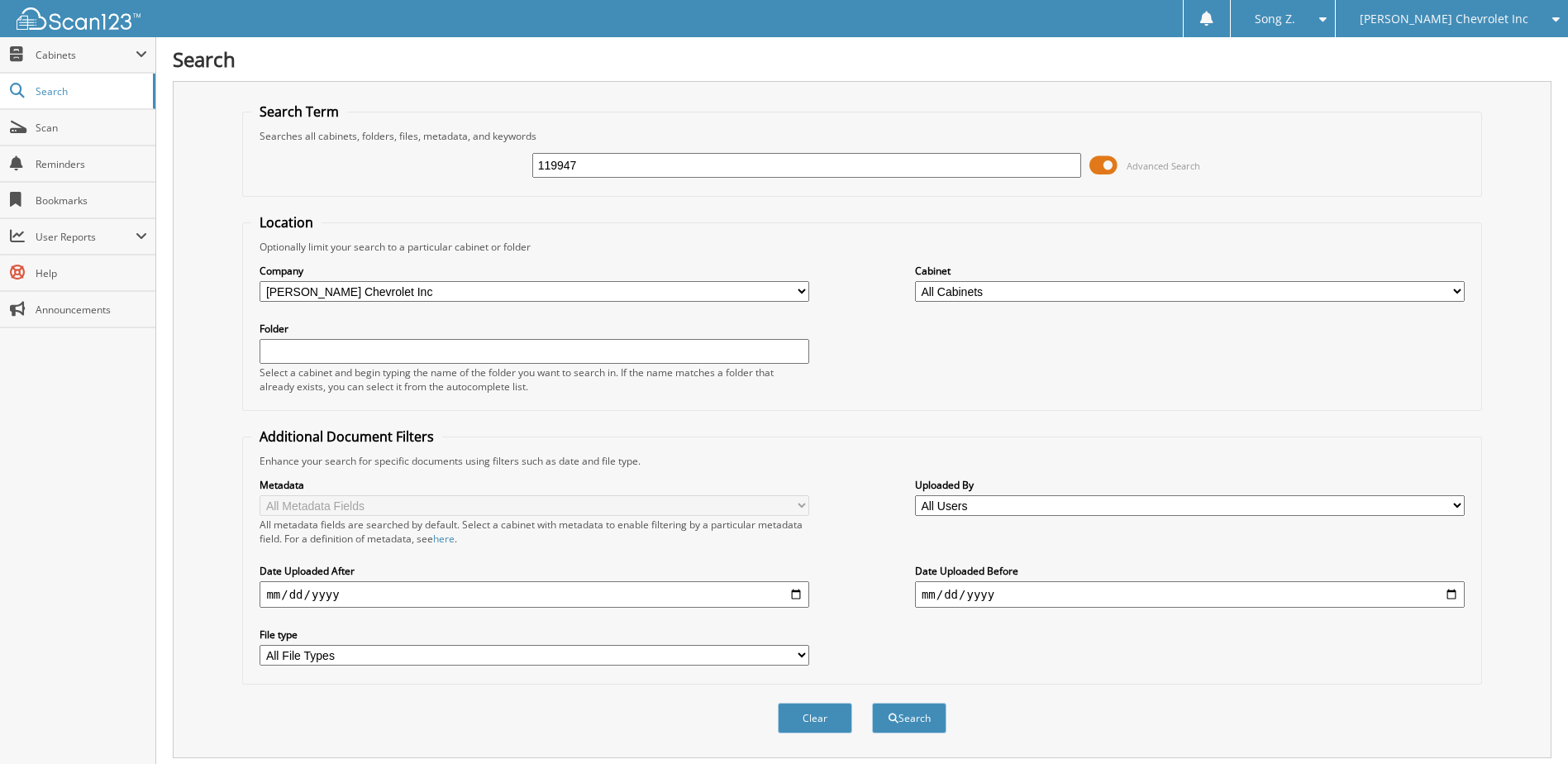
drag, startPoint x: 582, startPoint y: 163, endPoint x: 441, endPoint y: 155, distance: 141.2
click at [441, 155] on div "119947 Advanced Search" at bounding box center [862, 165] width 1221 height 45
type input "1549874"
click at [872, 703] on button "Search" at bounding box center [909, 718] width 74 height 31
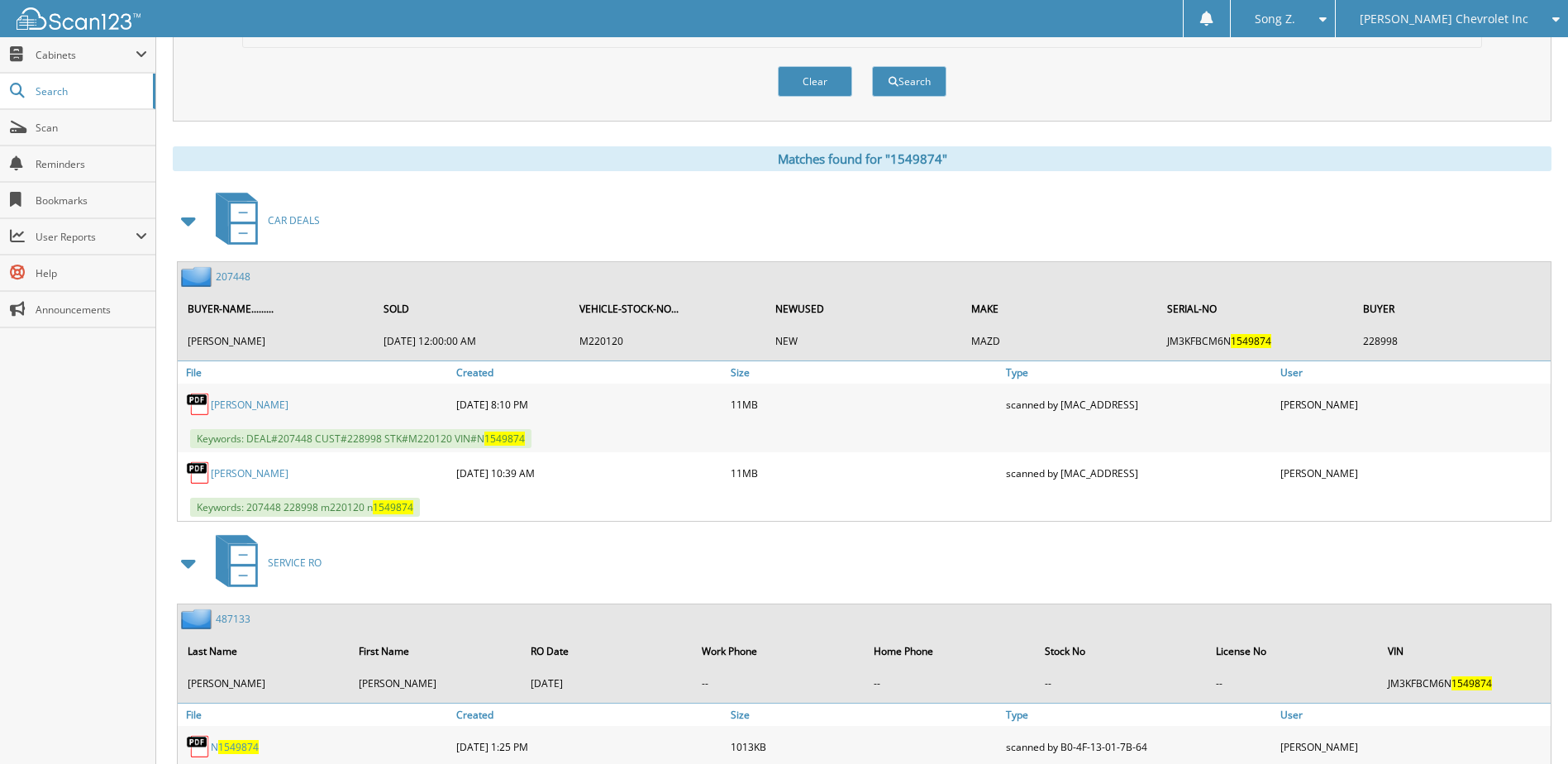
scroll to position [662, 0]
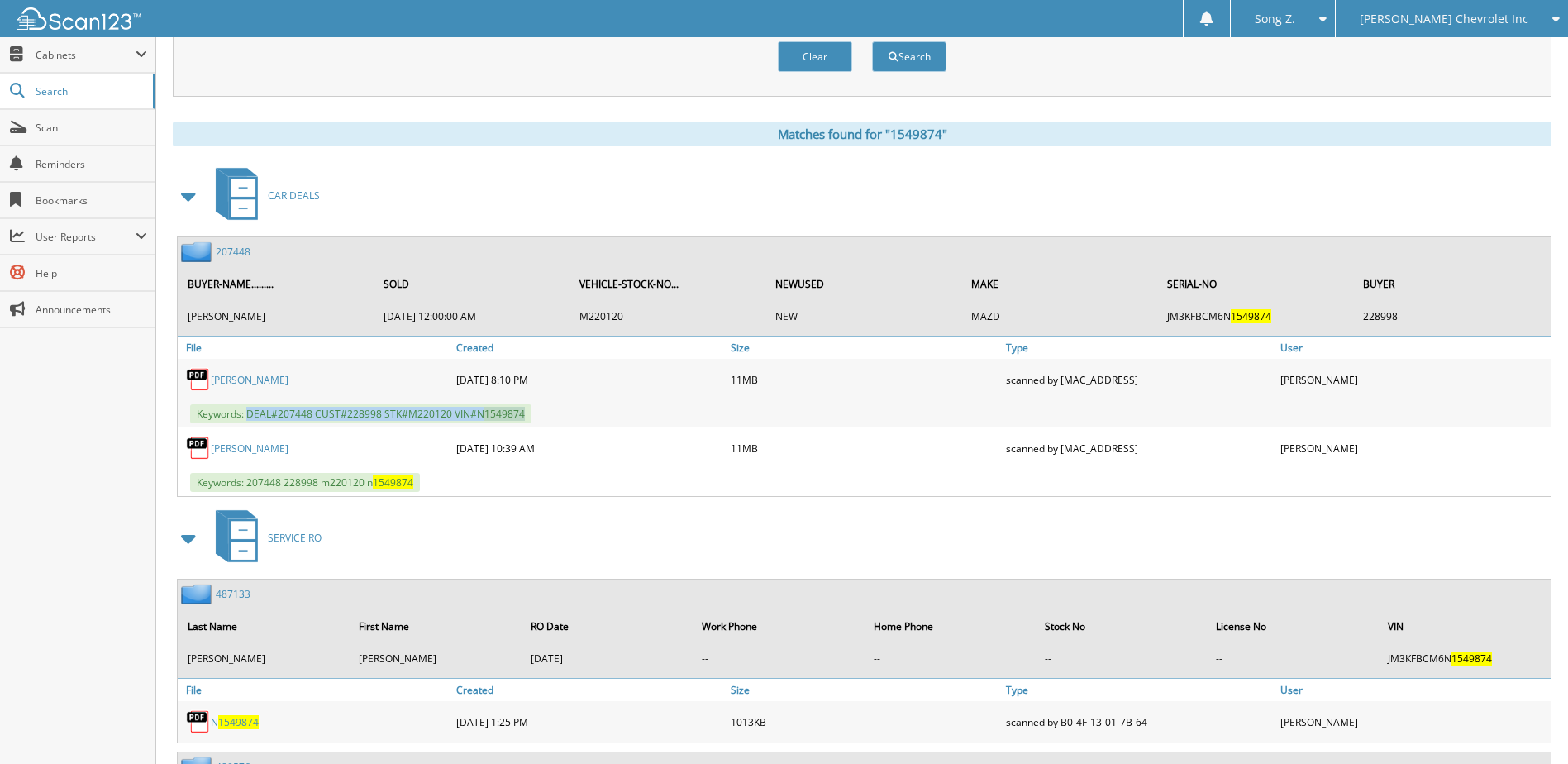
drag, startPoint x: 247, startPoint y: 416, endPoint x: 556, endPoint y: 416, distance: 309.0
click at [556, 416] on div "Keywords: DEAL#207448 CUST#228998 STK#M220120 VIN#N 1549874" at bounding box center [863, 414] width 1373 height 27
copy span "DEAL#207448 CUST#228998 STK#M220120 VIN#N 1549874"
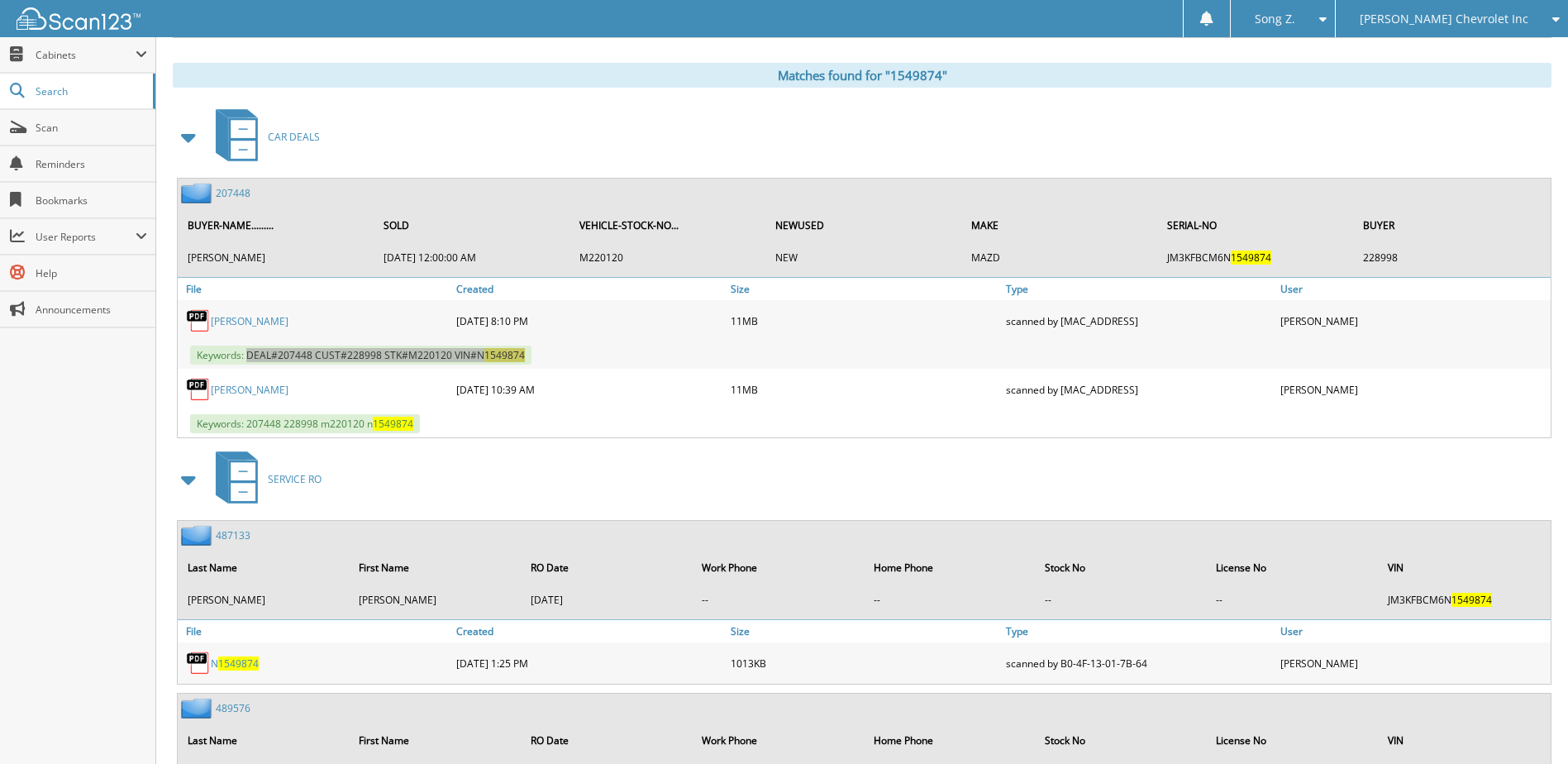
scroll to position [721, 0]
drag, startPoint x: 302, startPoint y: 392, endPoint x: 213, endPoint y: 393, distance: 89.0
click at [213, 393] on div "PASHAM,SADHA" at bounding box center [314, 388] width 274 height 33
copy link "PASHAM,SADHA"
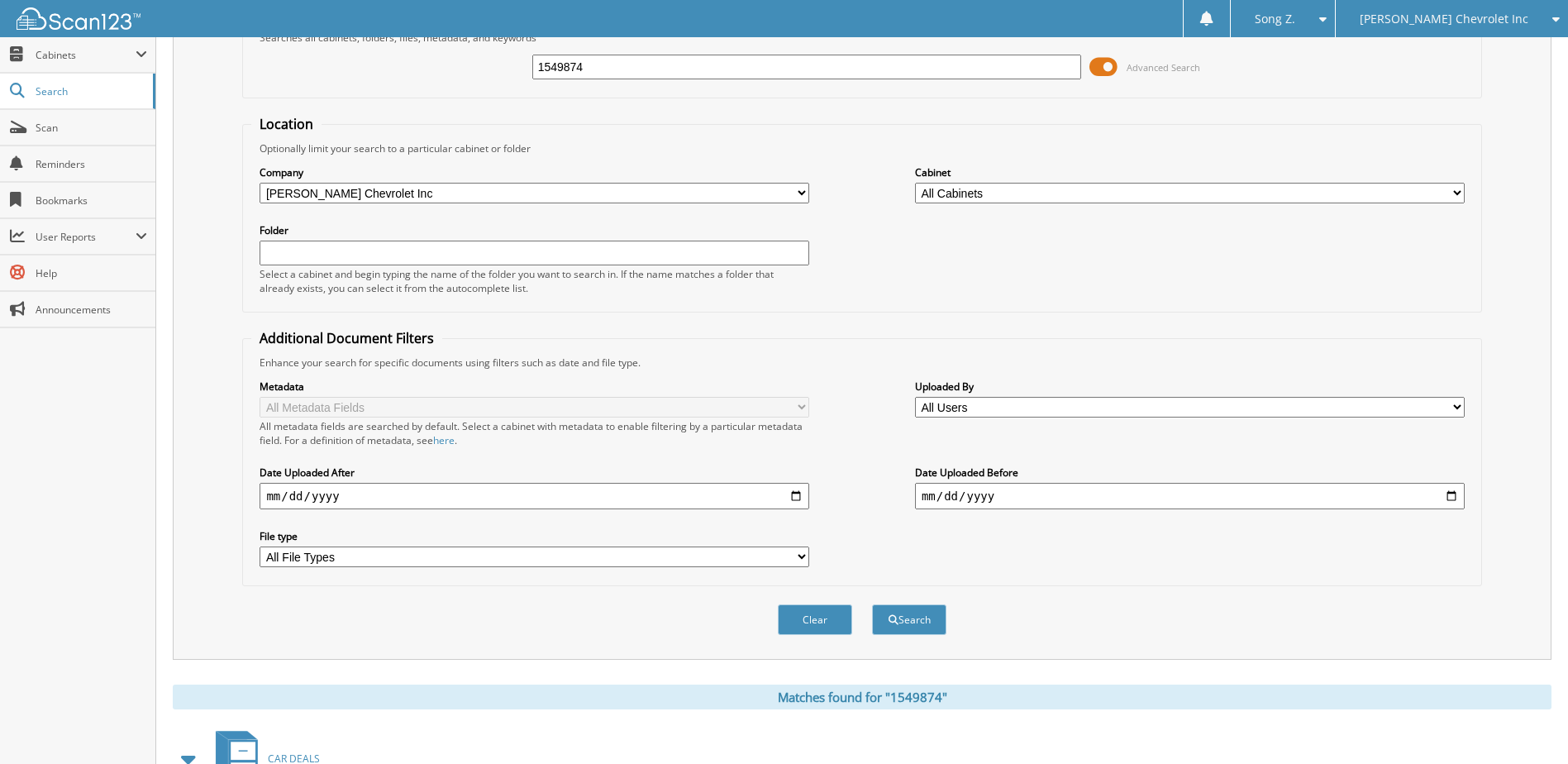
scroll to position [0, 0]
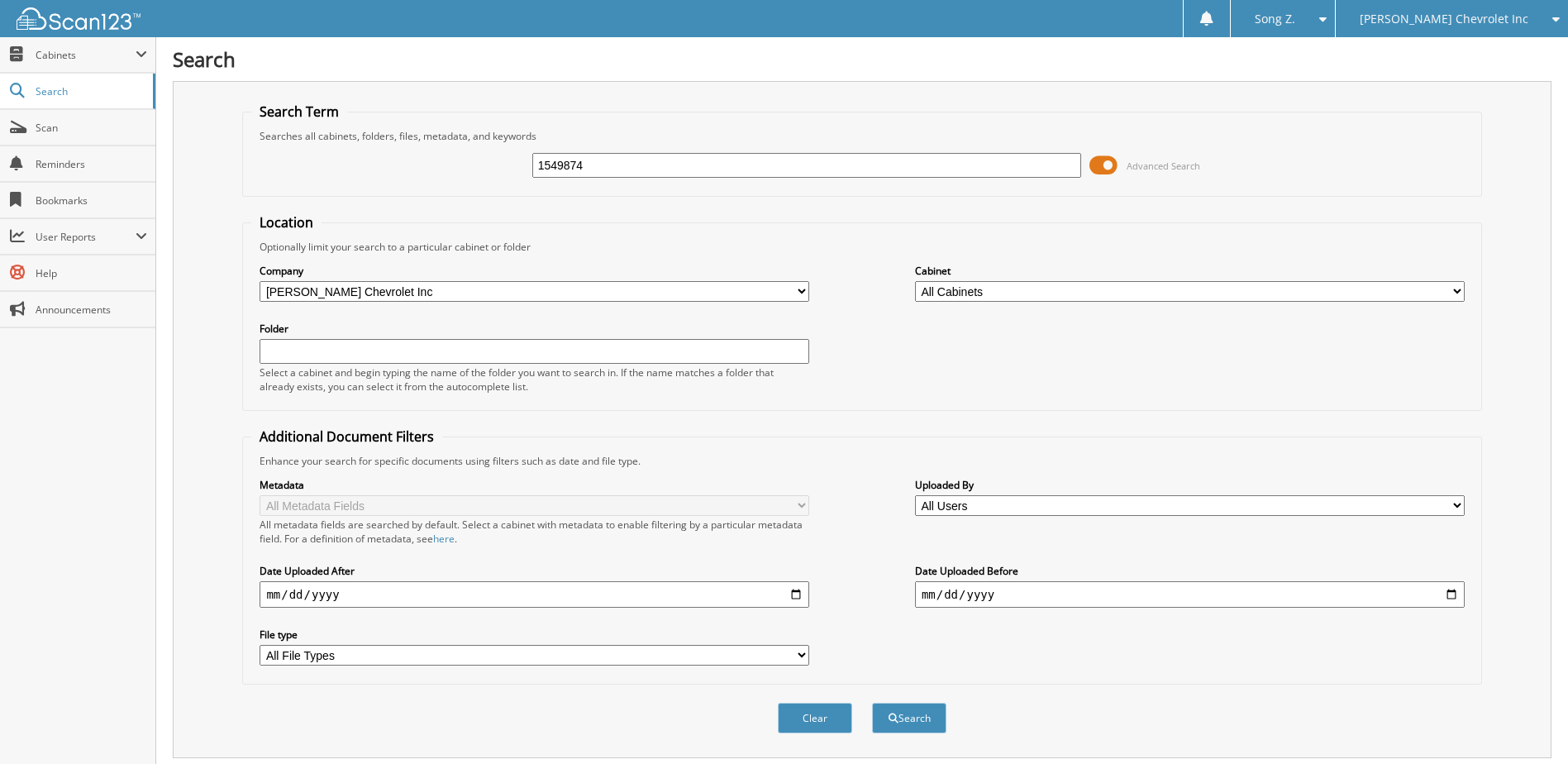
drag, startPoint x: 608, startPoint y: 162, endPoint x: 206, endPoint y: 146, distance: 402.3
click at [206, 146] on div "Search Term Searches all cabinets, folders, files, metadata, and keywords 15498…" at bounding box center [862, 420] width 1378 height 678
type input "4193444"
click at [872, 703] on button "Search" at bounding box center [909, 718] width 74 height 31
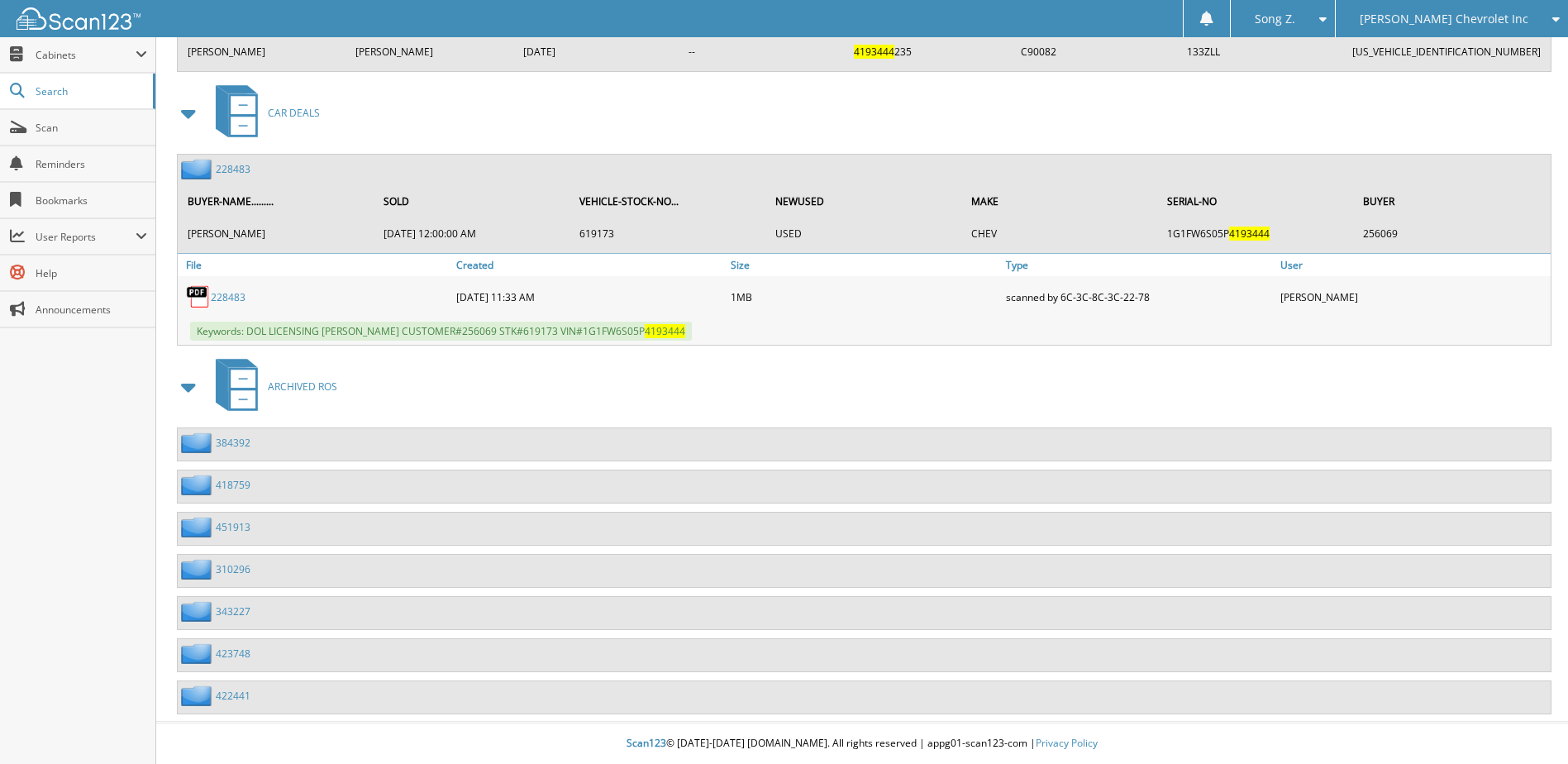
scroll to position [1489, 0]
drag, startPoint x: 323, startPoint y: 333, endPoint x: 738, endPoint y: 323, distance: 415.1
click at [738, 323] on div "Keywords: DOL LICENSING RICHARD HELMS CUSTOMER#256069 STK#619173 VIN#1G1FW6S05P…" at bounding box center [863, 331] width 1373 height 27
copy span "RICHARD HELMS CUSTOMER#256069 STK#619173 VIN#1G1FW6S05P 4193444"
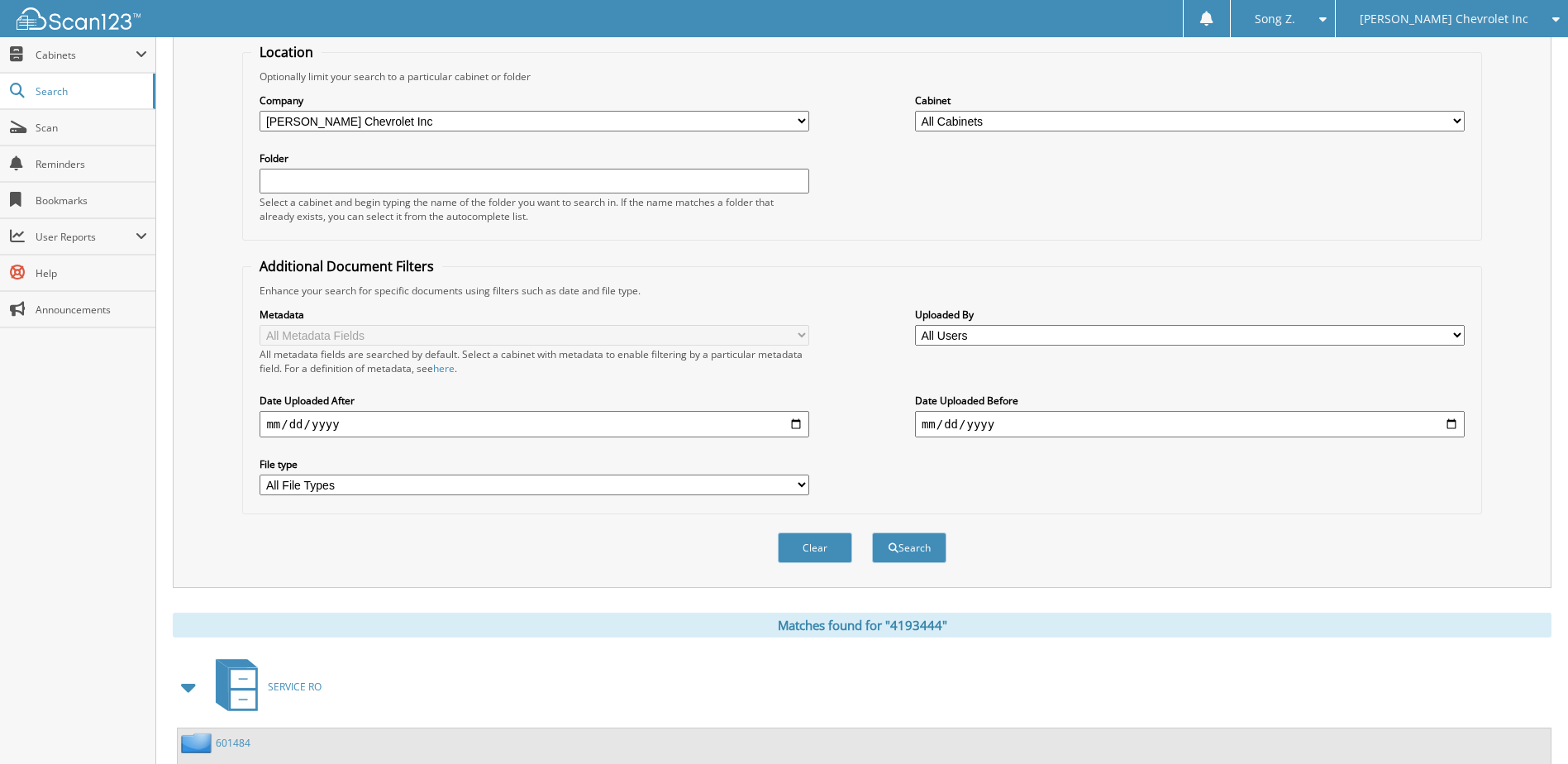
scroll to position [0, 0]
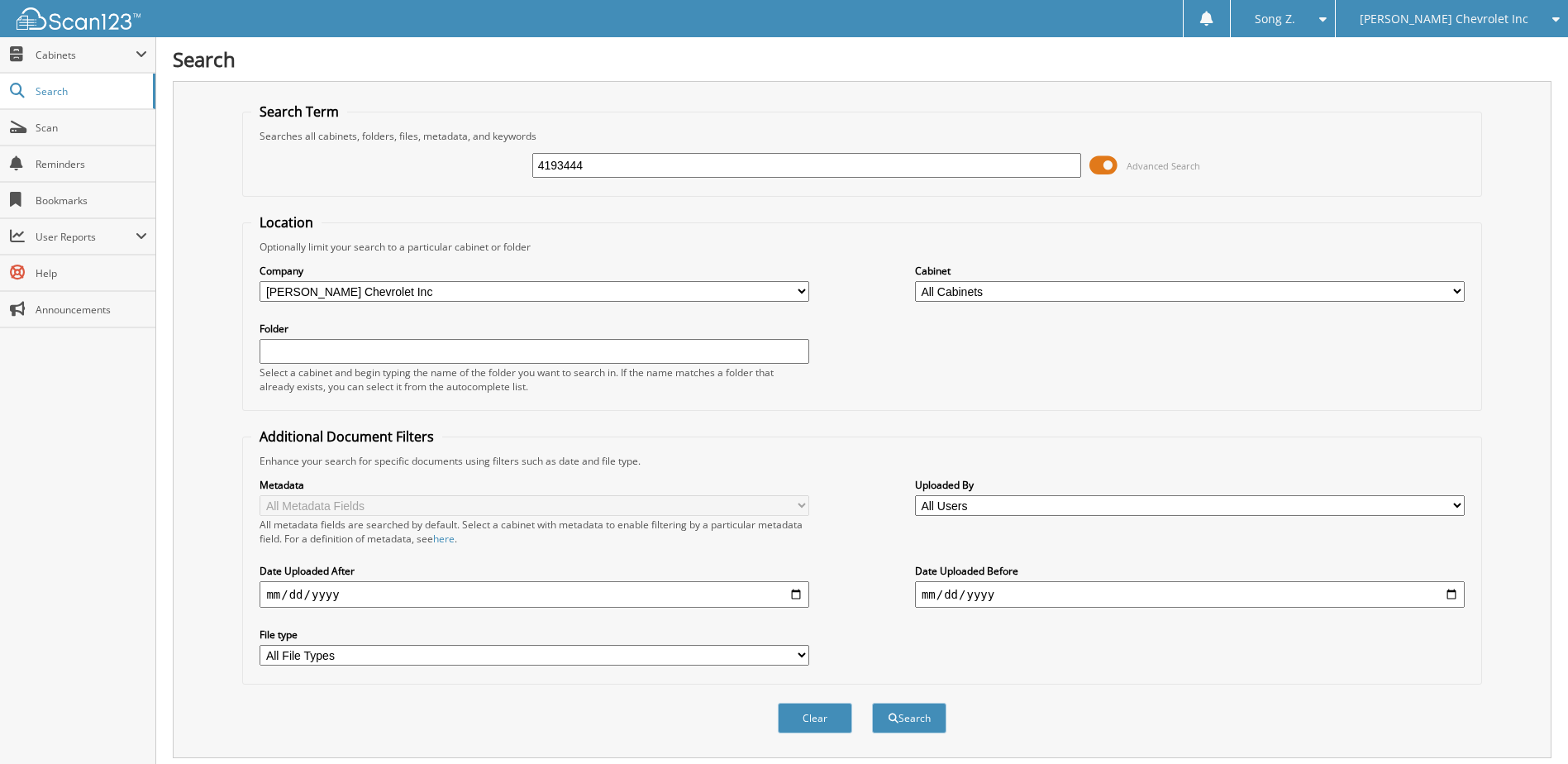
drag, startPoint x: 608, startPoint y: 166, endPoint x: 279, endPoint y: 142, distance: 329.9
click at [298, 138] on fieldset "Search Term Searches all cabinets, folders, files, metadata, and keywords 41934…" at bounding box center [862, 149] width 1239 height 94
type input "5171138"
click at [872, 703] on button "Search" at bounding box center [909, 718] width 74 height 31
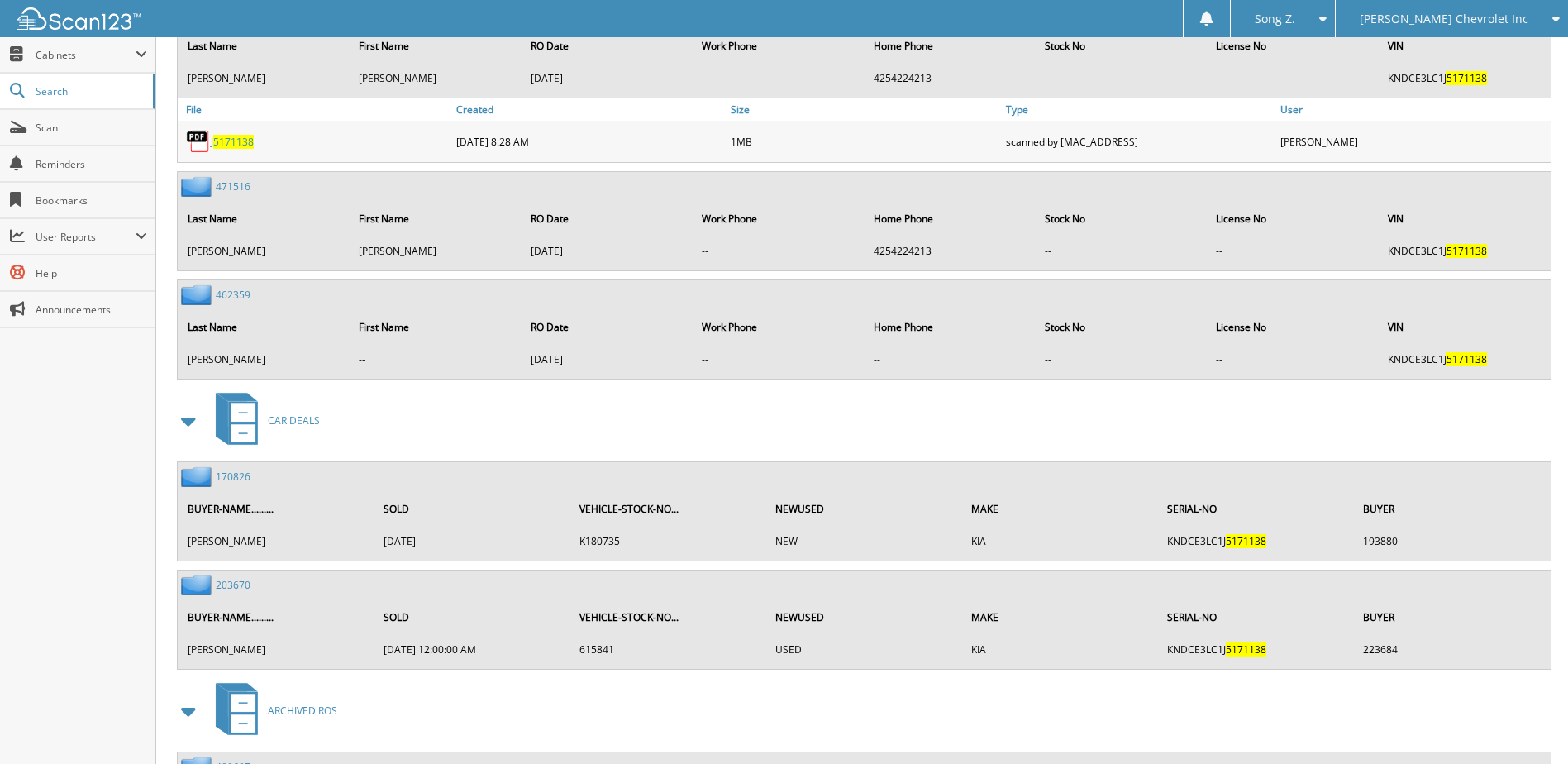
scroll to position [2915, 0]
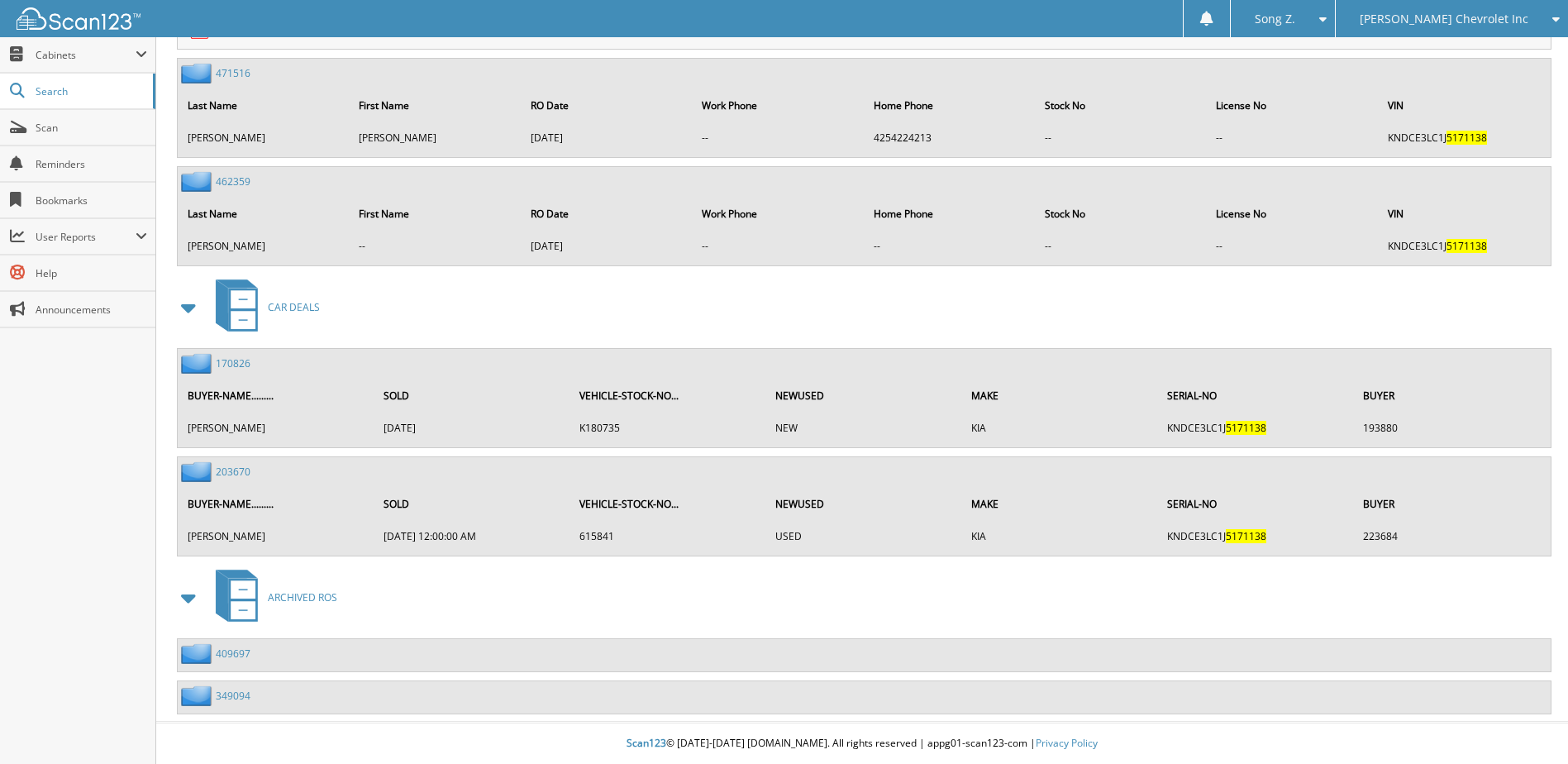
click at [238, 468] on link "203670" at bounding box center [233, 472] width 34 height 14
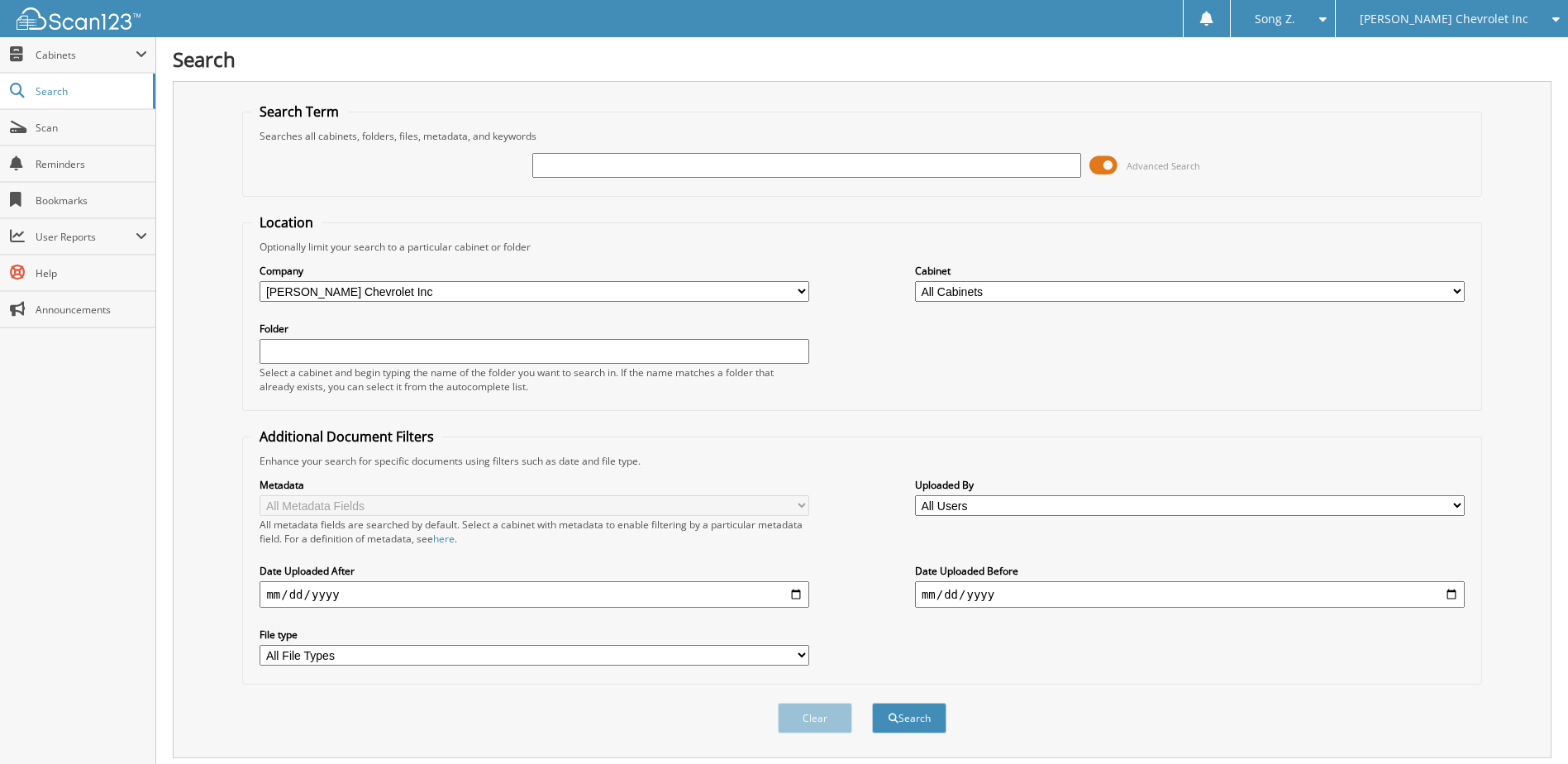
click at [597, 167] on input "text" at bounding box center [807, 165] width 549 height 25
type input "A32812"
click at [872, 703] on button "Search" at bounding box center [909, 718] width 74 height 31
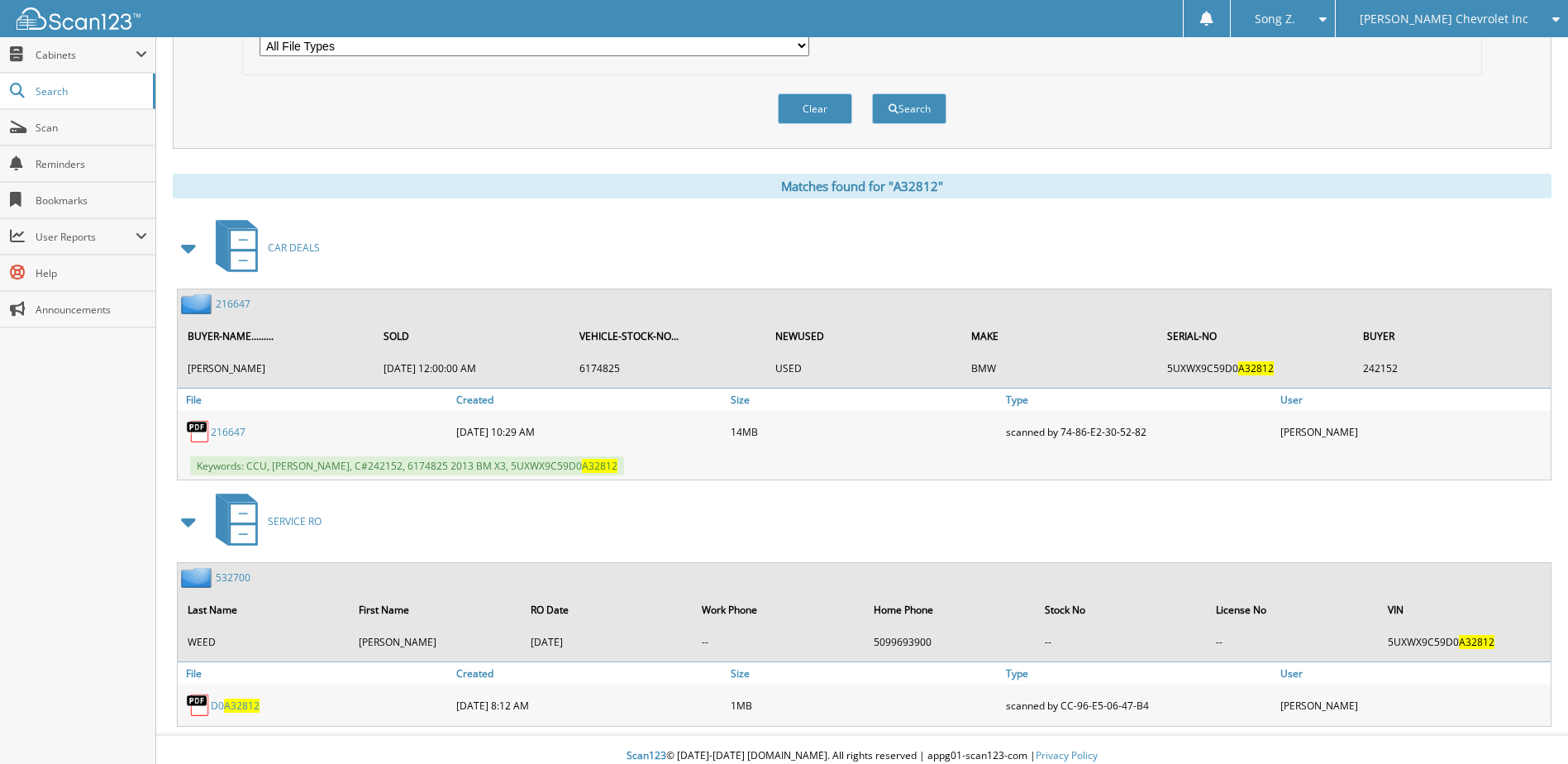
scroll to position [623, 0]
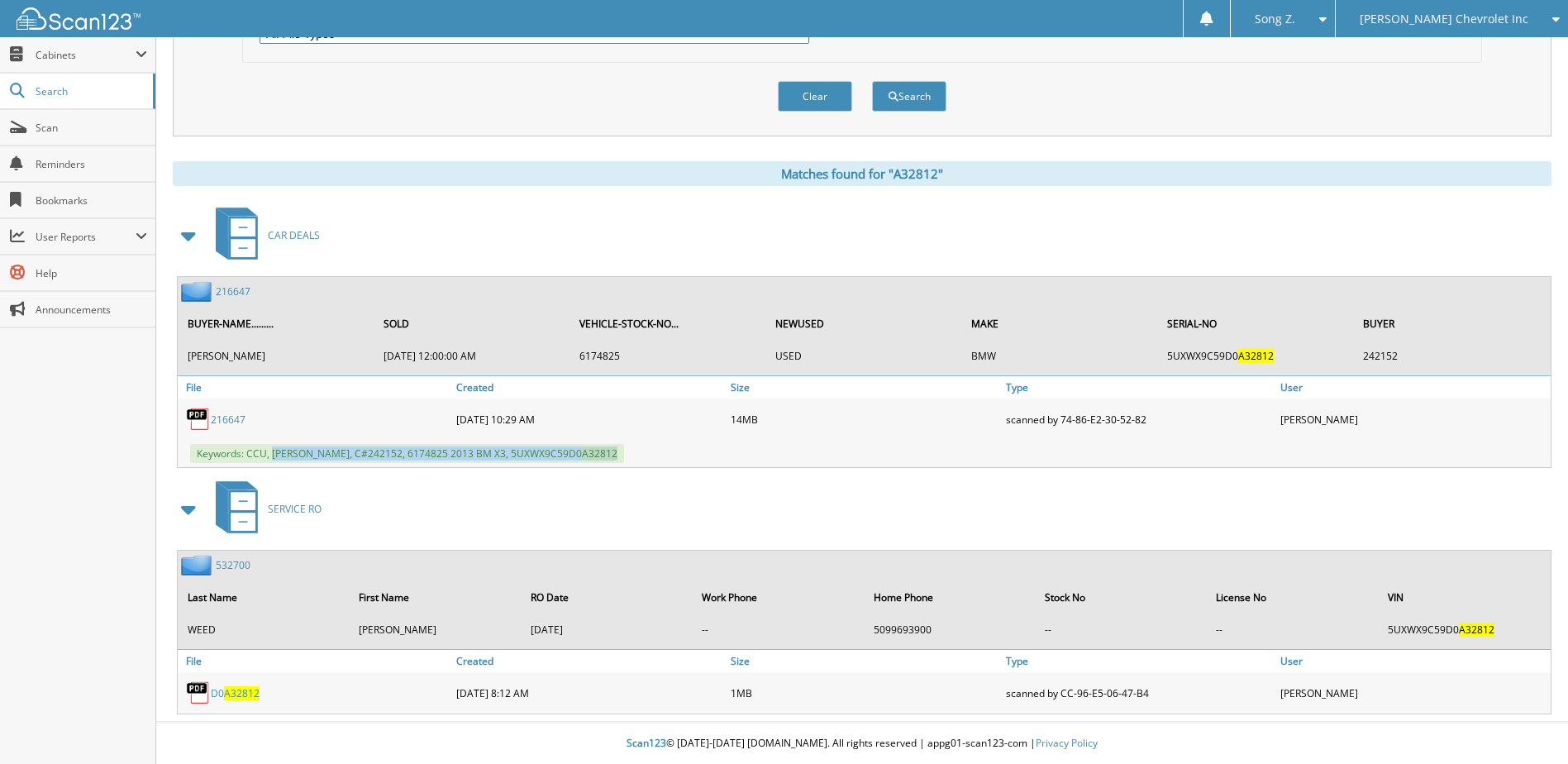
drag, startPoint x: 273, startPoint y: 454, endPoint x: 639, endPoint y: 453, distance: 366.0
click at [639, 453] on div "Keywords: CCU, ABIGAIL WEED, C#242152, 6174825 2013 BM X3, 5UXWX9C59D0 A32812" at bounding box center [863, 453] width 1373 height 27
copy span "ABIGAIL WEED, C#242152, 6174825 2013 BM X3, 5UXWX9C59D0 A32812"
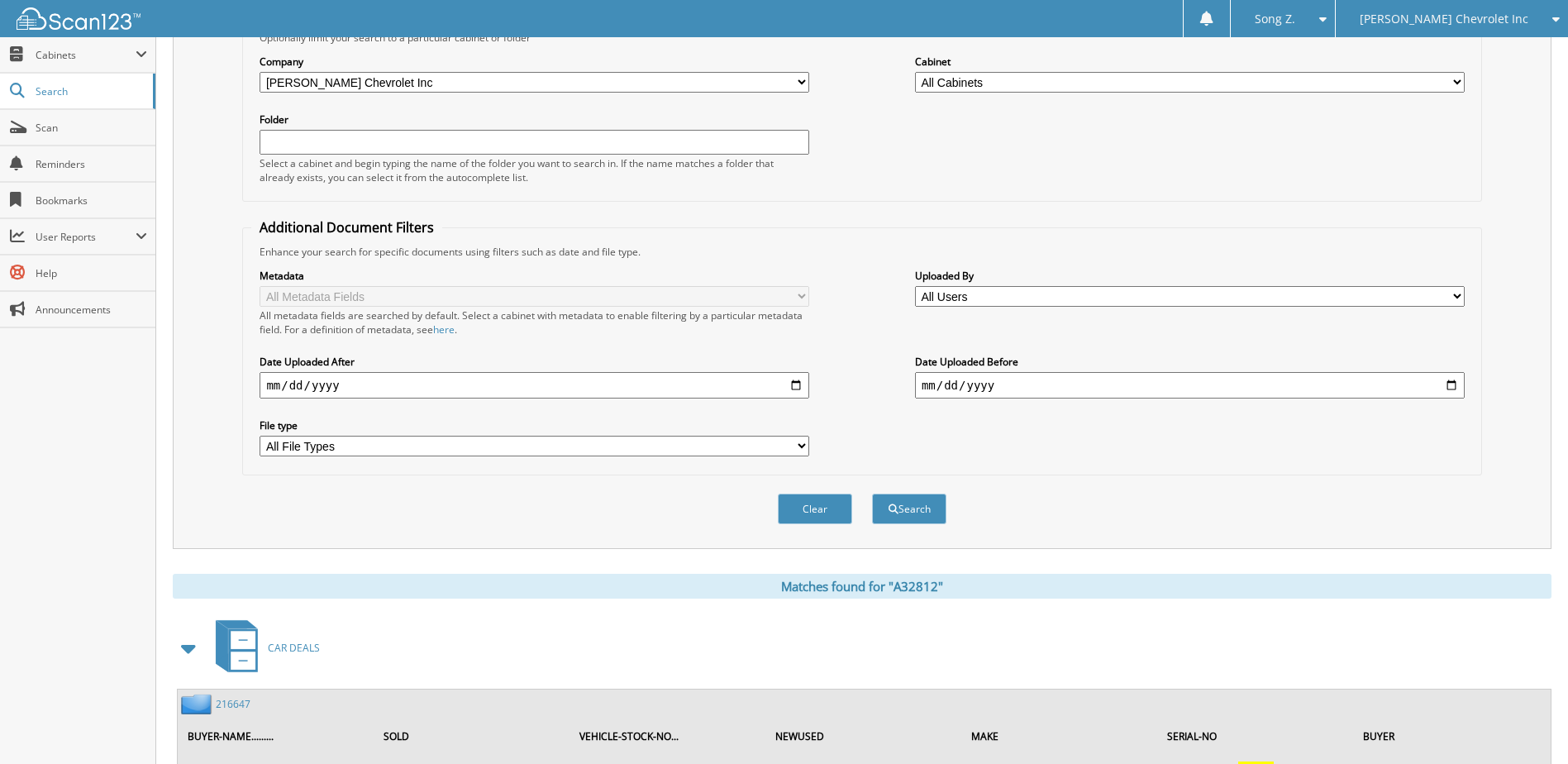
scroll to position [0, 0]
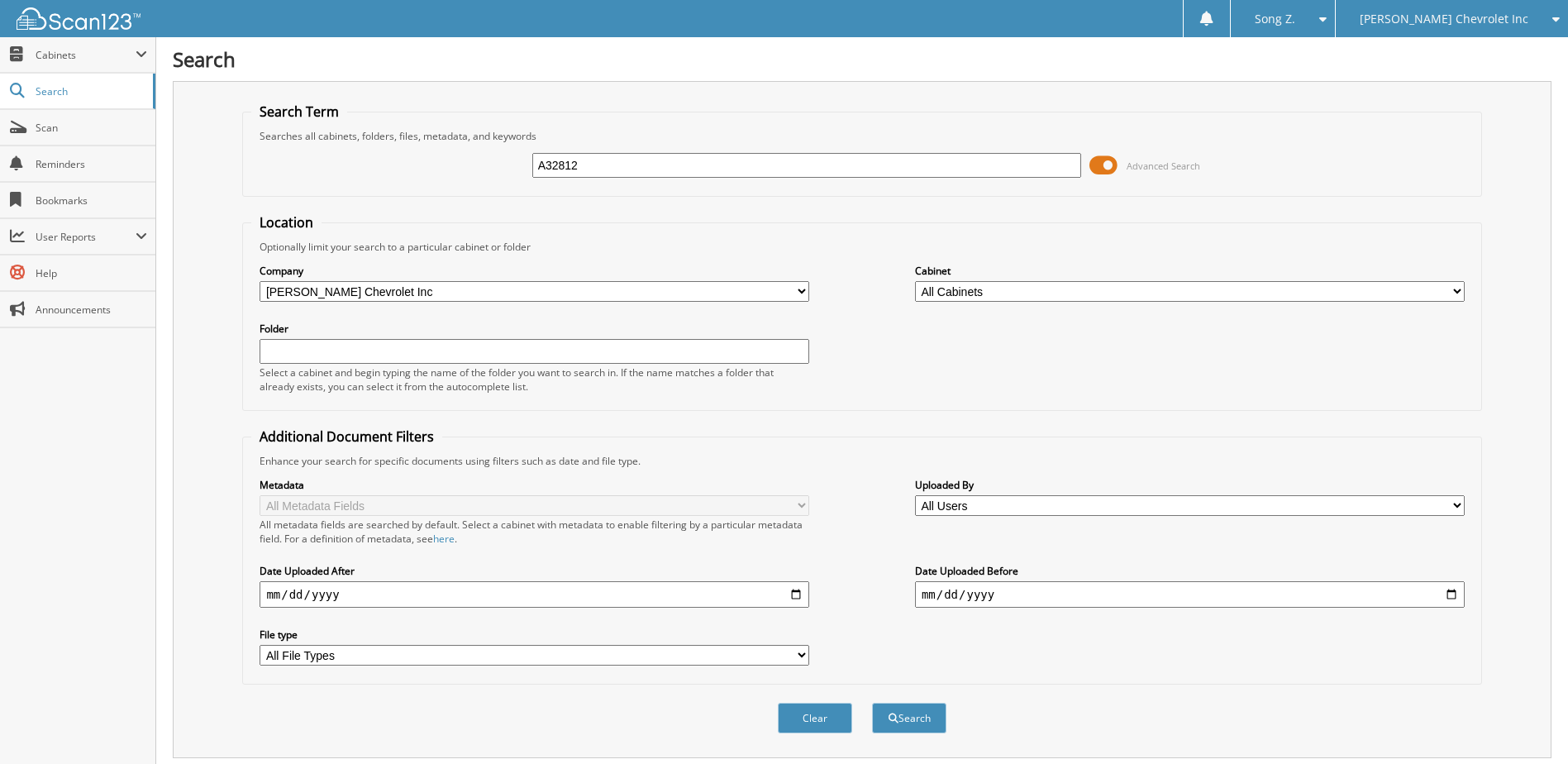
drag, startPoint x: 596, startPoint y: 167, endPoint x: 291, endPoint y: 191, distance: 305.9
click at [291, 191] on fieldset "Search Term Searches all cabinets, folders, files, metadata, and keywords A3281…" at bounding box center [862, 149] width 1239 height 94
type input "613303"
click at [872, 703] on button "Search" at bounding box center [909, 718] width 74 height 31
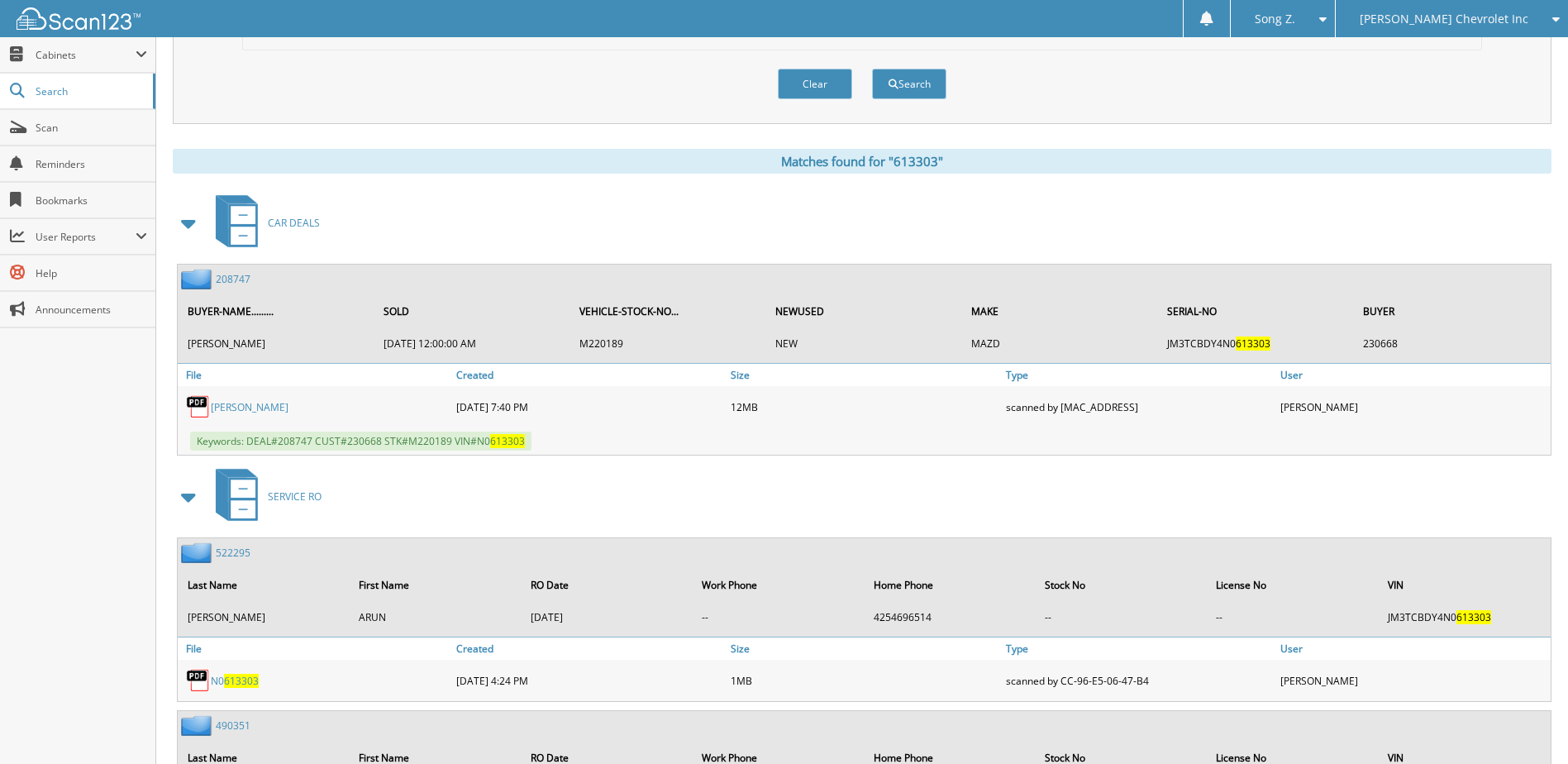
scroll to position [662, 0]
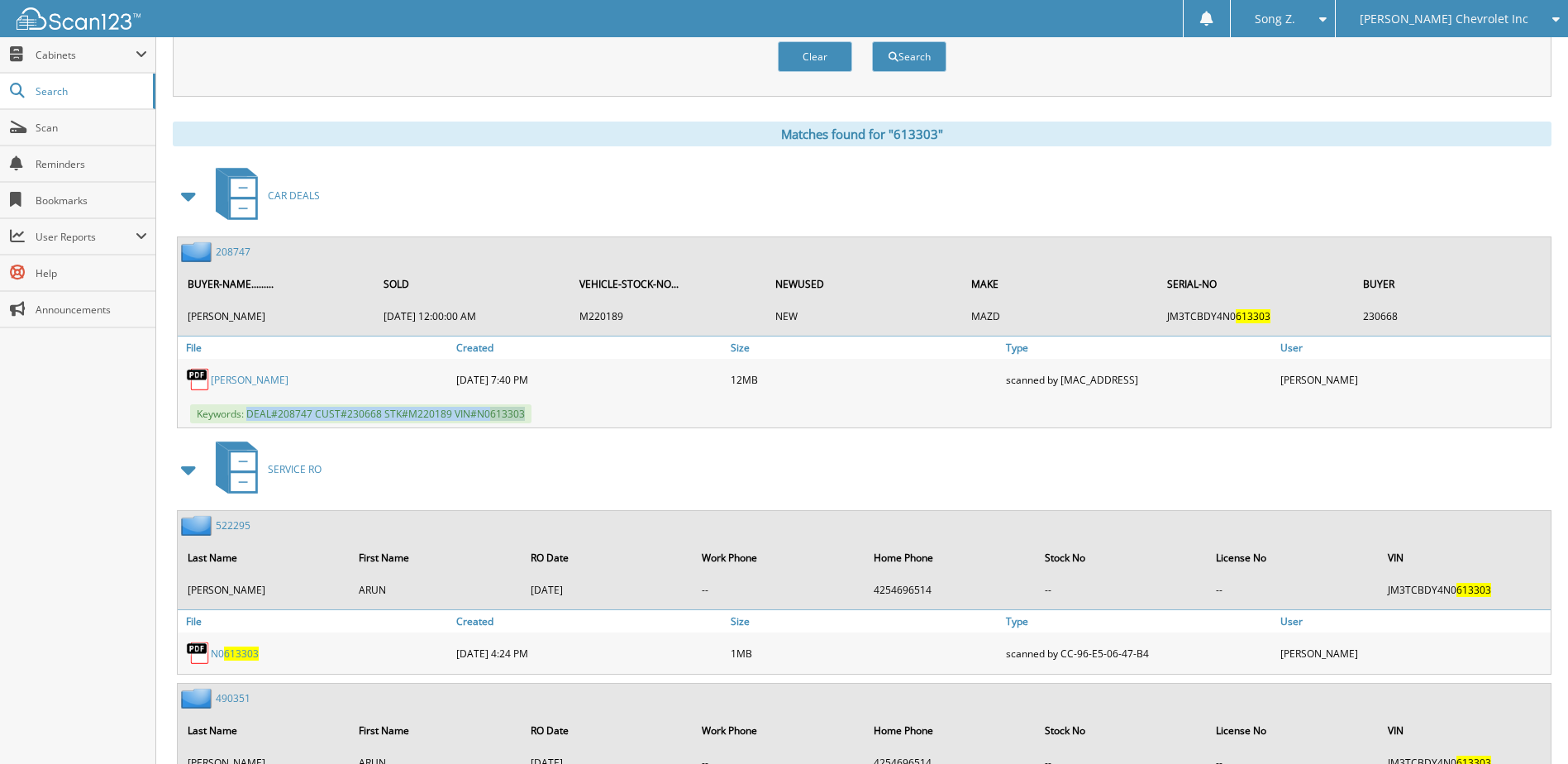
drag, startPoint x: 247, startPoint y: 412, endPoint x: 601, endPoint y: 416, distance: 354.0
click at [601, 416] on div "Keywords: DEAL#208747 CUST#230668 STK#M220189 VIN#N0 613303" at bounding box center [863, 414] width 1373 height 27
copy span "DEAL#208747 CUST#230668 STK#M220189 VIN#N0 613303"
drag, startPoint x: 323, startPoint y: 383, endPoint x: 205, endPoint y: 383, distance: 118.0
click at [205, 383] on div "[PERSON_NAME]" at bounding box center [314, 378] width 274 height 33
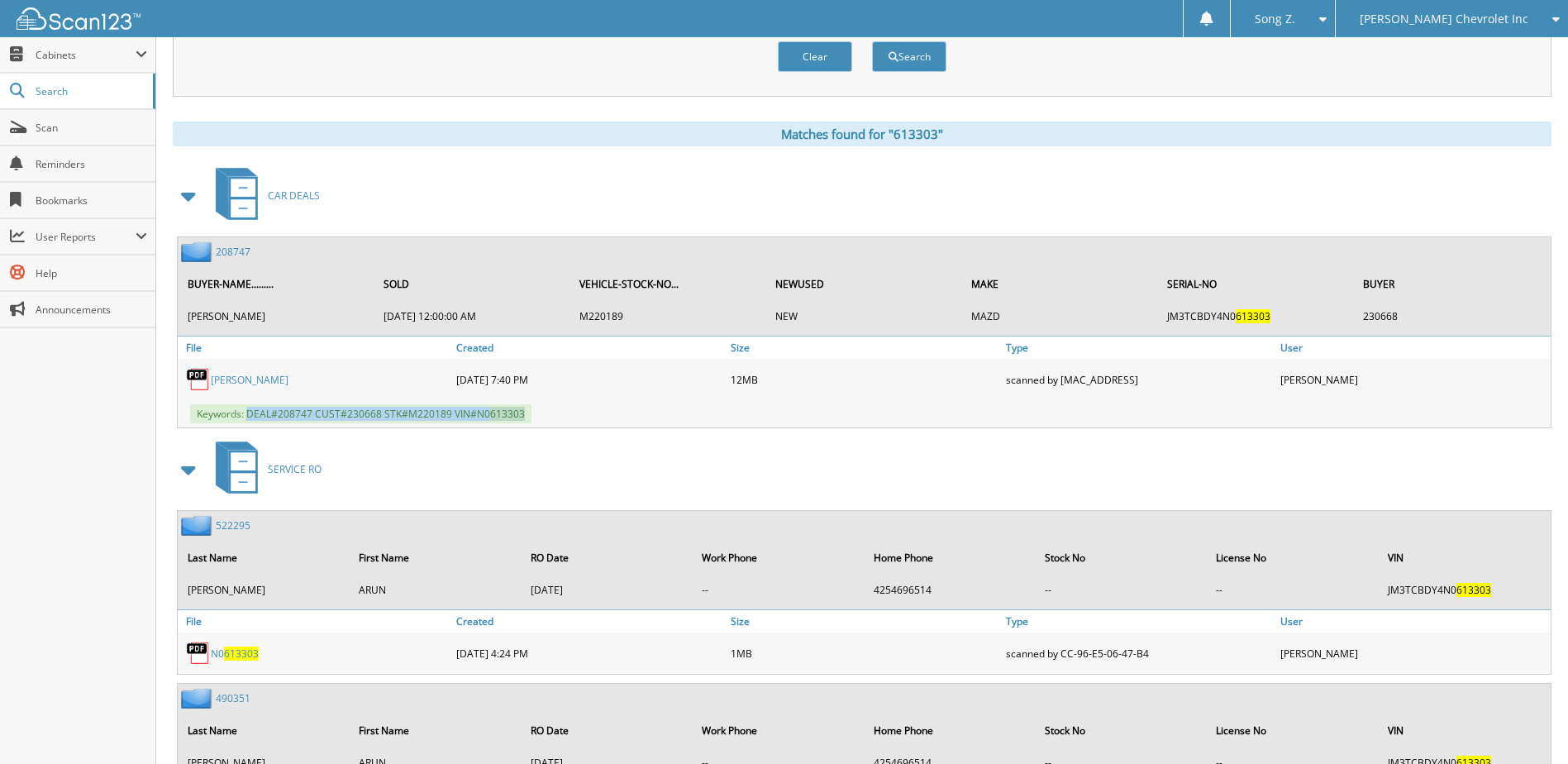
copy div "[PERSON_NAME]"
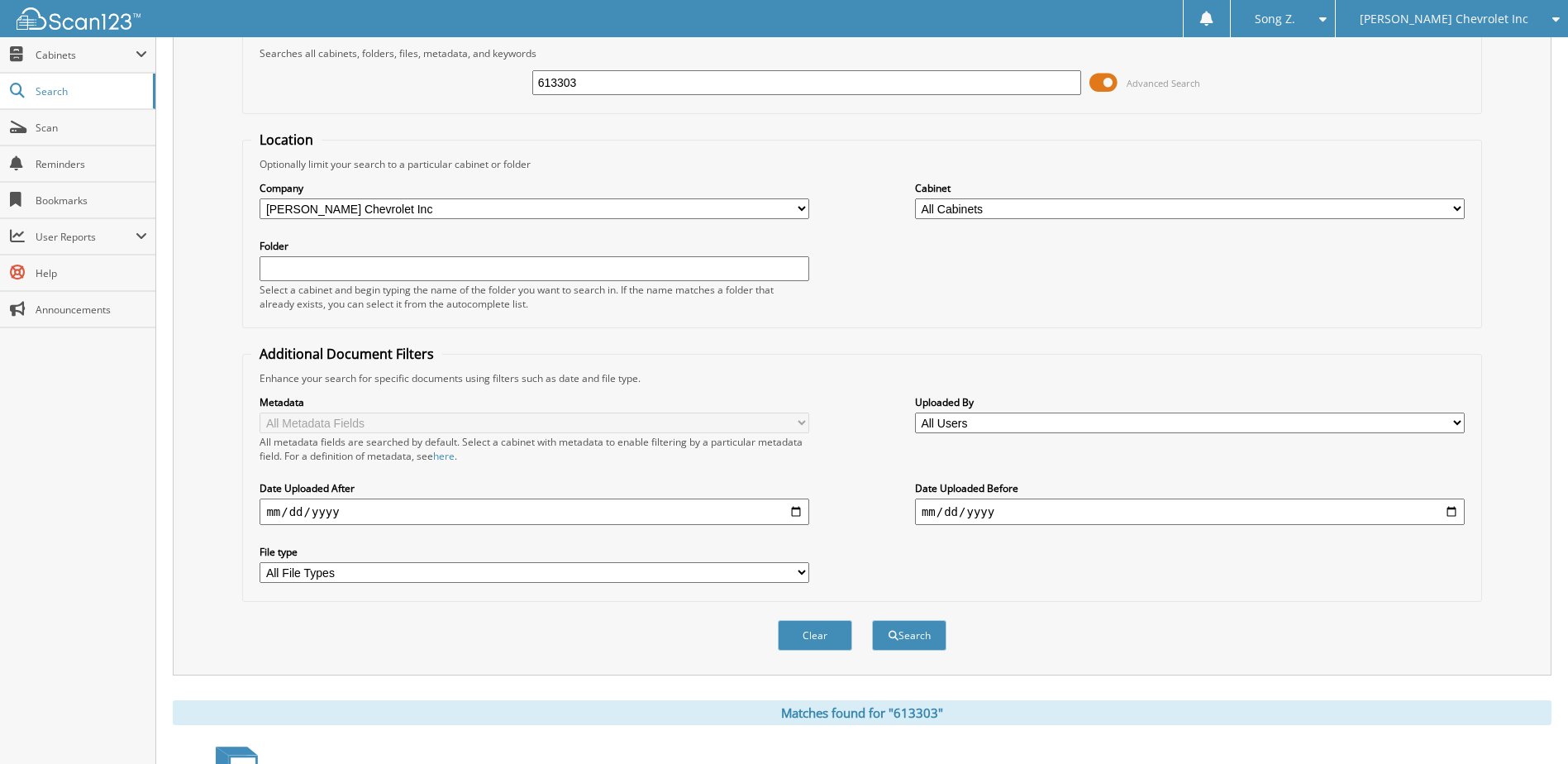
scroll to position [0, 0]
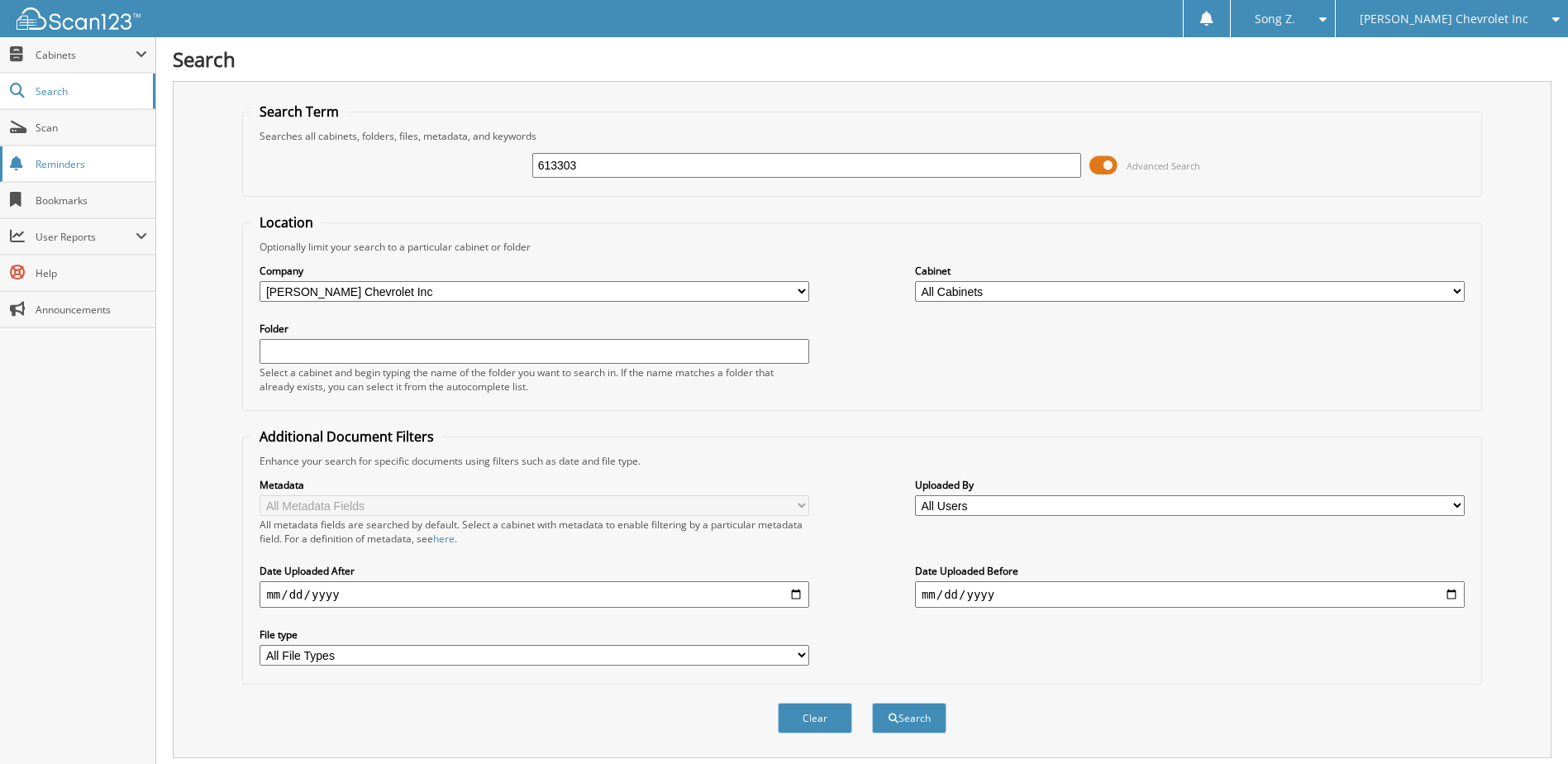
drag, startPoint x: 601, startPoint y: 166, endPoint x: 124, endPoint y: 157, distance: 477.1
type input "KE31798"
click at [872, 703] on button "Search" at bounding box center [909, 718] width 74 height 31
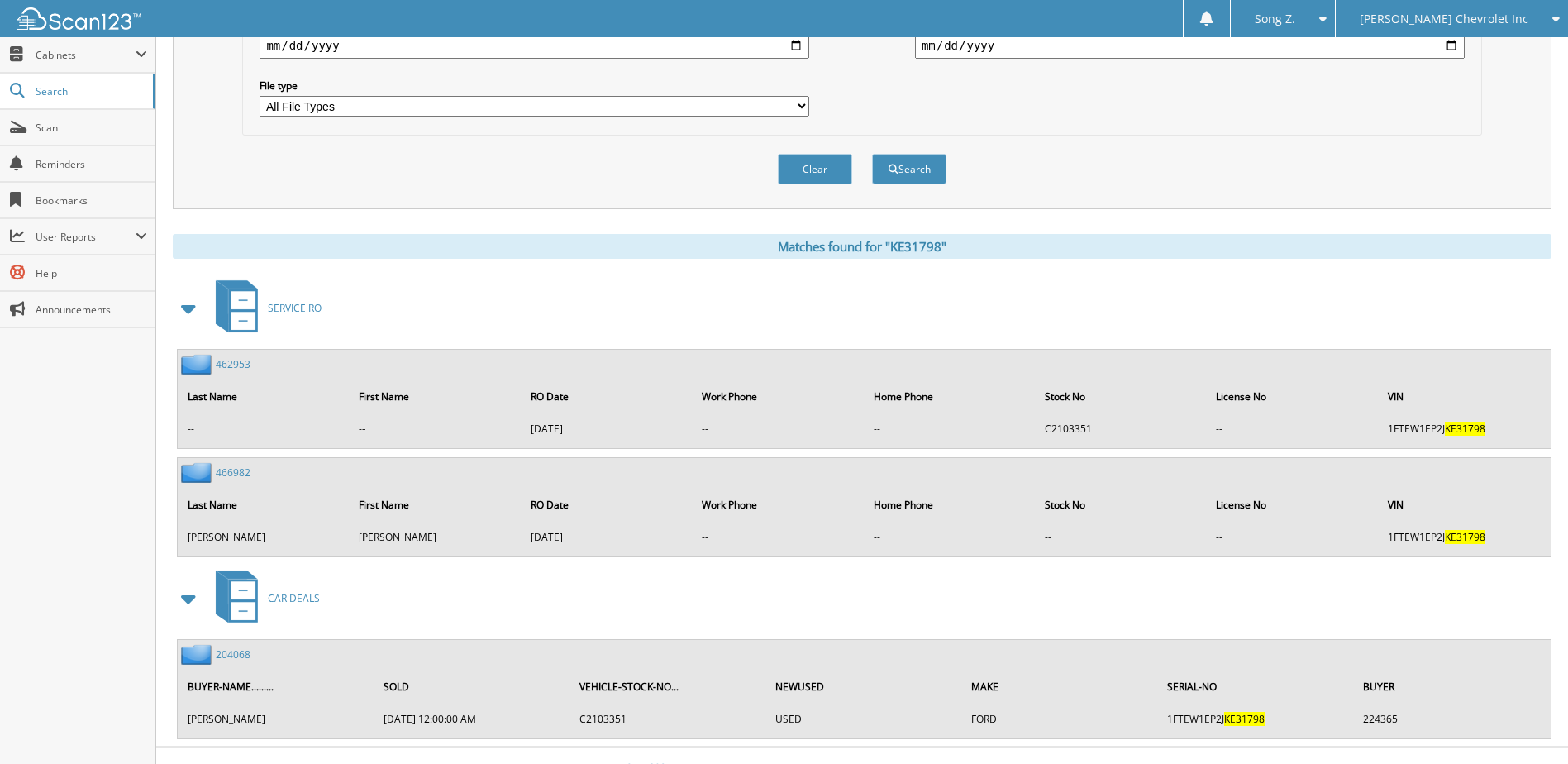
scroll to position [574, 0]
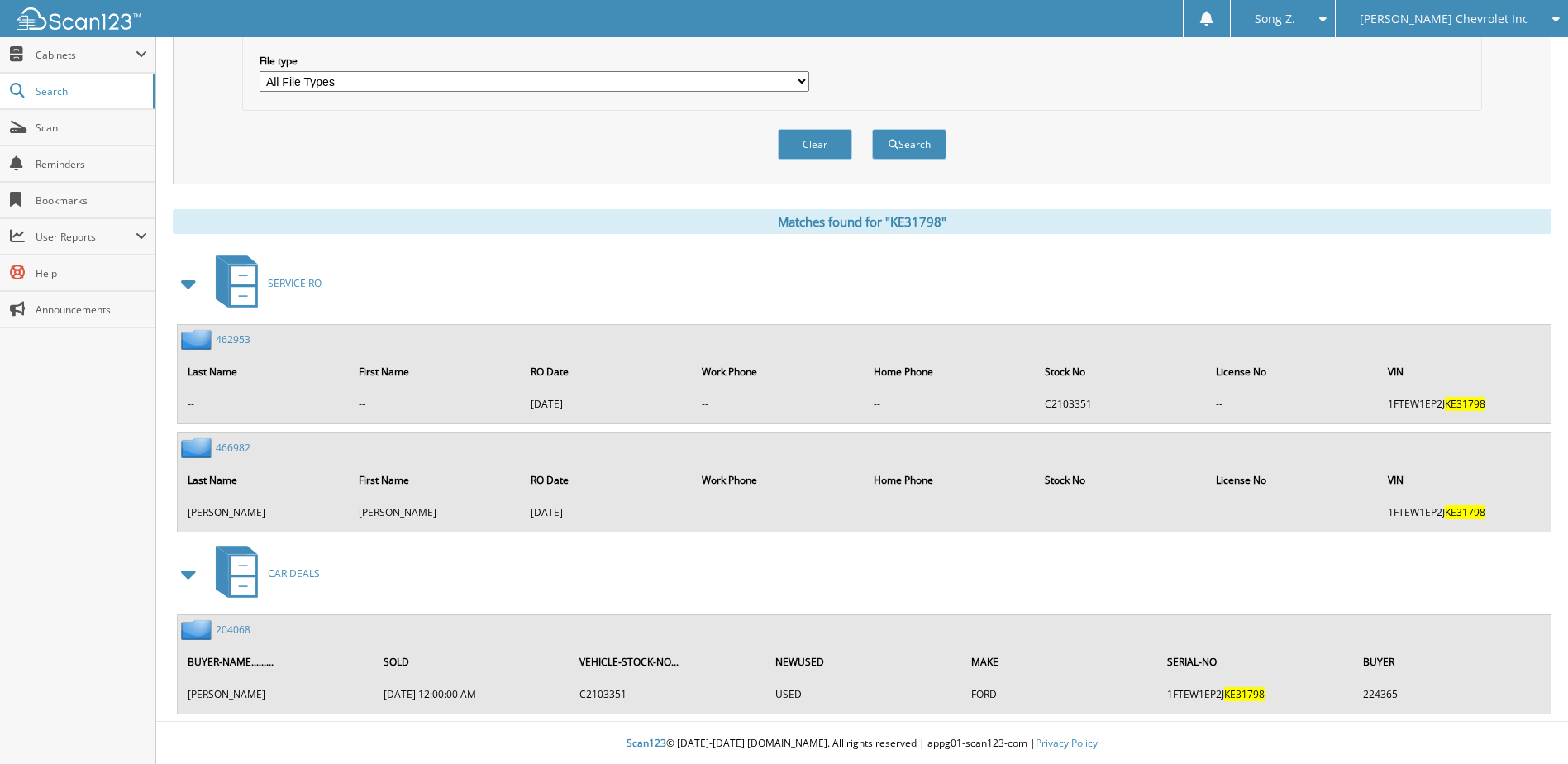
click at [236, 630] on link "204068" at bounding box center [233, 630] width 34 height 14
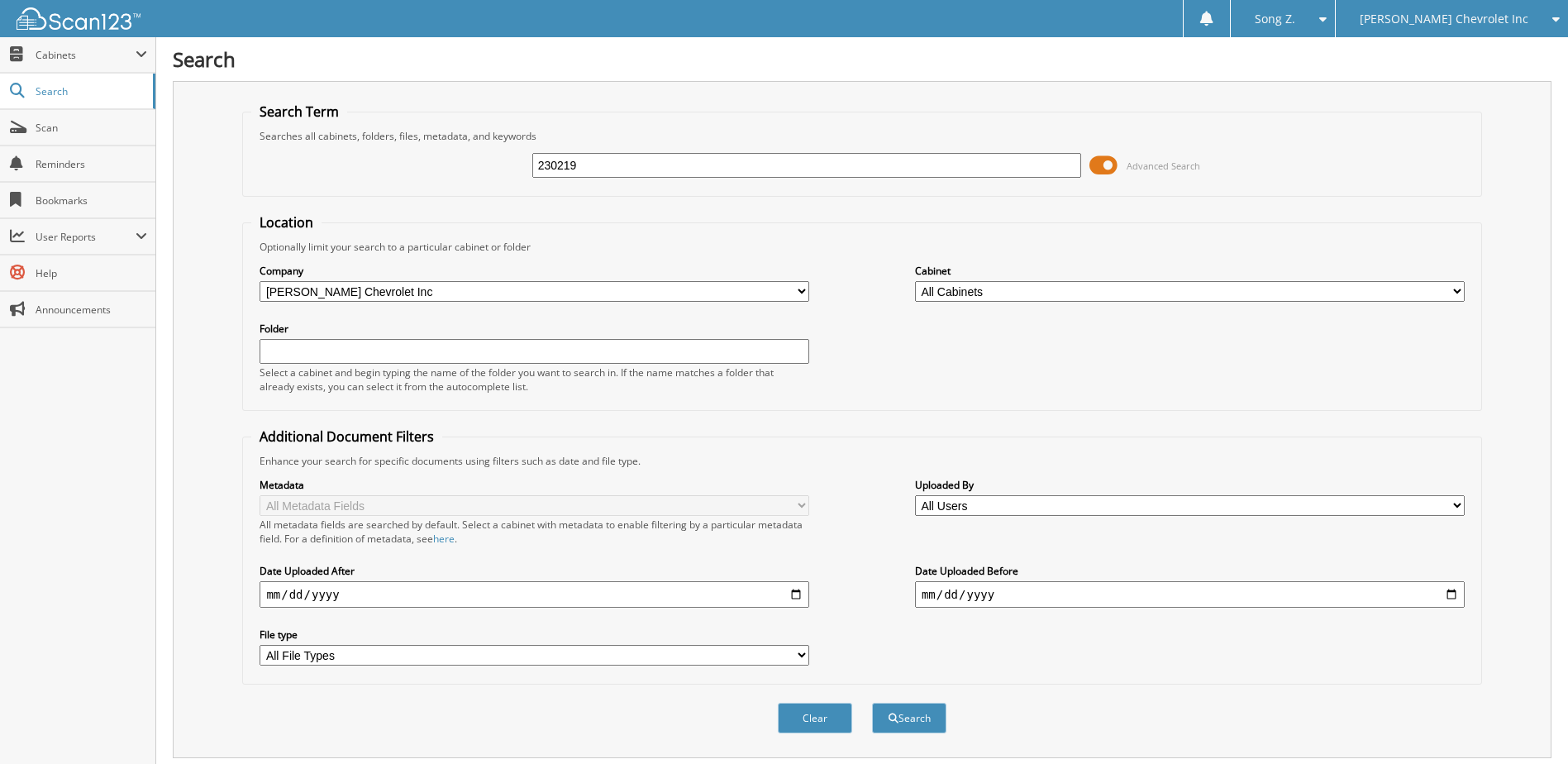
type input "230219"
click at [872, 703] on button "Search" at bounding box center [909, 718] width 74 height 31
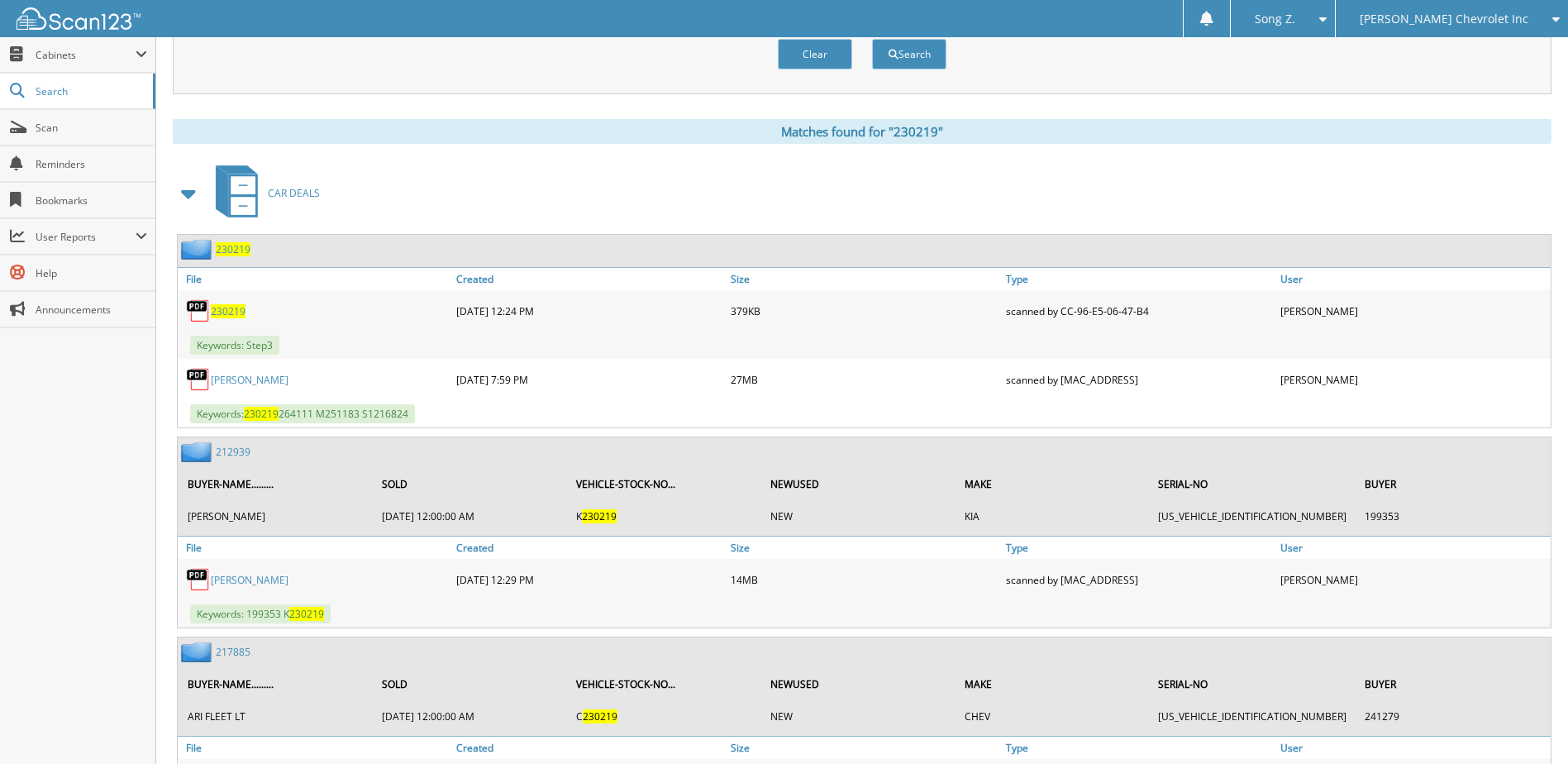
scroll to position [744, 0]
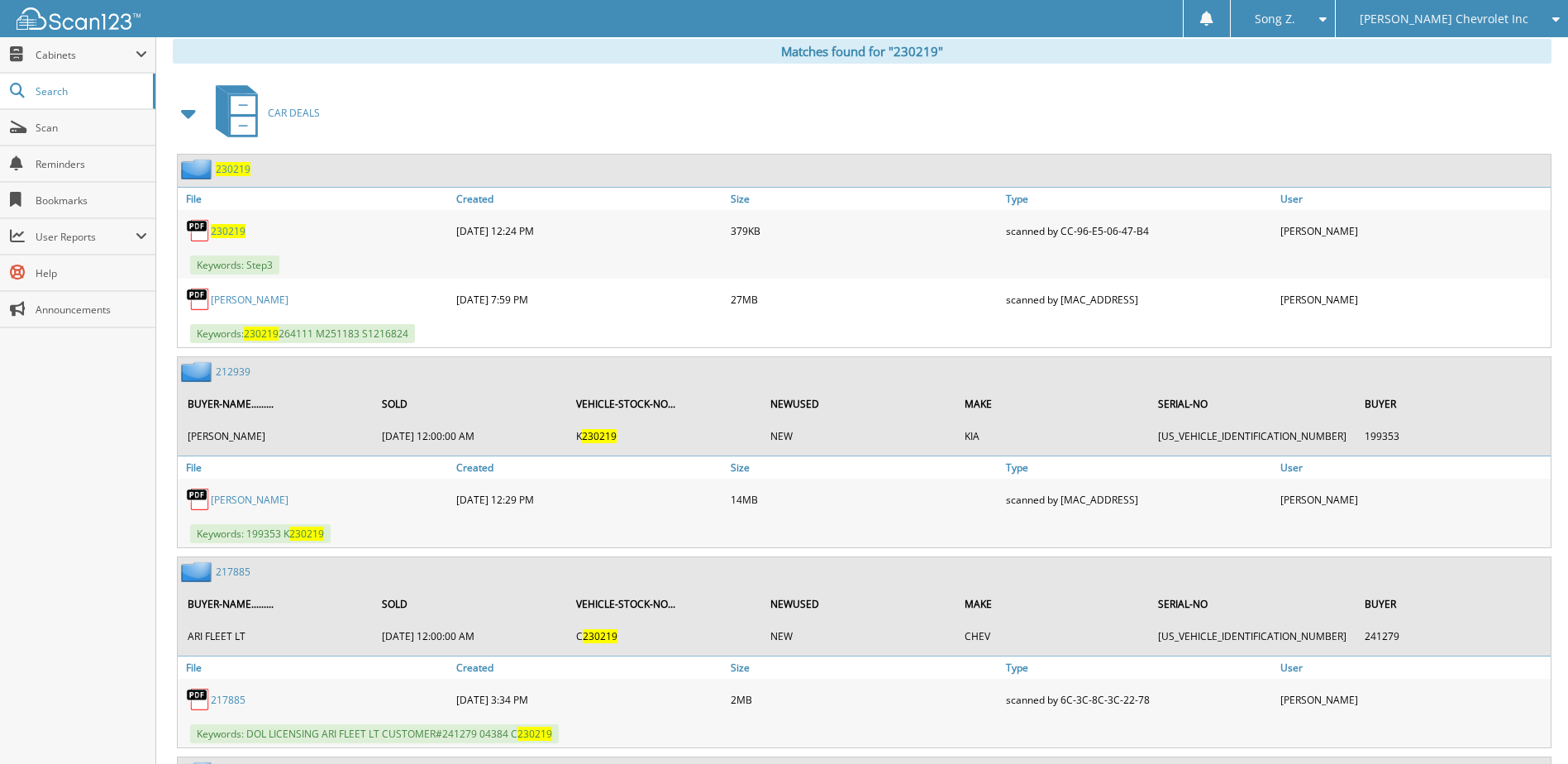
drag, startPoint x: 248, startPoint y: 337, endPoint x: 425, endPoint y: 336, distance: 177.0
click at [425, 336] on div "Keywords: 230219 264111 M251183 S1216824" at bounding box center [314, 333] width 274 height 19
copy span "230219 264111 M251183 S1216824"
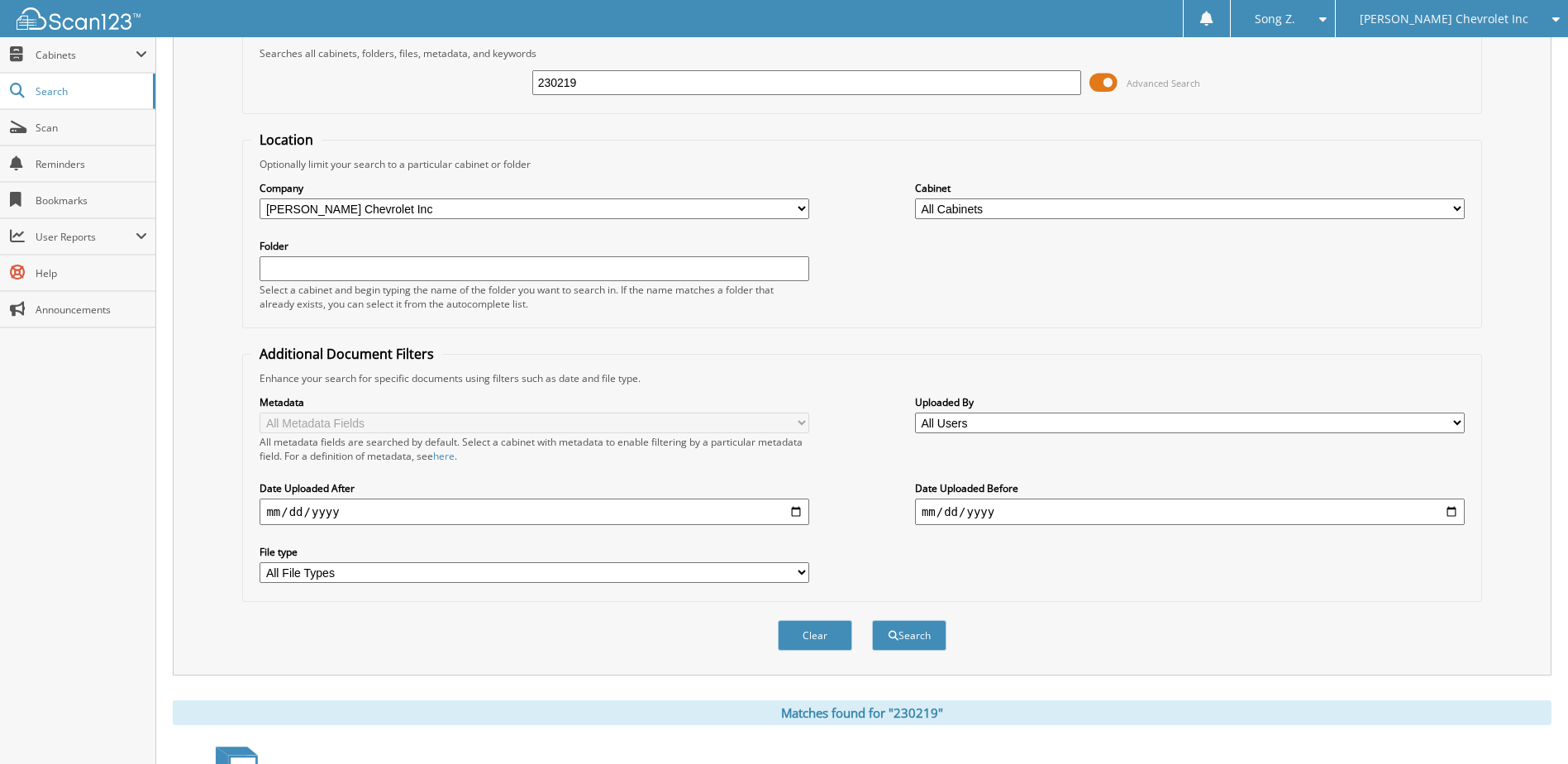
scroll to position [0, 0]
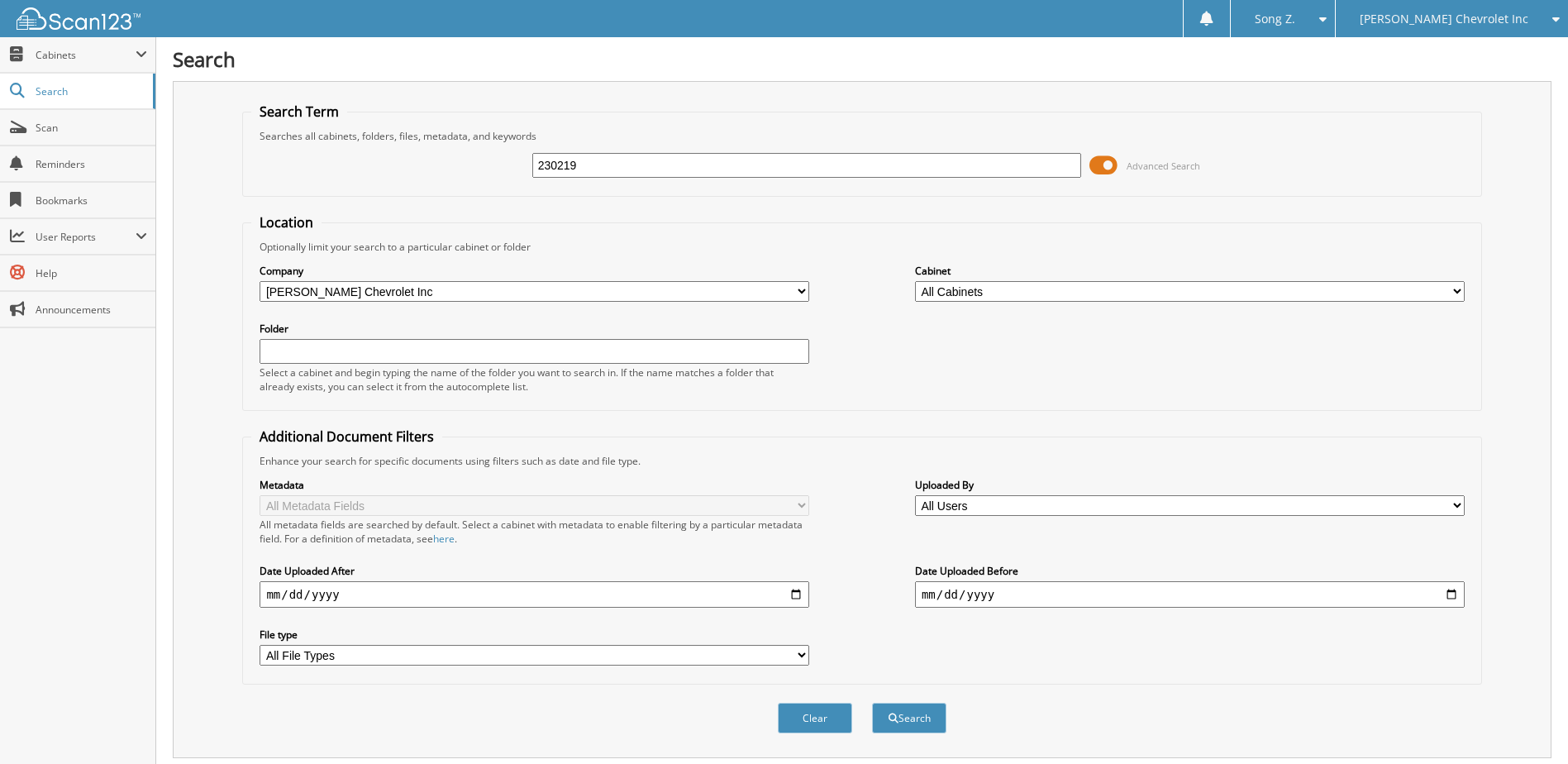
drag, startPoint x: 609, startPoint y: 163, endPoint x: 269, endPoint y: 149, distance: 340.3
click at [269, 149] on div "230219 Advanced Search" at bounding box center [862, 165] width 1221 height 45
type input "229955"
click at [872, 703] on button "Search" at bounding box center [909, 718] width 74 height 31
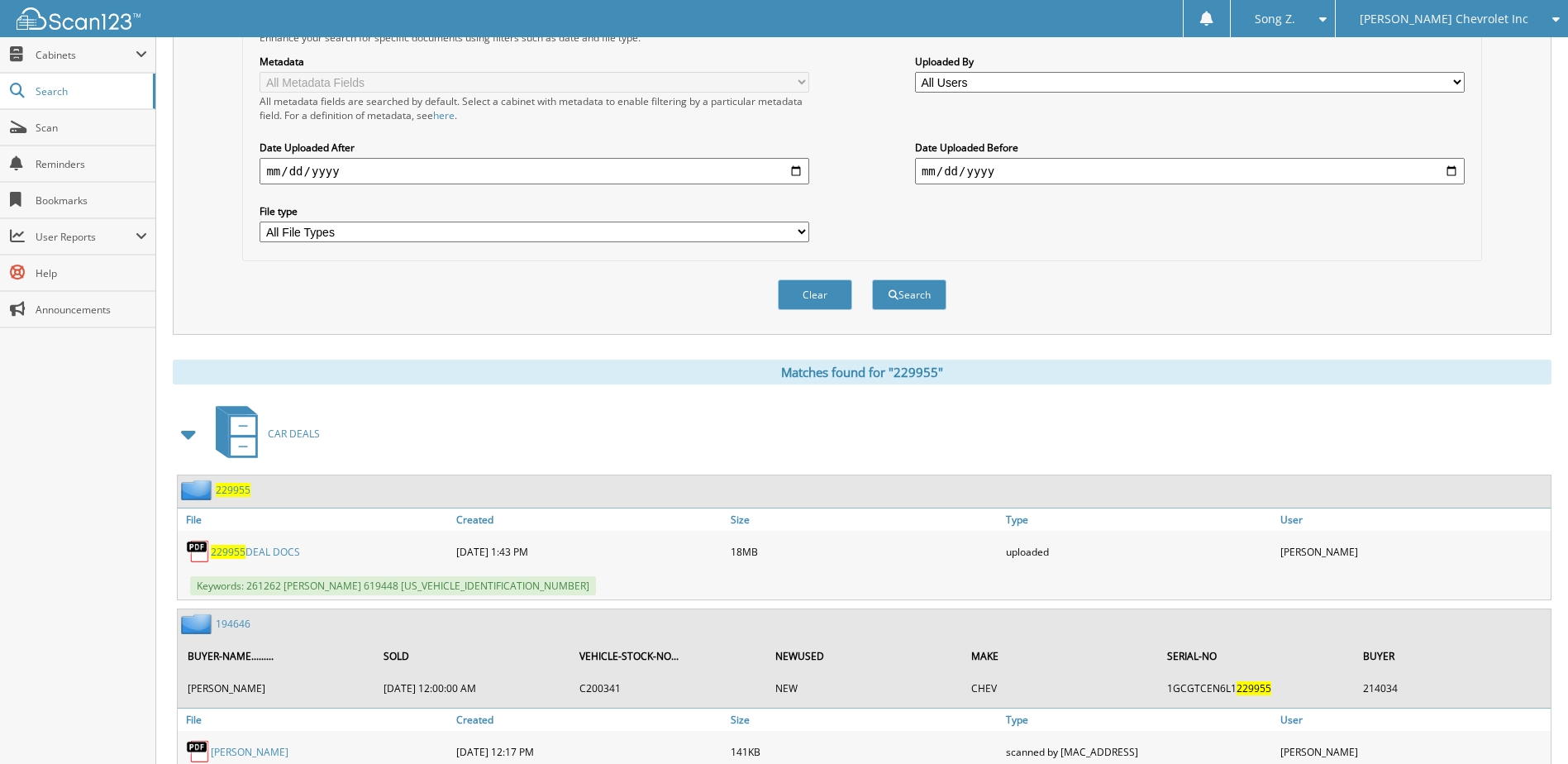
scroll to position [496, 0]
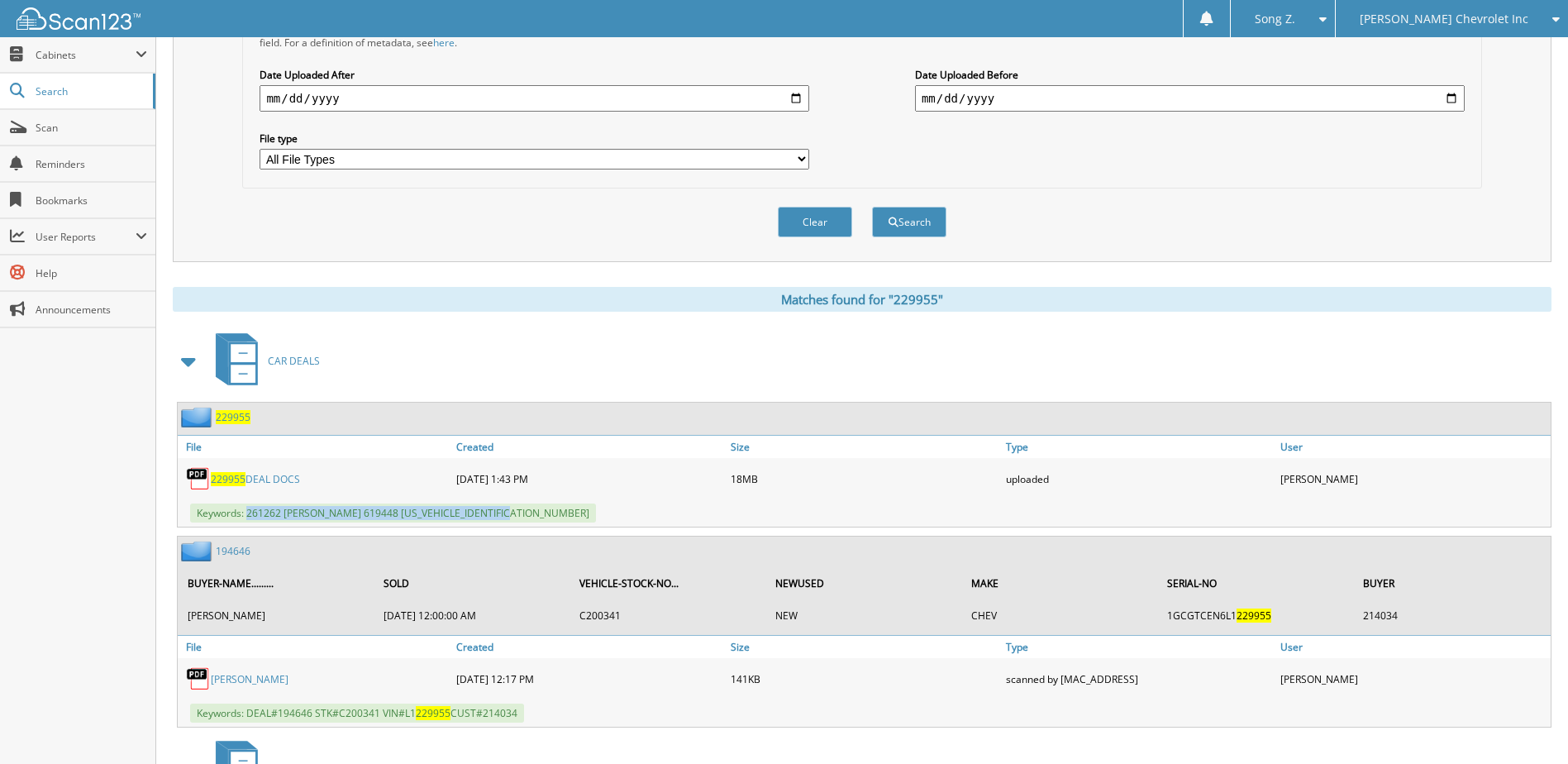
drag, startPoint x: 249, startPoint y: 517, endPoint x: 539, endPoint y: 519, distance: 290.0
click at [539, 519] on div "Keywords: 261262 [PERSON_NAME] 619448 [US_VEHICLE_IDENTIFICATION_NUMBER]" at bounding box center [863, 513] width 1373 height 27
copy span "261262 [PERSON_NAME] 619448 [US_VEHICLE_IDENTIFICATION_NUMBER]"
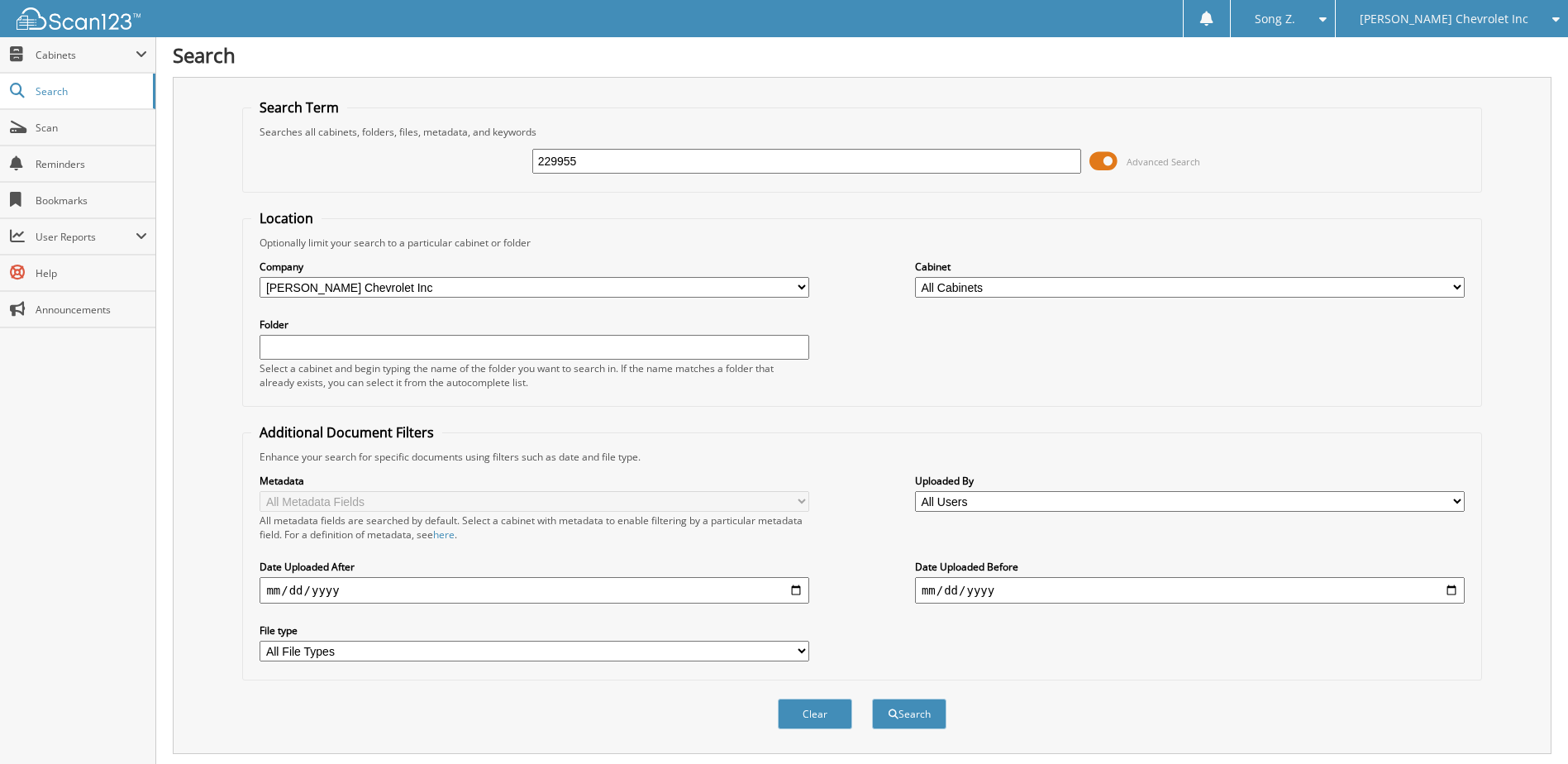
scroll to position [0, 0]
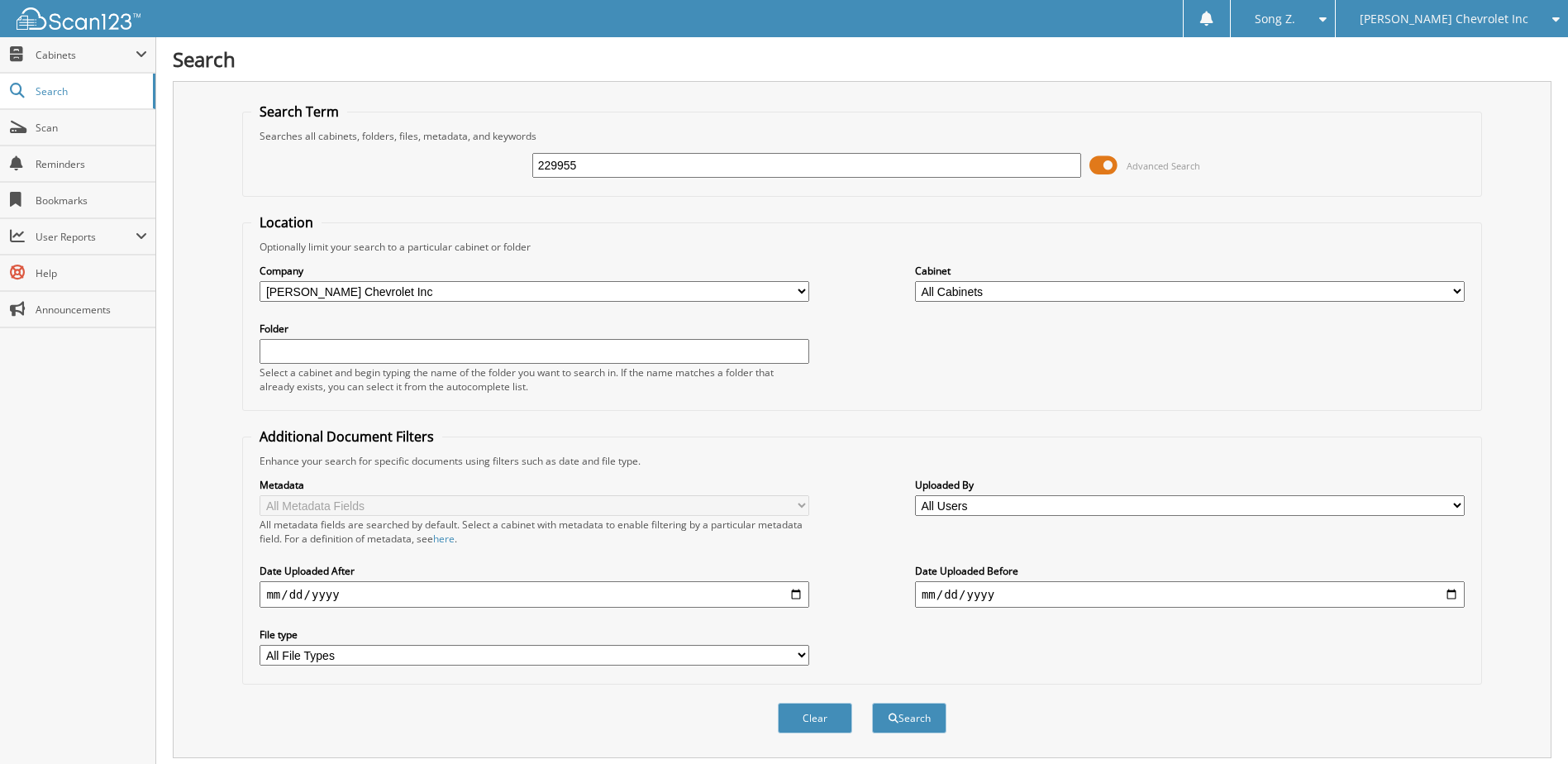
drag, startPoint x: 591, startPoint y: 159, endPoint x: 436, endPoint y: 165, distance: 155.1
click at [436, 165] on div "229955 Advanced Search" at bounding box center [862, 165] width 1221 height 45
type input "228713"
click at [917, 705] on button "Search" at bounding box center [909, 718] width 74 height 31
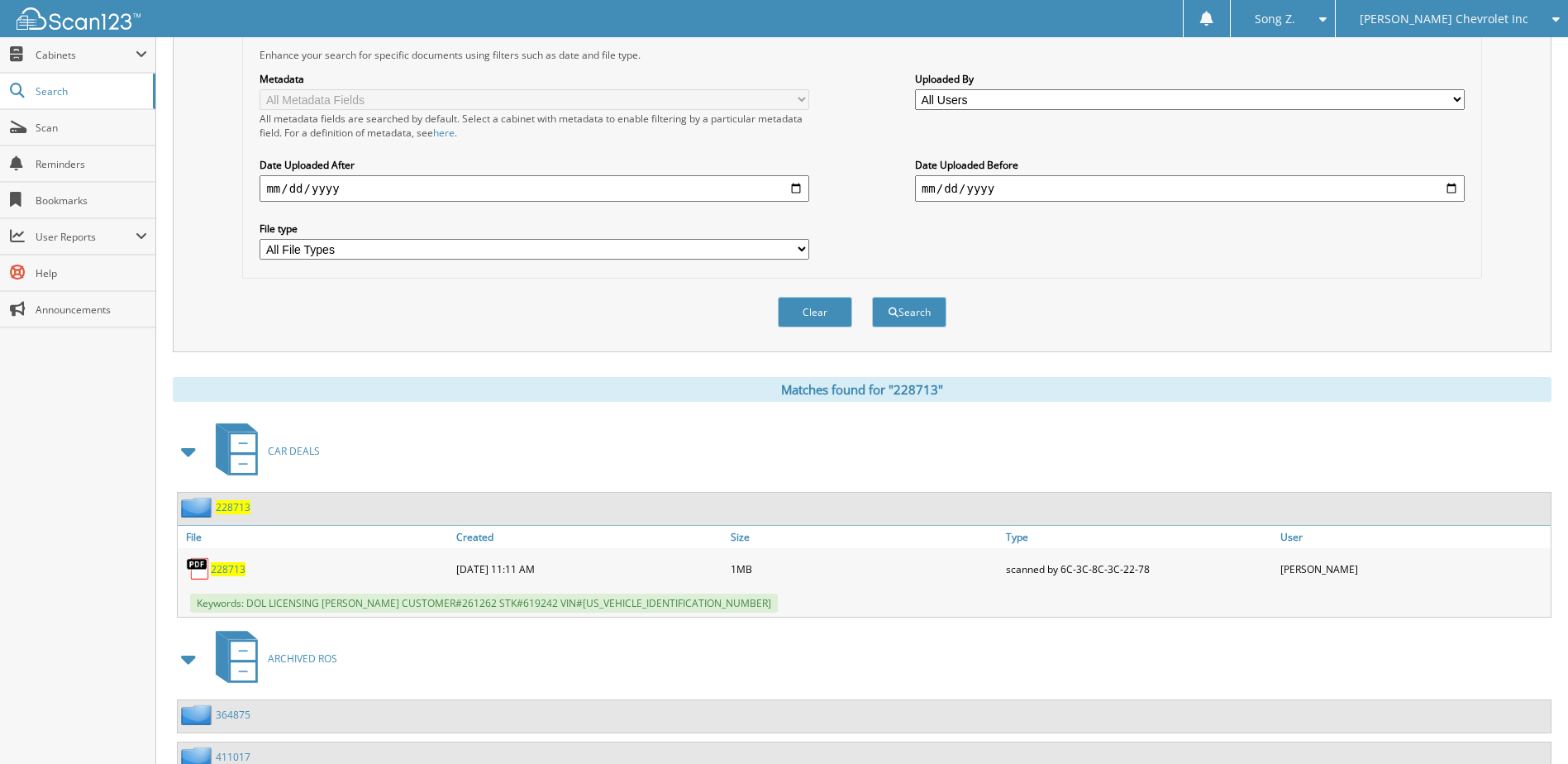
scroll to position [579, 0]
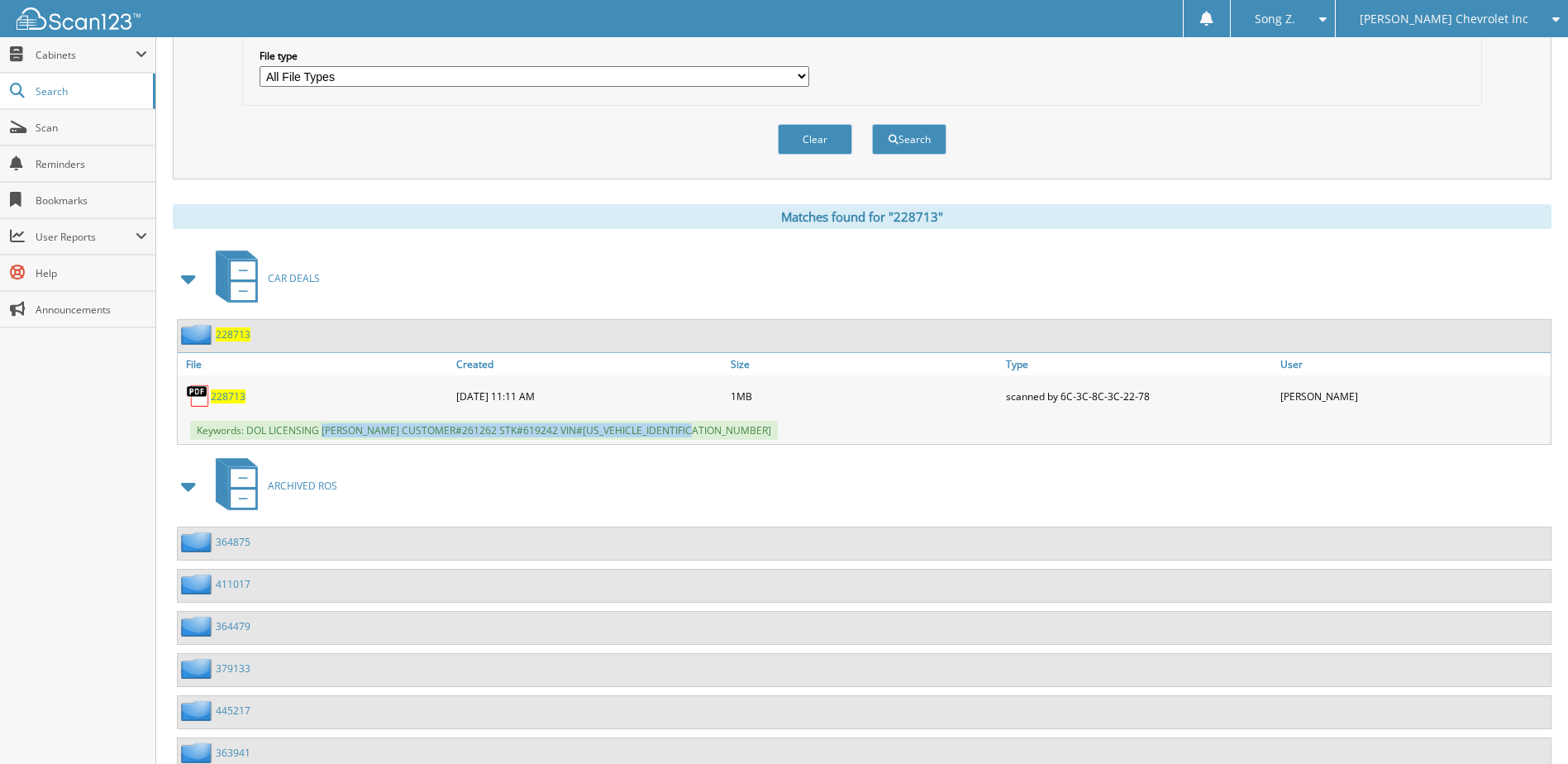
drag, startPoint x: 323, startPoint y: 431, endPoint x: 709, endPoint y: 431, distance: 386.0
click at [709, 431] on span "Keywords: DOL LICENSING [PERSON_NAME] CUSTOMER#261262 STK#619242 VIN#[US_VEHICL…" at bounding box center [484, 431] width 587 height 19
copy span "[PERSON_NAME] CUSTOMER#261262 STK#619242 VIN#[US_VEHICLE_IDENTIFICATION_NUMBER]"
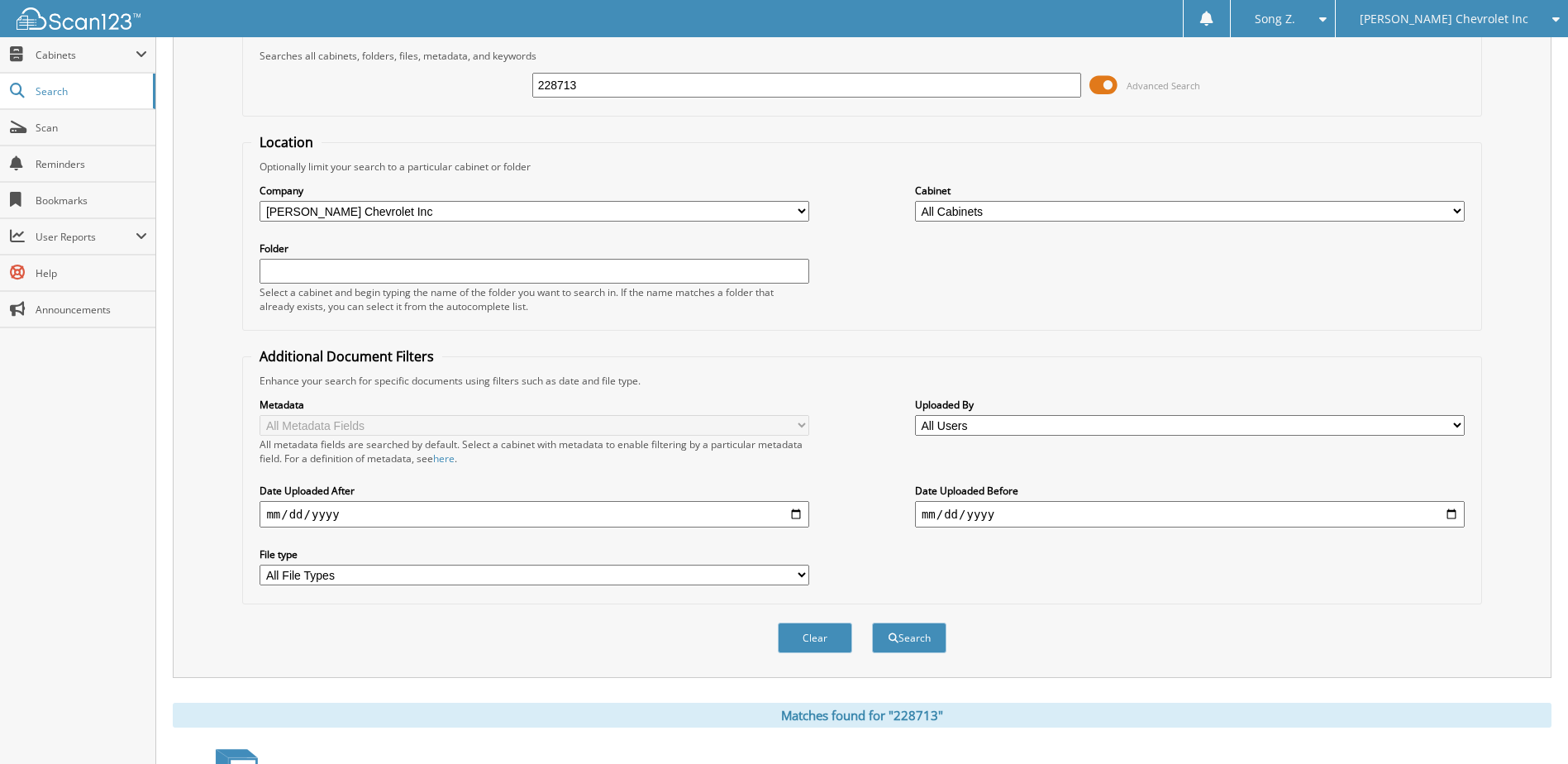
scroll to position [0, 0]
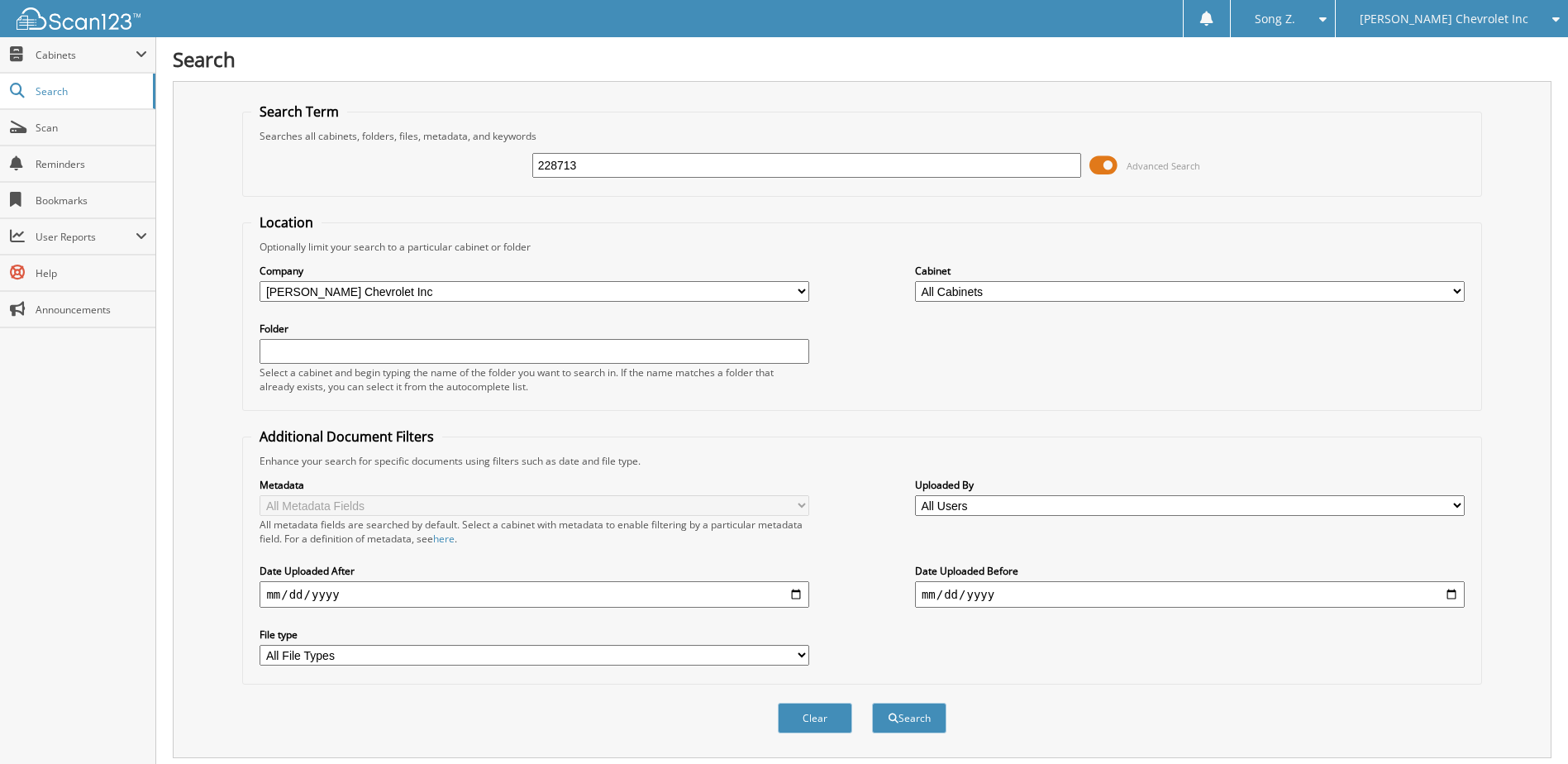
drag, startPoint x: 467, startPoint y: 198, endPoint x: 327, endPoint y: 224, distance: 142.4
click at [328, 224] on form "Search Term Searches all cabinets, folders, files, metadata, and keywords 22871…" at bounding box center [862, 427] width 1239 height 649
type input "231126"
click at [872, 703] on button "Search" at bounding box center [909, 718] width 74 height 31
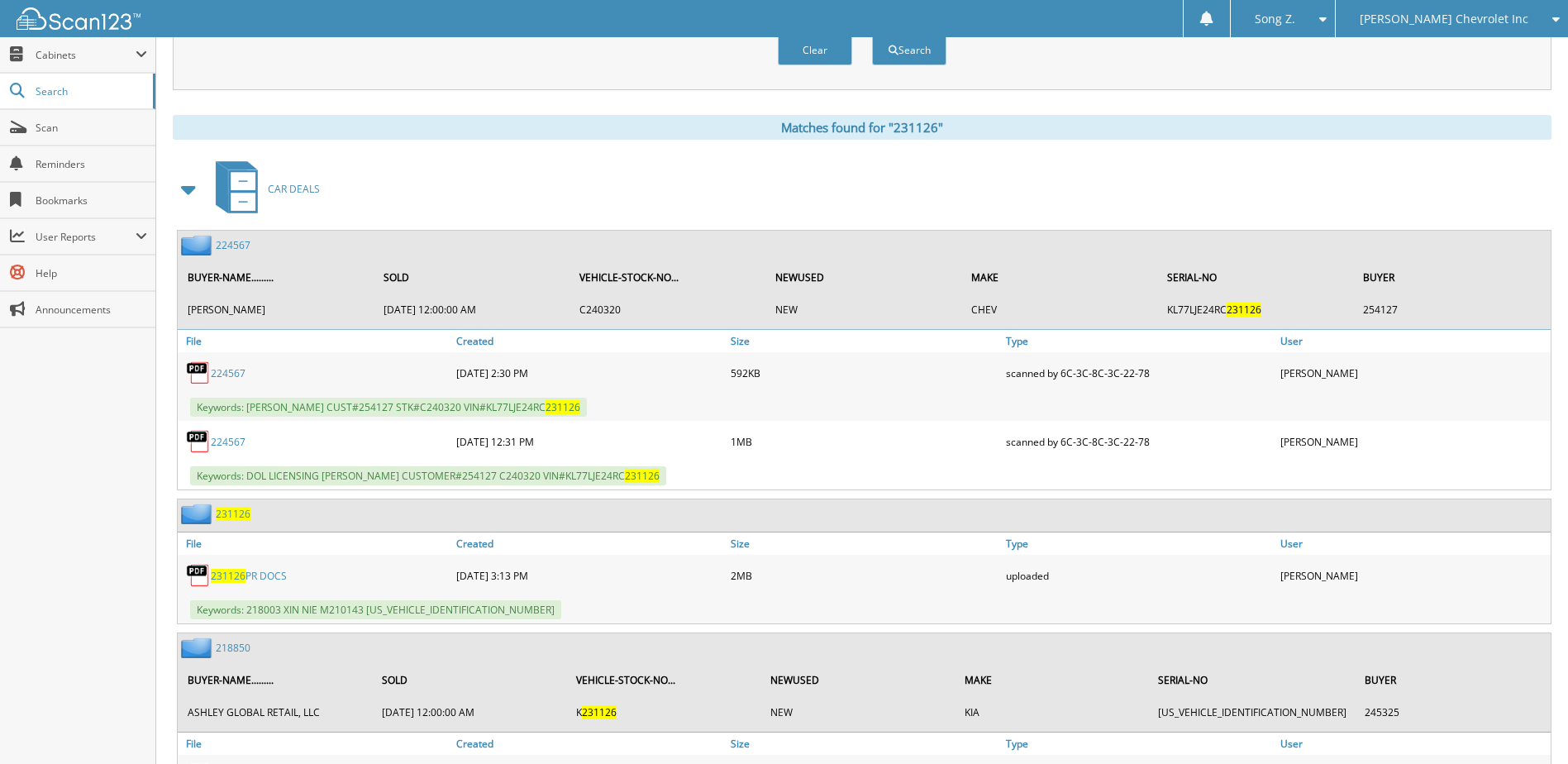
scroll to position [662, 0]
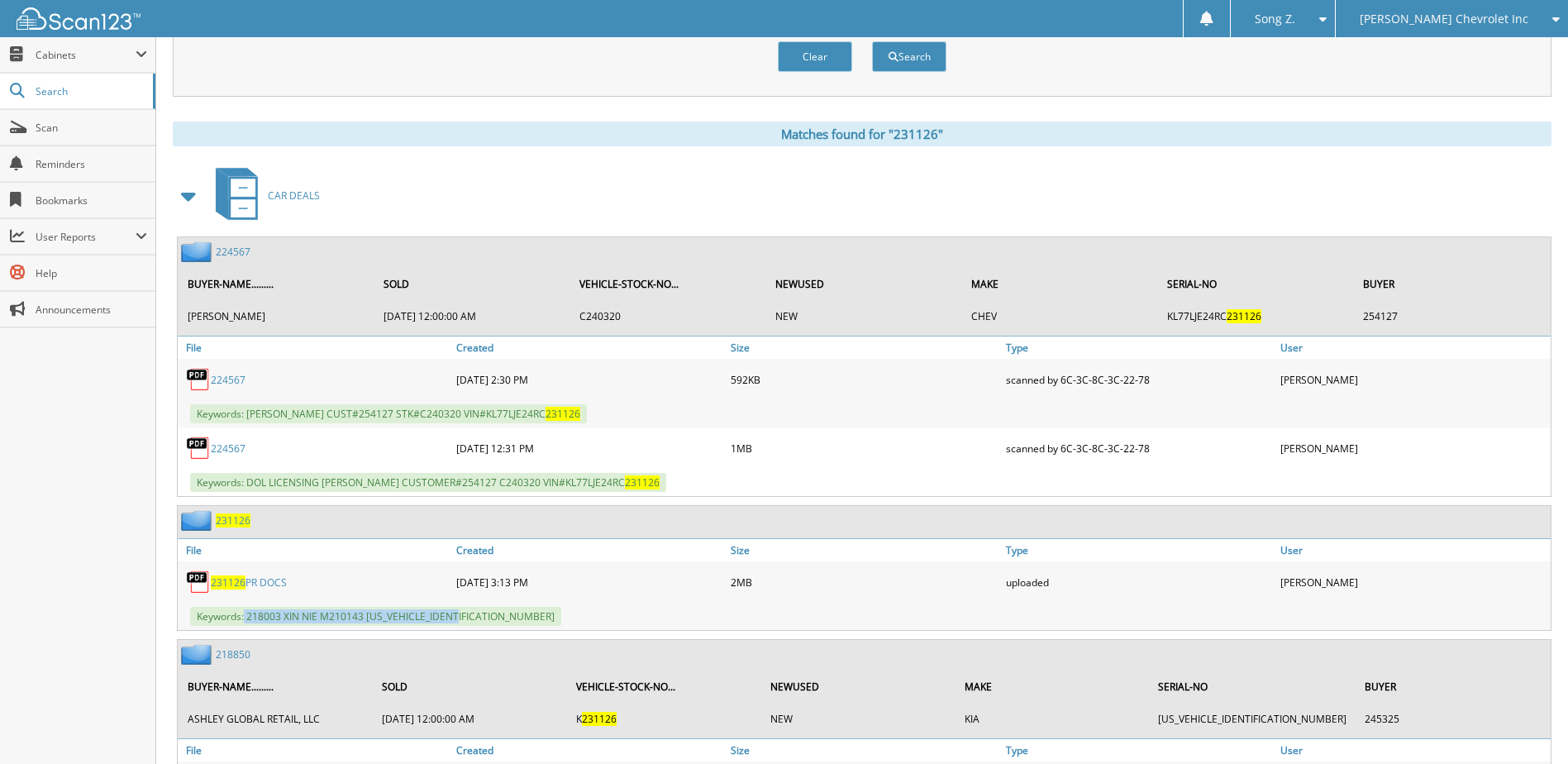
drag, startPoint x: 245, startPoint y: 617, endPoint x: 487, endPoint y: 623, distance: 242.1
click at [487, 623] on div "Keywords: 218003 XIN NIE M210143 JM3KFBCM9M0324420" at bounding box center [863, 616] width 1373 height 27
copy span "218003 XIN NIE M210143 JM3KFBCM9M0324420"
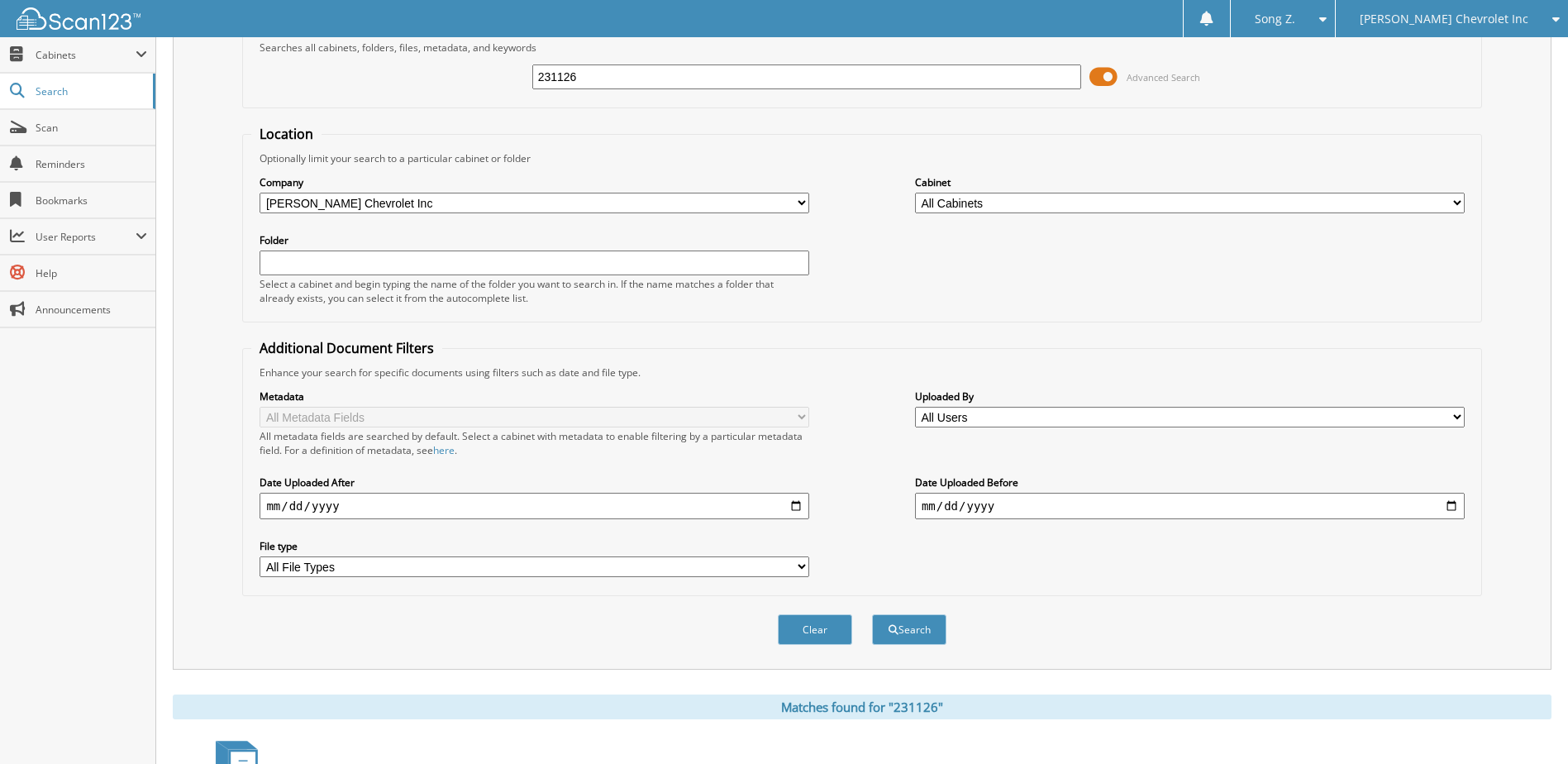
scroll to position [0, 0]
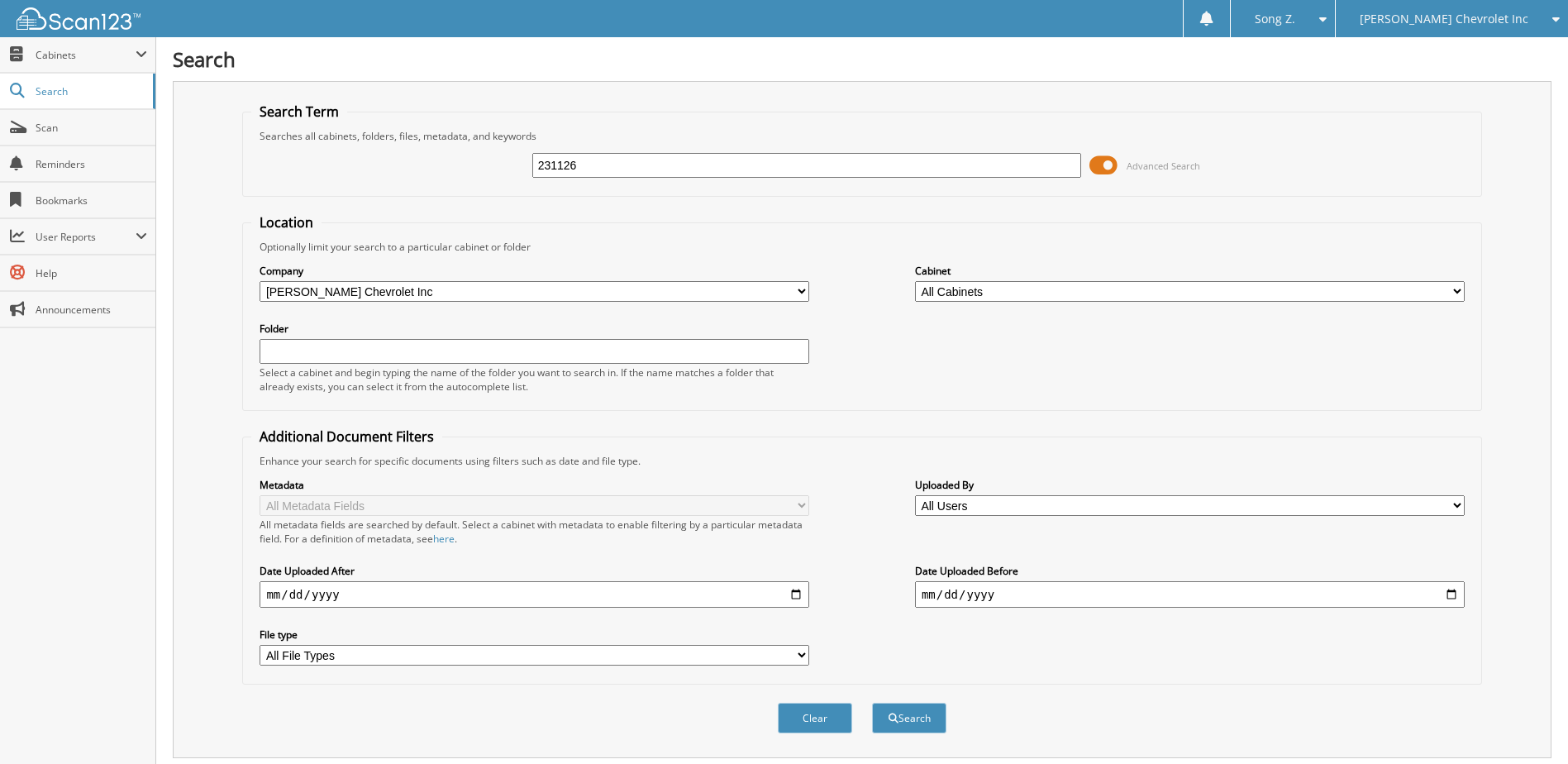
drag, startPoint x: 585, startPoint y: 173, endPoint x: 225, endPoint y: 168, distance: 360.0
click at [225, 168] on div "Search Term Searches all cabinets, folders, files, metadata, and keywords 23112…" at bounding box center [862, 420] width 1378 height 678
click at [1415, 19] on span "[PERSON_NAME] Chevrolet Inc" at bounding box center [1444, 19] width 168 height 10
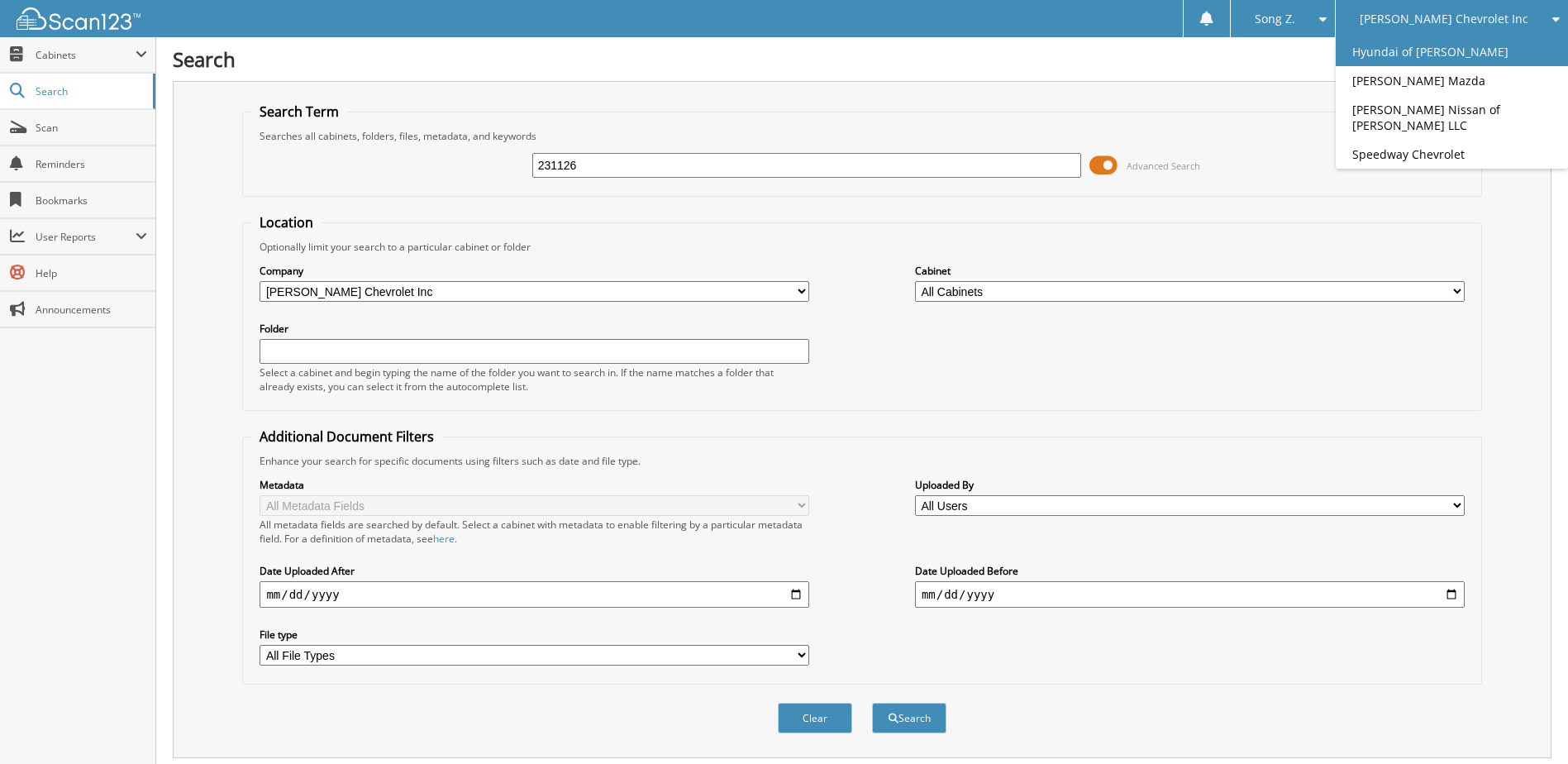
click at [1454, 54] on link "Hyundai of [PERSON_NAME]" at bounding box center [1452, 51] width 232 height 29
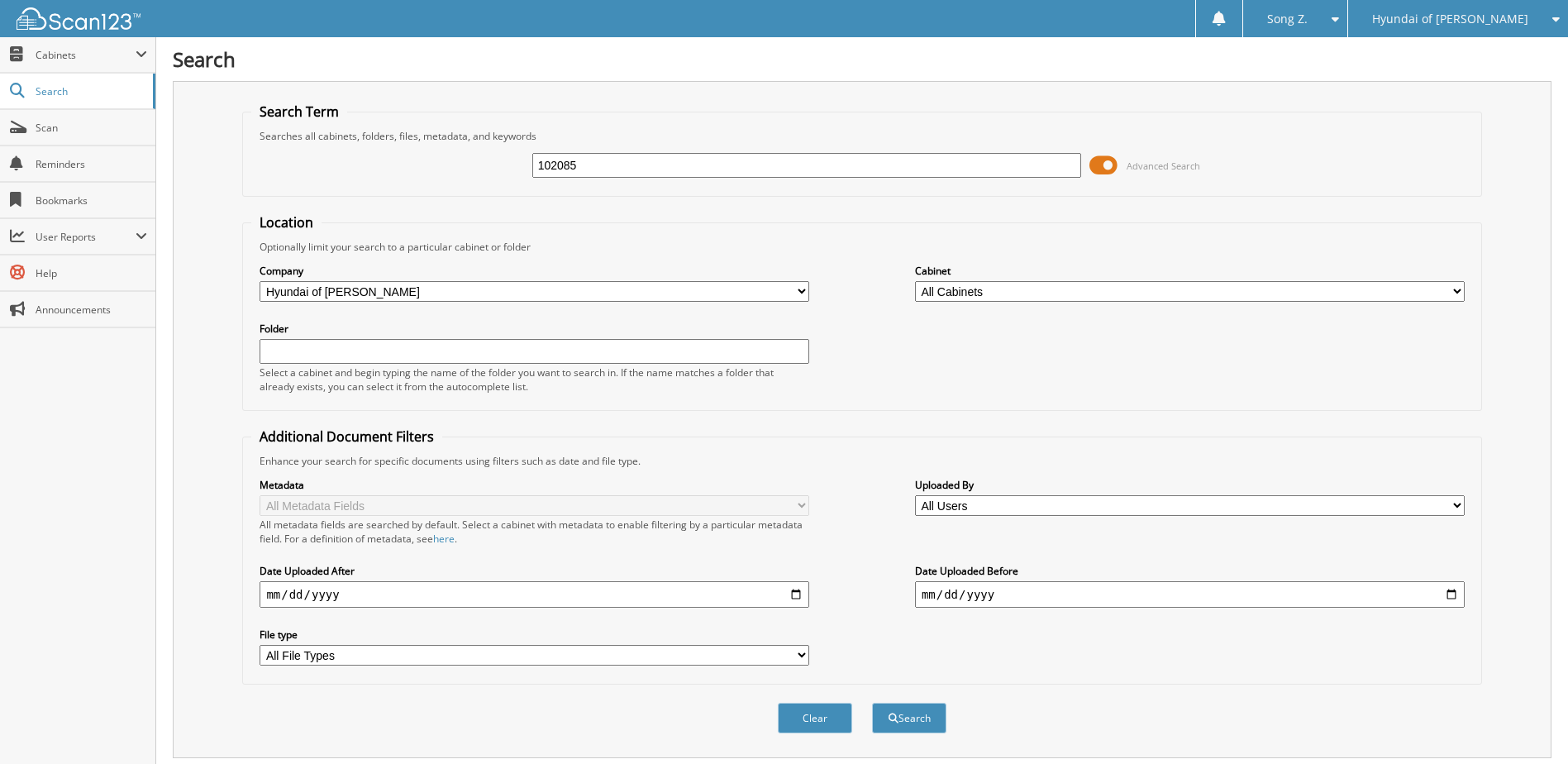
type input "102085"
click at [872, 703] on button "Search" at bounding box center [909, 718] width 74 height 31
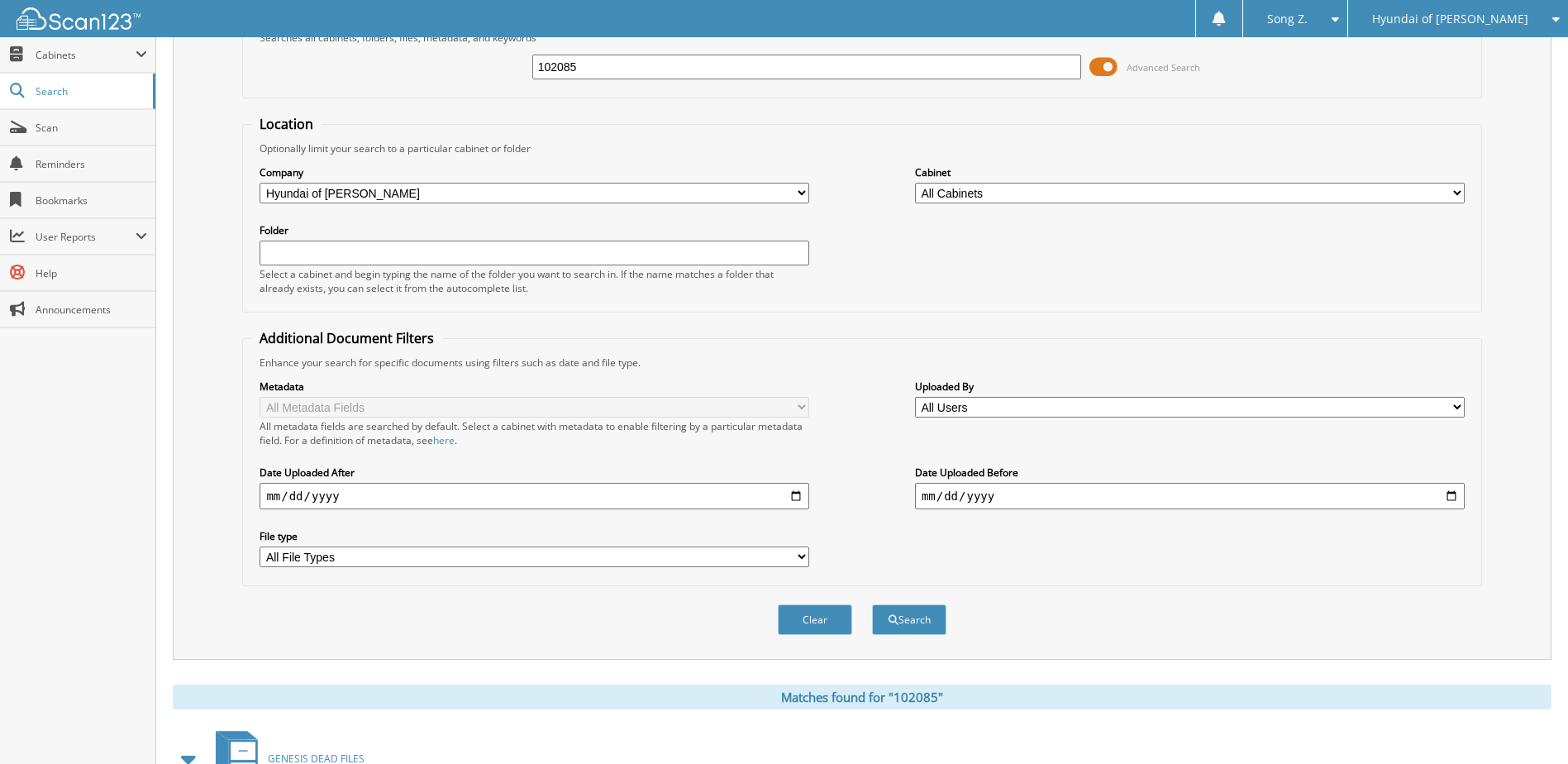
scroll to position [378, 0]
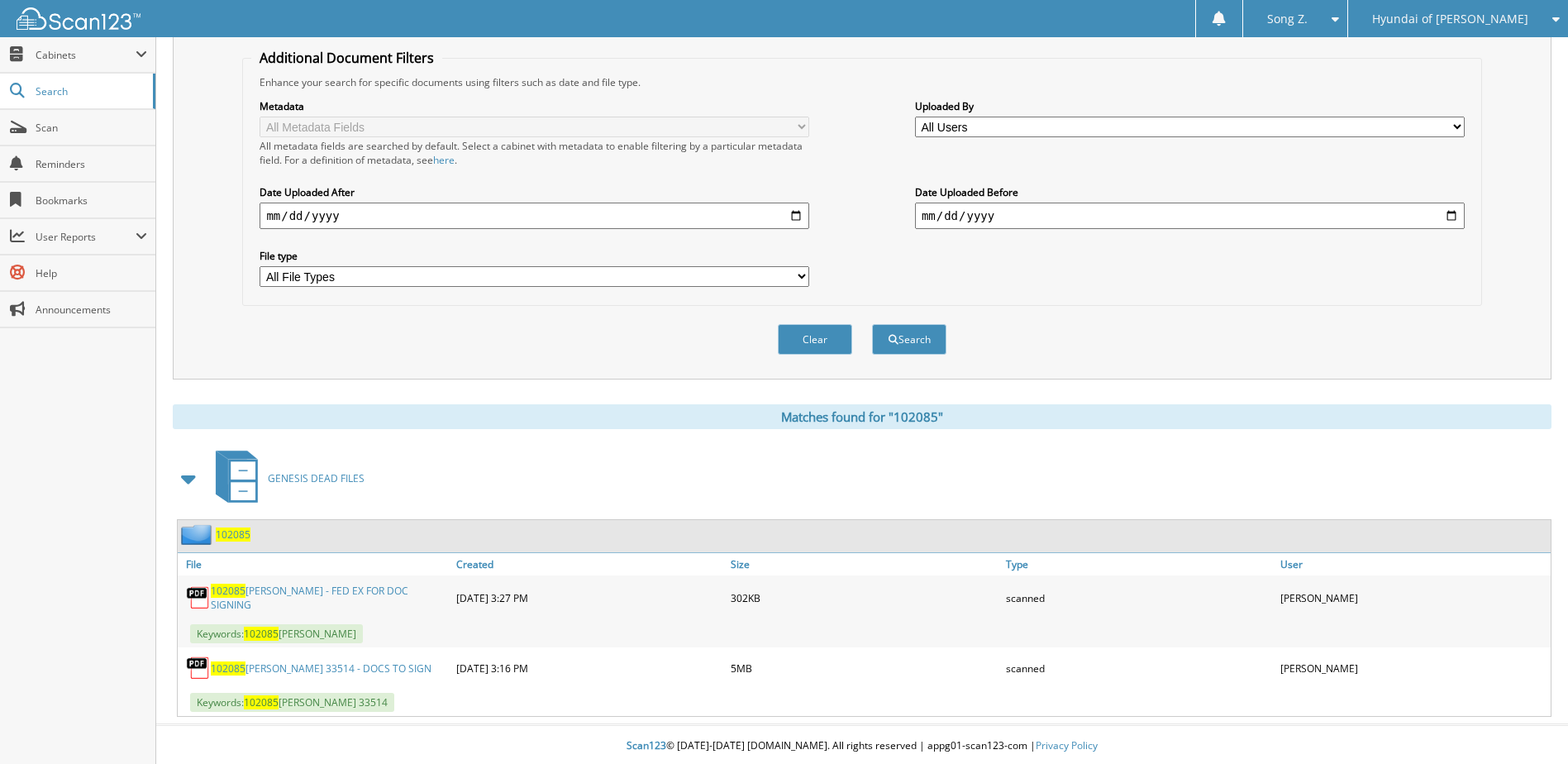
click at [235, 536] on span "102085" at bounding box center [233, 535] width 34 height 14
